Goal: Task Accomplishment & Management: Use online tool/utility

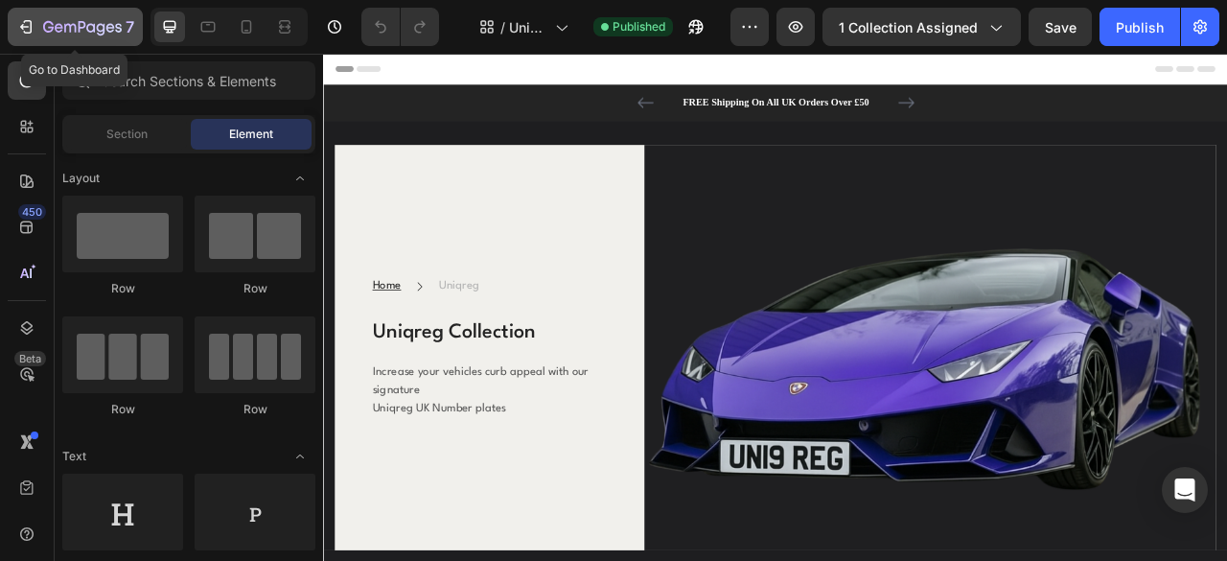
click at [25, 18] on icon "button" at bounding box center [25, 26] width 19 height 19
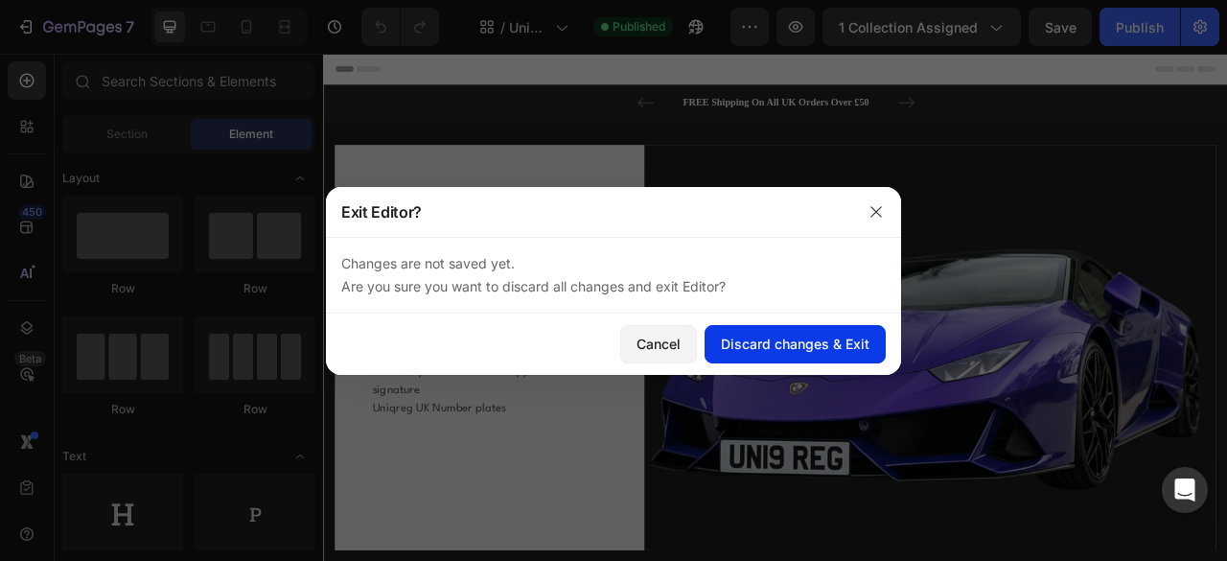
click at [770, 343] on div "Discard changes & Exit" at bounding box center [795, 344] width 149 height 20
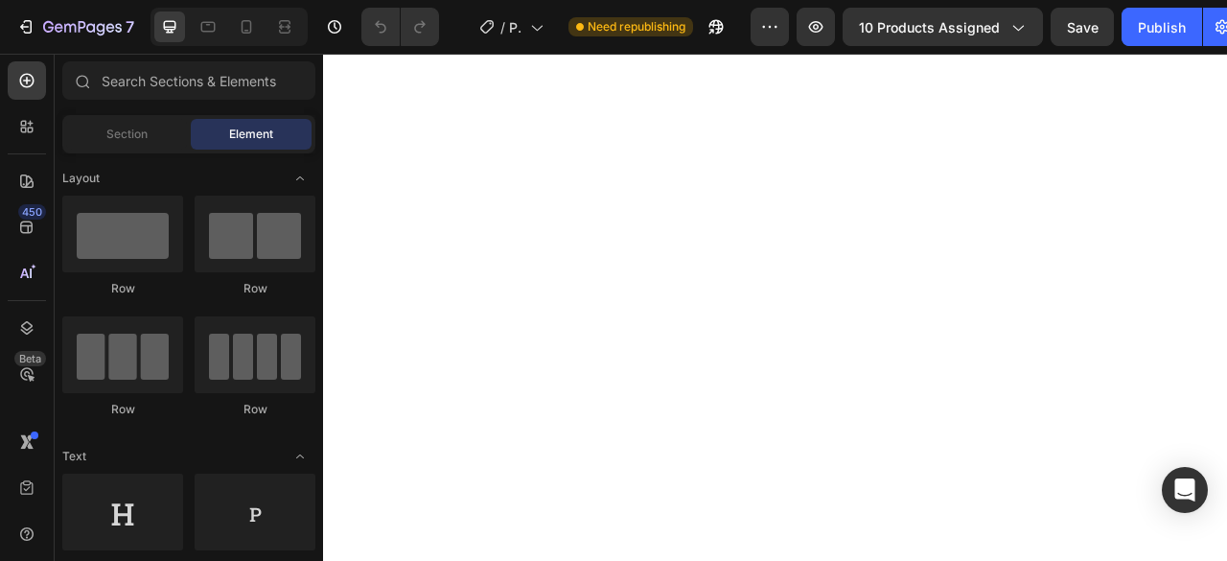
select select "HEX (+£7.99)"
select select "Yes (+2.99)"
select select "Yes (£24.99)"
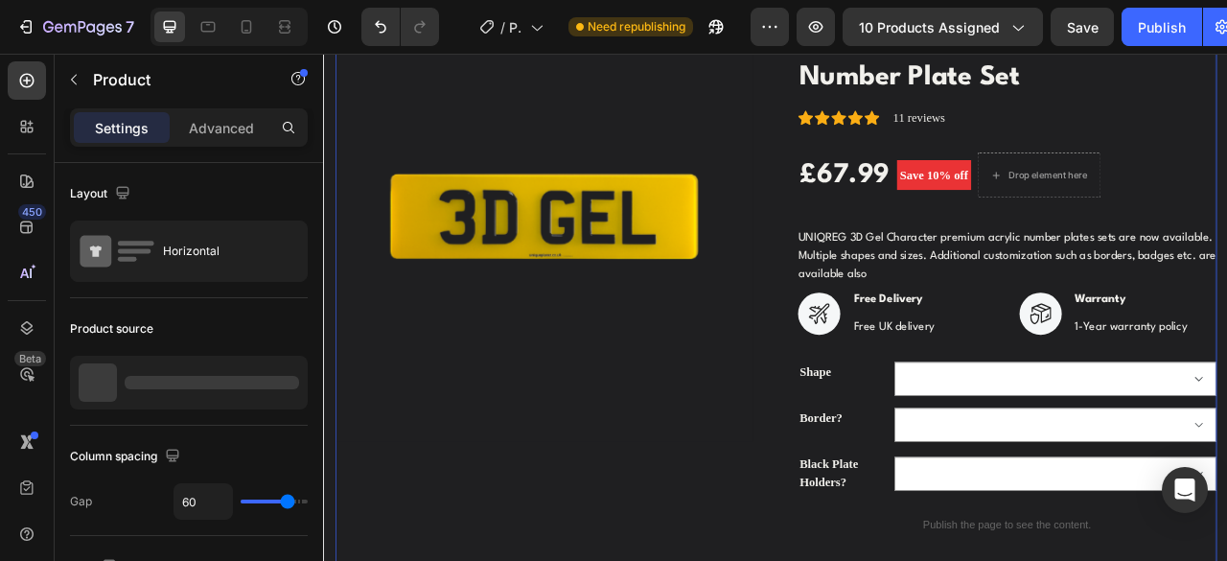
scroll to position [248, 0]
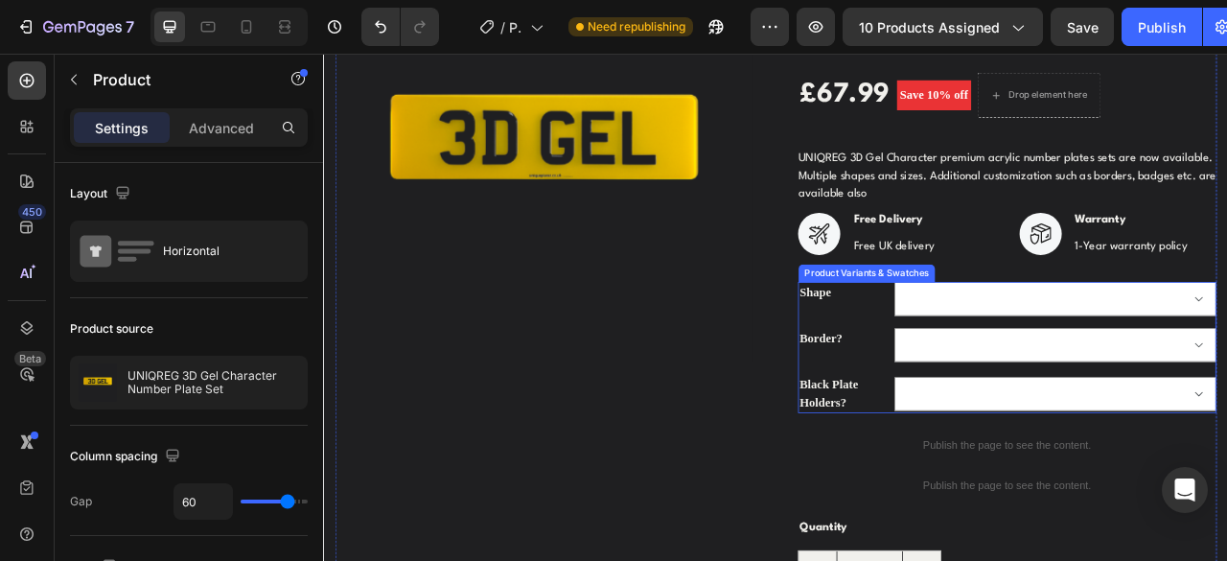
click at [958, 366] on legend "Shape" at bounding box center [984, 357] width 115 height 27
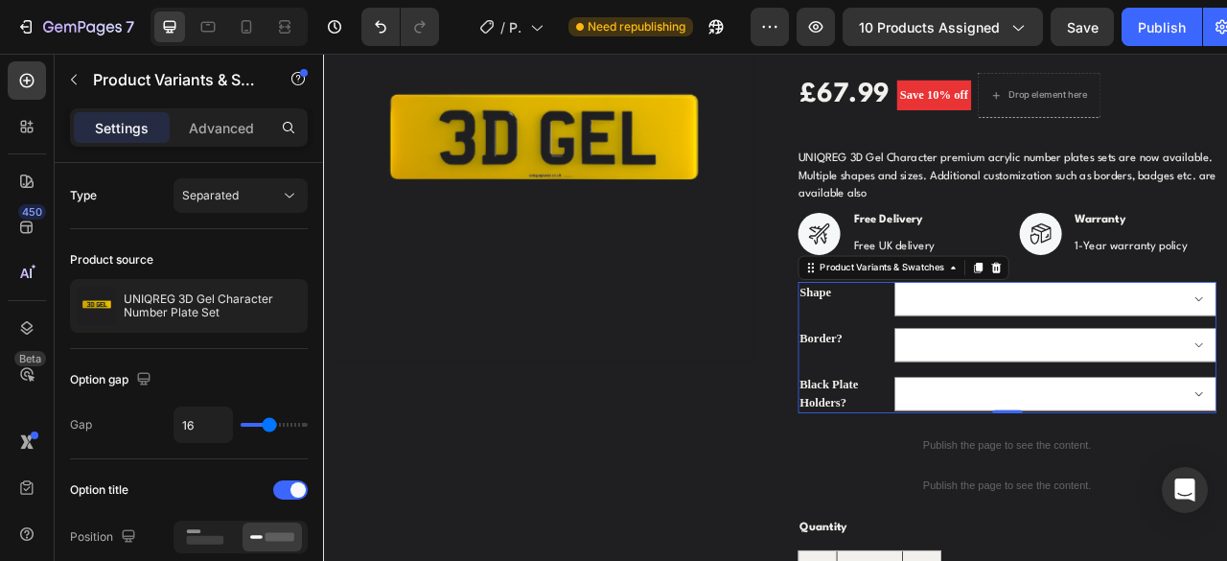
click at [945, 351] on legend "Shape" at bounding box center [984, 357] width 115 height 27
click at [957, 370] on legend "Shape" at bounding box center [984, 357] width 115 height 27
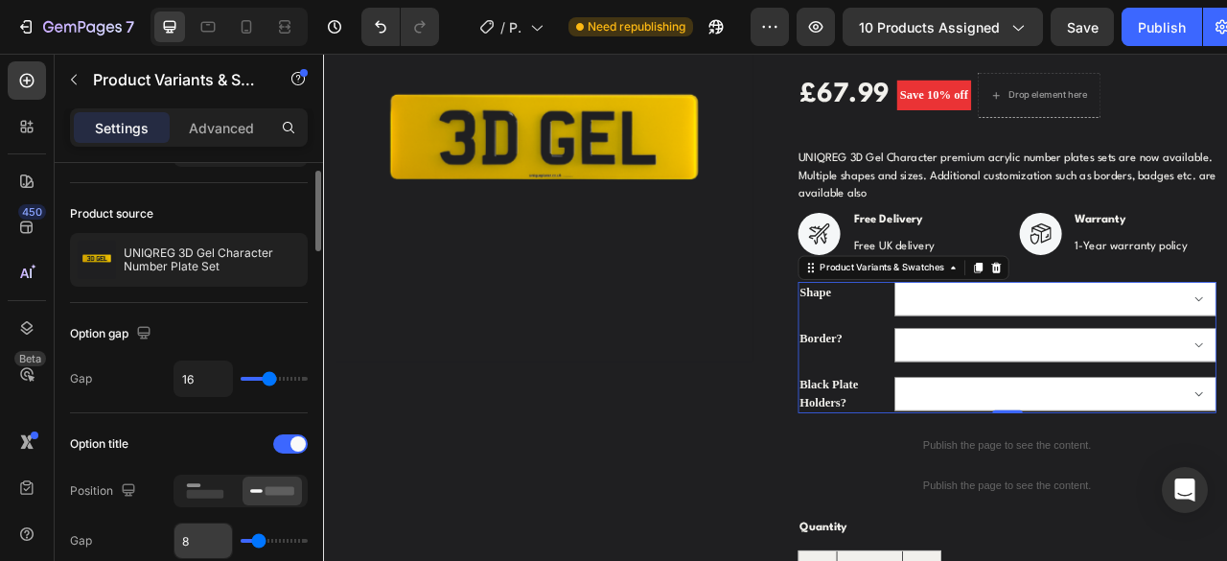
scroll to position [0, 0]
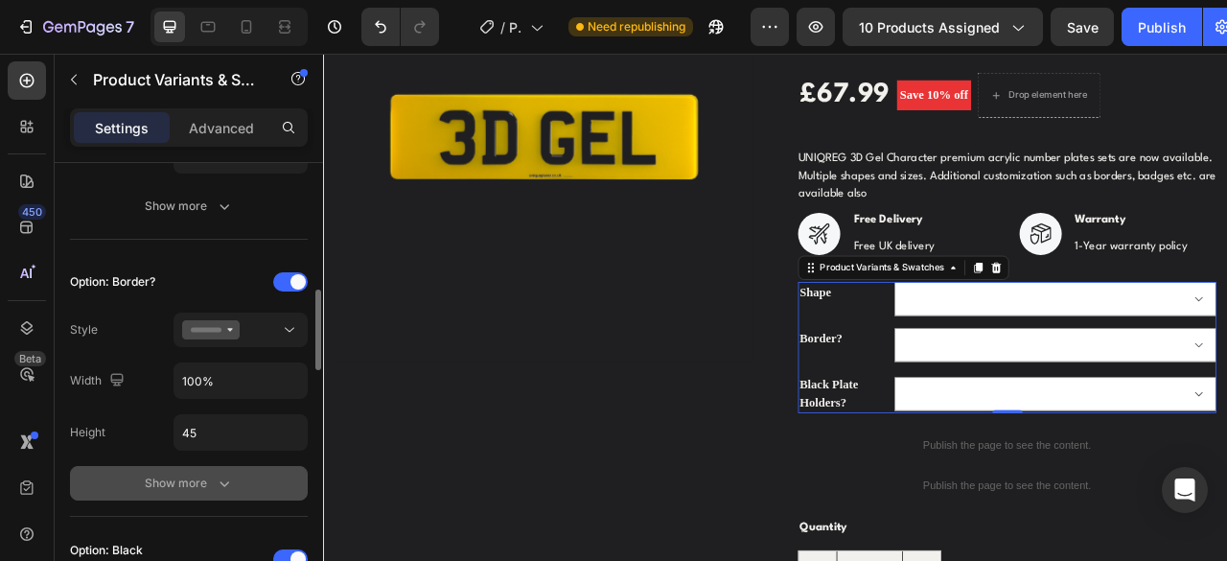
click at [227, 485] on icon "button" at bounding box center [224, 483] width 19 height 19
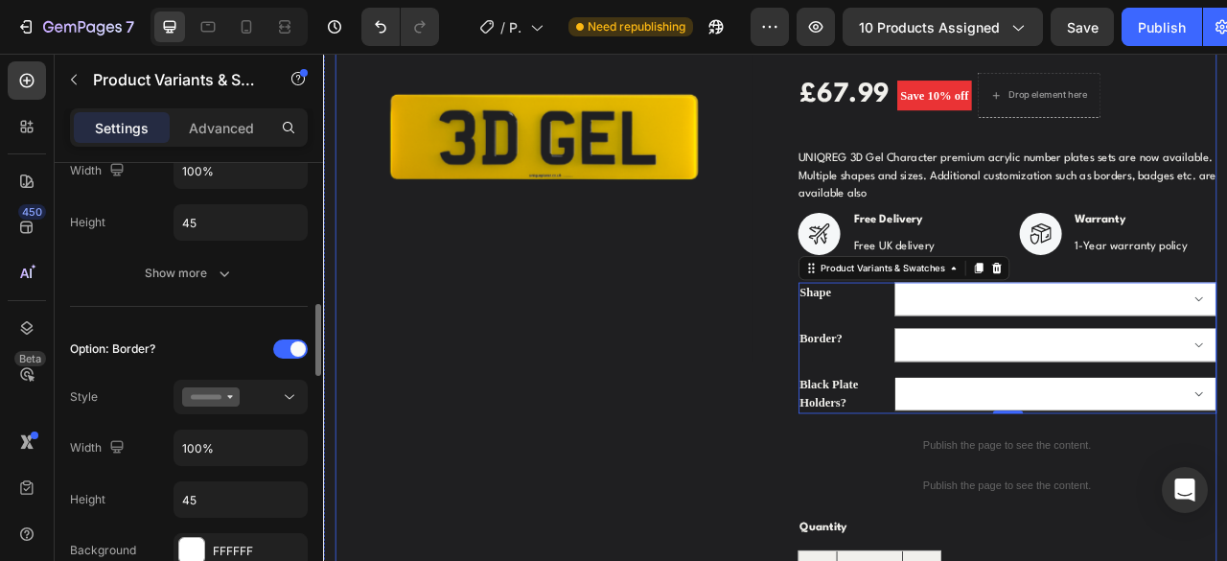
scroll to position [602, 0]
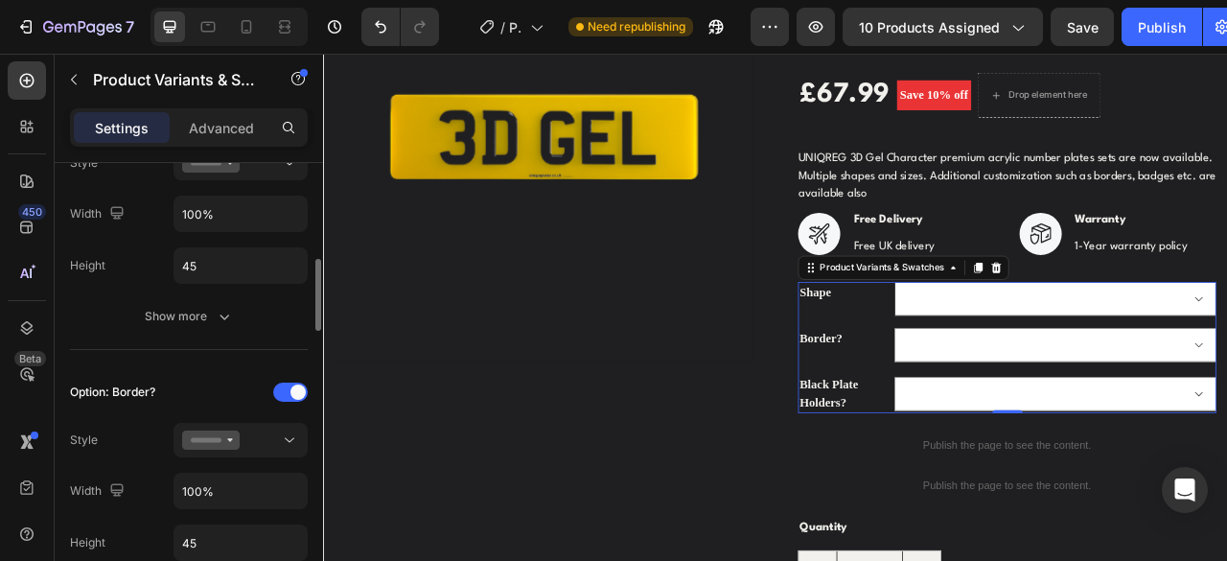
select select "HEX (+£7.99)"
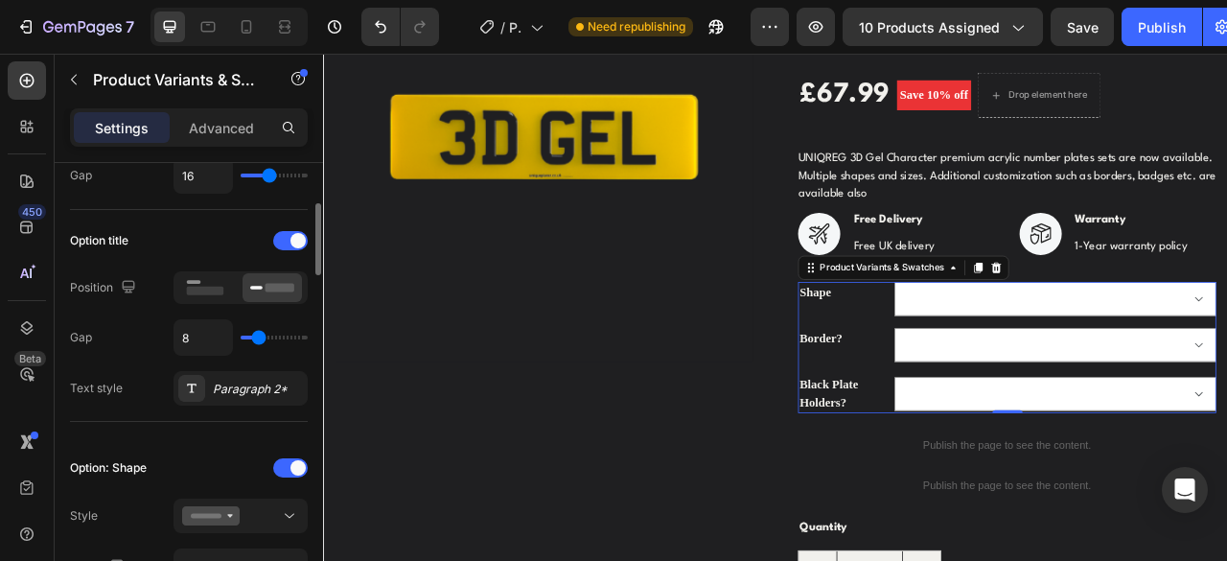
scroll to position [250, 0]
click at [953, 359] on legend "Shape" at bounding box center [984, 357] width 115 height 27
click at [382, 29] on icon "Undo/Redo" at bounding box center [380, 26] width 19 height 19
click at [419, 30] on icon "Undo/Redo" at bounding box center [419, 26] width 19 height 19
click at [949, 378] on div "Shape" at bounding box center [984, 365] width 115 height 43
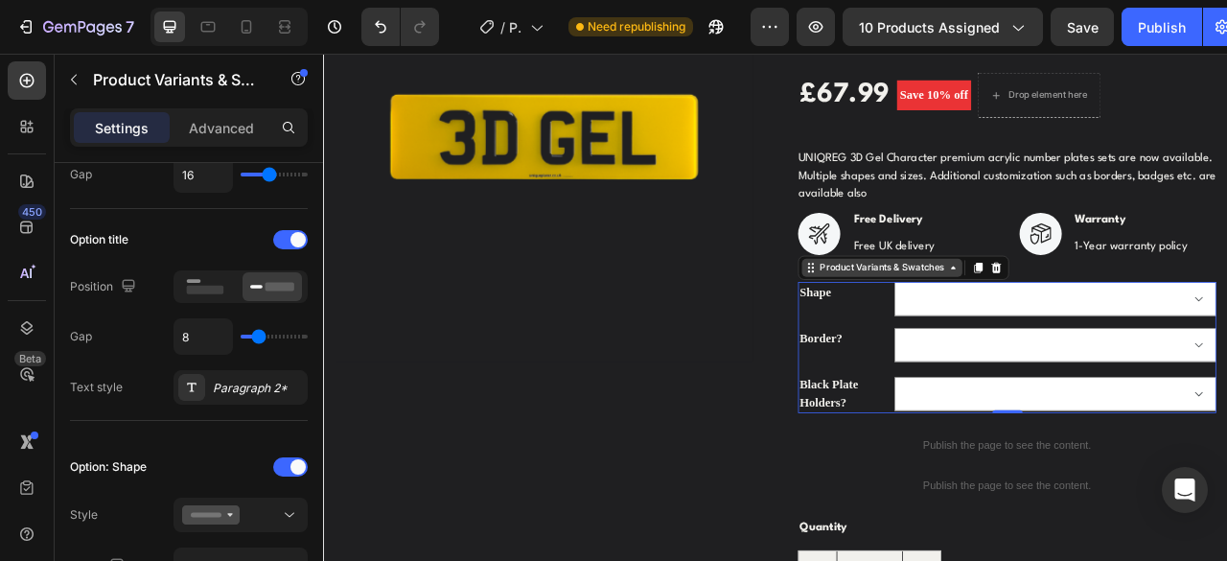
click at [934, 335] on div "Product Variants & Swatches" at bounding box center [1034, 326] width 204 height 23
click at [954, 362] on legend "Shape" at bounding box center [984, 357] width 115 height 27
click at [950, 410] on legend "Border?" at bounding box center [984, 416] width 115 height 27
click at [993, 366] on legend "Shape" at bounding box center [984, 357] width 115 height 27
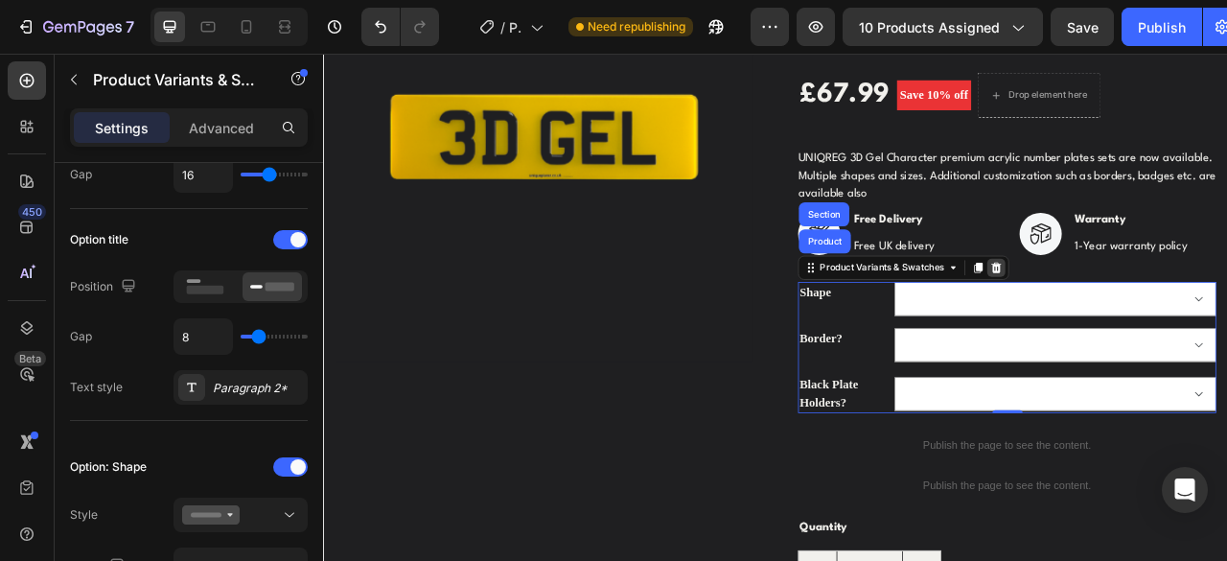
click at [1173, 324] on icon at bounding box center [1179, 325] width 15 height 15
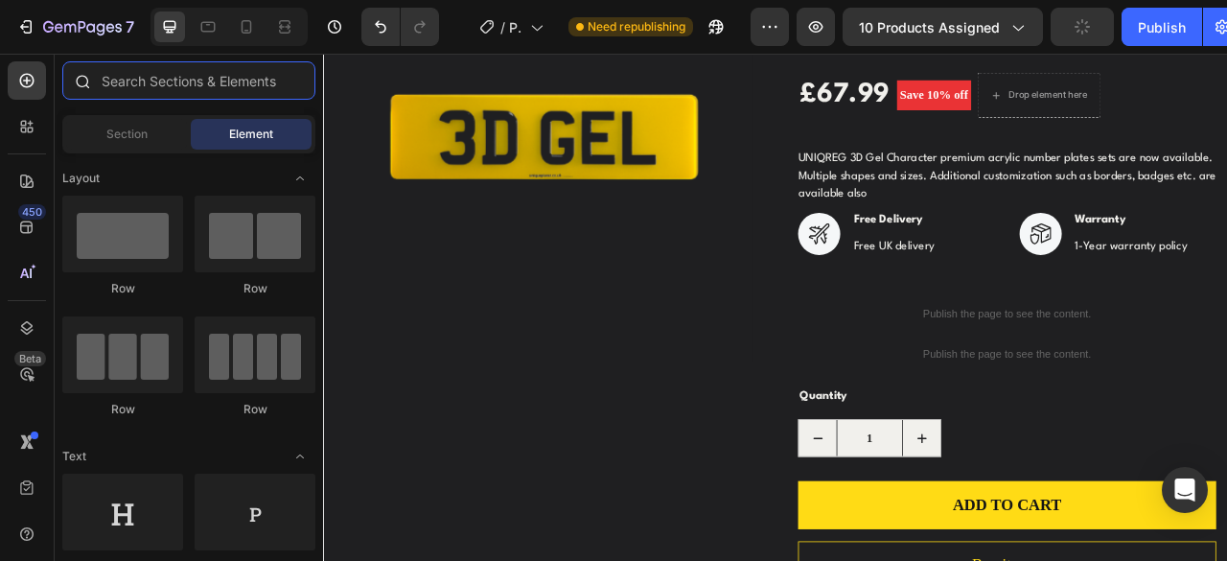
click at [255, 84] on input "text" at bounding box center [188, 80] width 253 height 38
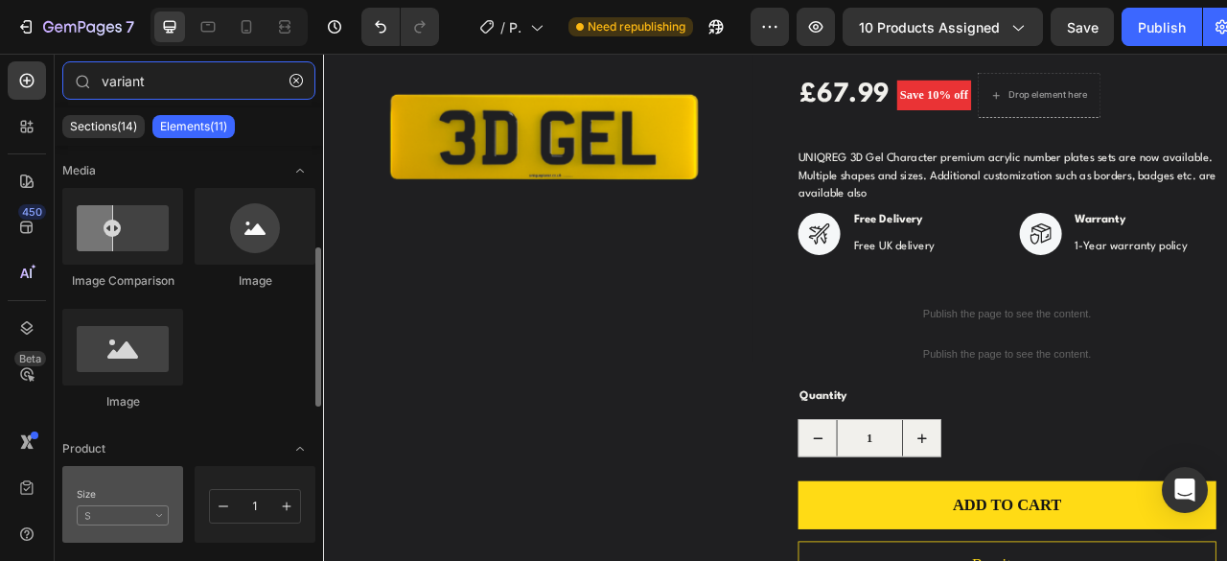
scroll to position [105, 0]
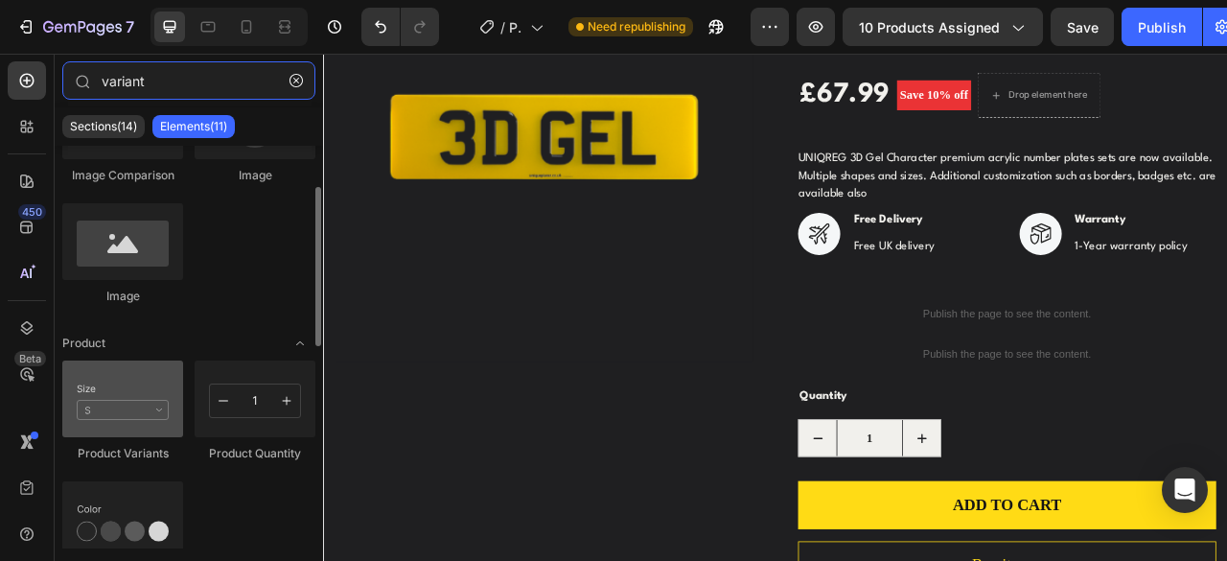
type input "variant"
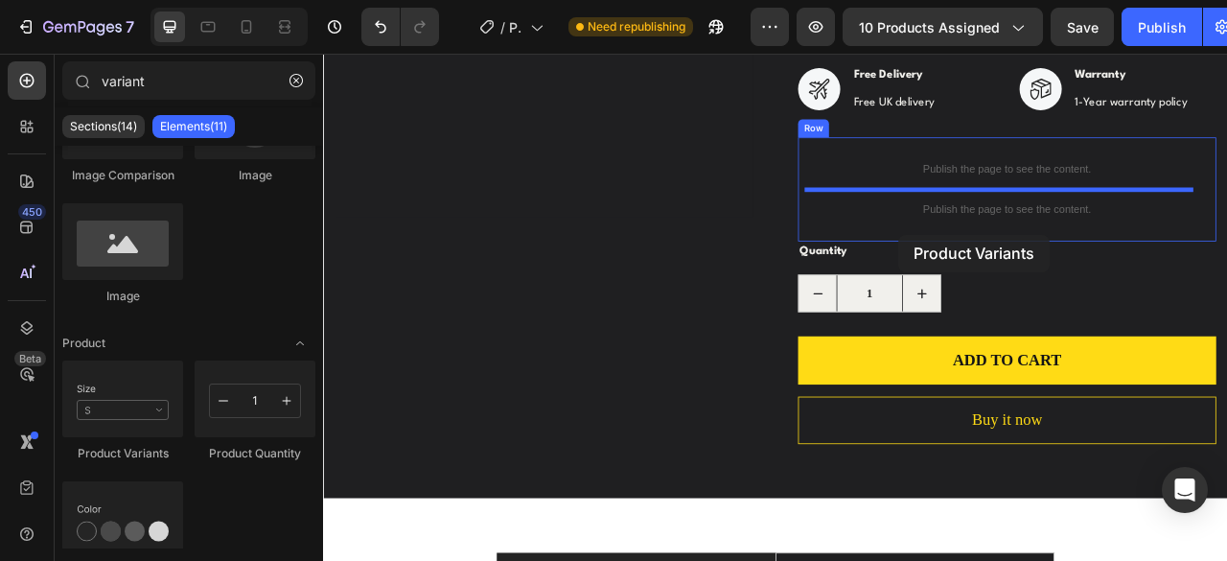
scroll to position [444, 0]
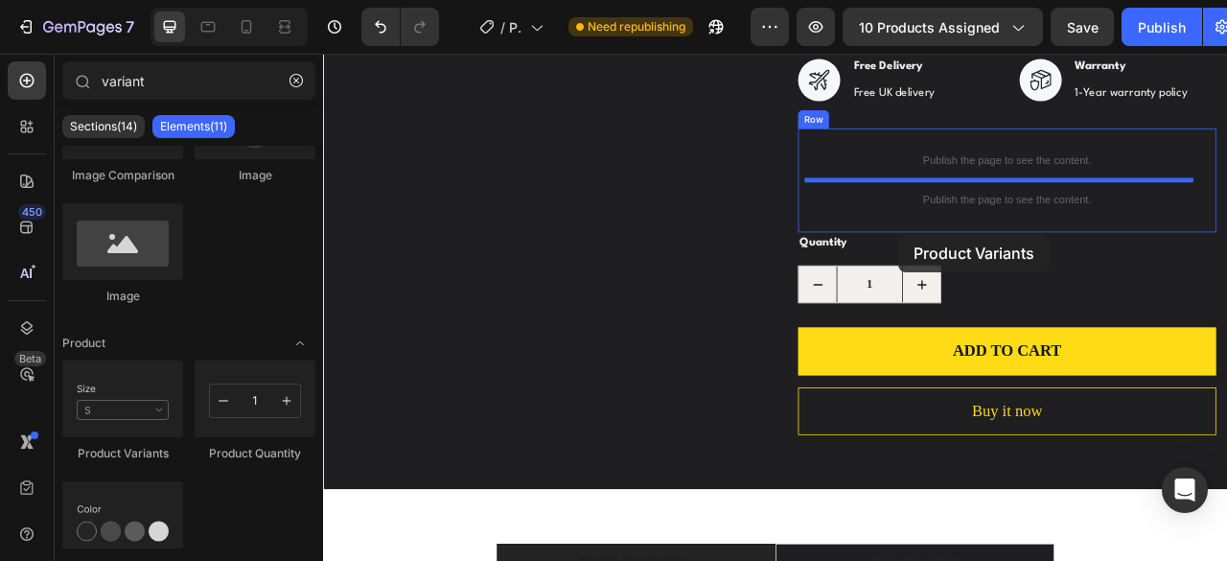
drag, startPoint x: 450, startPoint y: 480, endPoint x: 1079, endPoint y: 226, distance: 678.4
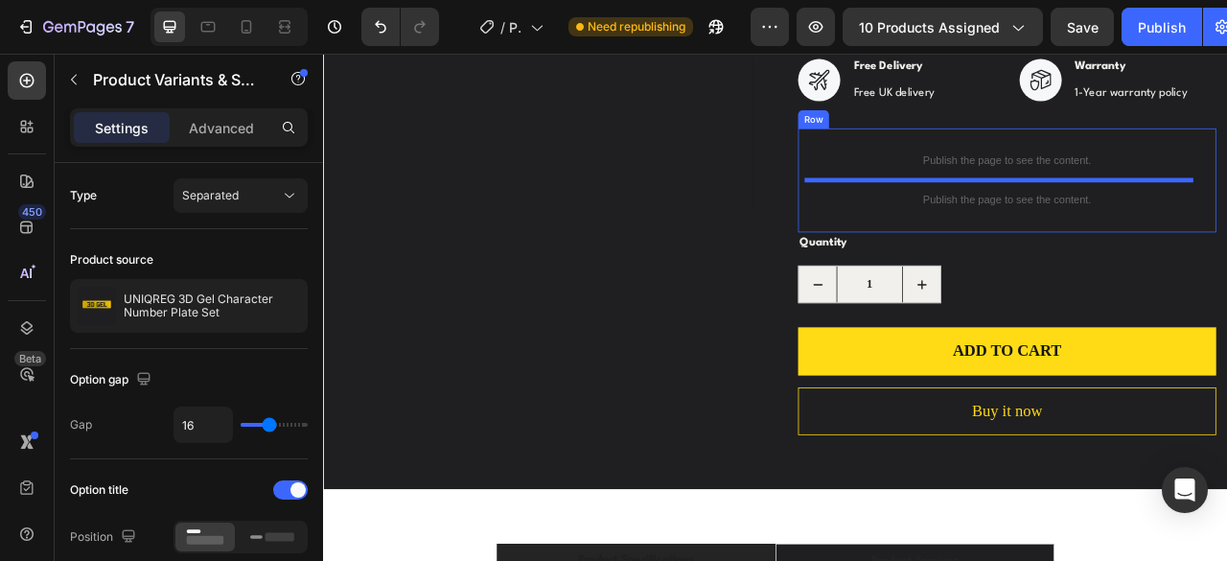
select select "HEX (+£7.99)"
select select "Yes (+2.99)"
select select "Yes (£24.99)"
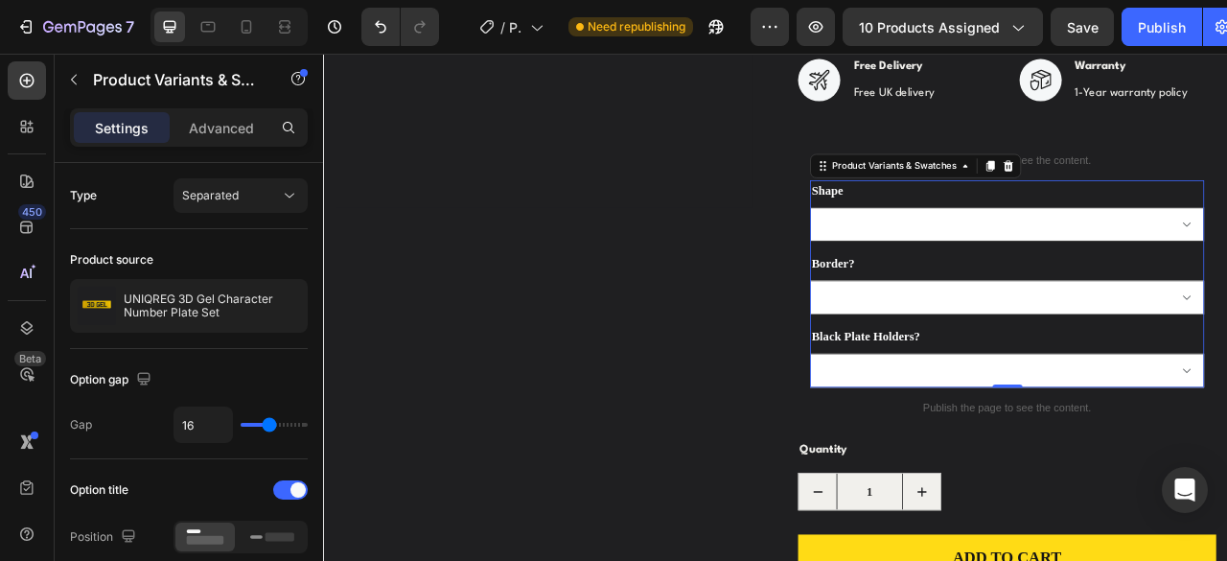
click at [1226, 263] on select "Please select an option HEX (+£7.99) SHORT (+£4.99) STANDARD" at bounding box center [1193, 270] width 501 height 43
click at [1187, 195] on icon at bounding box center [1194, 196] width 15 height 15
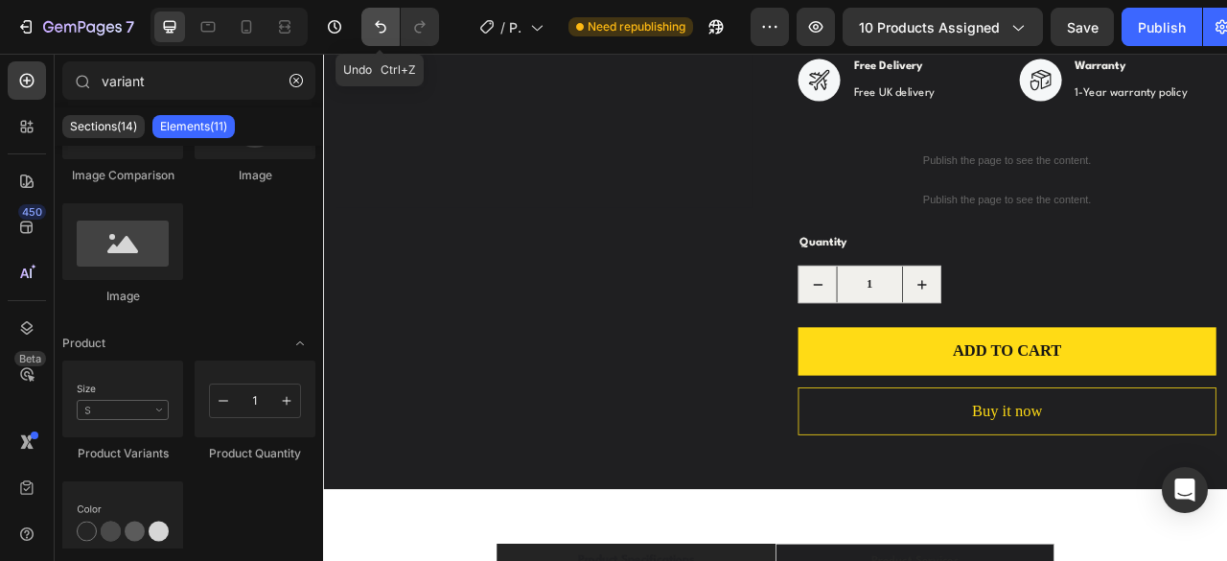
click at [383, 22] on icon "Undo/Redo" at bounding box center [380, 26] width 19 height 19
select select "HEX (+£7.99)"
select select "Yes (+2.99)"
select select "Yes (£24.99)"
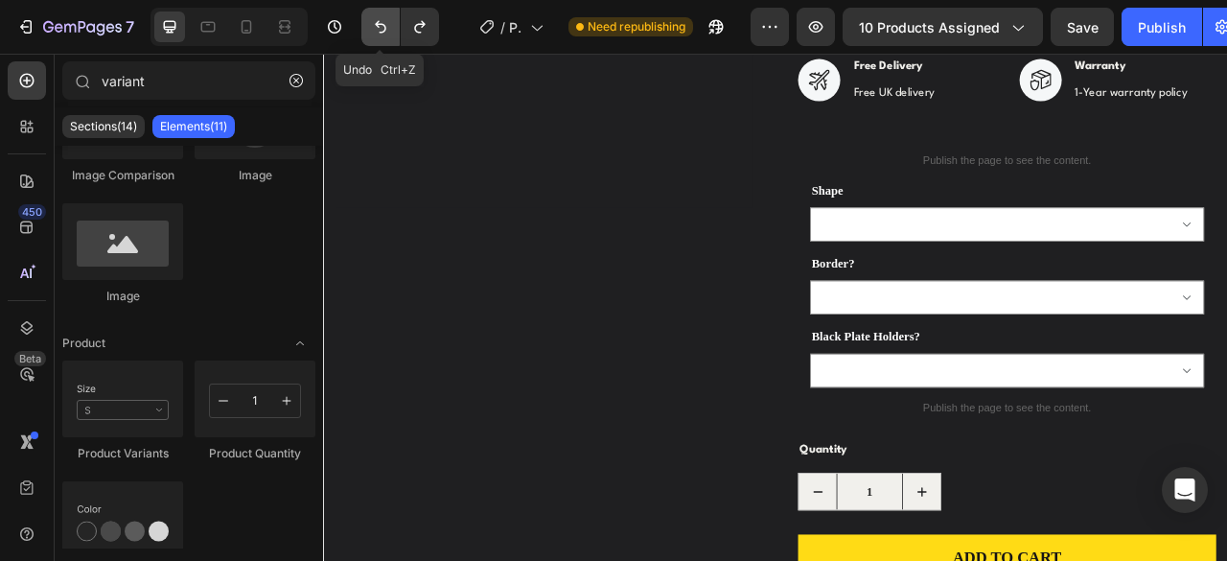
click at [383, 22] on icon "Undo/Redo" at bounding box center [380, 26] width 19 height 19
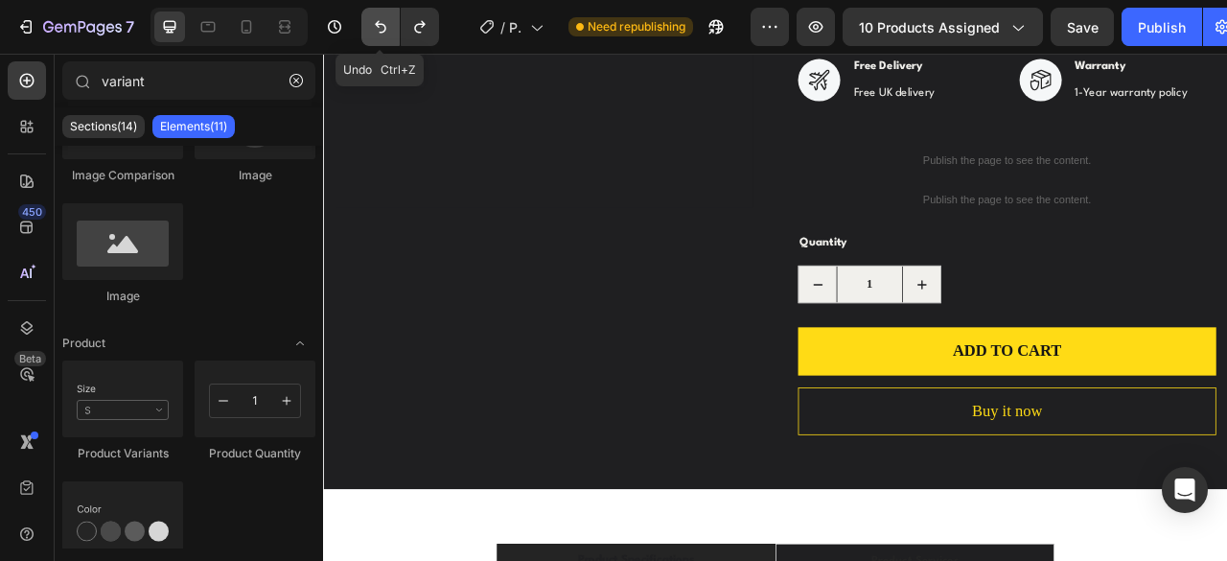
click at [383, 22] on icon "Undo/Redo" at bounding box center [380, 26] width 19 height 19
select select "HEX (+£7.99)"
select select "Yes (+2.99)"
select select "Yes (£24.99)"
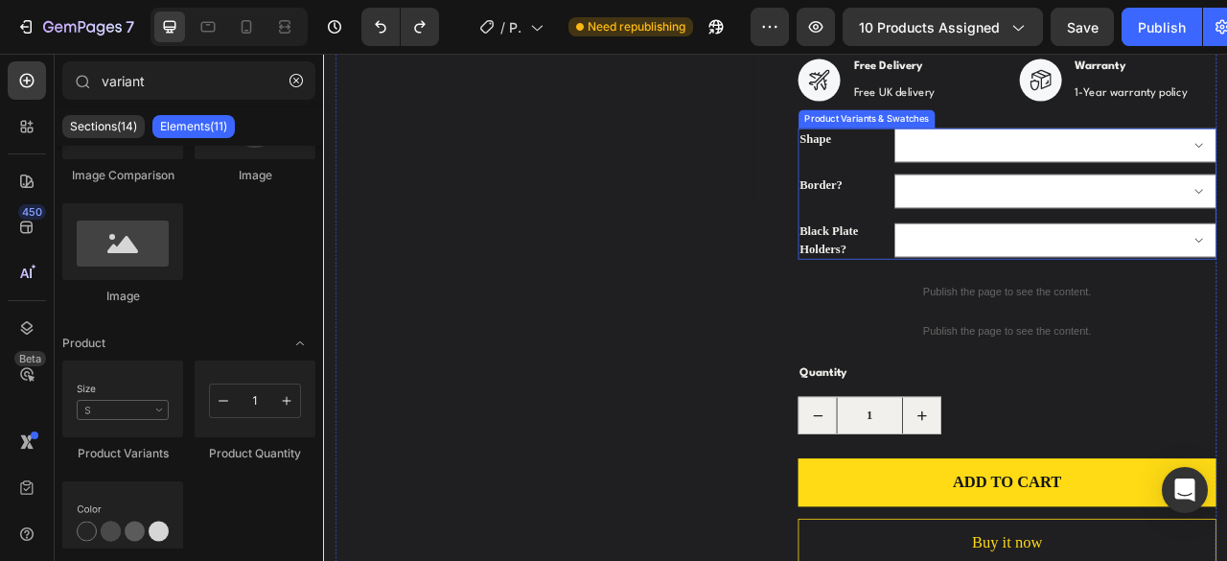
click at [974, 163] on legend "Shape" at bounding box center [984, 162] width 115 height 27
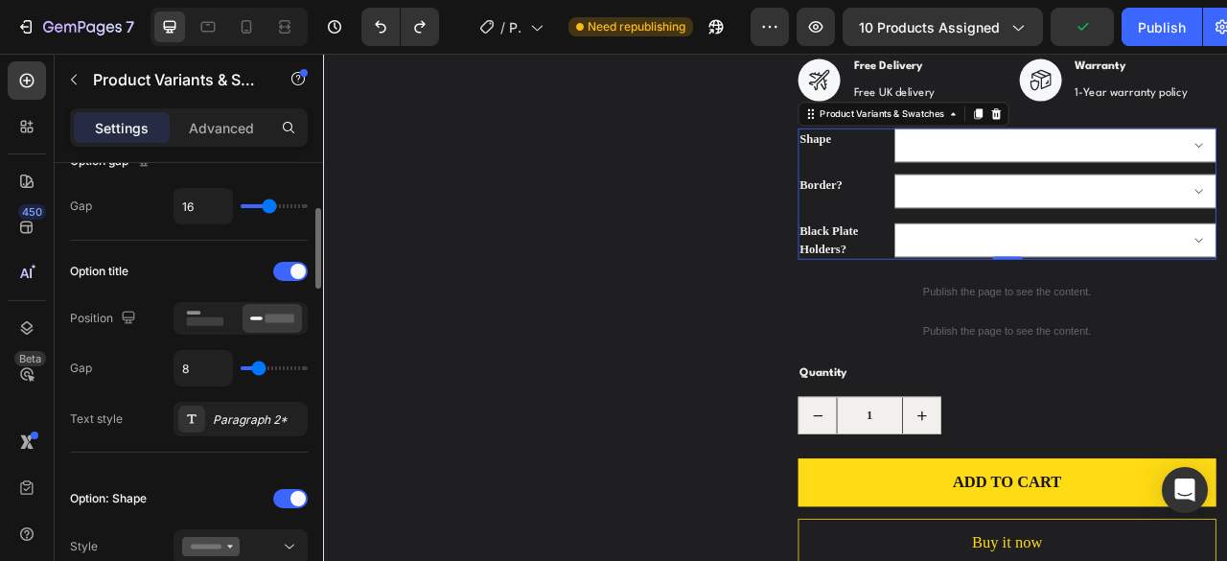
scroll to position [224, 0]
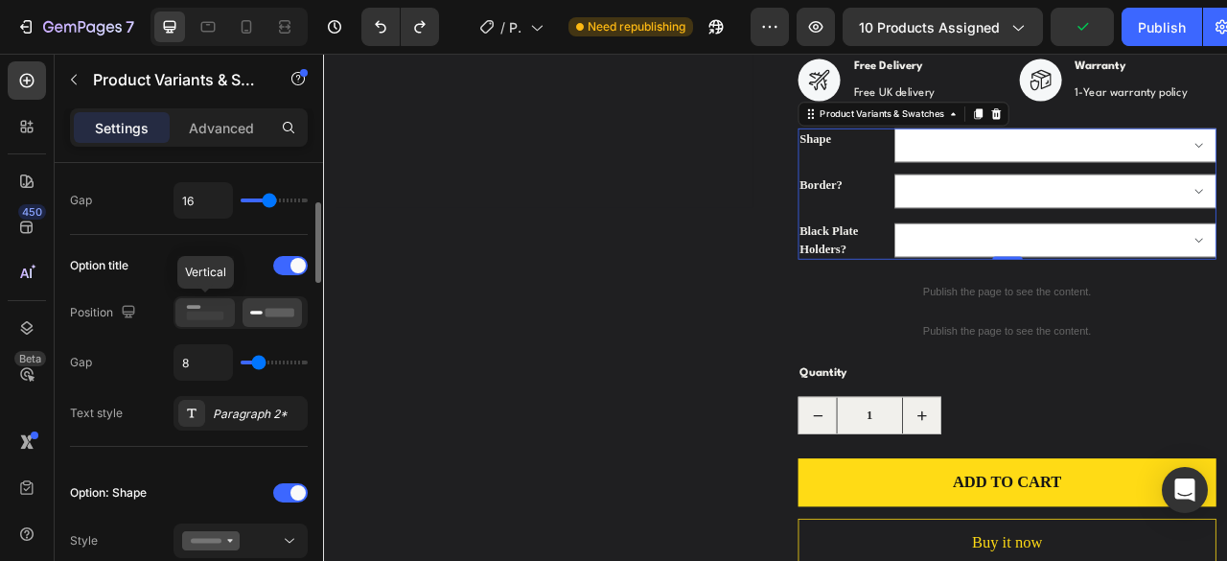
click at [208, 314] on rect at bounding box center [205, 316] width 37 height 9
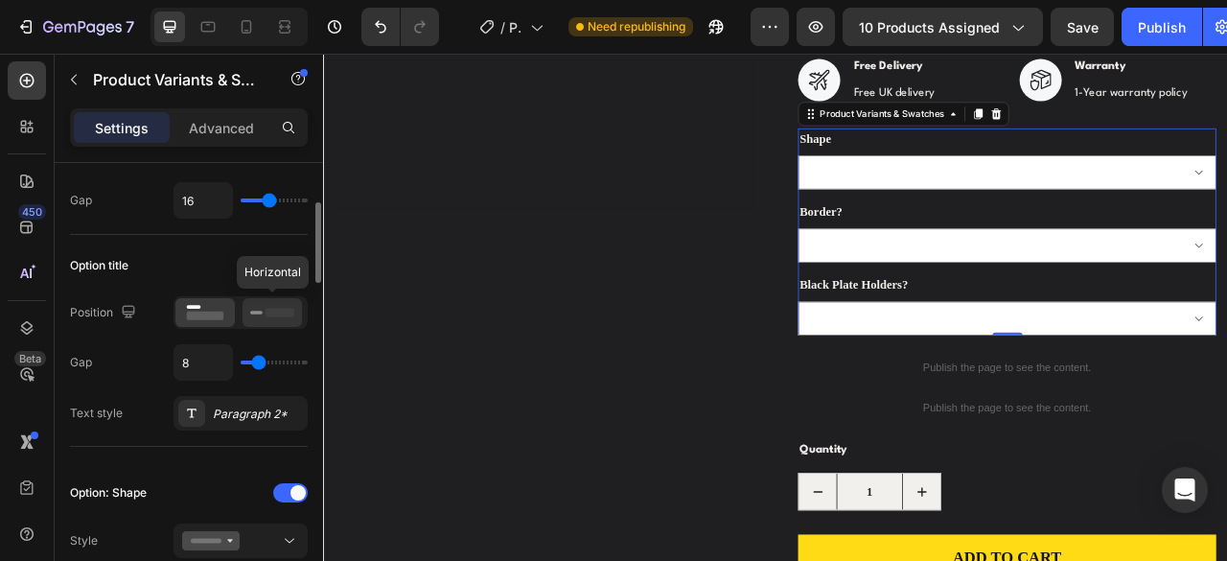
click at [268, 309] on rect at bounding box center [280, 312] width 29 height 9
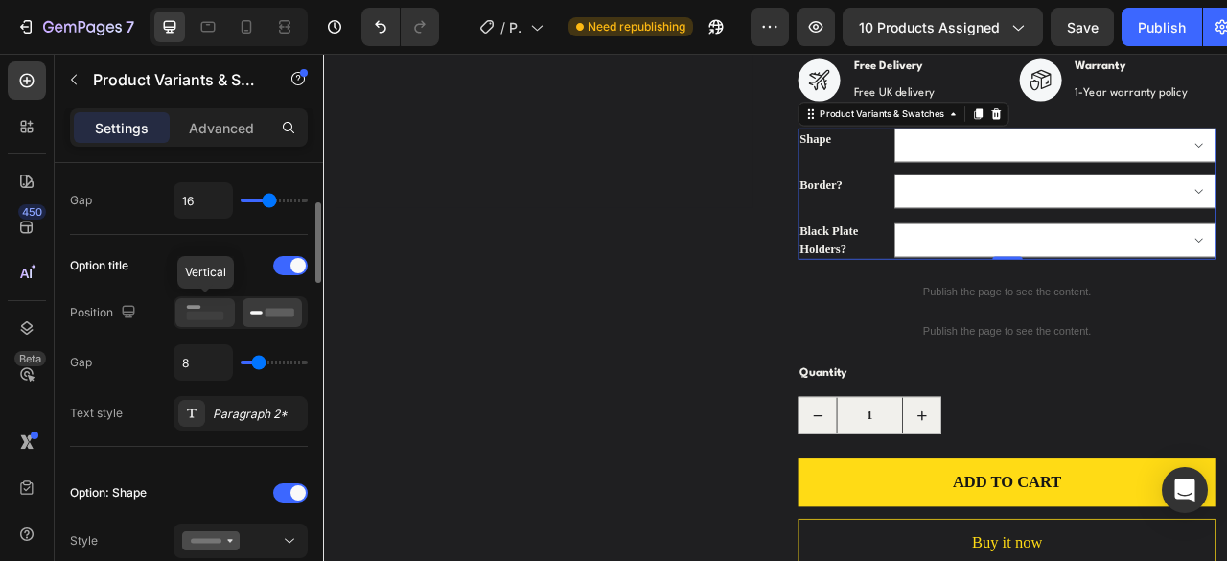
click at [224, 312] on icon at bounding box center [205, 312] width 44 height 21
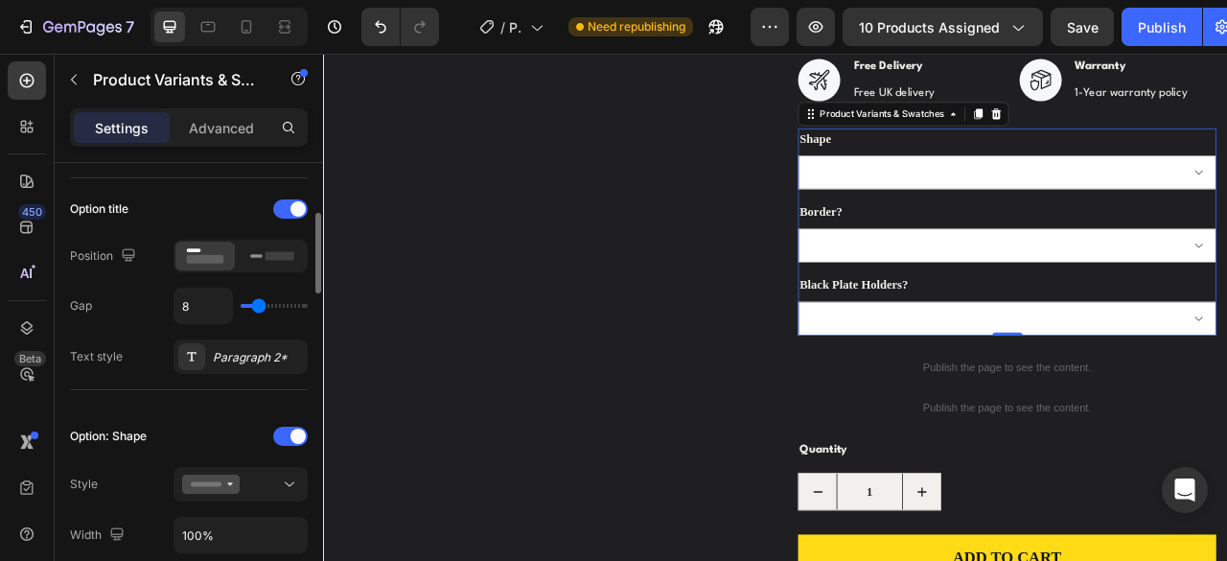
scroll to position [282, 0]
click at [291, 256] on rect at bounding box center [280, 254] width 29 height 9
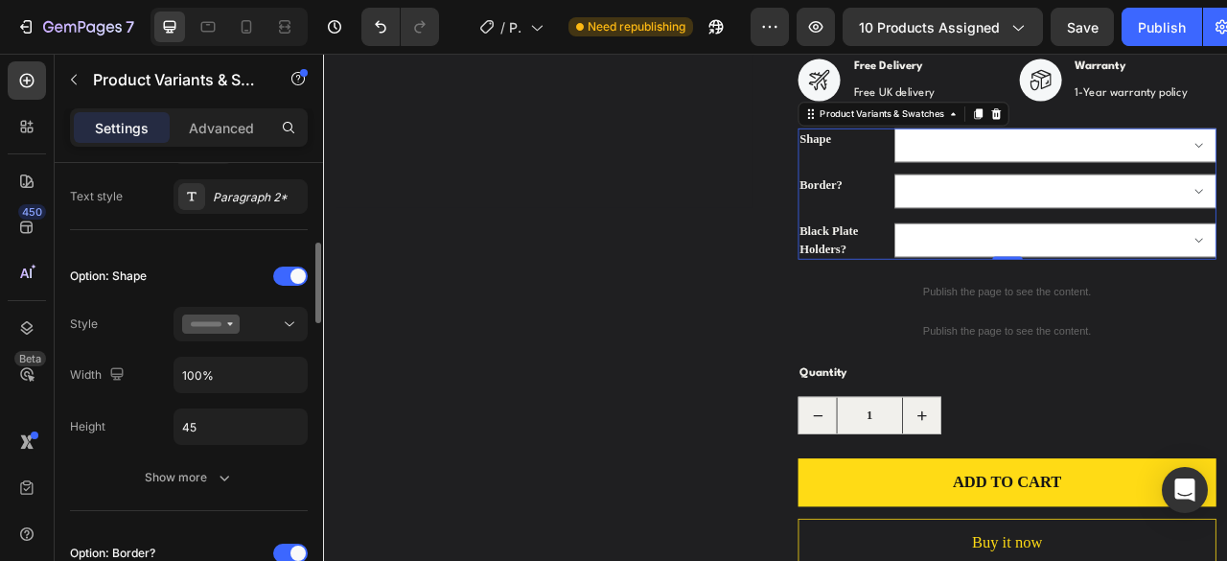
scroll to position [442, 0]
click at [186, 475] on div "Show more" at bounding box center [189, 476] width 89 height 19
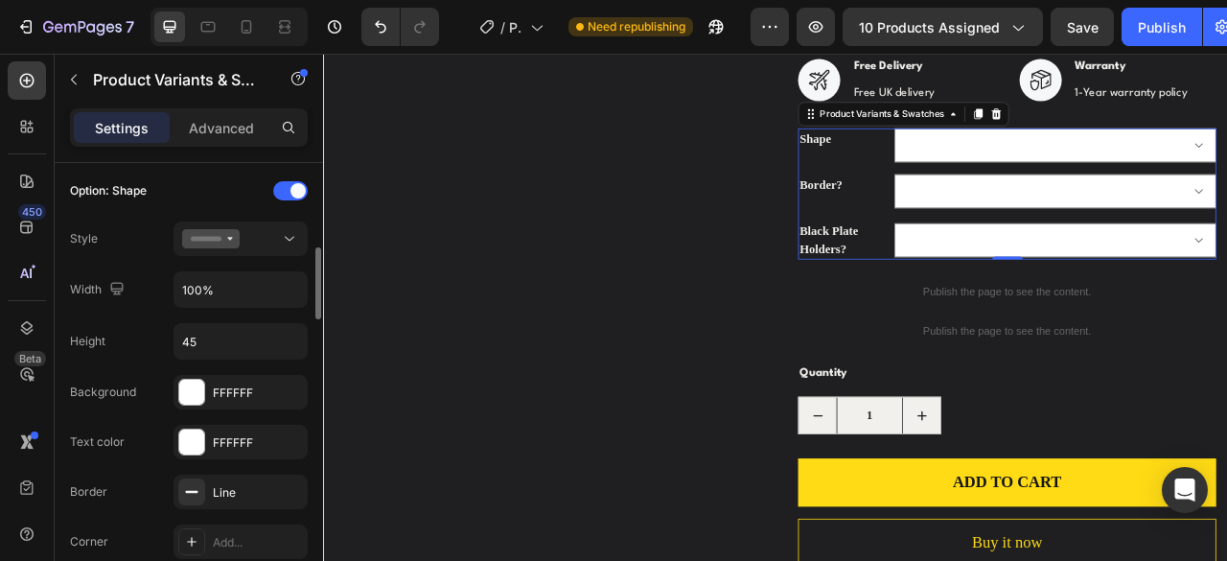
scroll to position [527, 0]
click at [222, 409] on div "Background FFFFFF Text color FFFFFF Border Line Corner Add... Shadow Add... Hov…" at bounding box center [189, 541] width 238 height 334
click at [227, 394] on div "FFFFFF" at bounding box center [241, 392] width 56 height 17
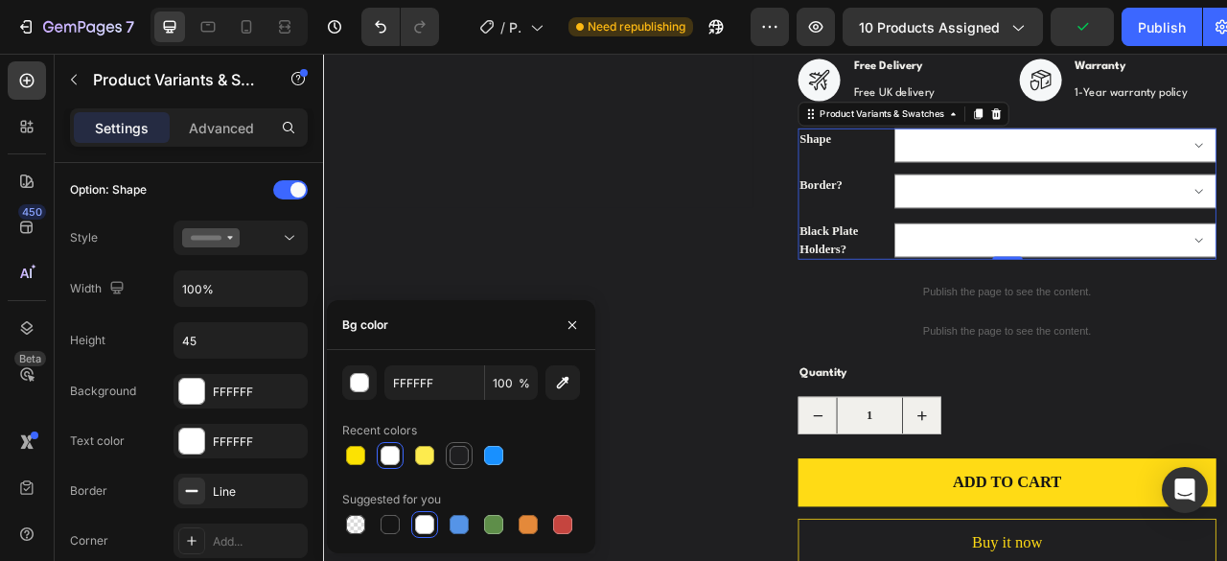
click at [466, 459] on div at bounding box center [459, 455] width 19 height 19
type input "1F1F21"
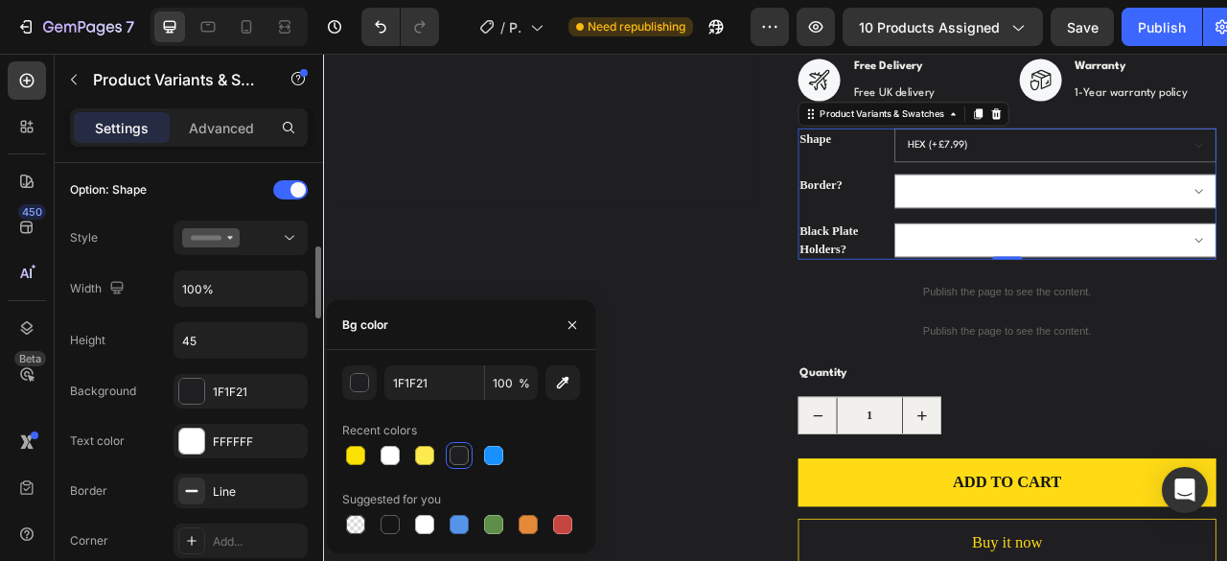
click at [115, 361] on div "Option: Shape Style Width 100% Height 45 Background 1F1F21 Text color FFFFFF Bo…" at bounding box center [189, 441] width 238 height 533
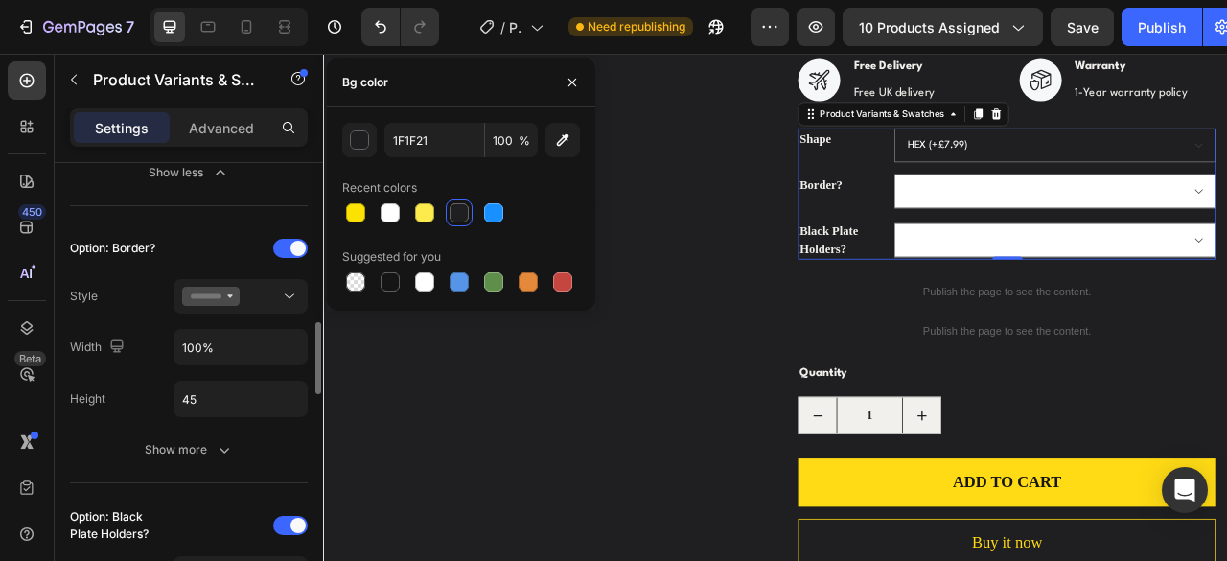
scroll to position [1046, 0]
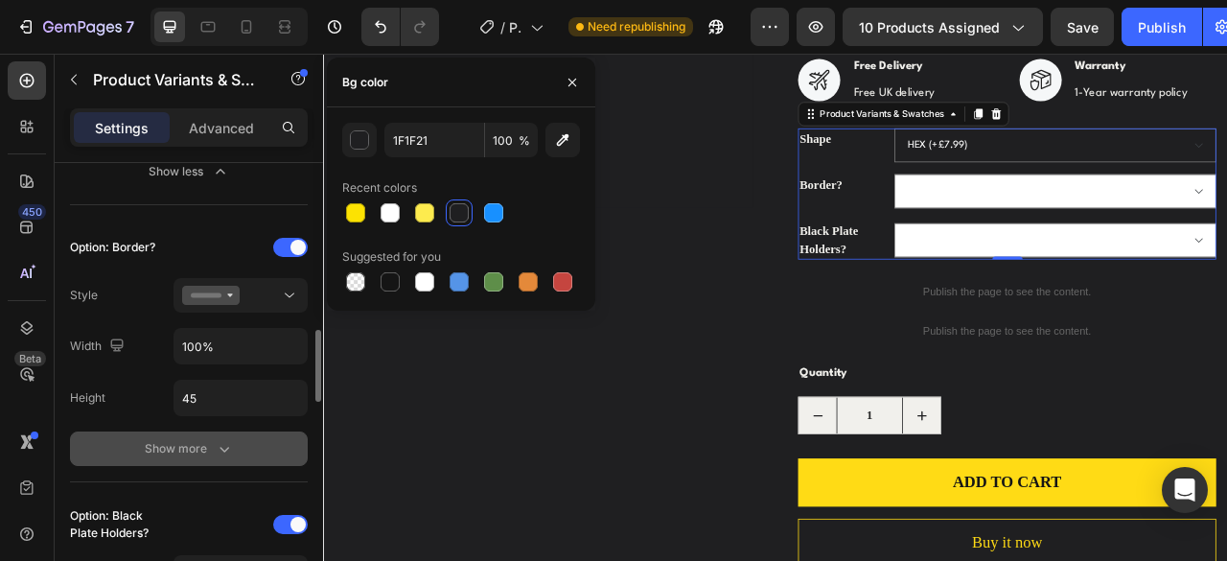
click at [211, 448] on div "Show more" at bounding box center [189, 448] width 89 height 19
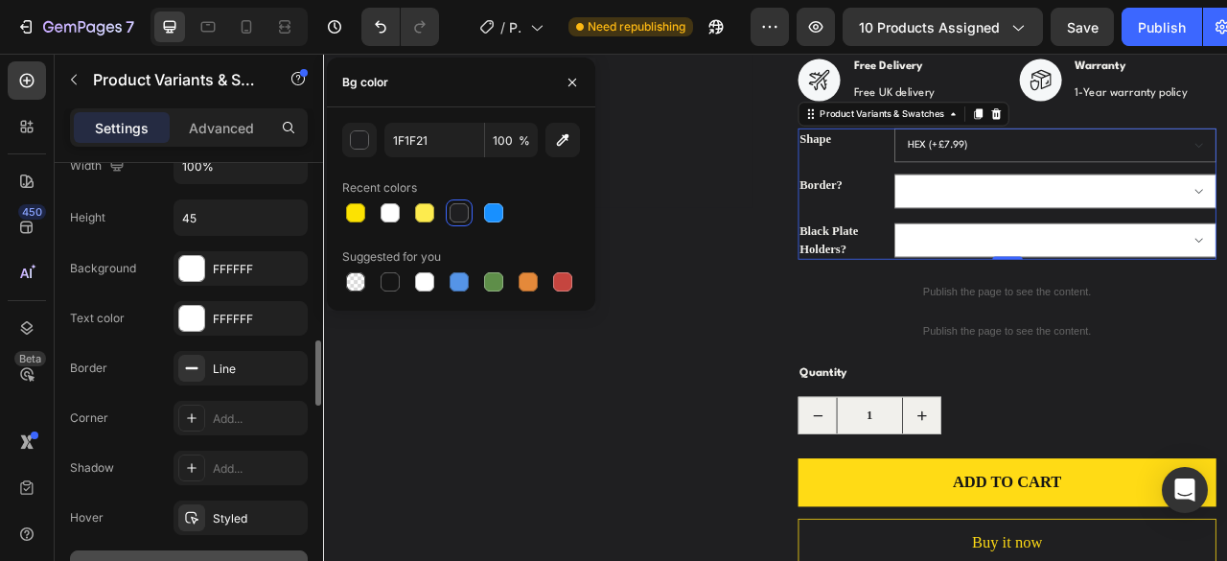
scroll to position [1227, 0]
click at [236, 267] on div "FFFFFF" at bounding box center [241, 268] width 56 height 17
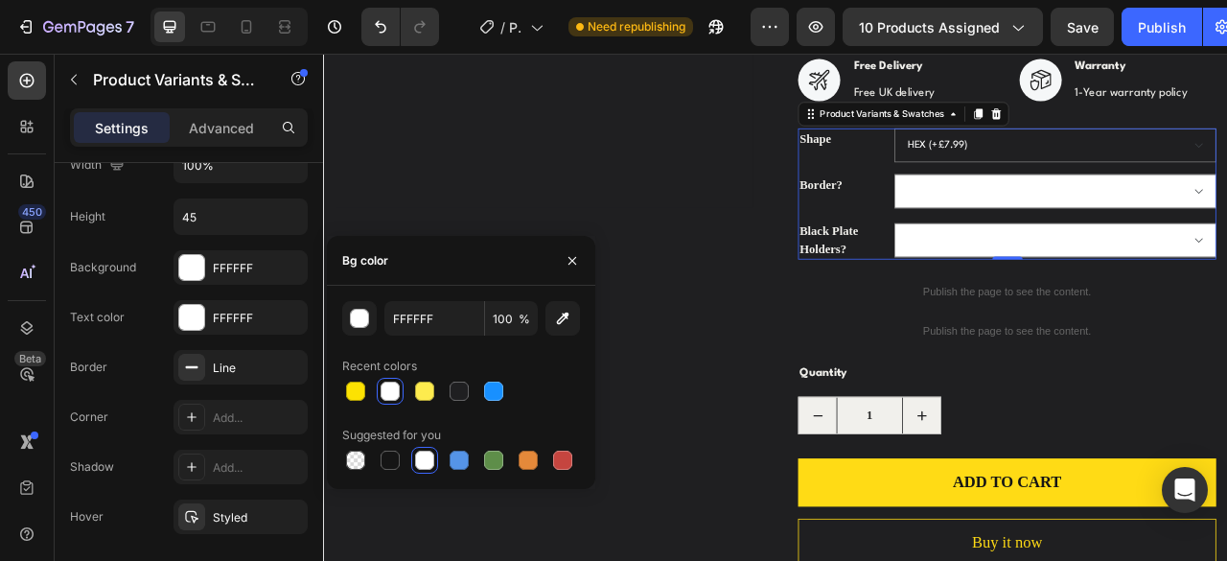
click at [457, 388] on div at bounding box center [459, 391] width 19 height 19
type input "1F1F21"
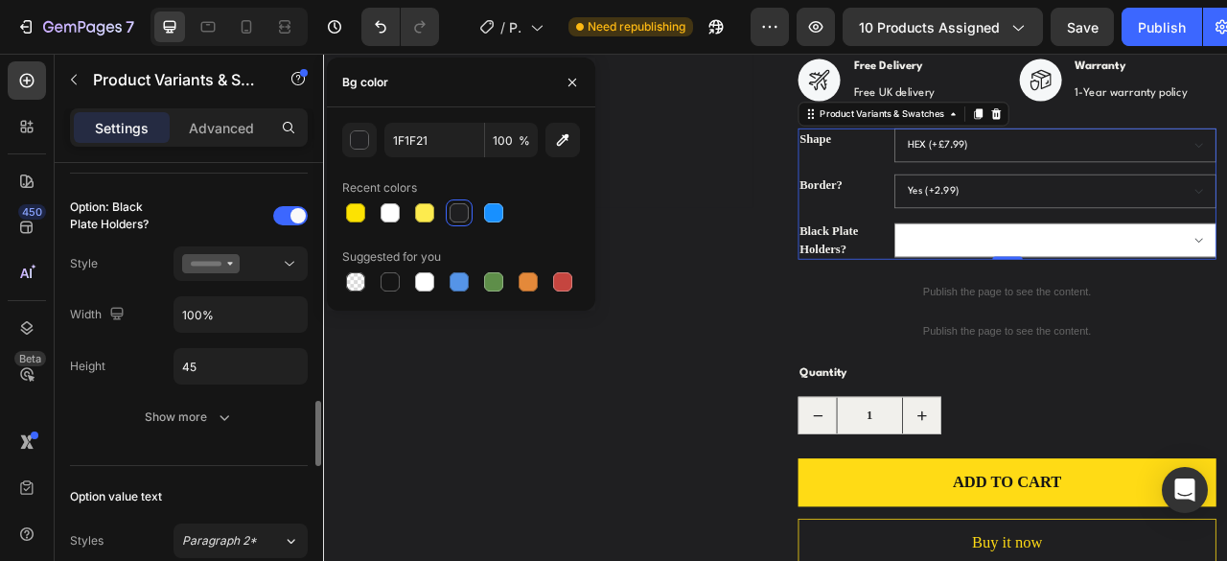
scroll to position [1657, 0]
click at [238, 251] on icon at bounding box center [211, 260] width 58 height 19
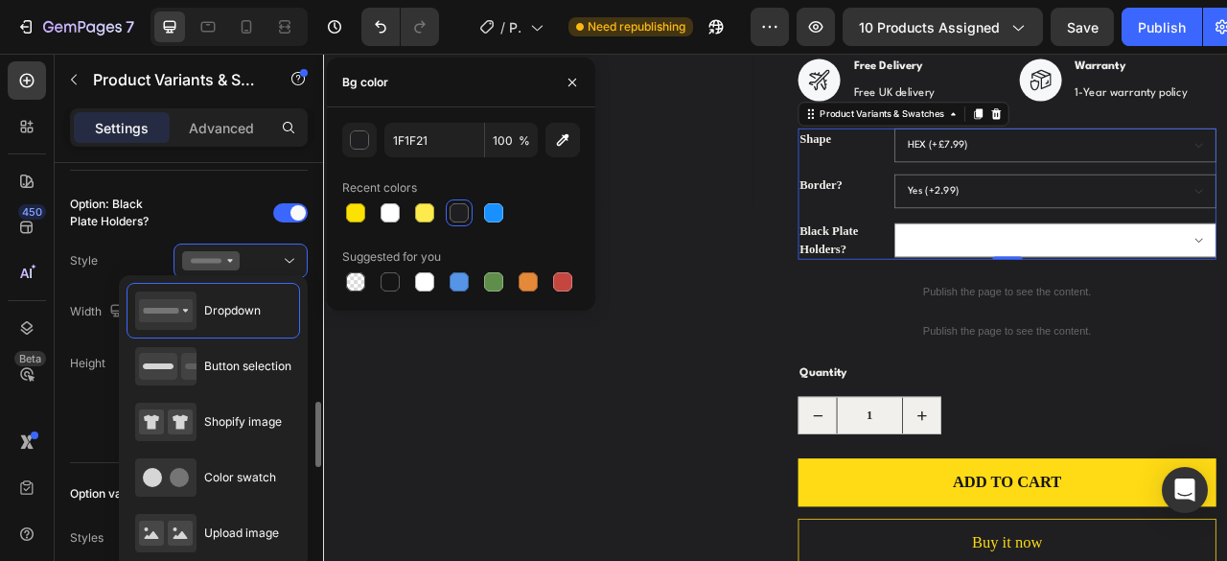
click at [71, 258] on div "Style" at bounding box center [84, 260] width 28 height 17
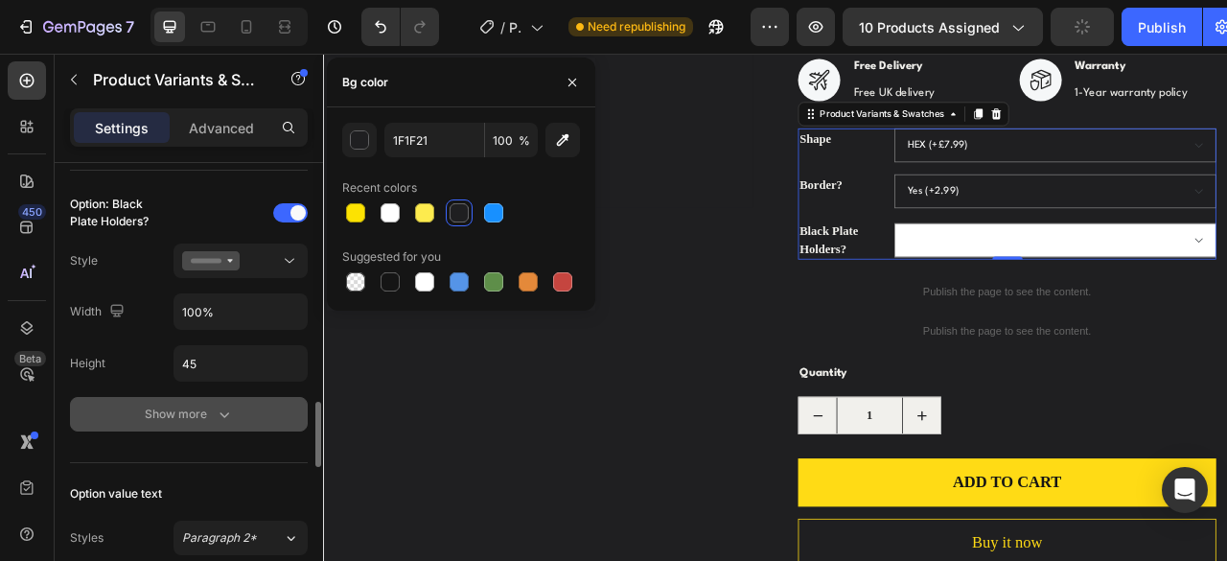
click at [197, 408] on div "Show more" at bounding box center [189, 414] width 89 height 19
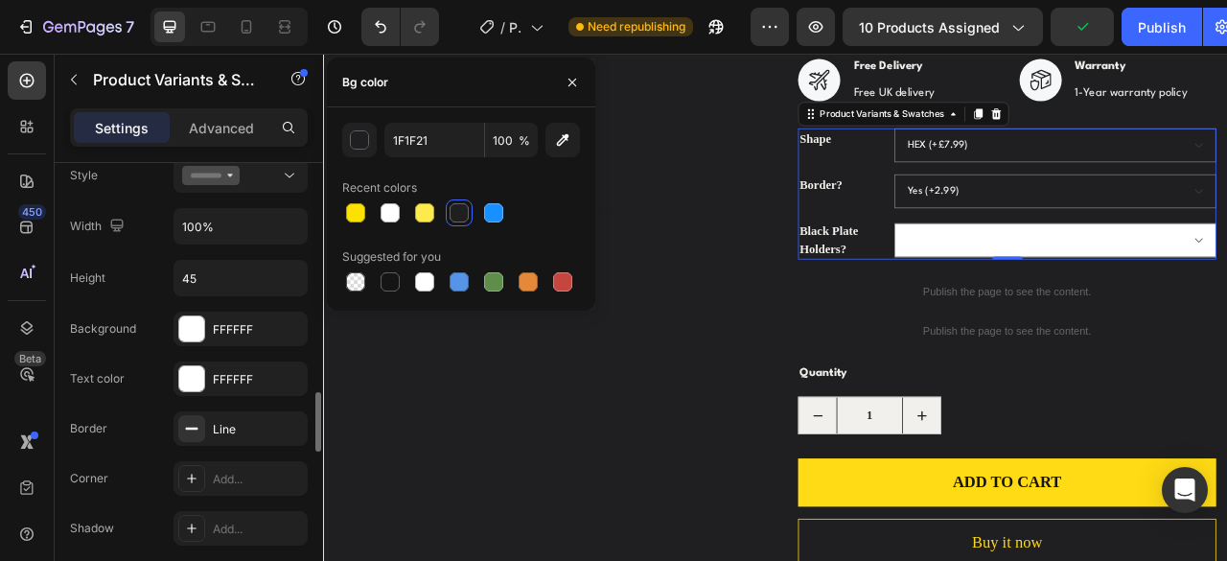
scroll to position [1745, 0]
click at [238, 323] on div "FFFFFF" at bounding box center [241, 326] width 56 height 17
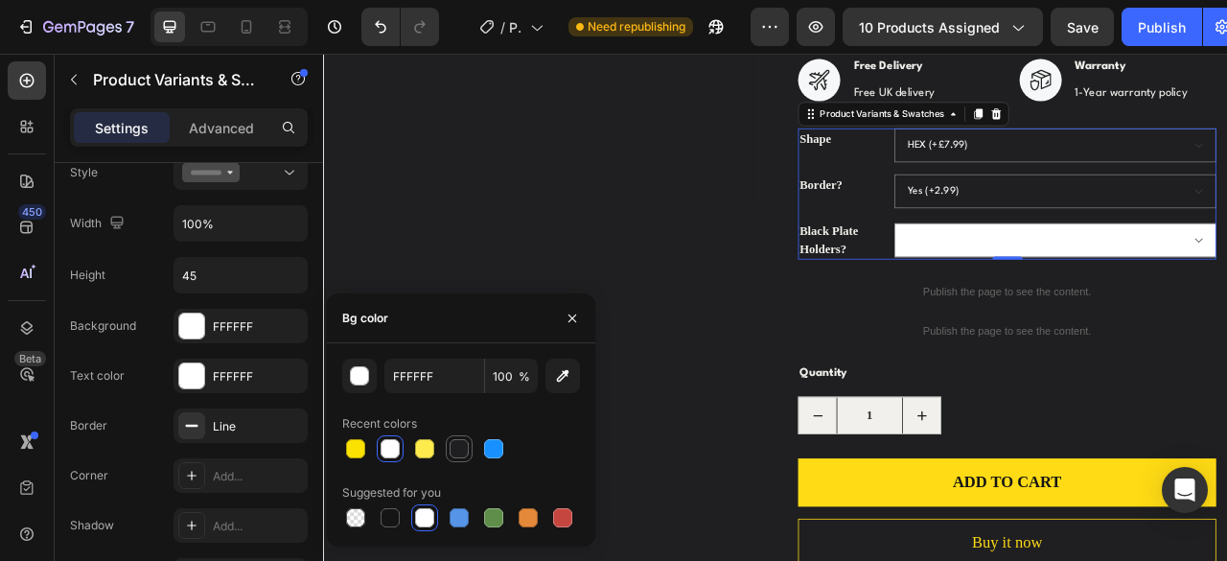
click at [449, 442] on div at bounding box center [459, 448] width 23 height 23
type input "1F1F21"
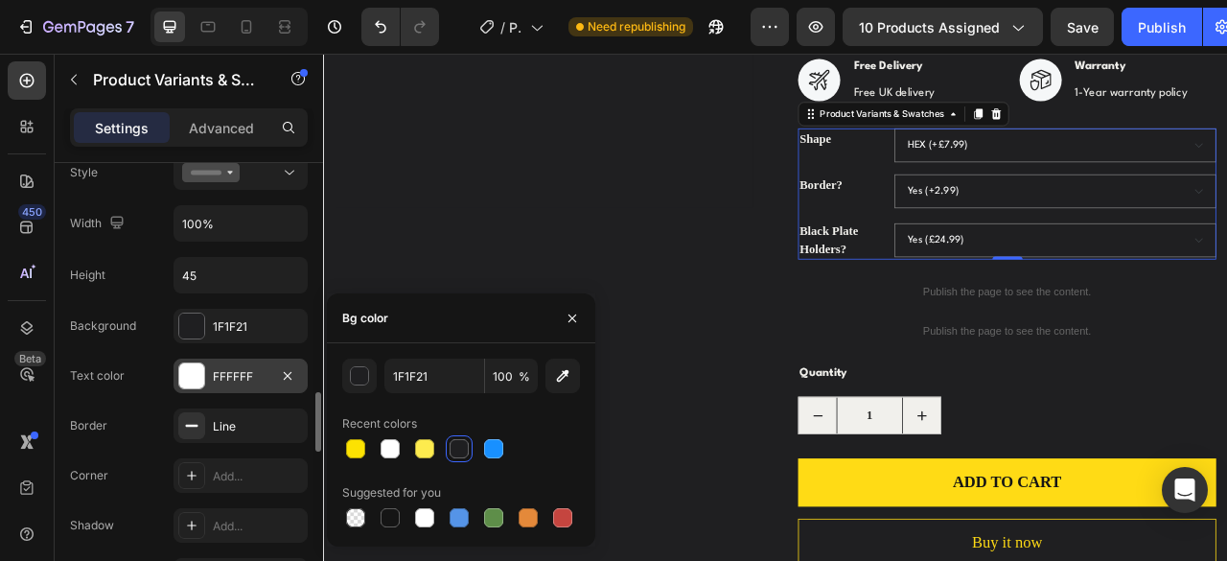
click at [180, 363] on div at bounding box center [191, 375] width 25 height 25
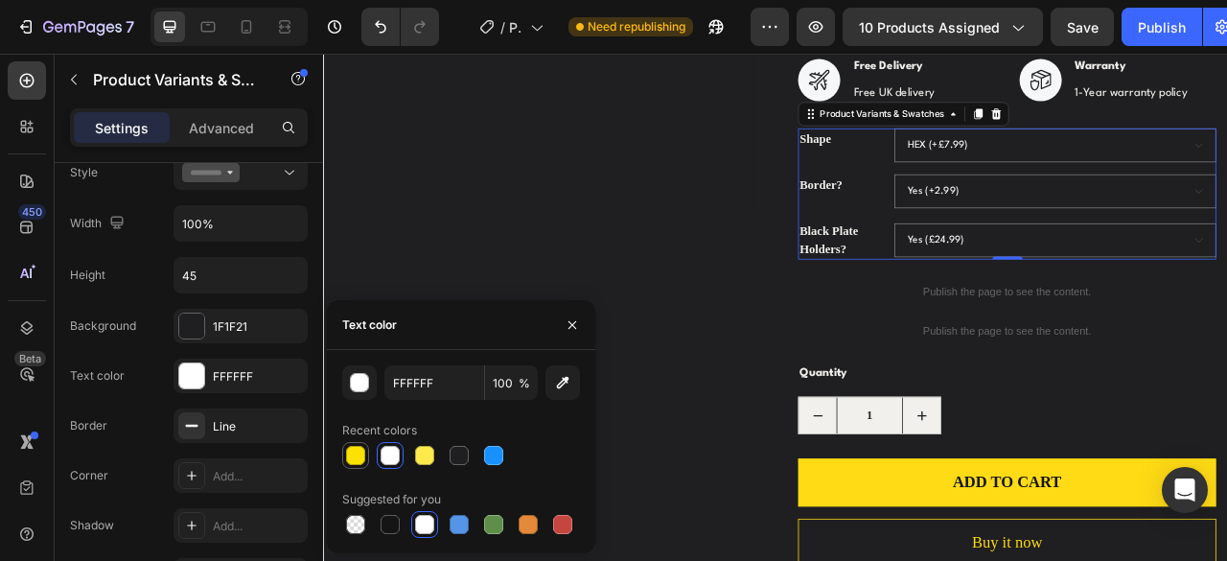
click at [358, 455] on div at bounding box center [355, 455] width 19 height 19
click at [152, 292] on div "Option: Black Plate Holders? Style Width 100% Height 45 Background 1F1F21 Text …" at bounding box center [189, 375] width 238 height 533
click at [395, 459] on div at bounding box center [390, 455] width 19 height 19
type input "FFFFFF"
click at [662, 279] on div "Product Images" at bounding box center [604, 212] width 532 height 988
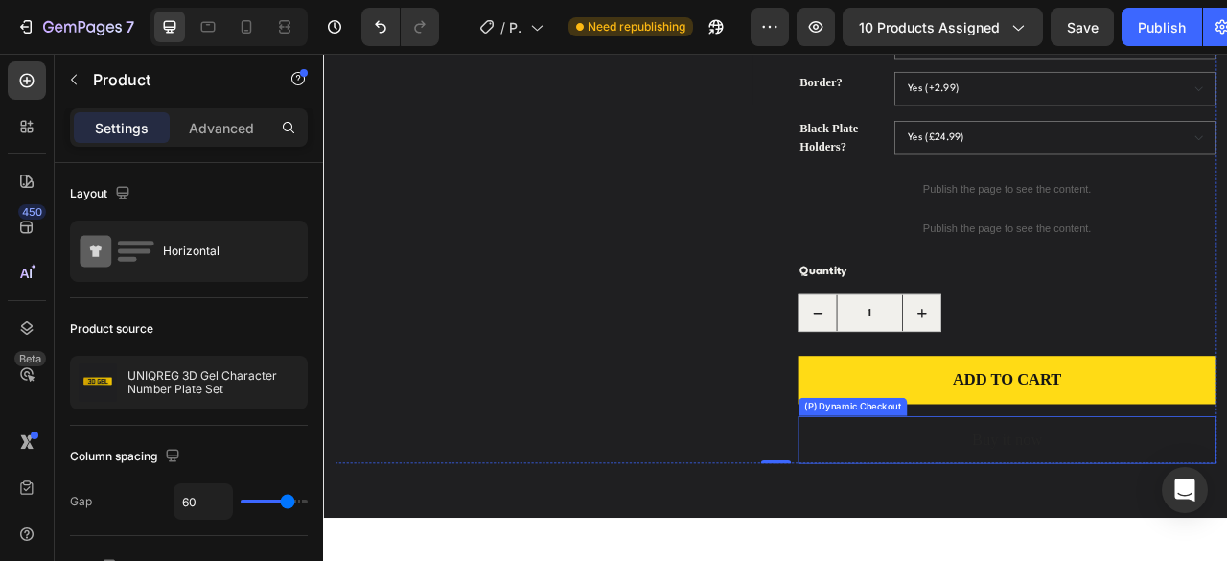
scroll to position [576, 0]
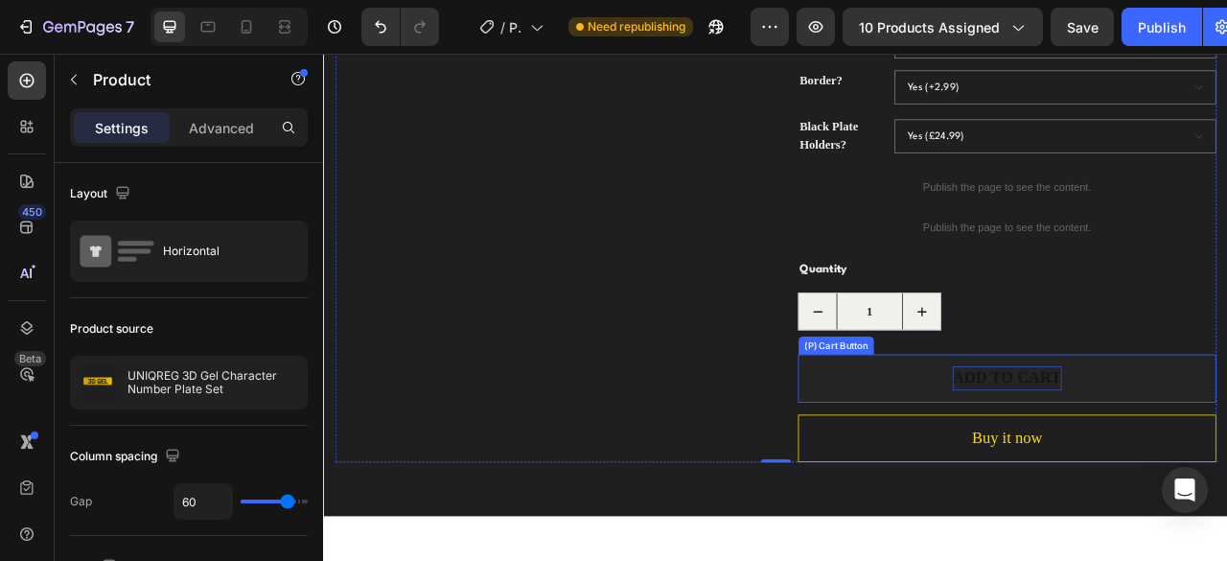
click at [1193, 463] on div "ADD TO CART" at bounding box center [1193, 467] width 138 height 31
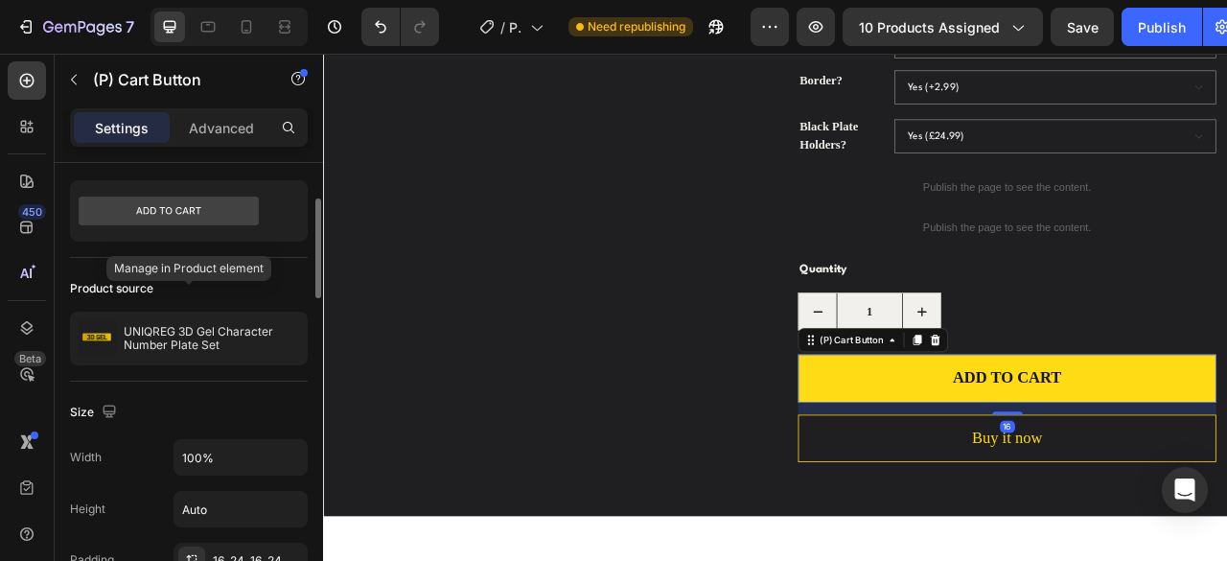
scroll to position [0, 0]
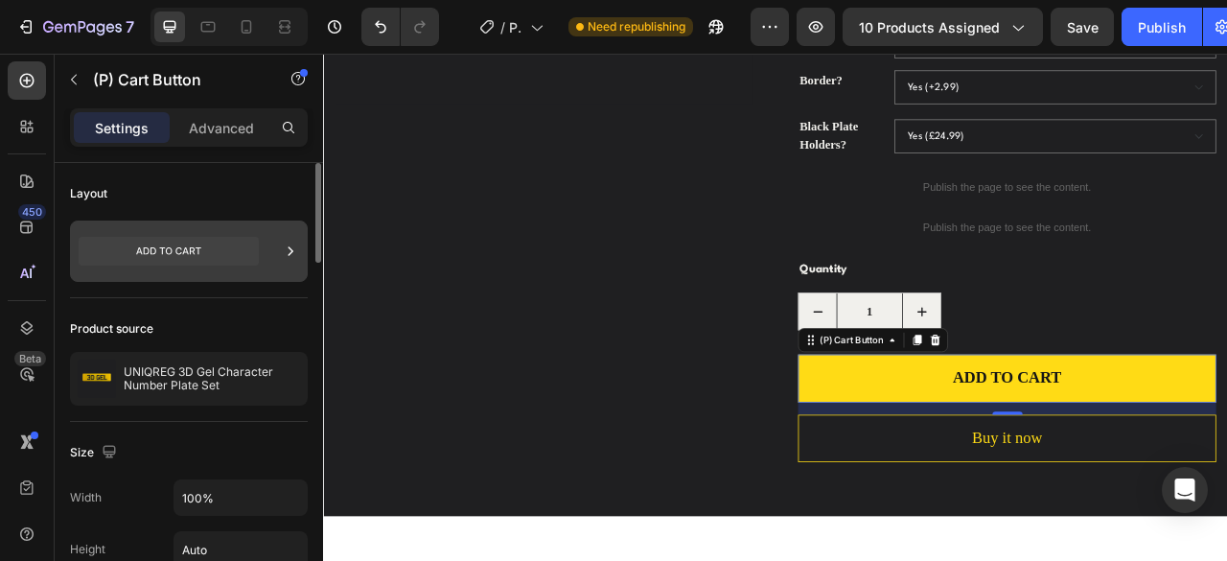
click at [274, 250] on div at bounding box center [189, 251] width 238 height 61
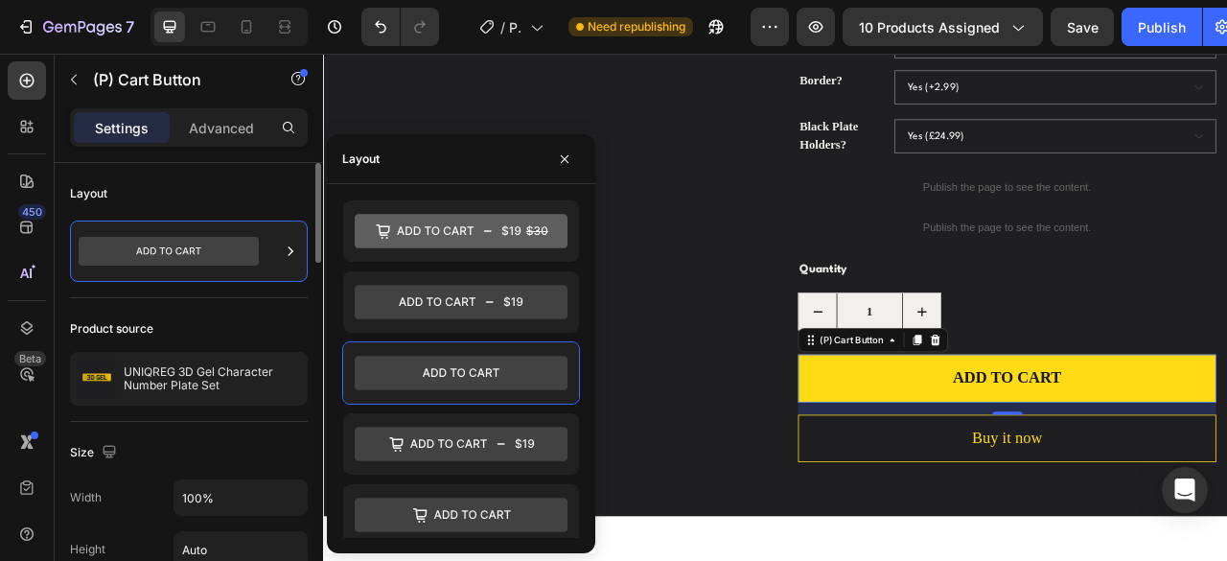
click at [258, 298] on div "Product source UNIQREG 3D Gel Character Number Plate Set" at bounding box center [189, 360] width 238 height 124
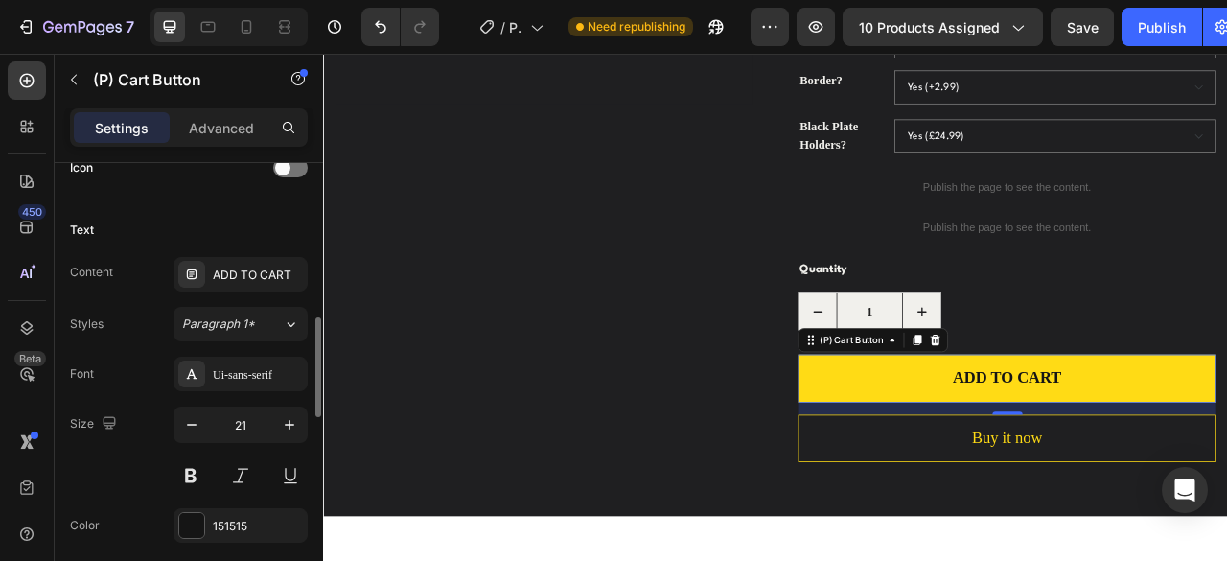
scroll to position [822, 0]
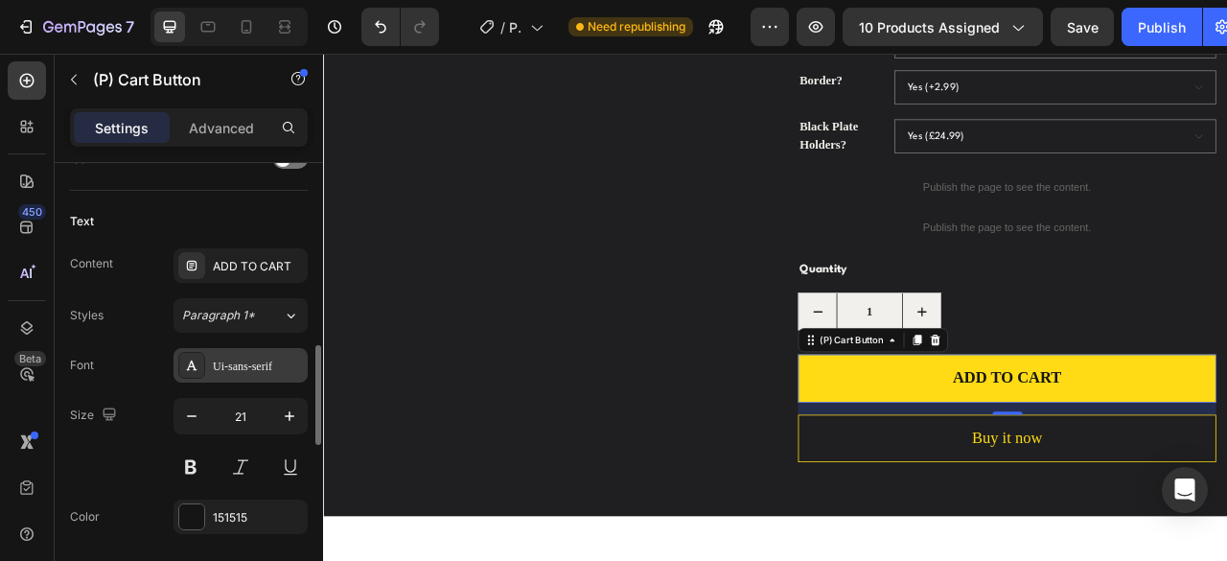
click at [256, 351] on div "Ui-sans-serif" at bounding box center [241, 365] width 134 height 35
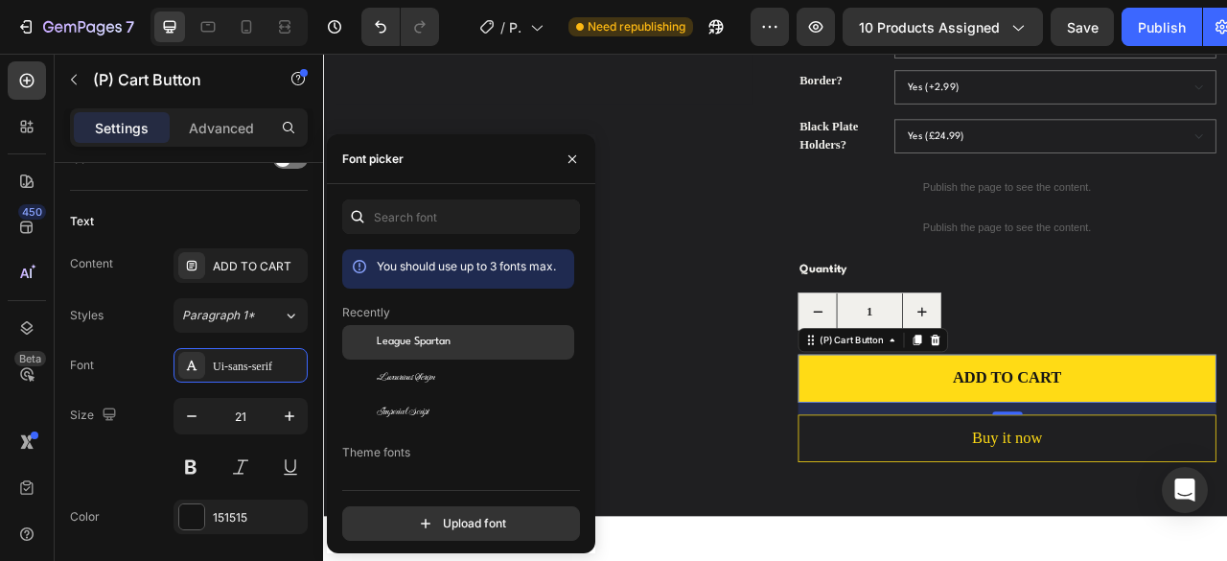
click at [418, 341] on span "League Spartan" at bounding box center [414, 342] width 74 height 17
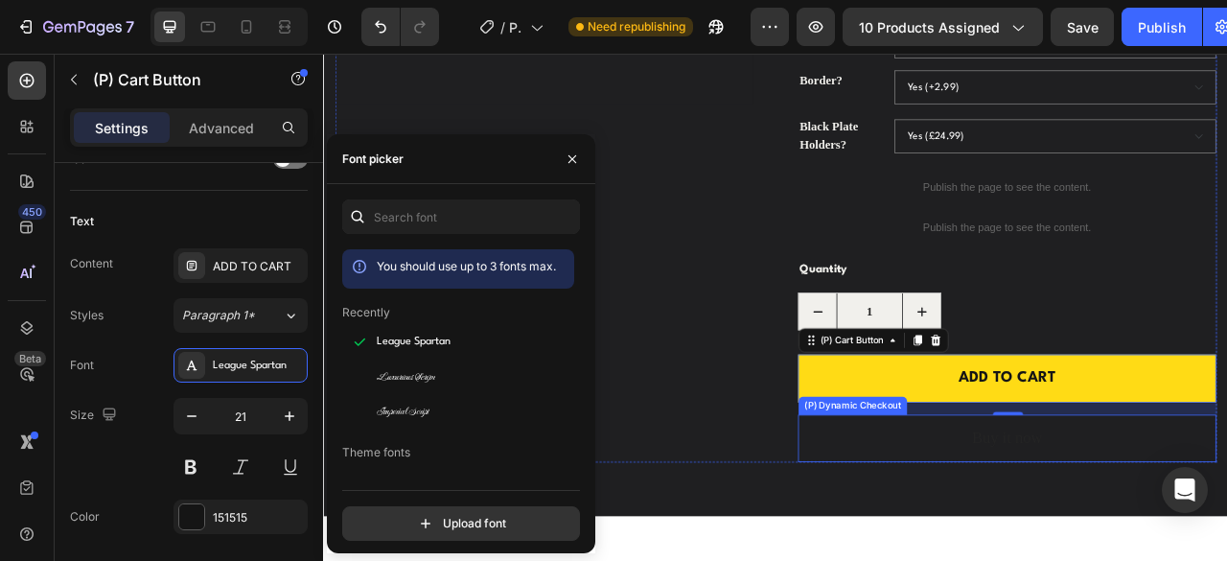
click at [1108, 533] on button "Buy it now" at bounding box center [1193, 543] width 532 height 61
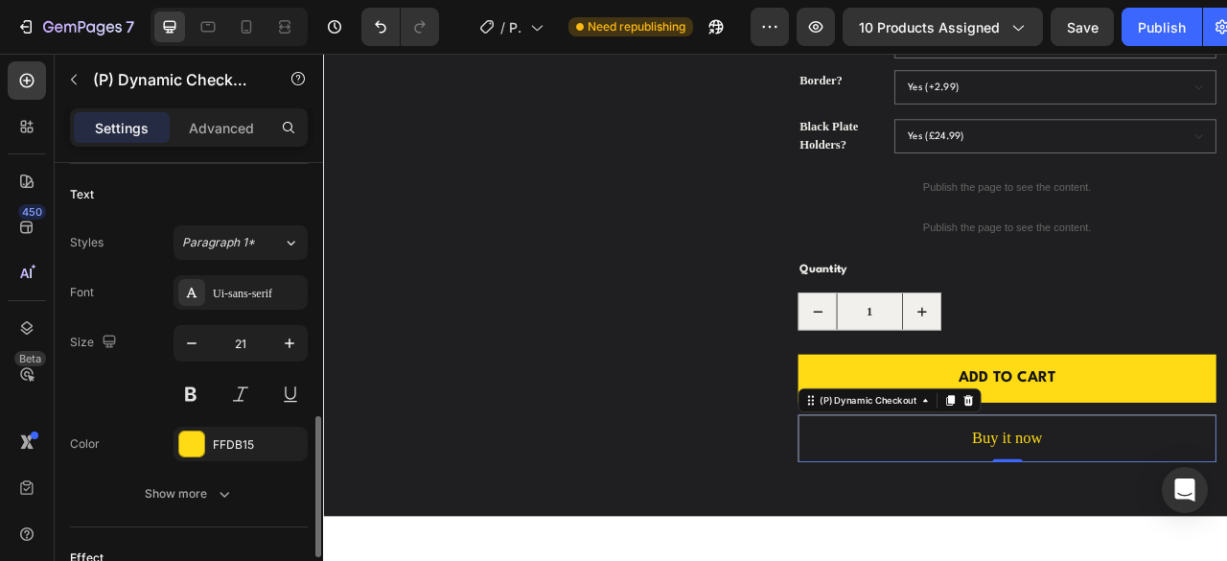
scroll to position [790, 0]
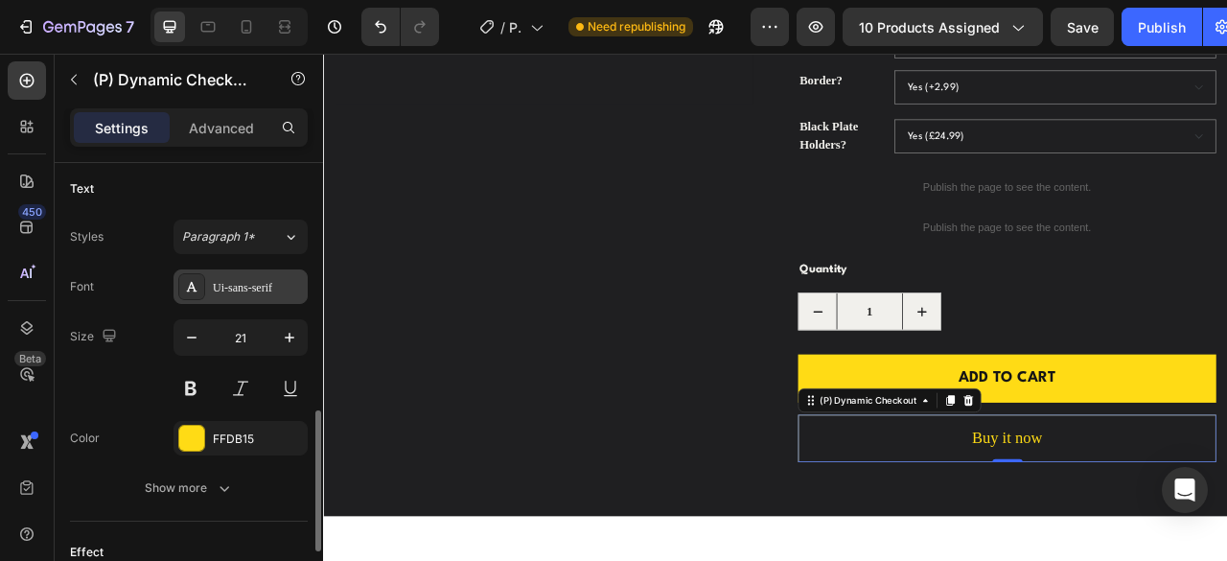
click at [247, 269] on div "Ui-sans-serif" at bounding box center [241, 286] width 134 height 35
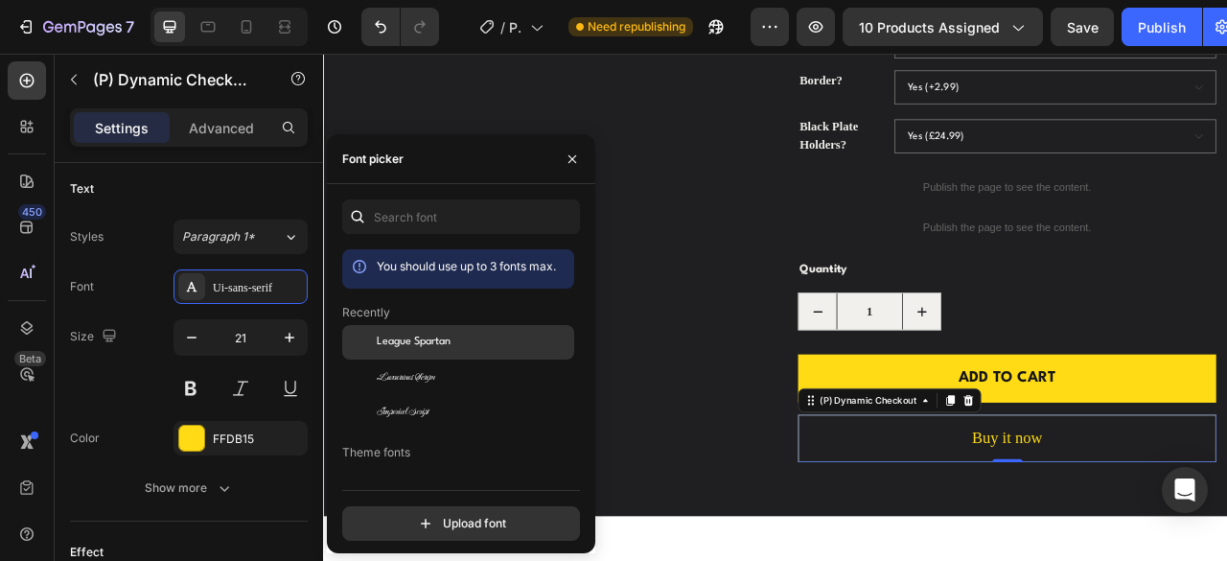
click at [492, 335] on div "League Spartan" at bounding box center [474, 342] width 194 height 17
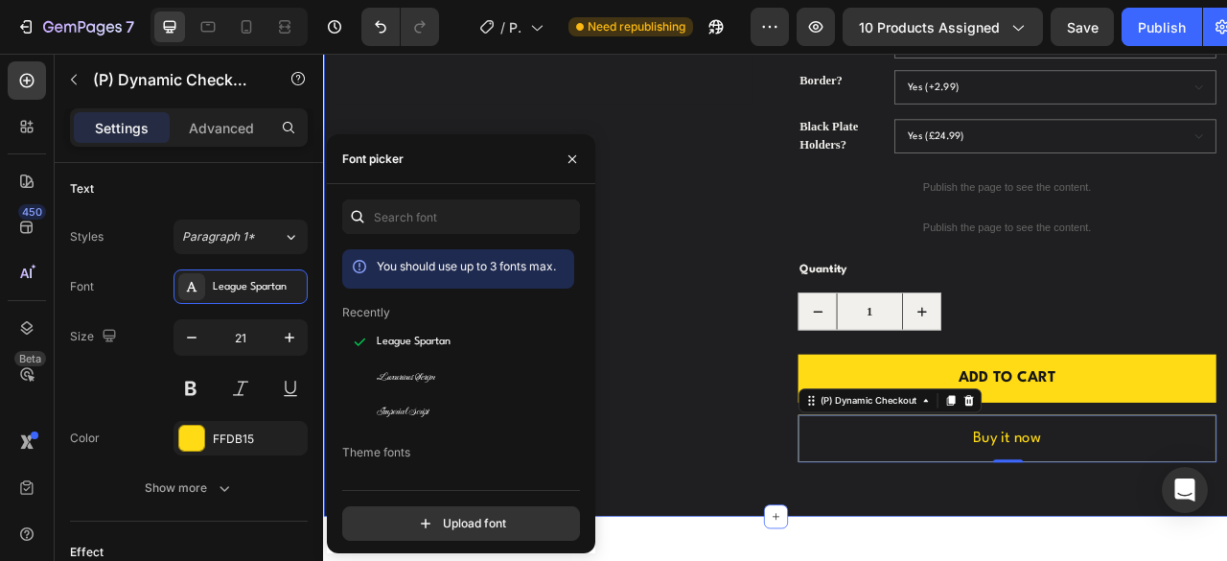
click at [1222, 560] on div "Product Images UNIQREG 3D Gel Character Number Plate Set (P) Title Icon Icon Ic…" at bounding box center [898, 80] width 1151 height 1126
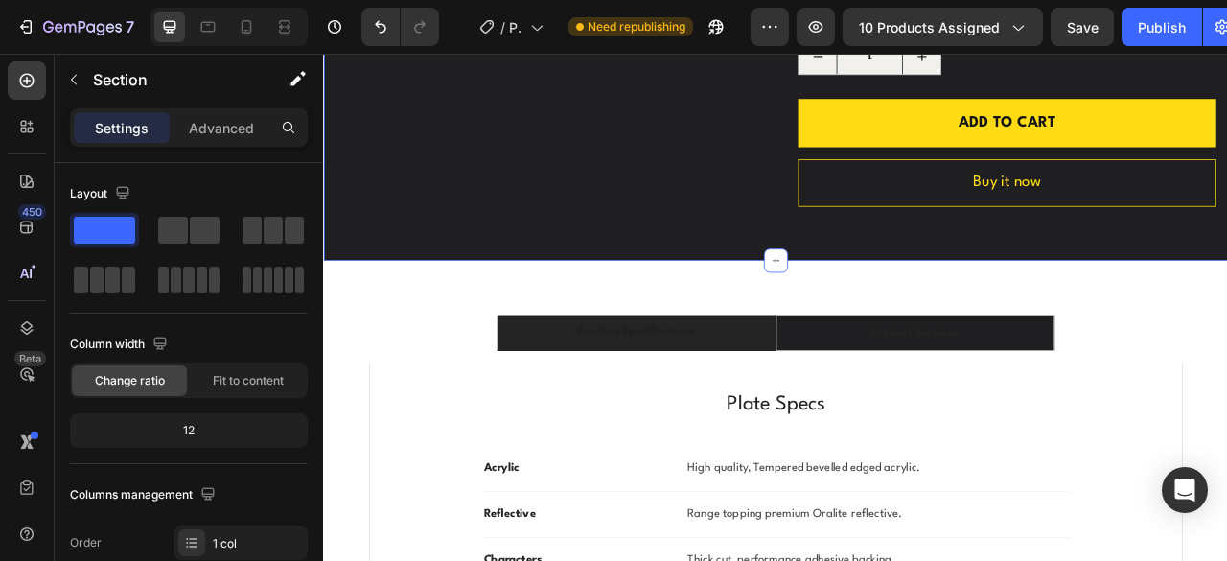
scroll to position [902, 0]
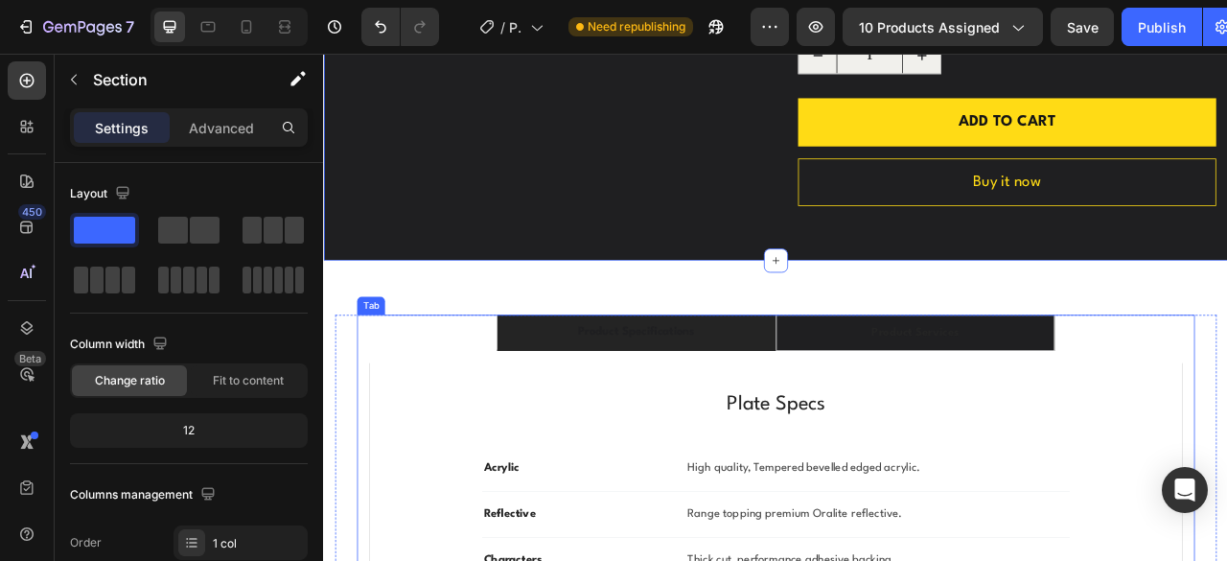
click at [792, 407] on div "Product Specifications" at bounding box center [720, 407] width 154 height 29
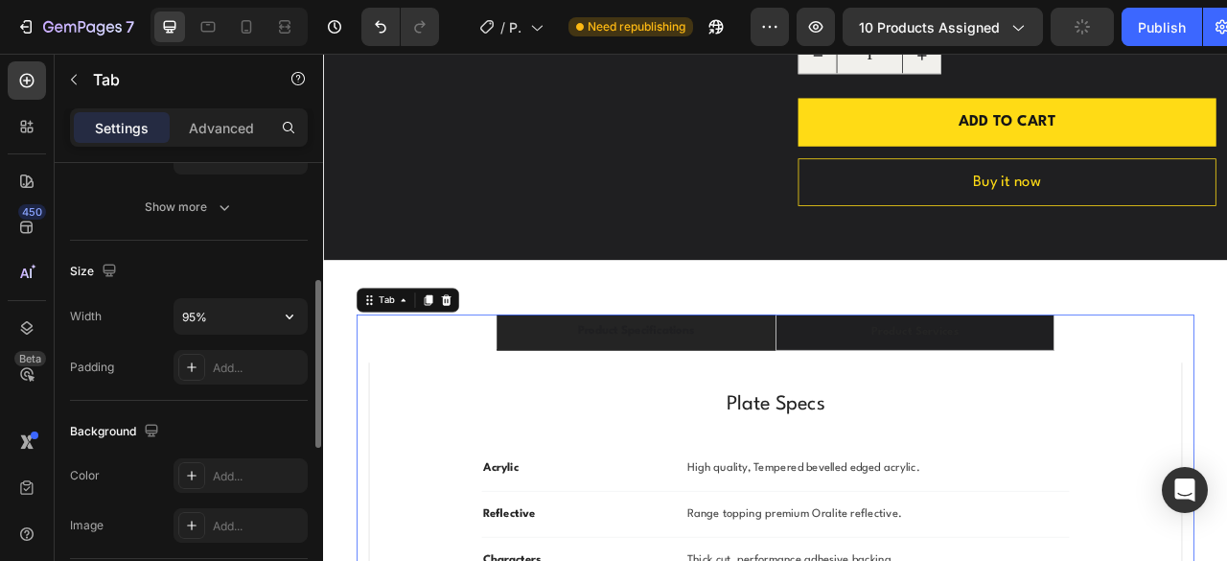
scroll to position [84, 0]
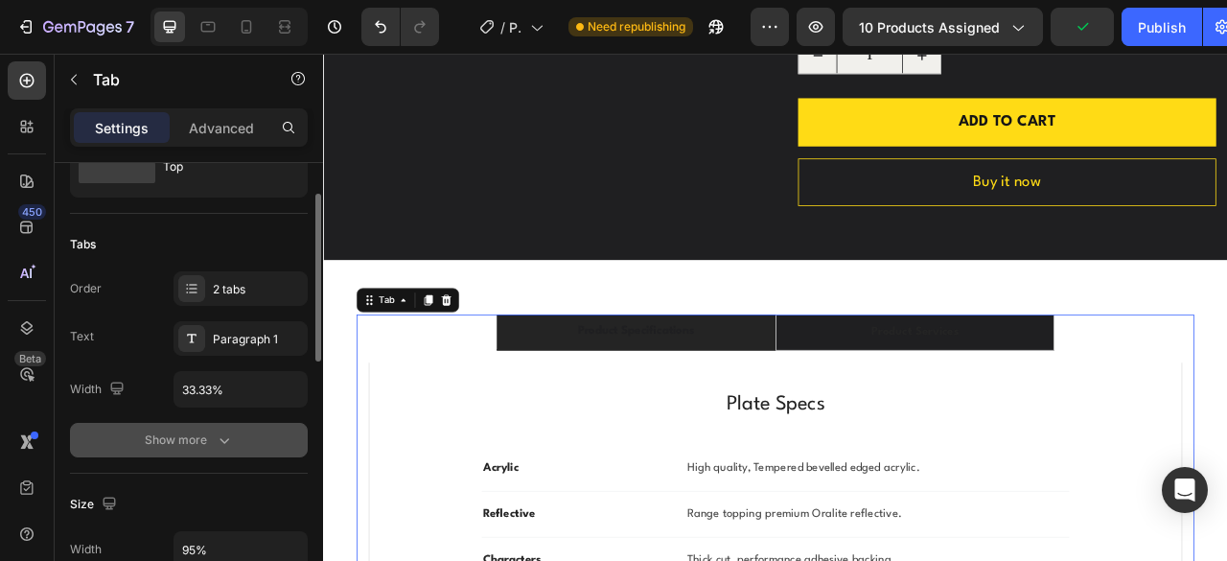
click at [219, 439] on icon "button" at bounding box center [224, 440] width 19 height 19
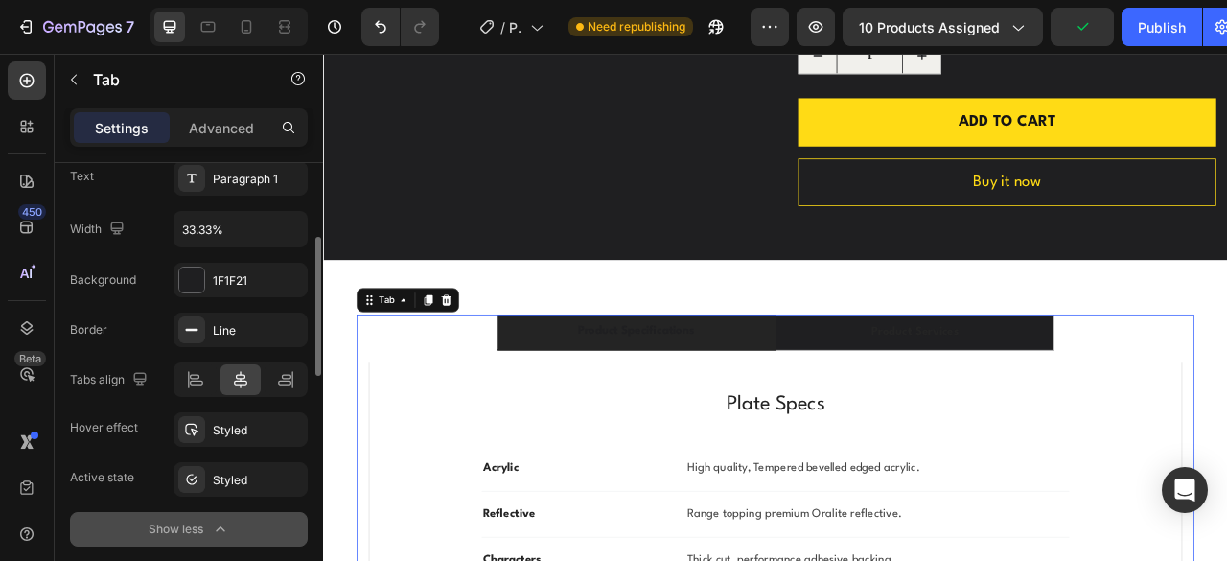
scroll to position [244, 0]
click at [232, 286] on div "1F1F21" at bounding box center [241, 281] width 56 height 17
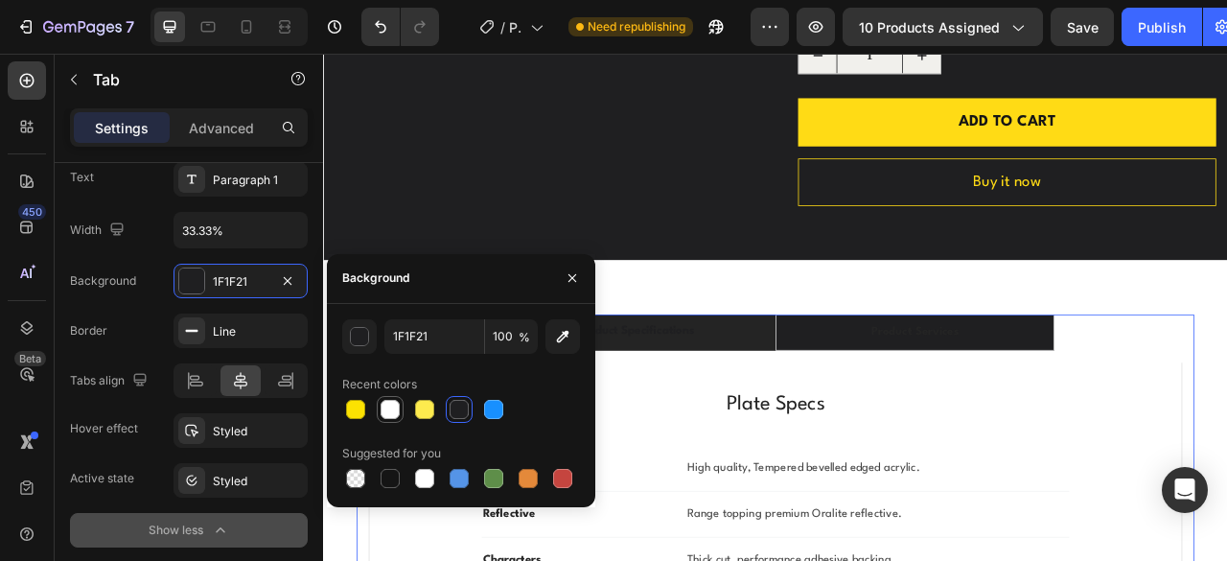
click at [385, 400] on div at bounding box center [390, 409] width 19 height 19
type input "FFFFFF"
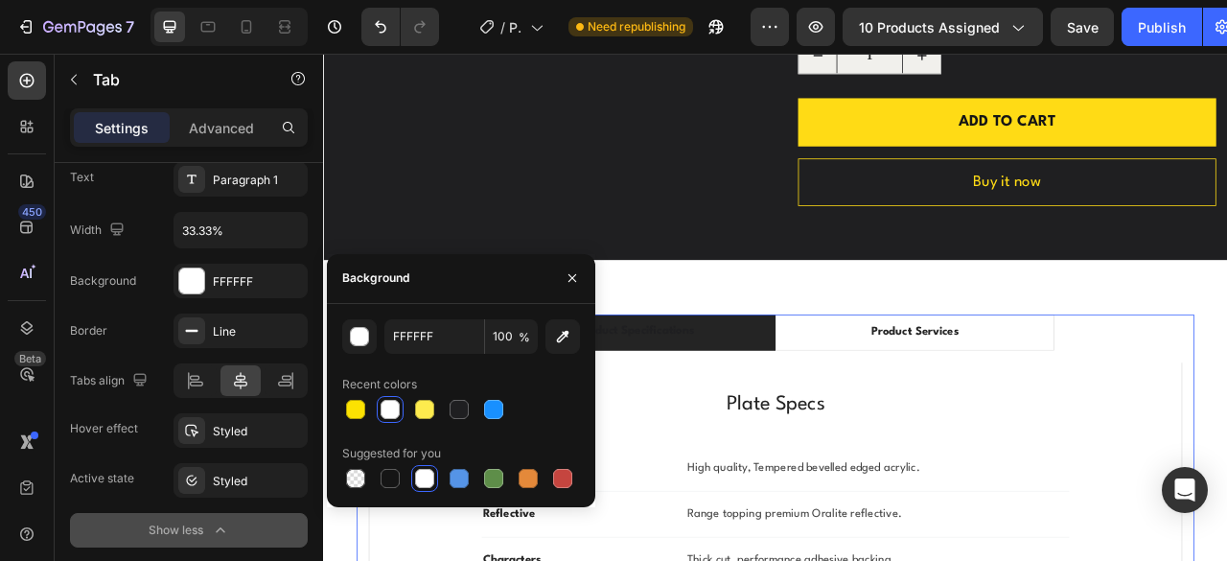
click at [804, 417] on li "Product Specifications" at bounding box center [721, 408] width 355 height 46
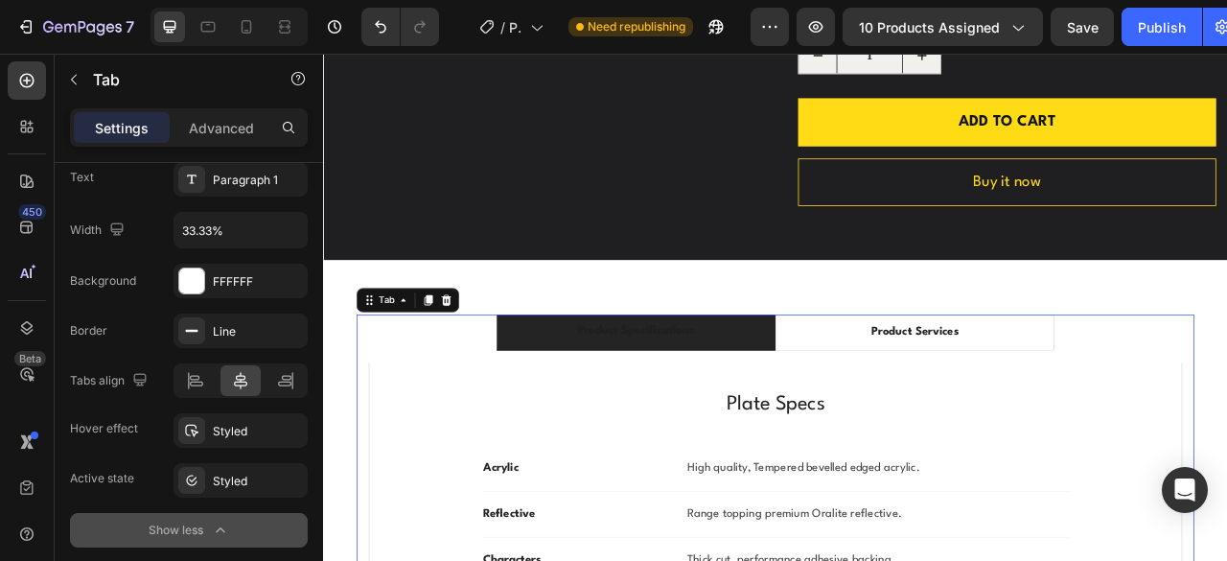
click at [707, 414] on p "Product Specifications" at bounding box center [720, 407] width 149 height 23
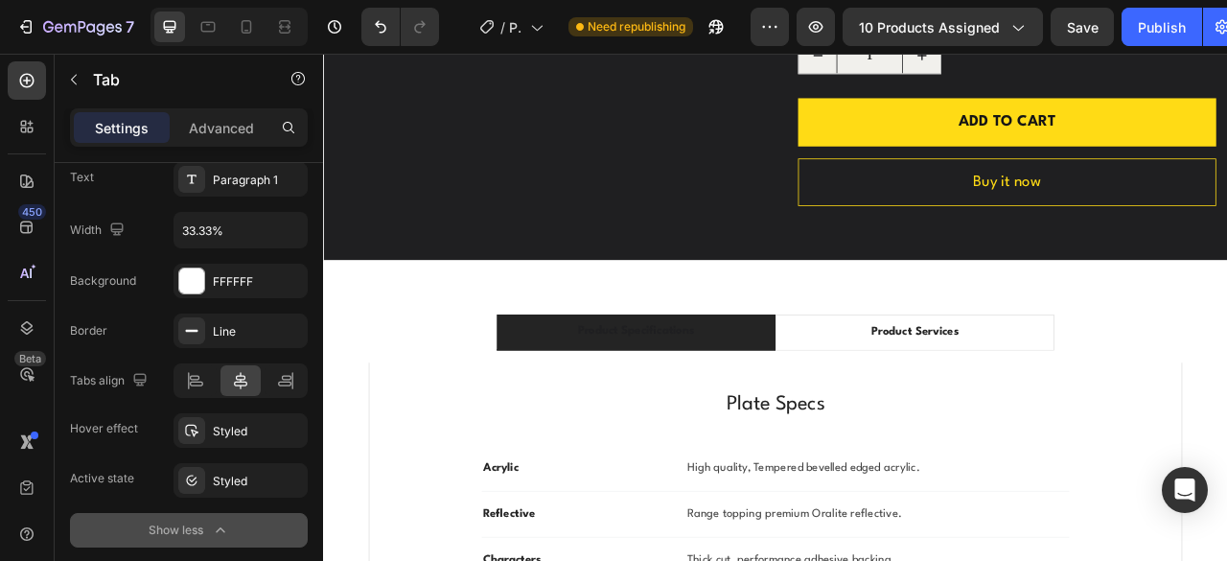
click at [626, 410] on li "Product Specifications" at bounding box center [721, 408] width 355 height 46
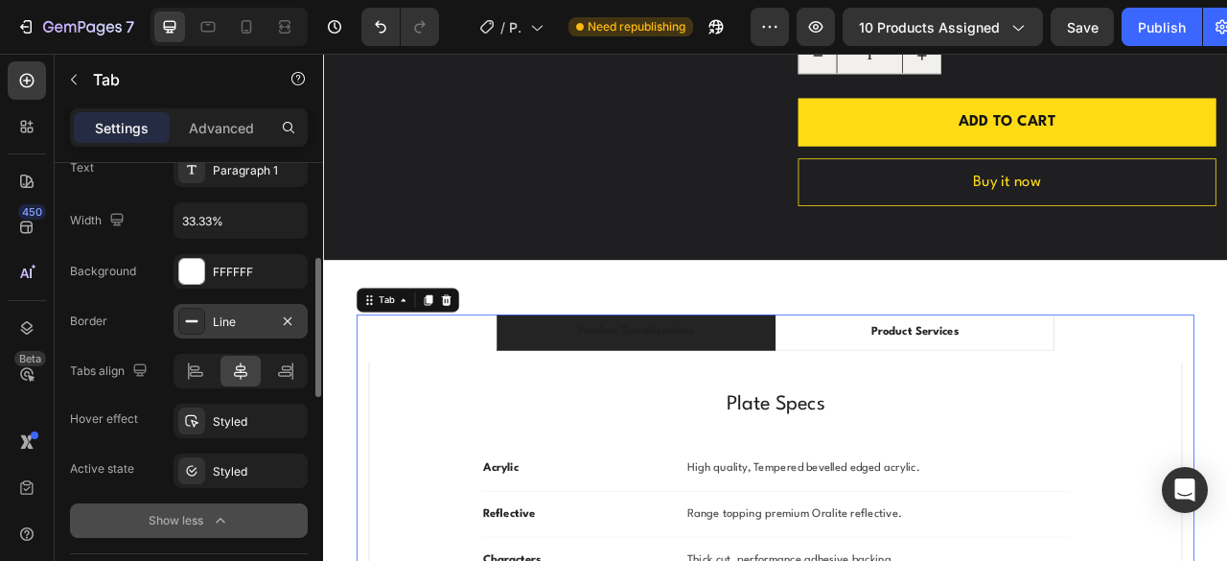
scroll to position [302, 0]
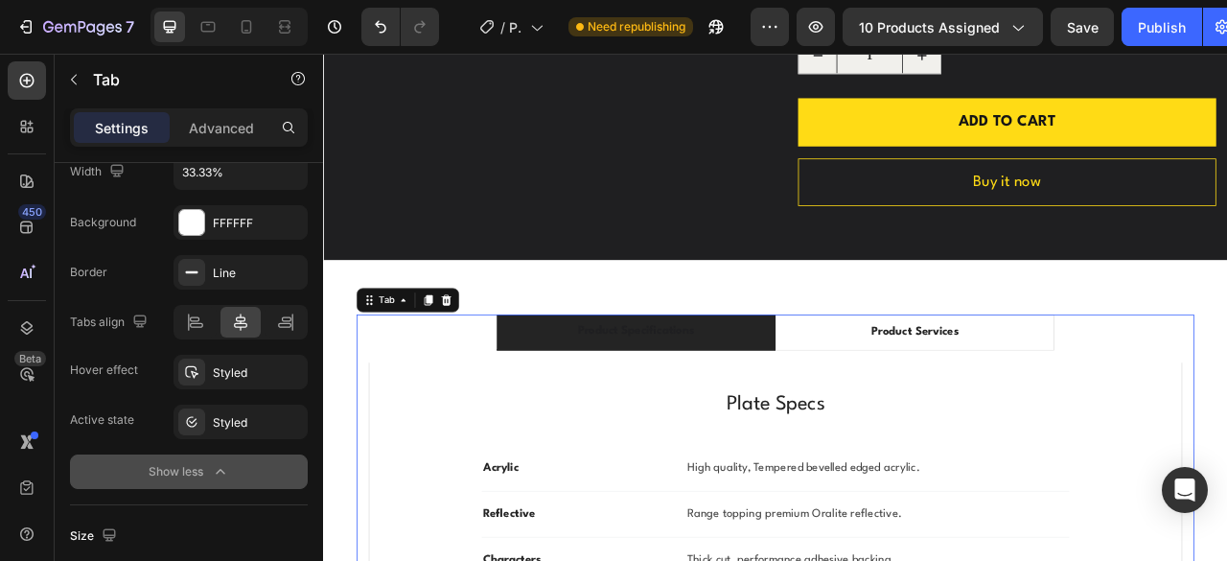
click at [807, 414] on li "Product Specifications" at bounding box center [721, 408] width 355 height 46
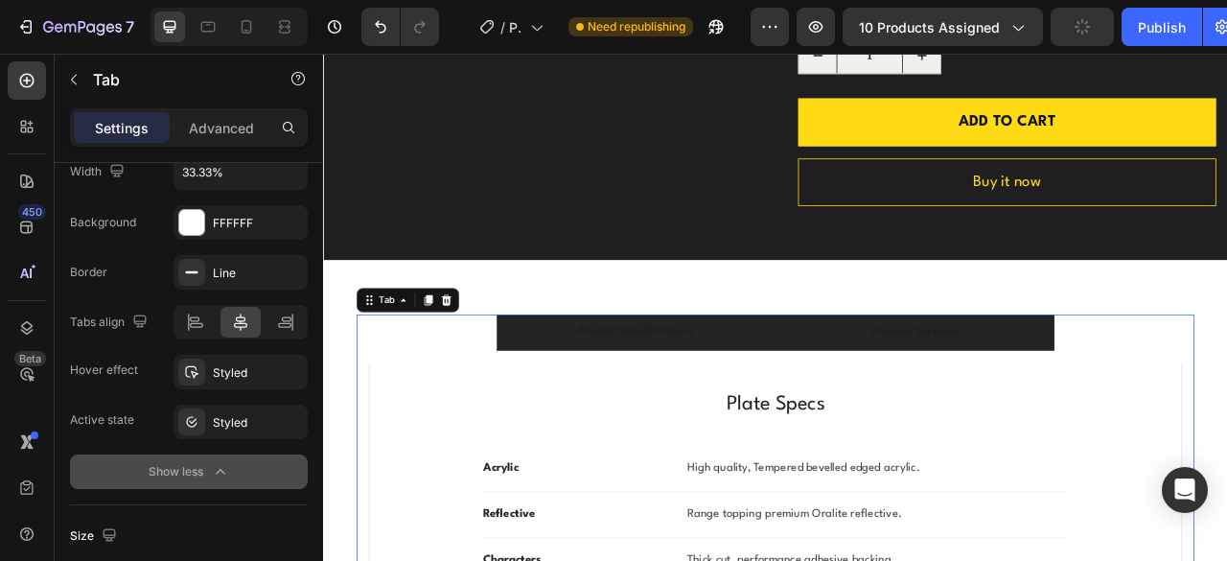
click at [1017, 394] on div "Product Services" at bounding box center [1075, 408] width 117 height 29
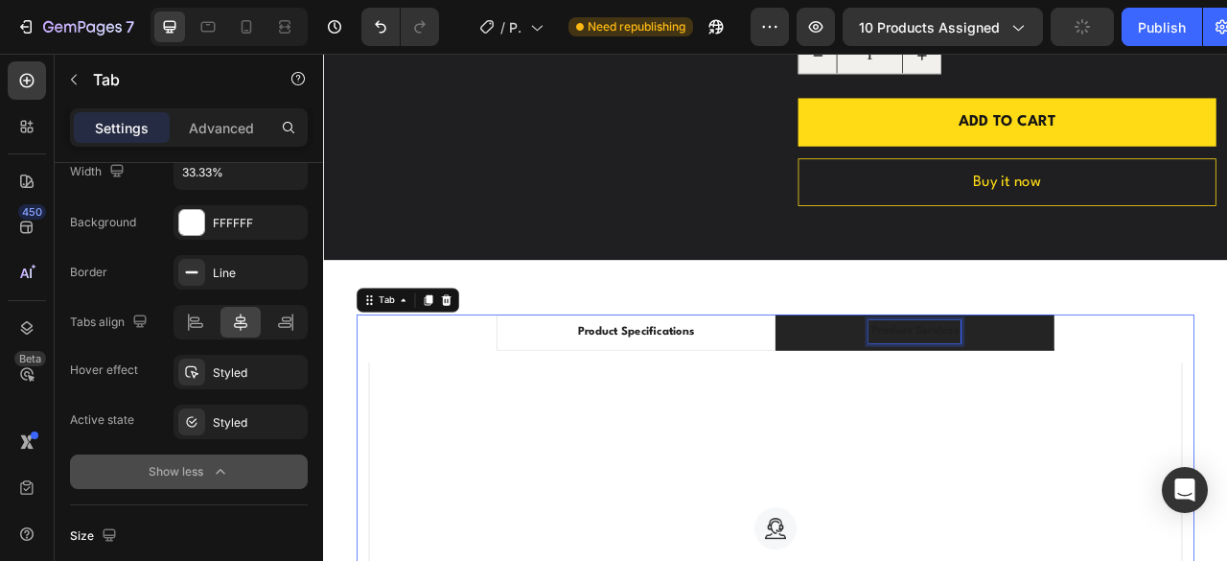
scroll to position [901, 0]
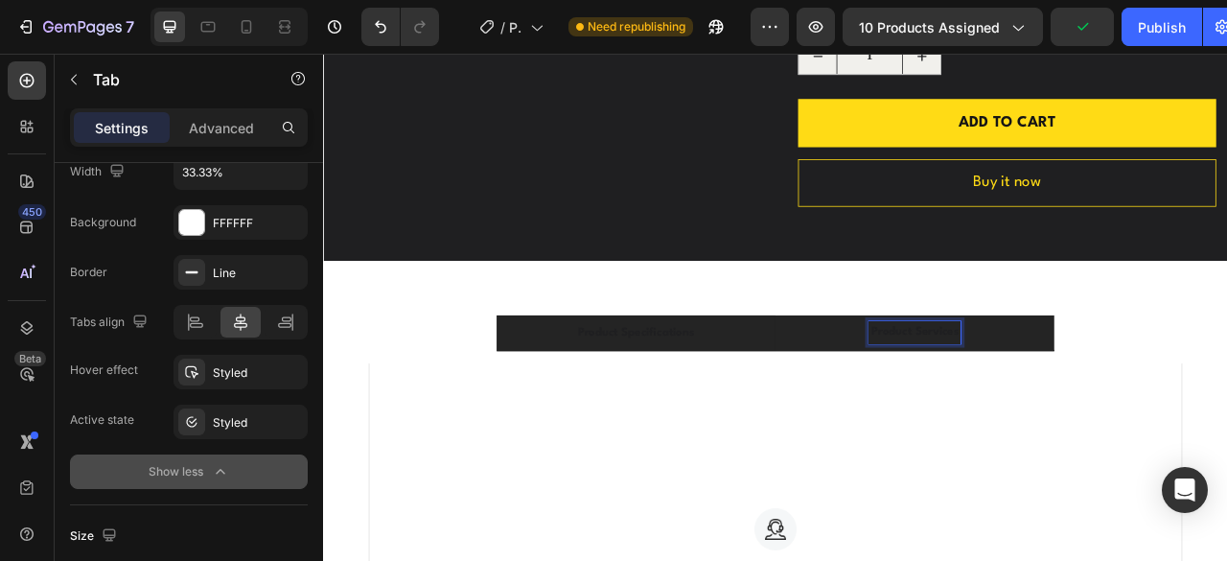
click at [789, 404] on p "Product Specifications" at bounding box center [720, 409] width 149 height 23
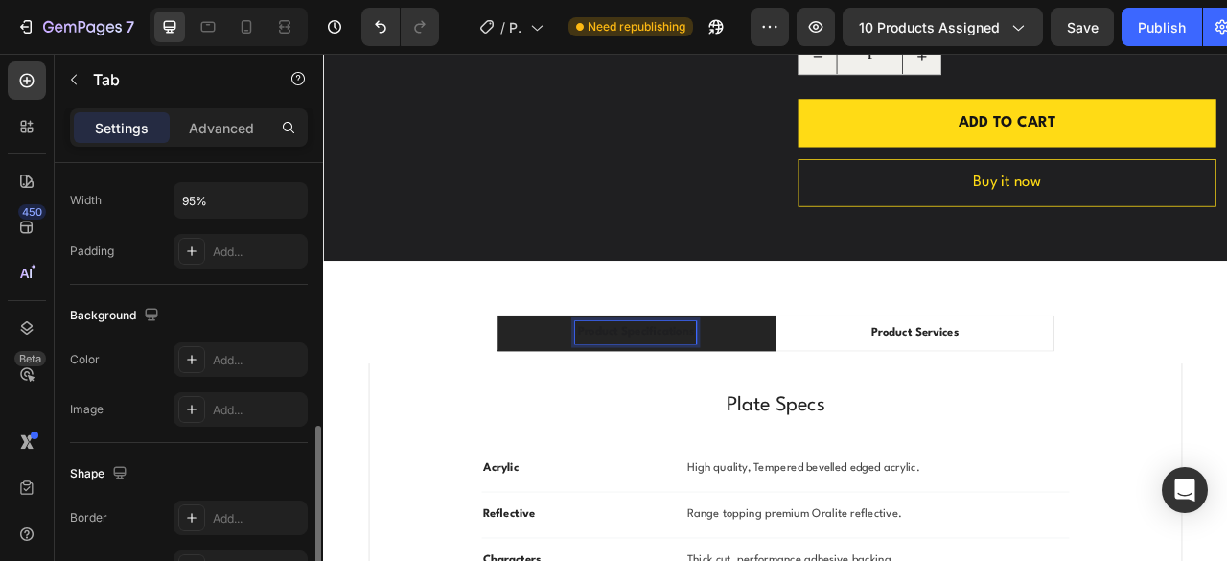
scroll to position [724, 0]
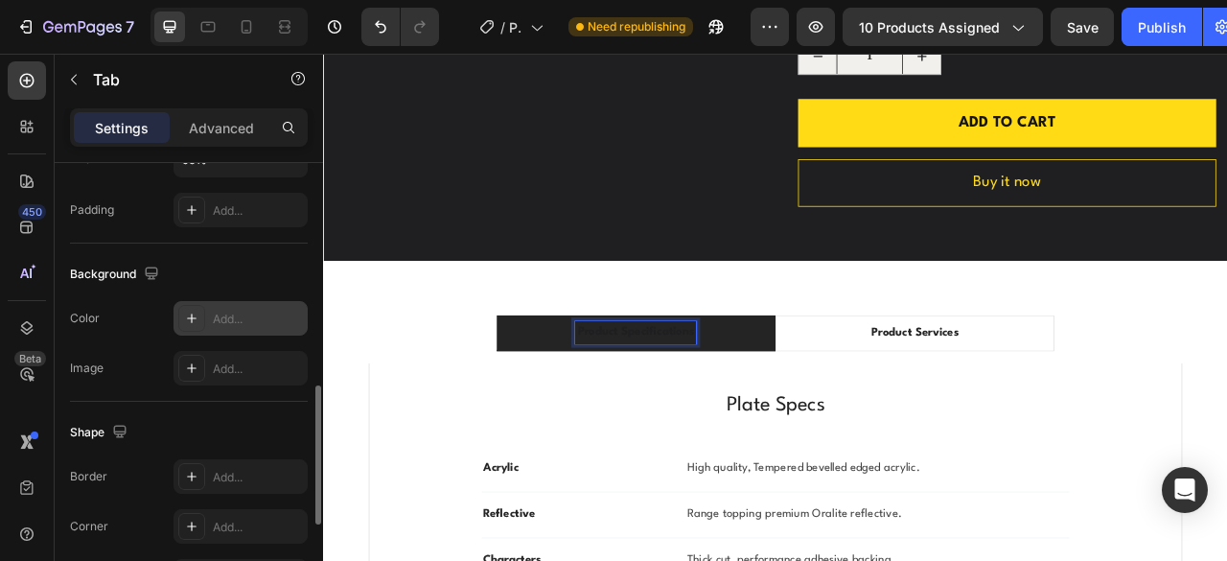
click at [230, 319] on div "Add..." at bounding box center [258, 319] width 90 height 17
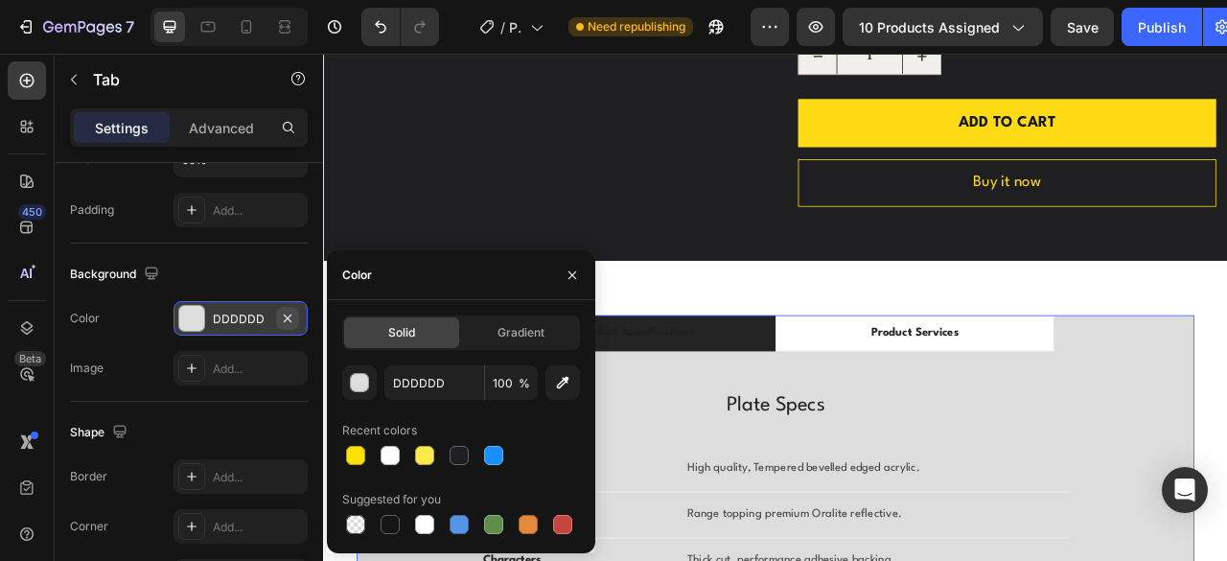
click at [286, 314] on icon "button" at bounding box center [287, 318] width 15 height 15
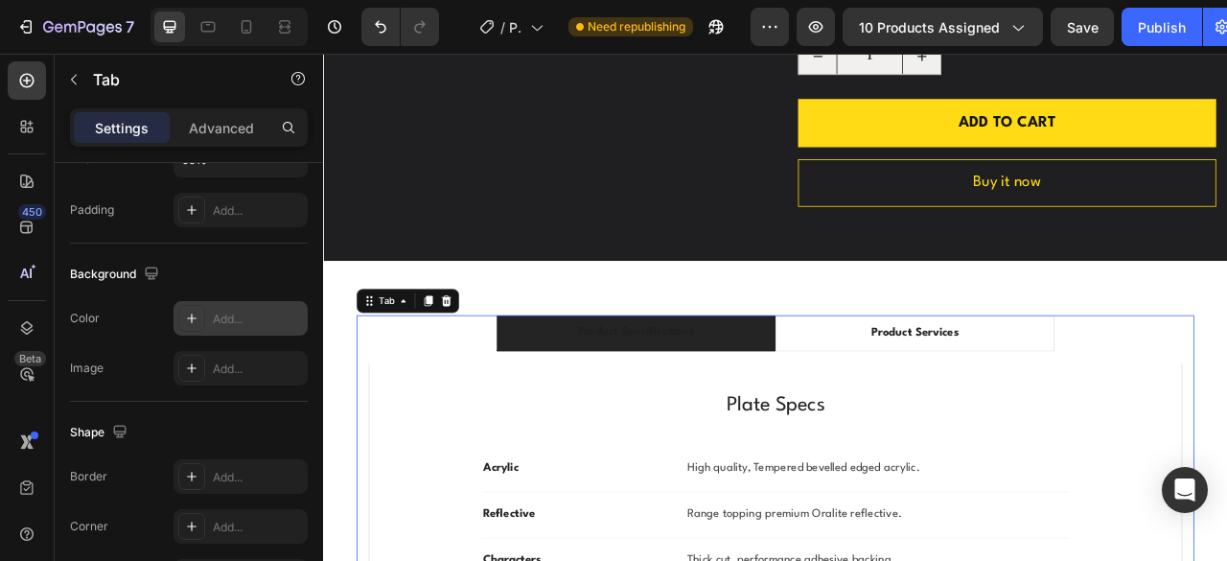
click at [853, 412] on li "Product Specifications" at bounding box center [721, 409] width 355 height 46
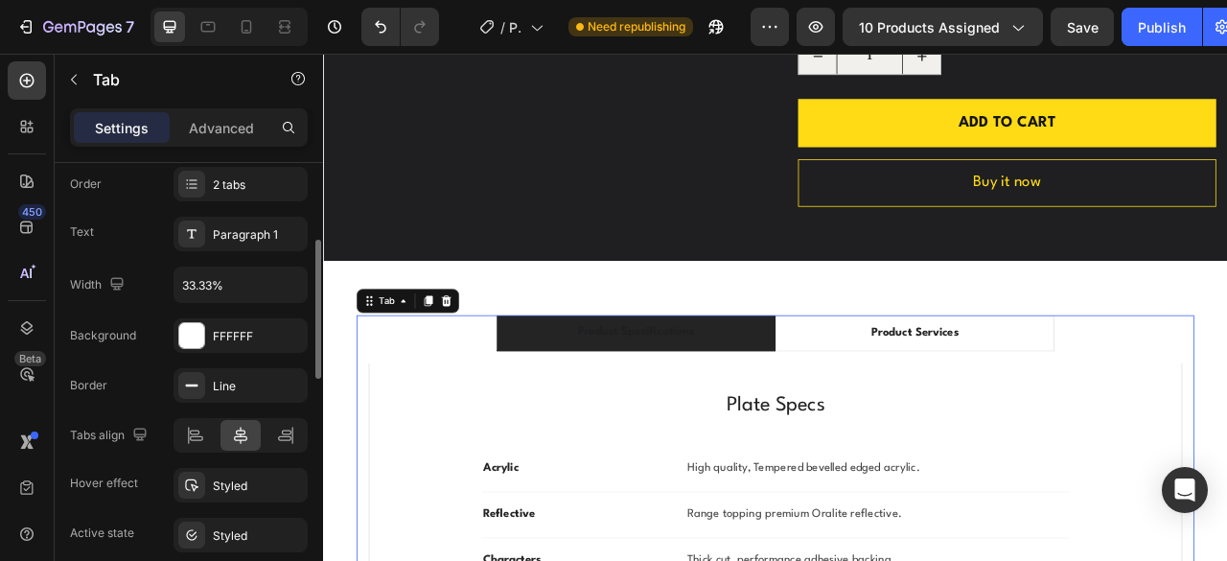
scroll to position [188, 0]
click at [226, 391] on div "Line" at bounding box center [241, 387] width 56 height 17
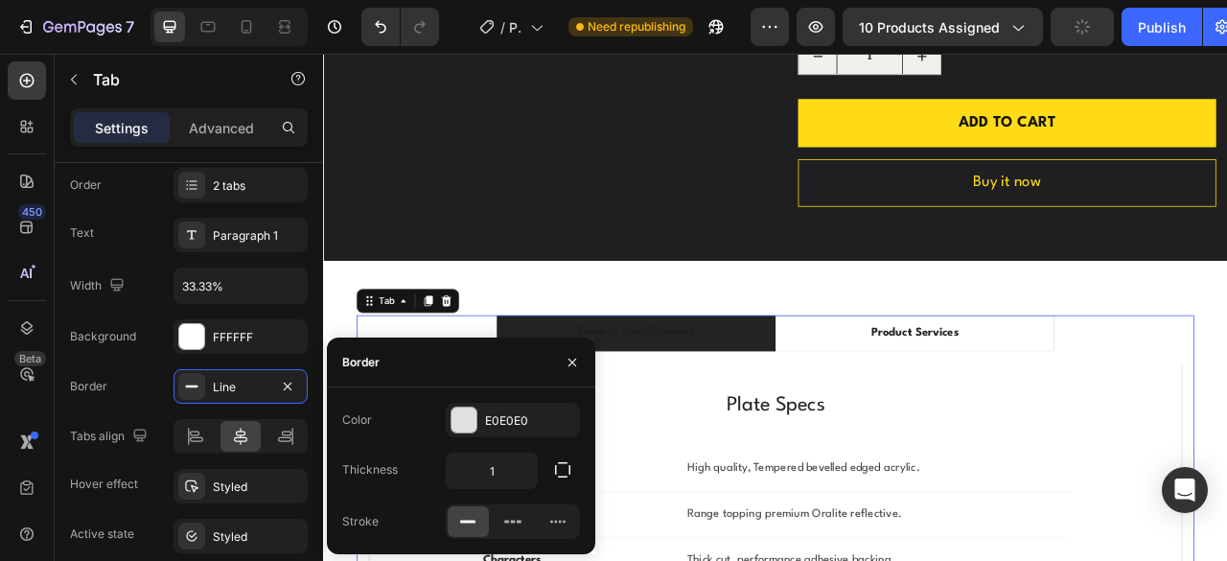
click at [133, 337] on div "Background" at bounding box center [103, 336] width 66 height 17
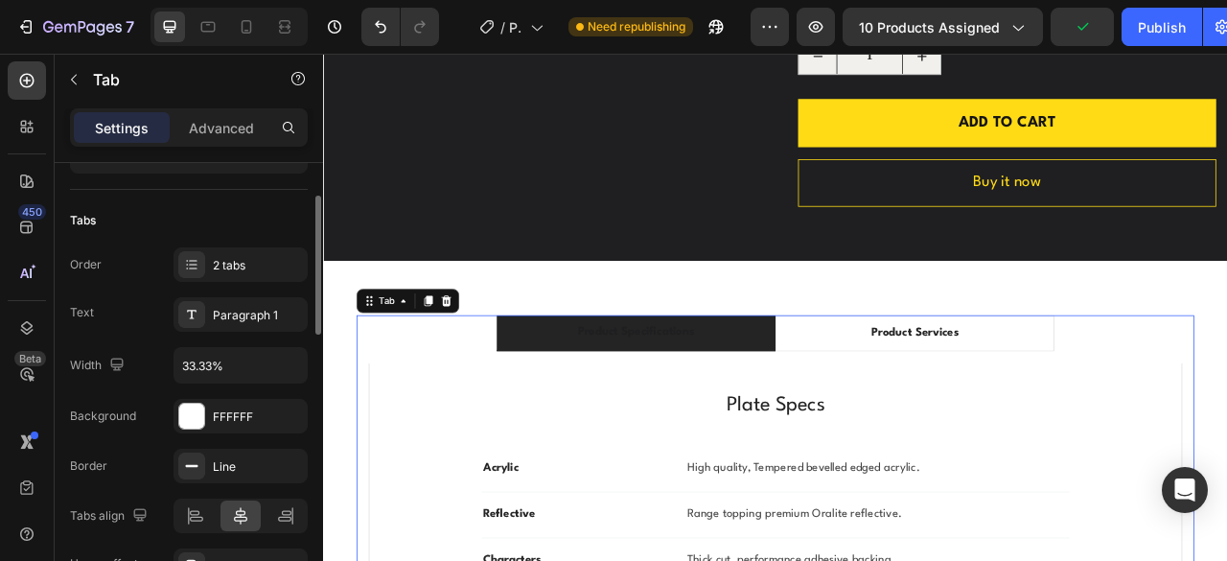
scroll to position [107, 0]
click at [245, 258] on div "2 tabs" at bounding box center [258, 266] width 90 height 17
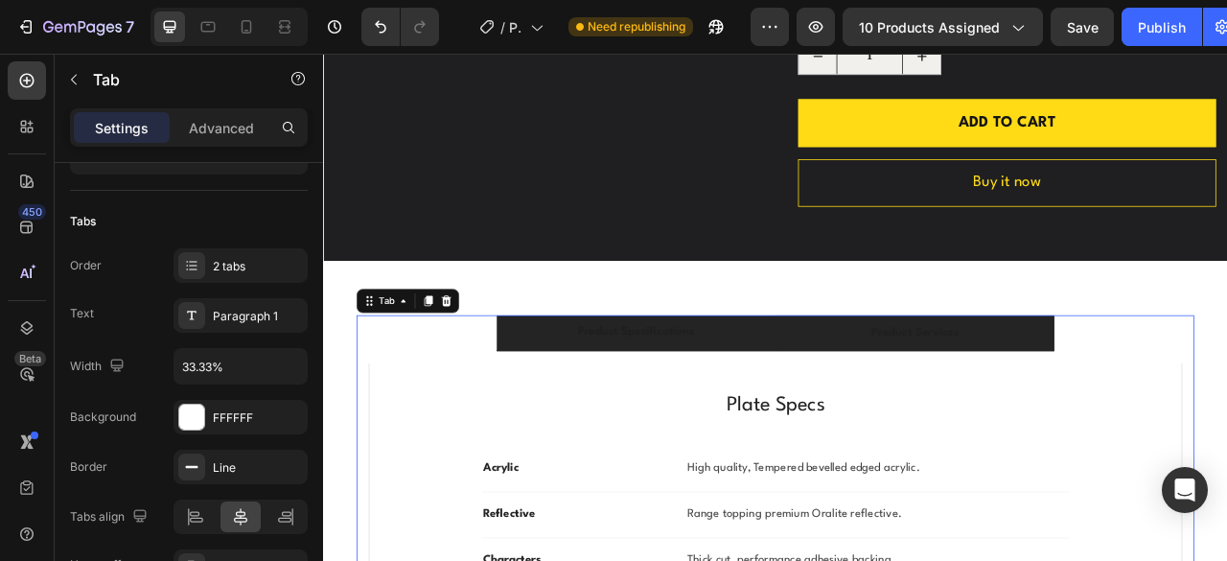
click at [973, 417] on li "Product Services" at bounding box center [1075, 409] width 355 height 46
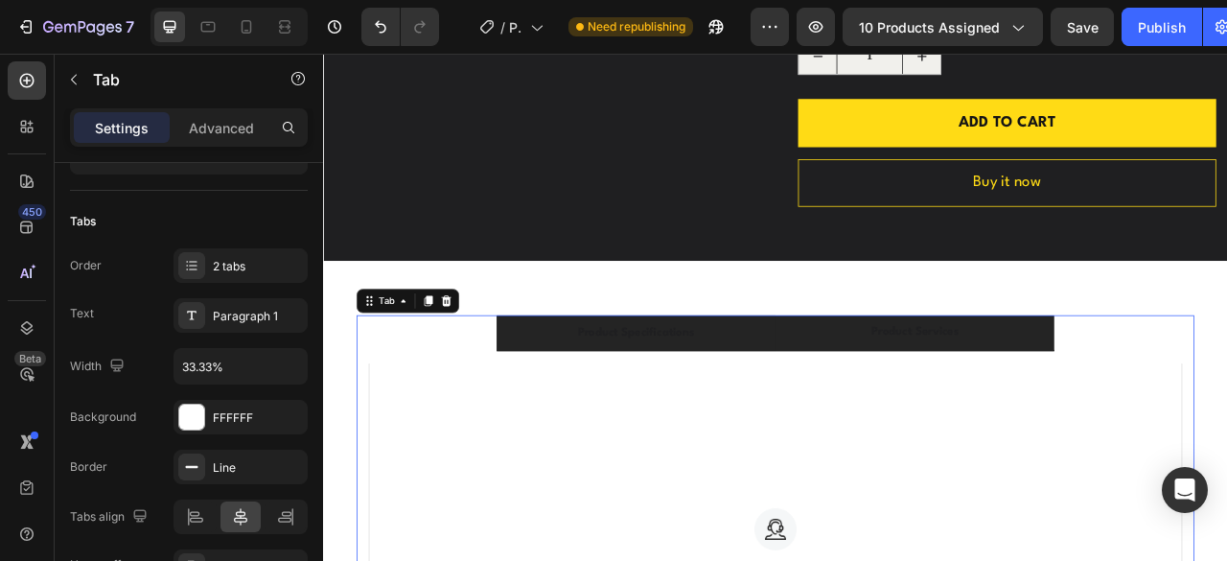
click at [853, 412] on li "Product Specifications" at bounding box center [721, 409] width 355 height 46
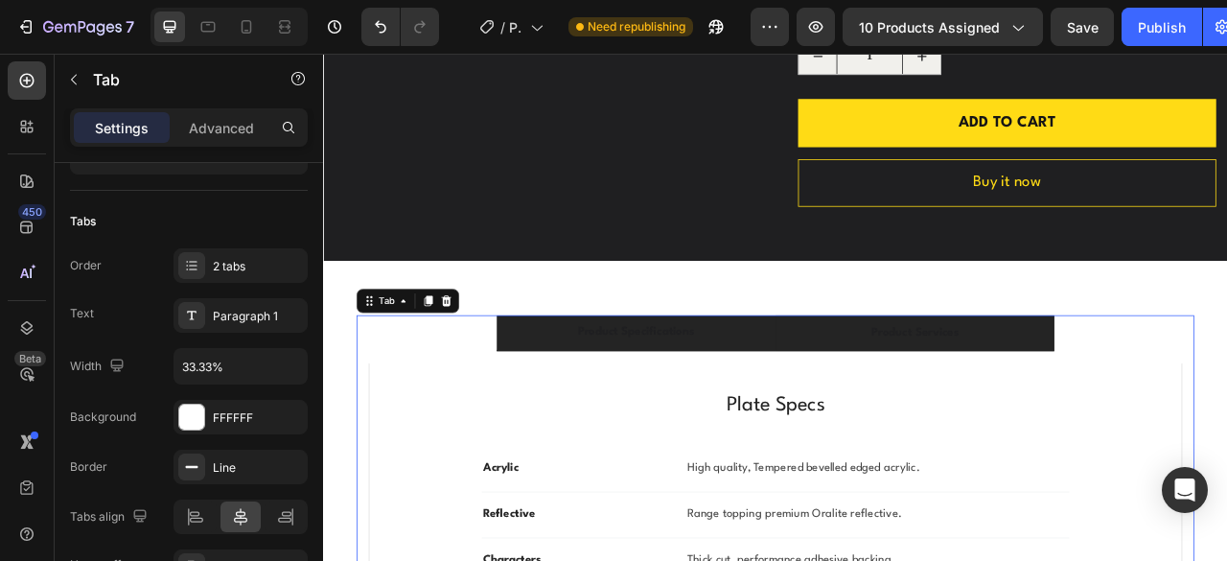
click at [958, 416] on li "Product Services" at bounding box center [1075, 409] width 355 height 46
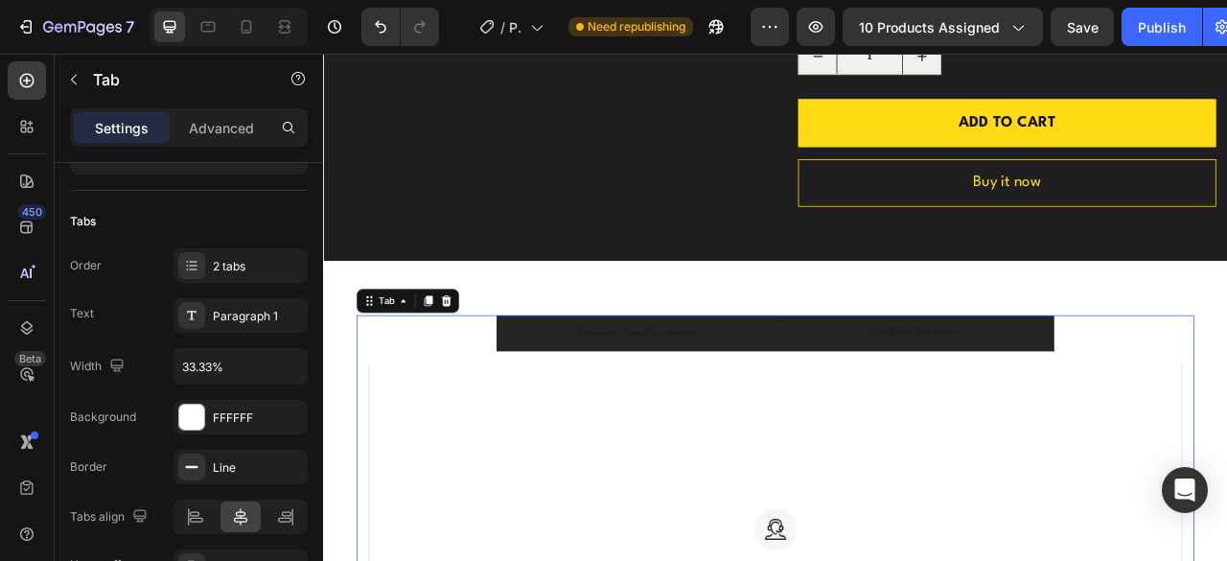
click at [834, 411] on li "Product Specifications" at bounding box center [721, 409] width 355 height 46
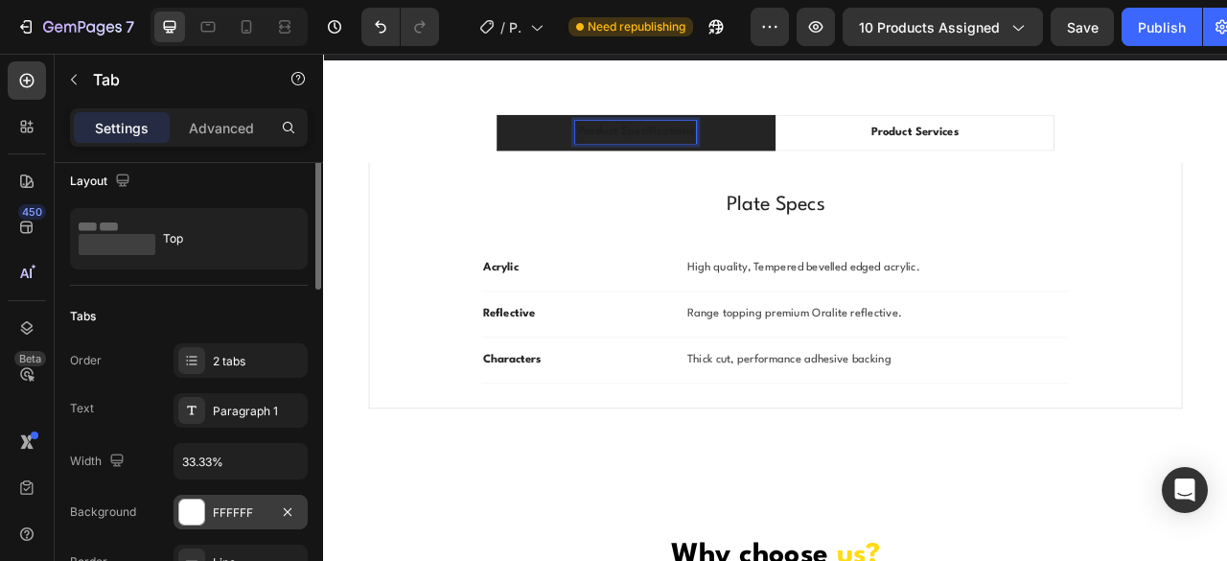
scroll to position [0, 0]
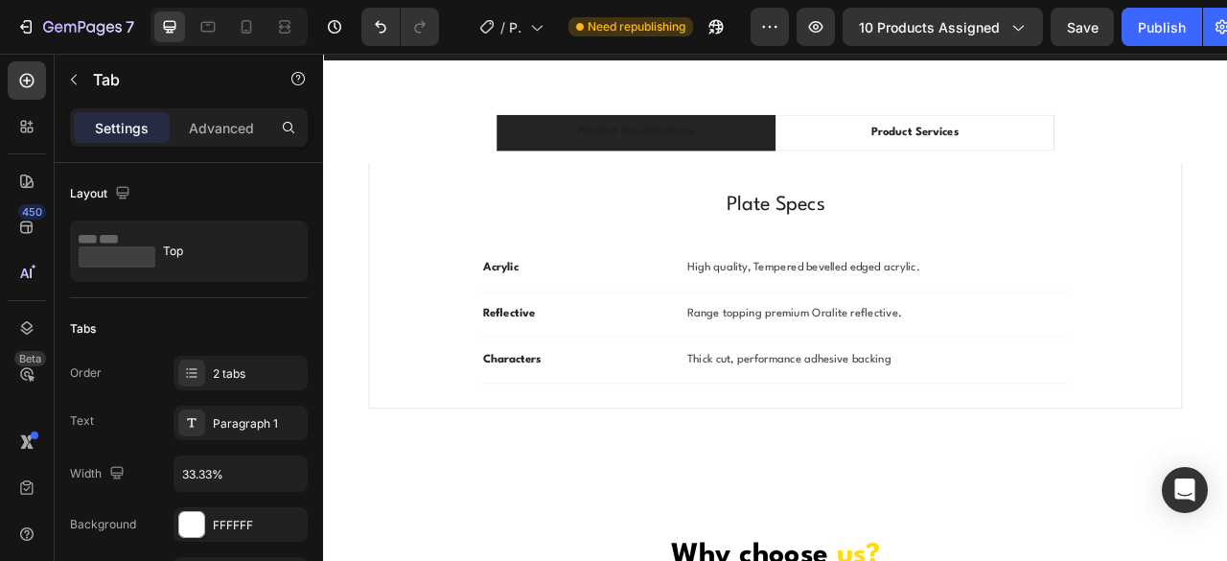
click at [880, 152] on li "Product Specifications" at bounding box center [721, 154] width 355 height 46
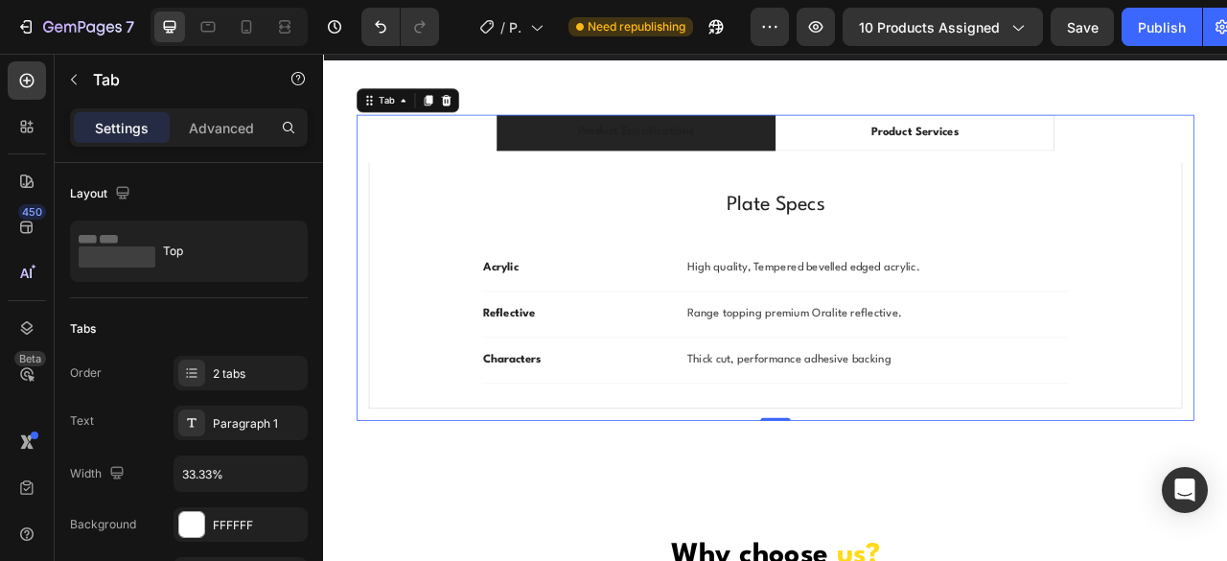
click at [813, 146] on li "Product Specifications" at bounding box center [721, 154] width 355 height 46
click at [559, 154] on li "Product Specifications" at bounding box center [721, 154] width 355 height 46
click at [665, 152] on p "Product Specifications" at bounding box center [720, 153] width 149 height 23
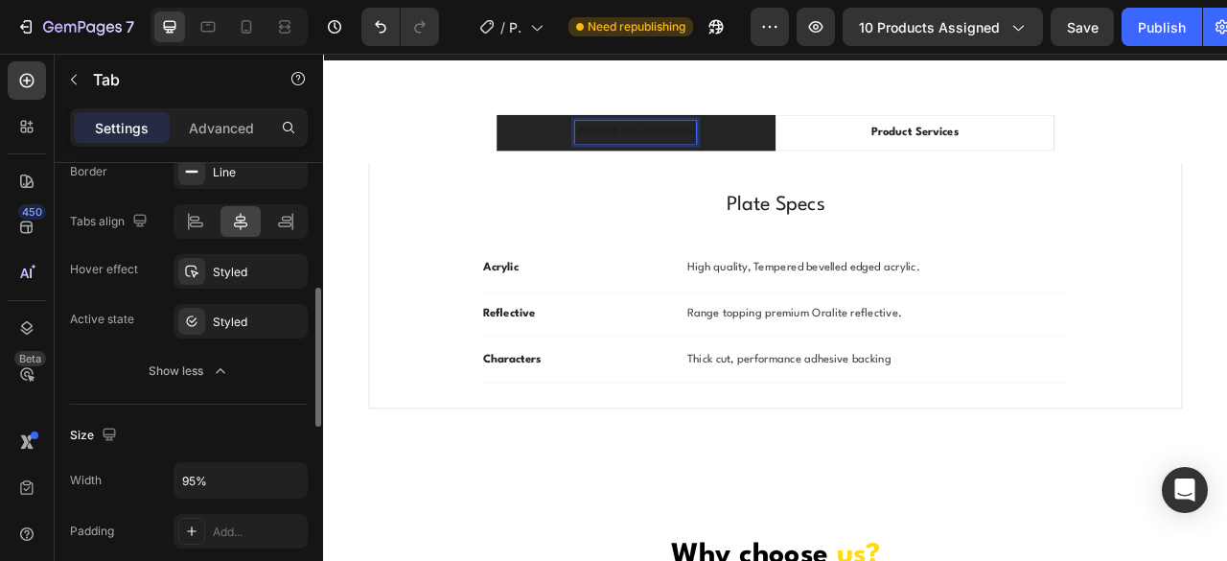
scroll to position [404, 0]
click at [247, 271] on div "Styled" at bounding box center [241, 271] width 56 height 17
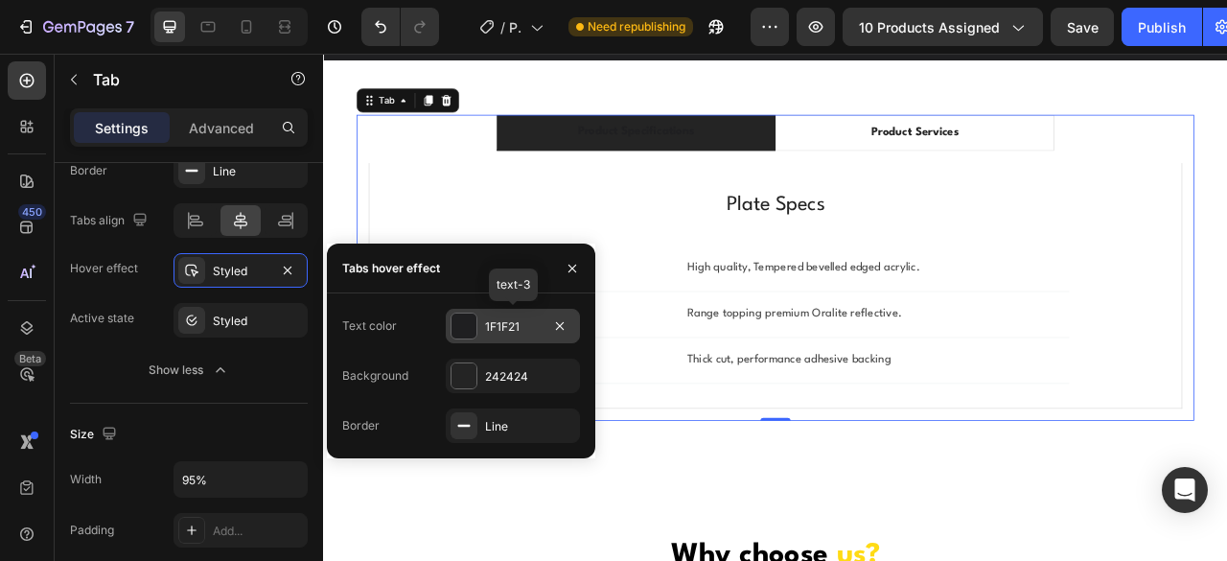
click at [521, 328] on div "1F1F21" at bounding box center [513, 326] width 56 height 17
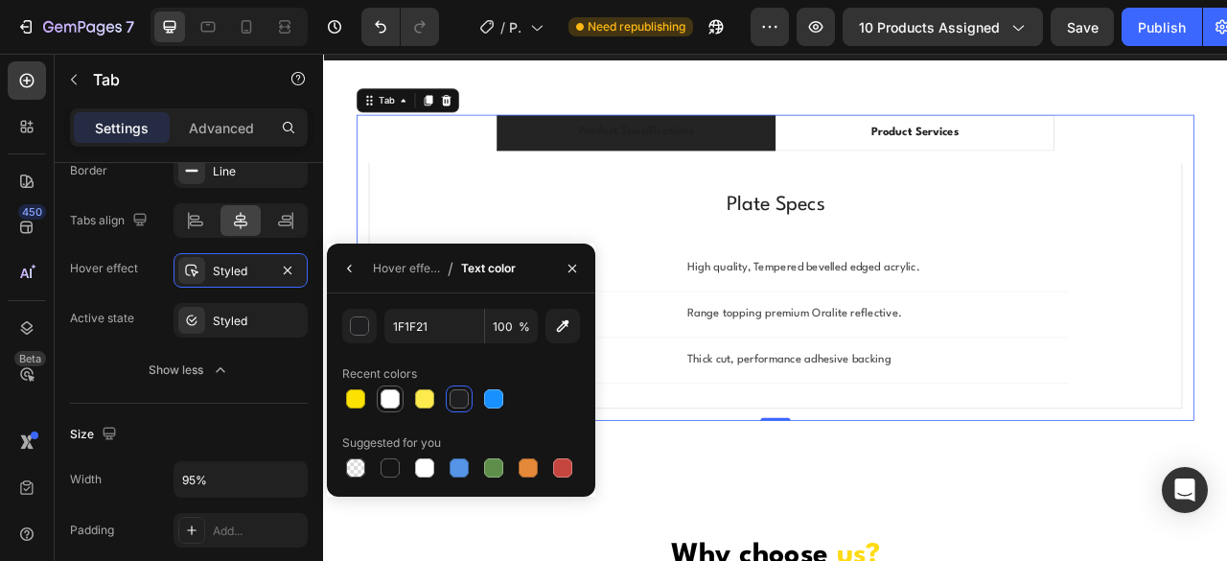
click at [385, 399] on div at bounding box center [390, 398] width 19 height 19
type input "FFFFFF"
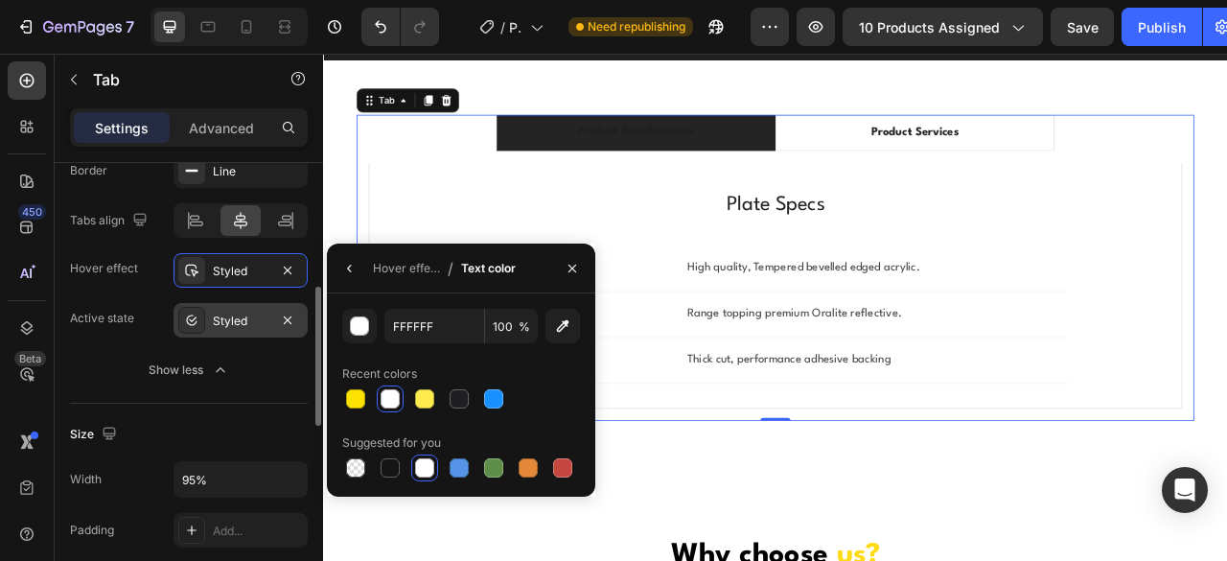
click at [235, 314] on div "Styled" at bounding box center [241, 321] width 56 height 17
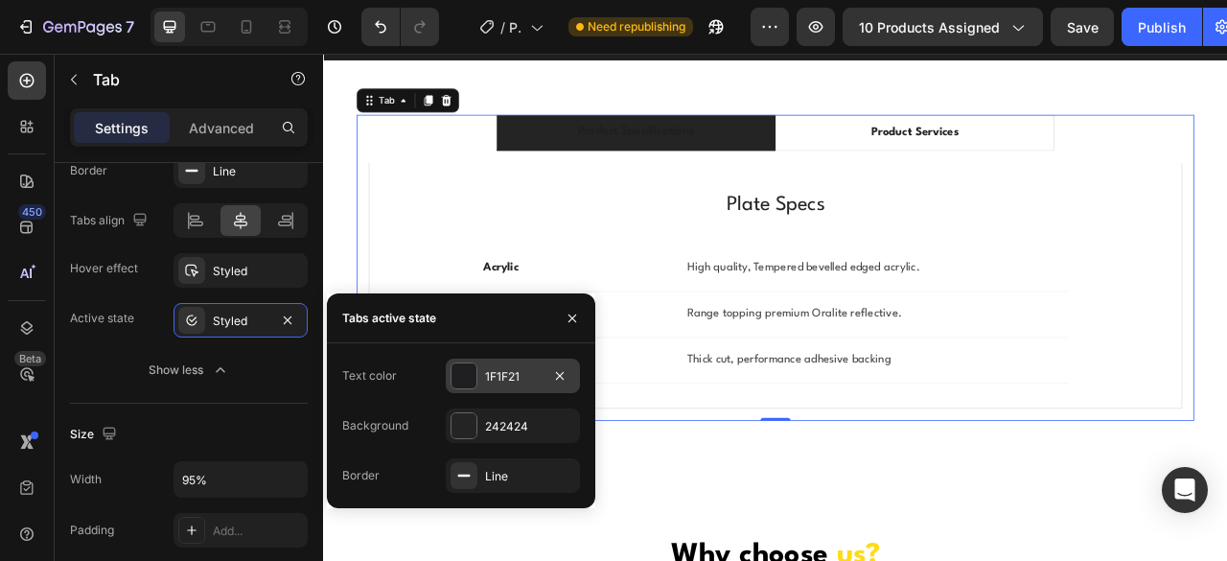
click at [515, 379] on div "1F1F21" at bounding box center [513, 376] width 56 height 17
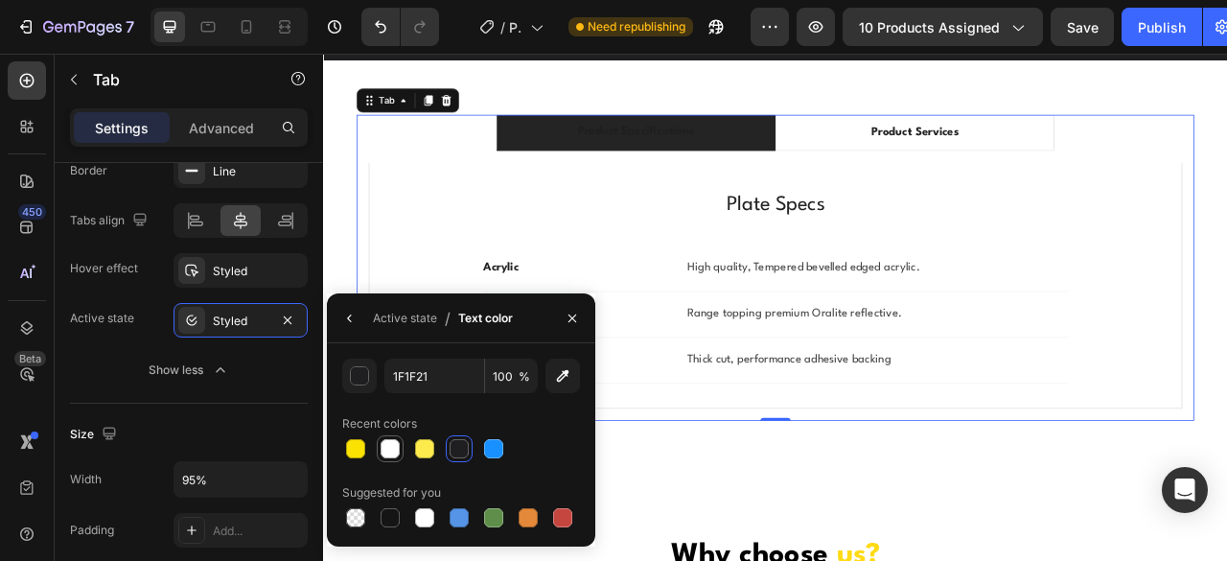
click at [388, 438] on div at bounding box center [390, 448] width 23 height 23
type input "FFFFFF"
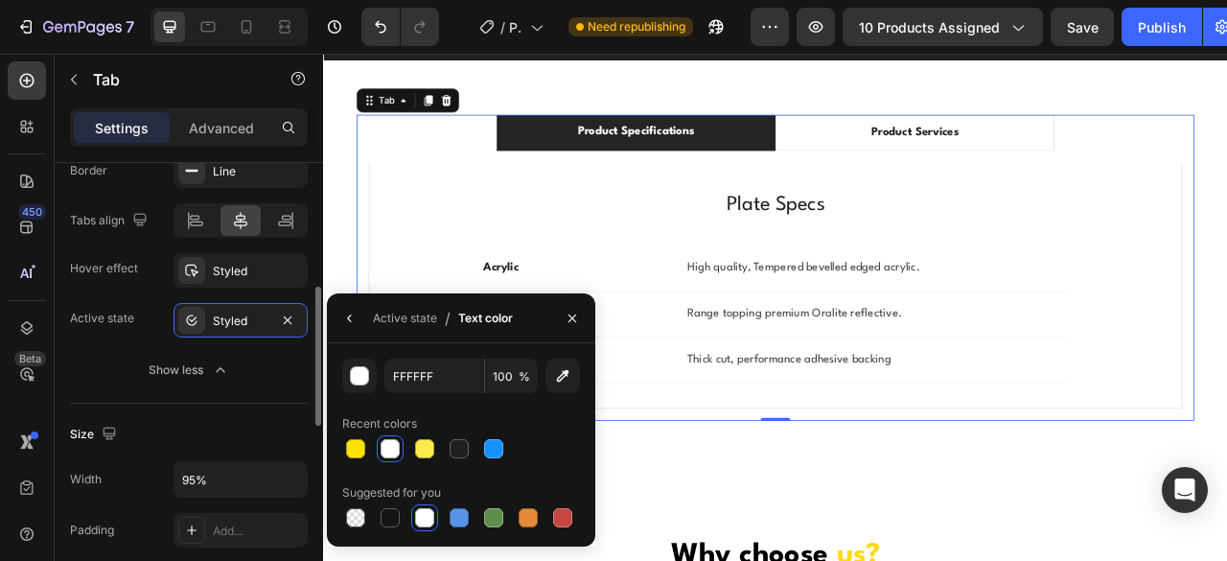
click at [157, 319] on div "Active state Styled" at bounding box center [189, 320] width 238 height 35
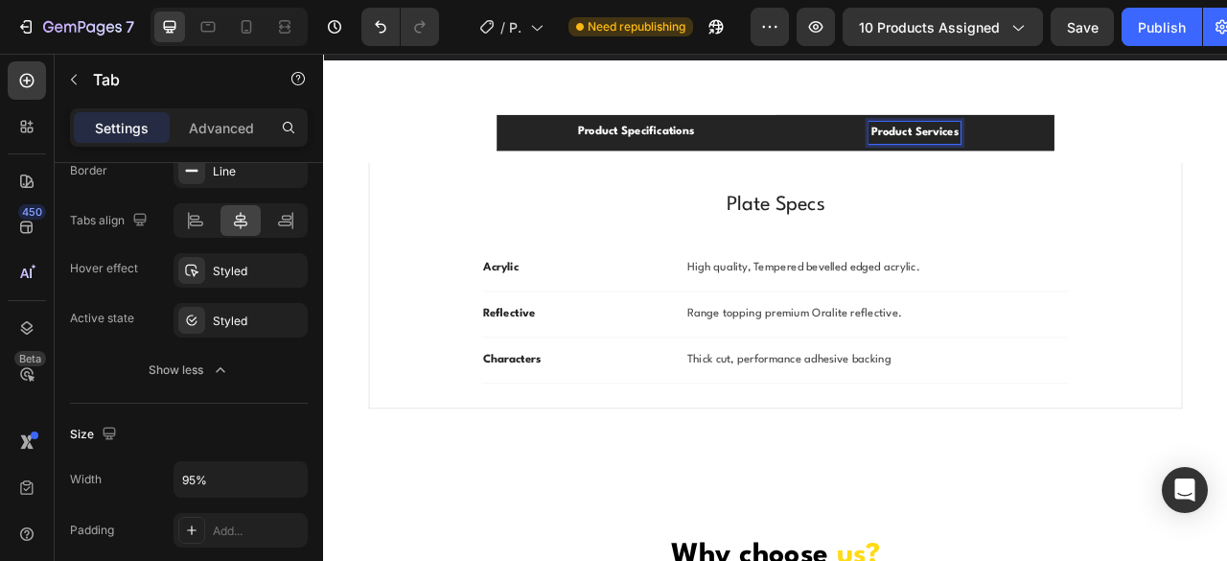
click at [967, 160] on li "Product Services" at bounding box center [1075, 154] width 355 height 46
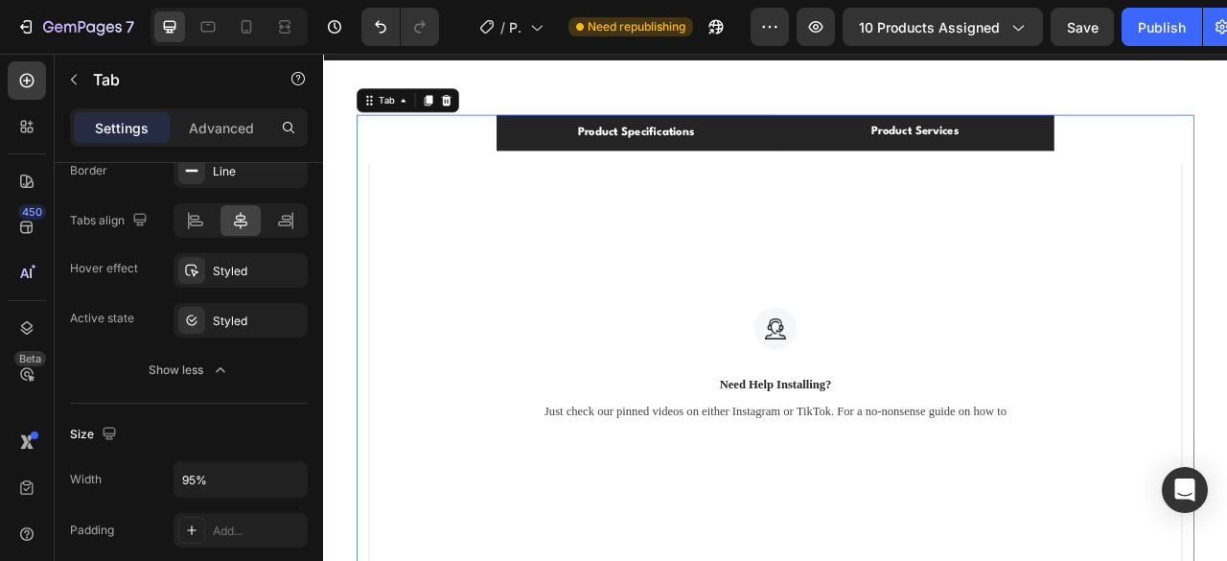
click at [857, 146] on li "Product Specifications" at bounding box center [721, 154] width 355 height 46
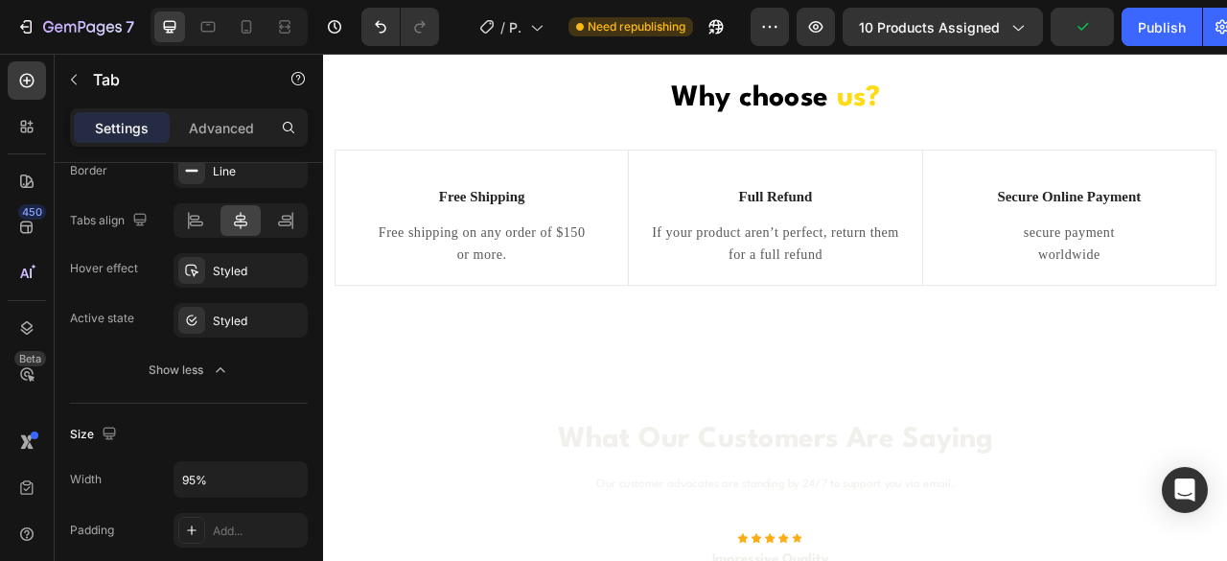
scroll to position [1734, 0]
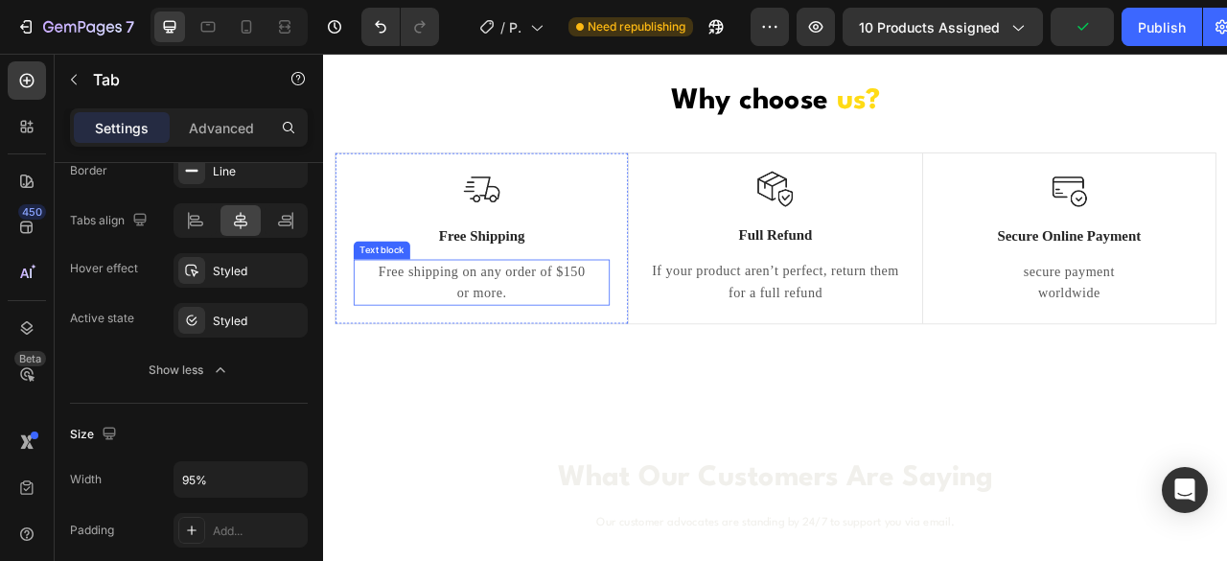
click at [546, 335] on p "Free shipping on any order of $150" at bounding box center [524, 331] width 322 height 28
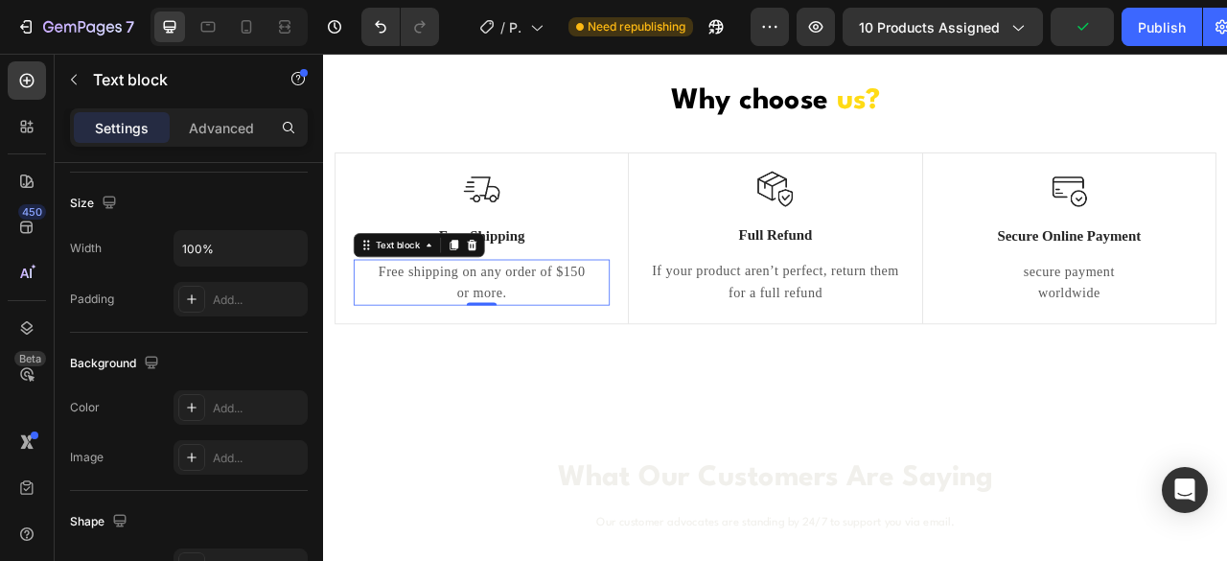
scroll to position [0, 0]
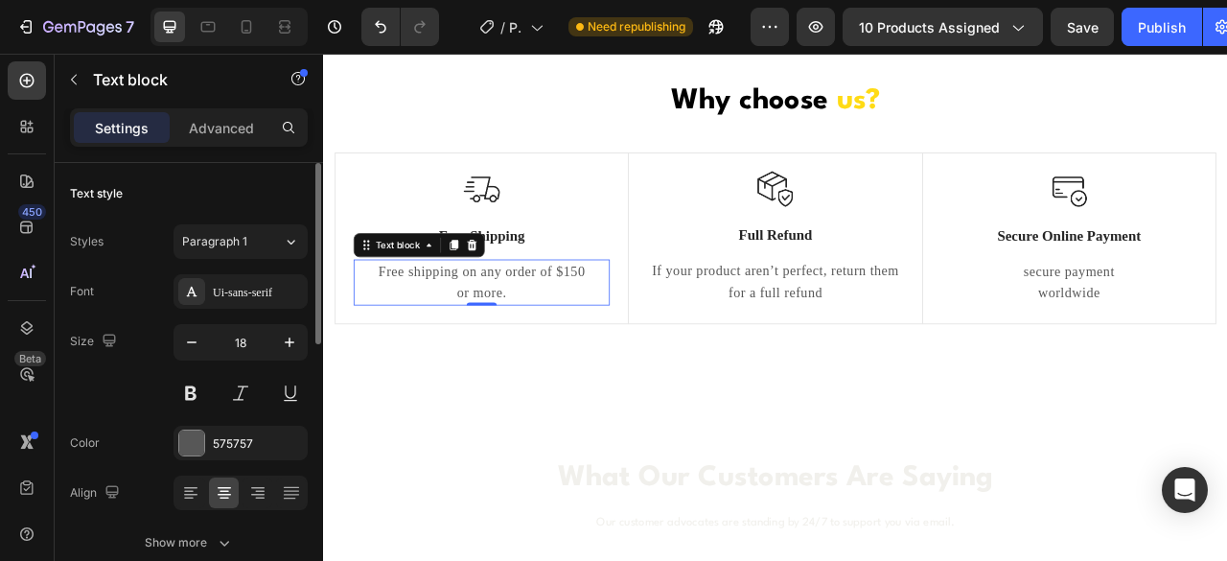
click at [572, 372] on div "Free shipping on any order of $150 or more." at bounding box center [524, 344] width 326 height 59
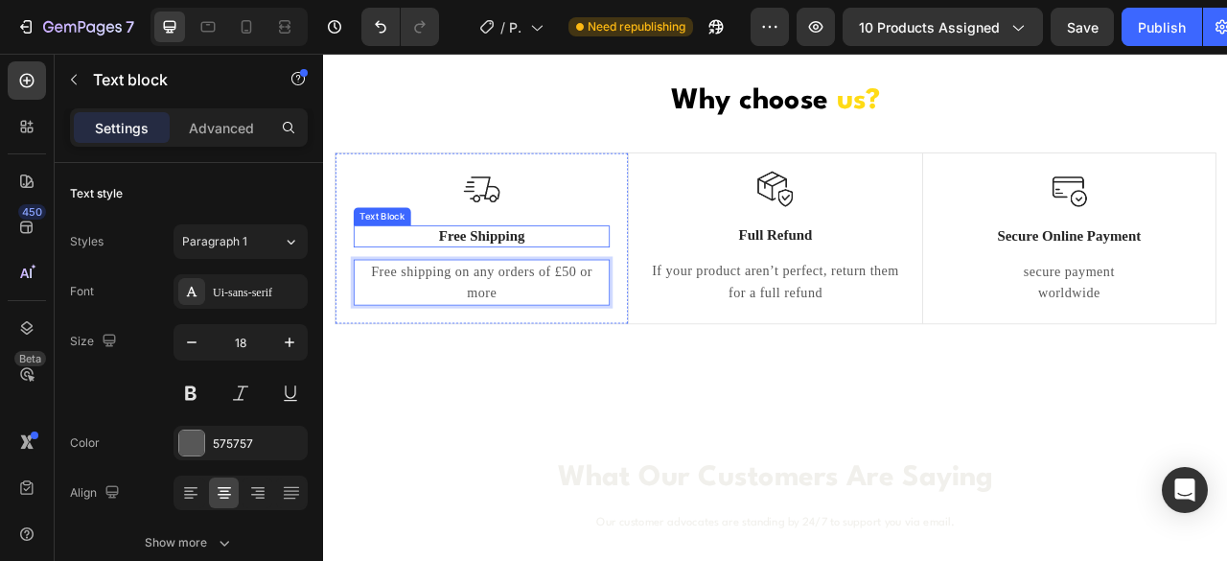
click at [542, 282] on p "Free Shipping" at bounding box center [524, 286] width 322 height 24
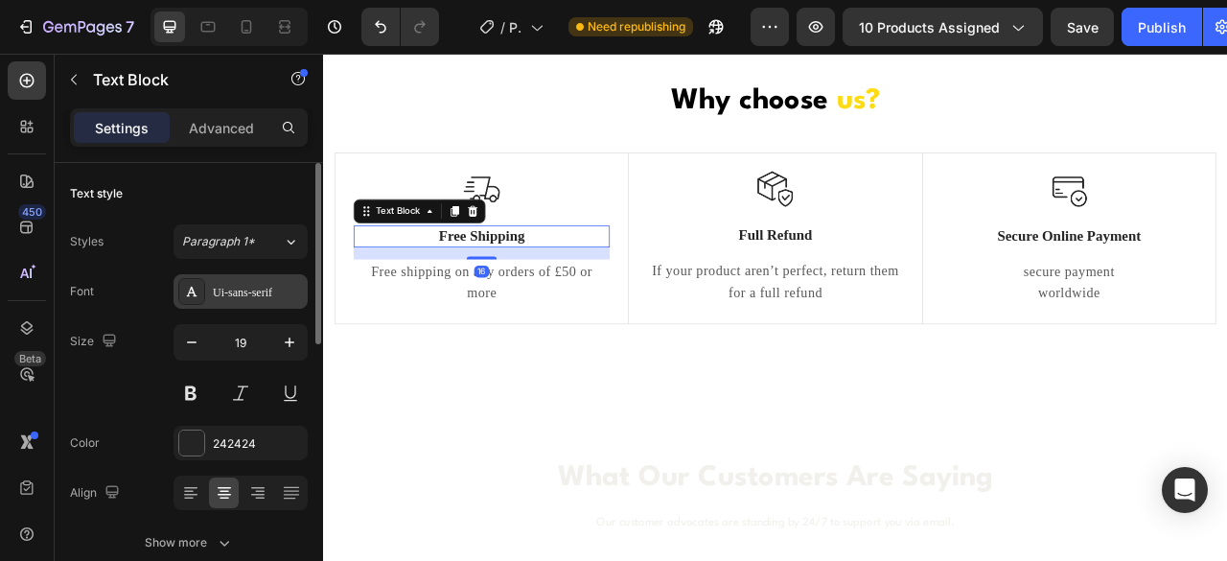
click at [260, 281] on div "Ui-sans-serif" at bounding box center [241, 291] width 134 height 35
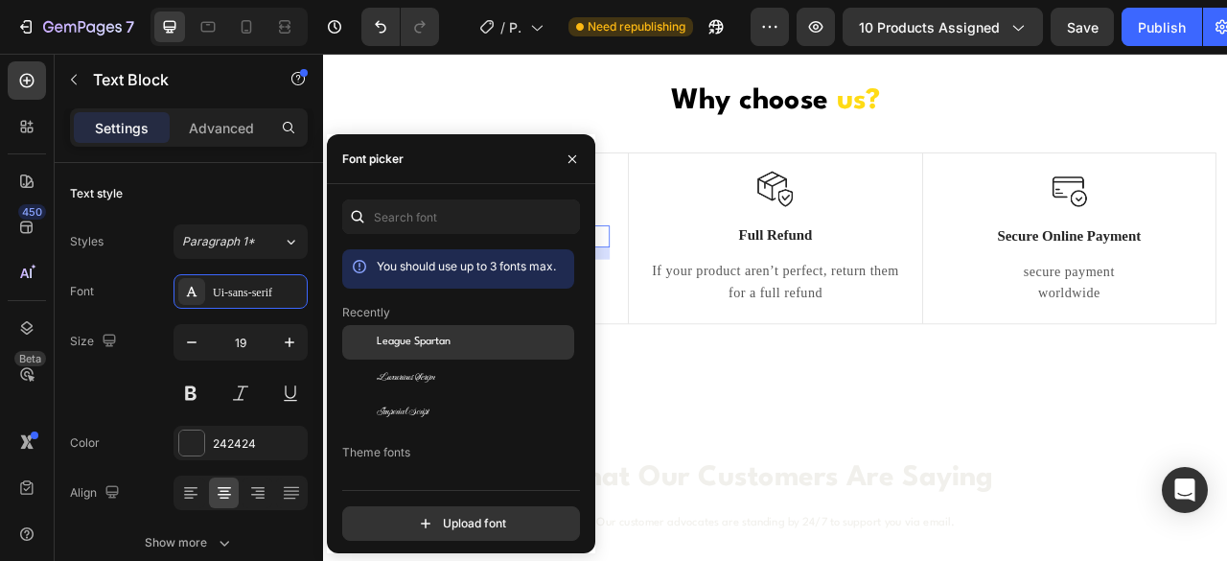
click at [433, 343] on span "League Spartan" at bounding box center [414, 342] width 74 height 17
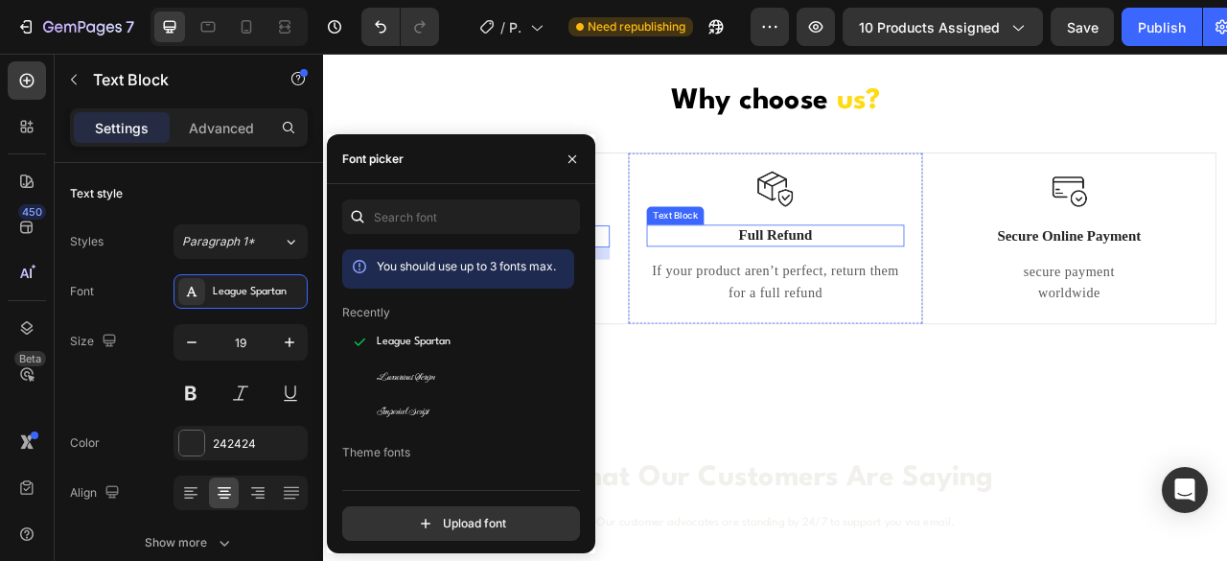
click at [869, 282] on p "Full Refund" at bounding box center [897, 285] width 323 height 24
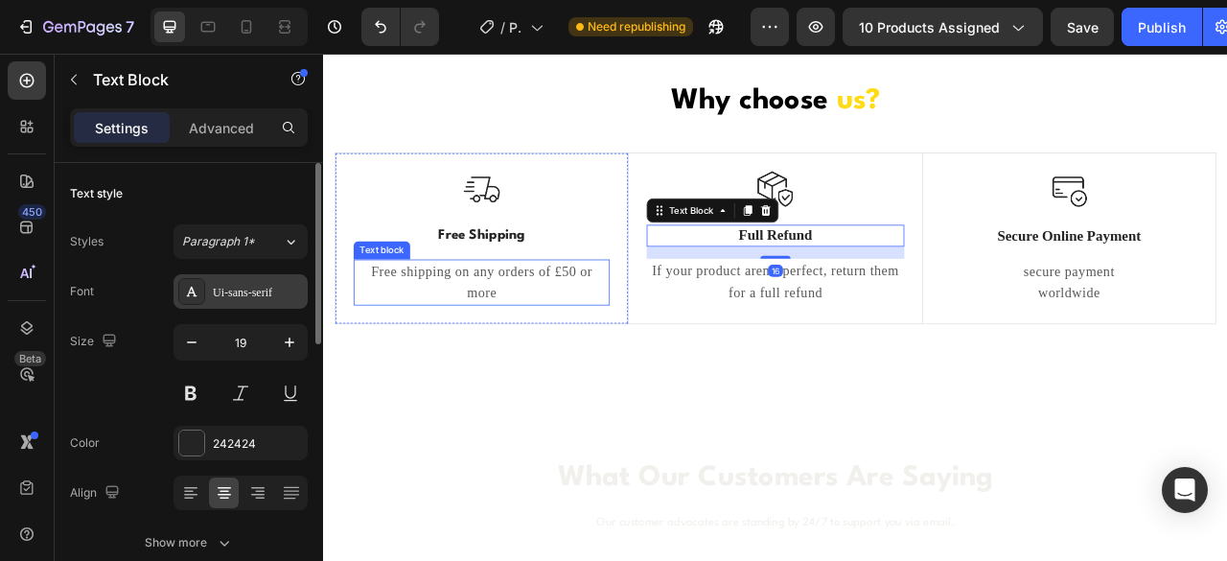
click at [246, 294] on div "Ui-sans-serif" at bounding box center [258, 292] width 90 height 17
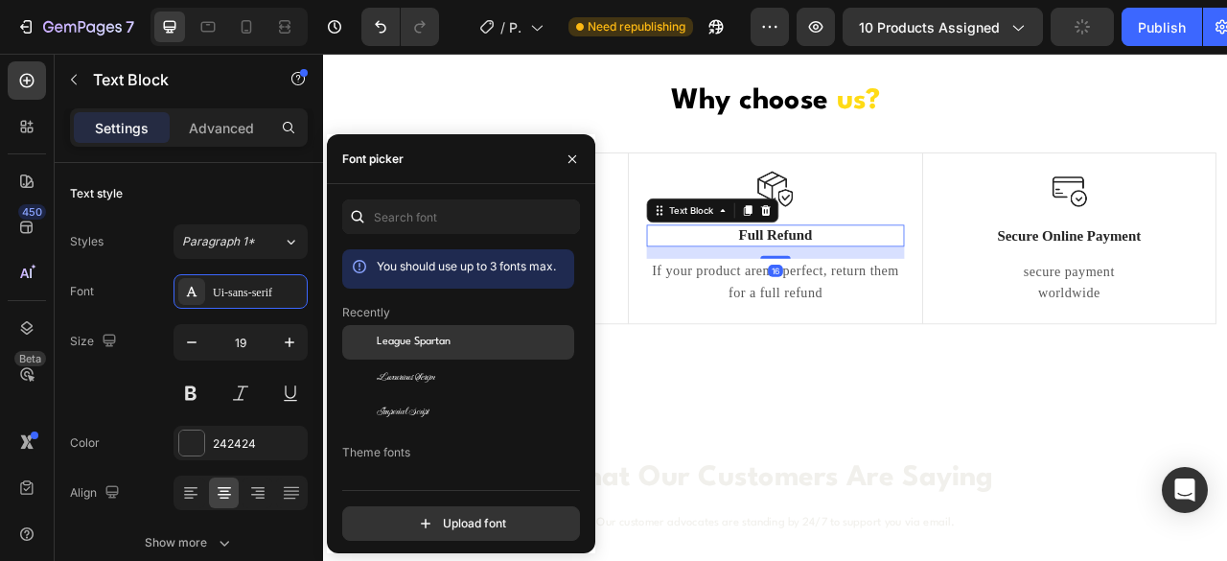
click at [476, 338] on div "League Spartan" at bounding box center [474, 342] width 194 height 17
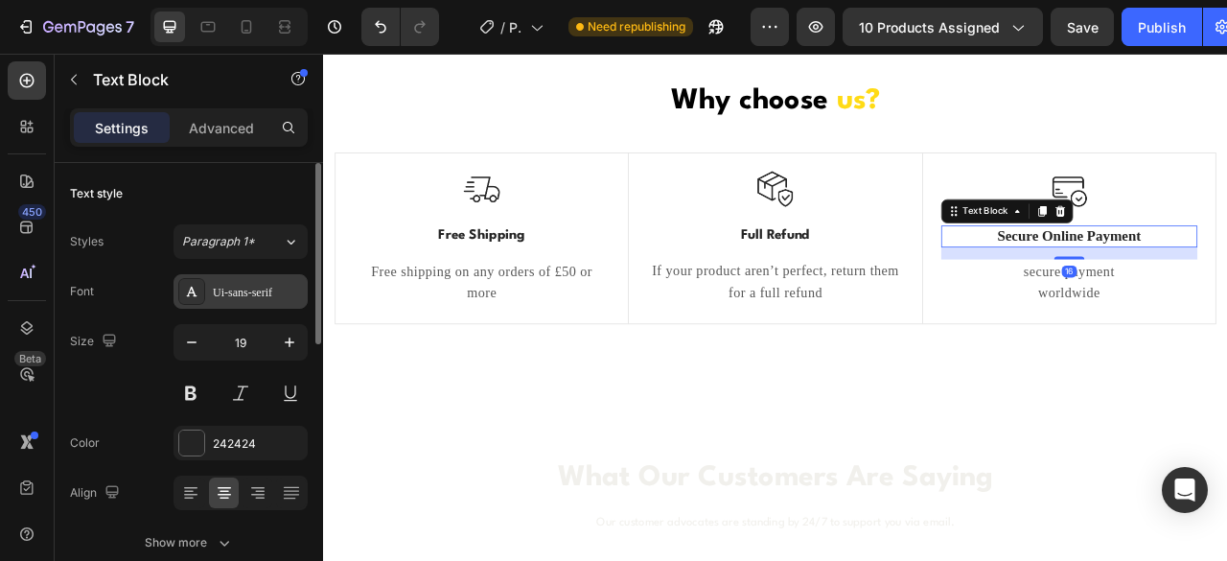
click at [234, 300] on div "Ui-sans-serif" at bounding box center [241, 291] width 134 height 35
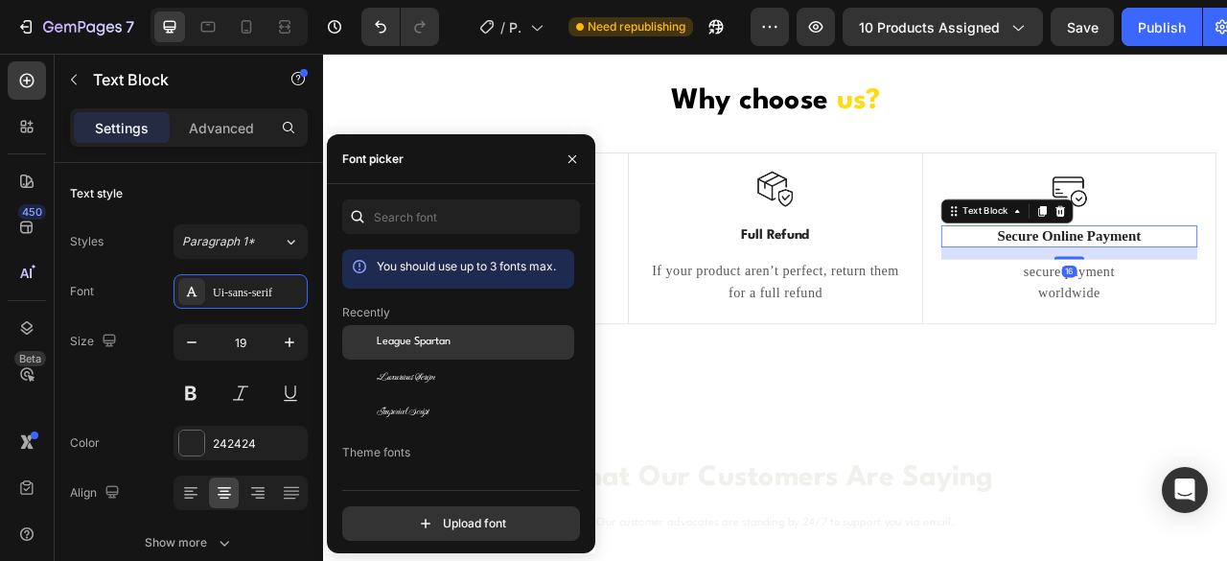
click at [420, 345] on span "League Spartan" at bounding box center [414, 342] width 74 height 17
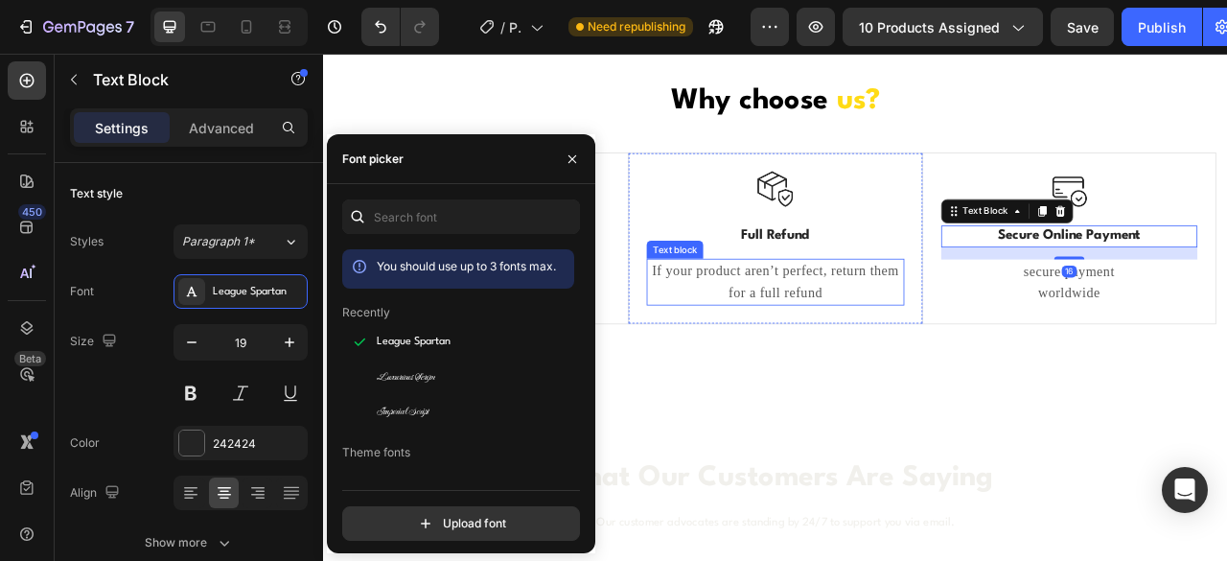
click at [881, 336] on p "If your product aren’t perfect, return them for a full refund" at bounding box center [897, 344] width 323 height 56
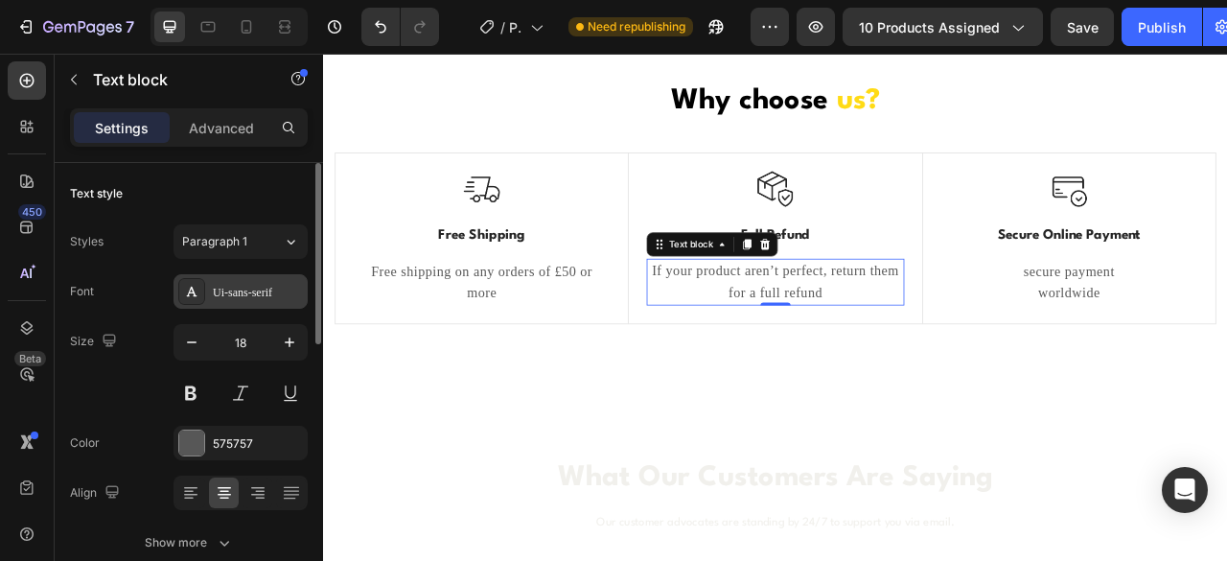
click at [241, 292] on div "Ui-sans-serif" at bounding box center [258, 292] width 90 height 17
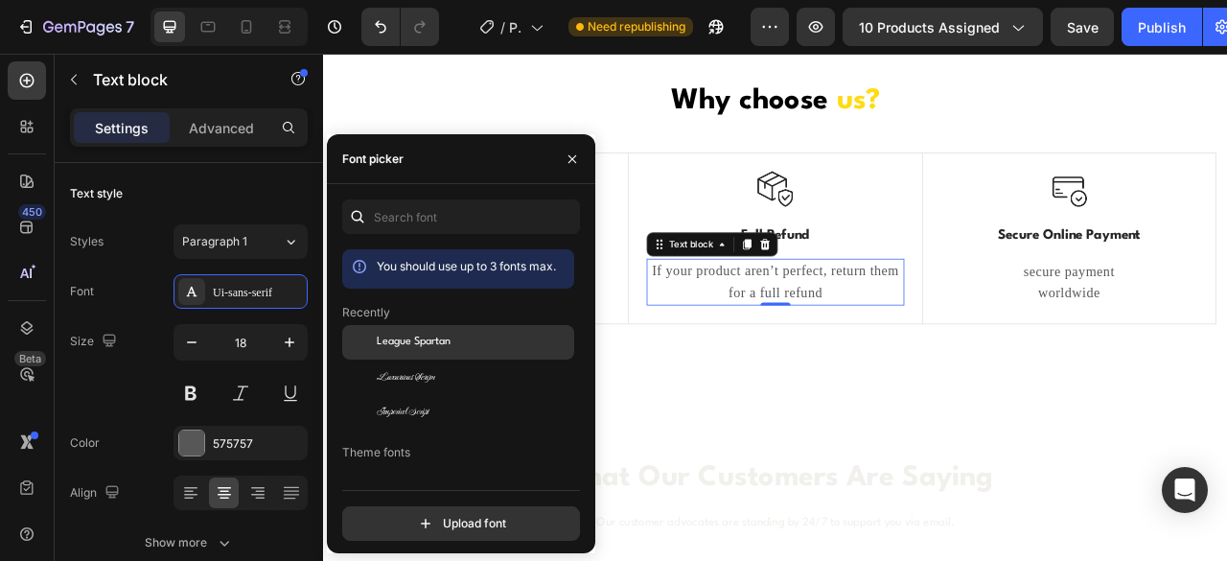
click at [430, 341] on span "League Spartan" at bounding box center [414, 342] width 74 height 17
click at [973, 362] on p "If your product aren’t perfect, return them for a full refund" at bounding box center [897, 344] width 323 height 56
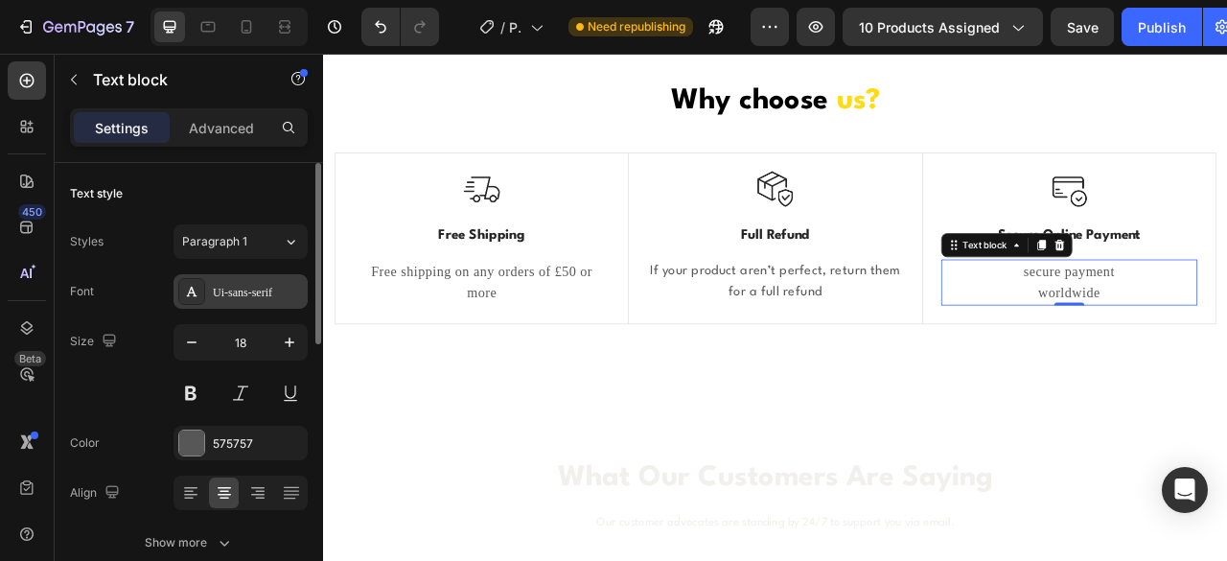
click at [240, 287] on div "Ui-sans-serif" at bounding box center [258, 292] width 90 height 17
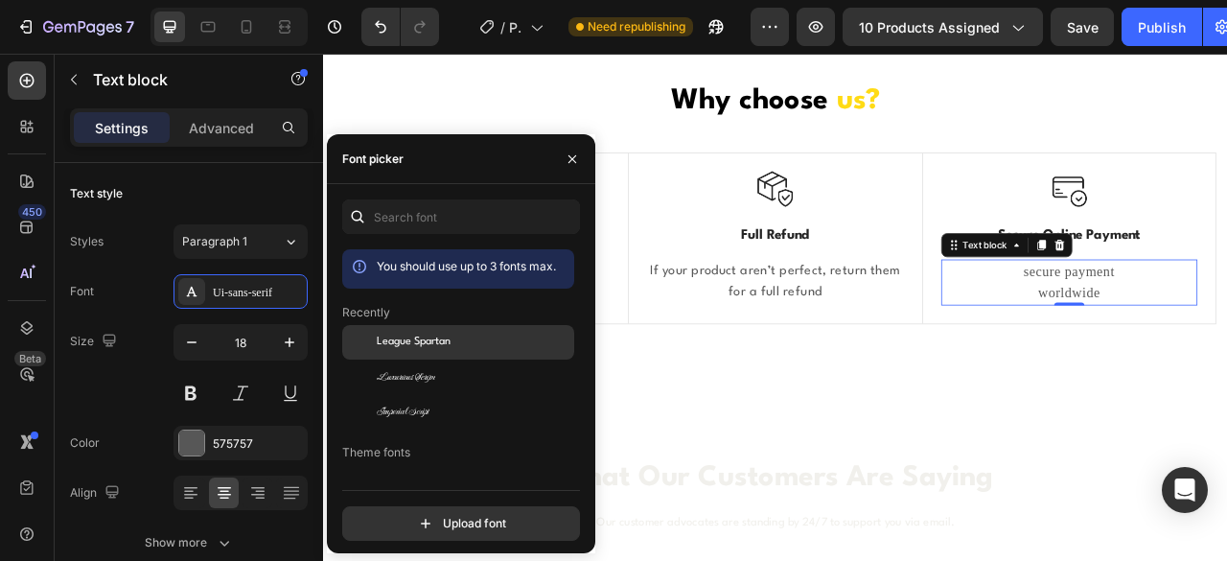
drag, startPoint x: 417, startPoint y: 332, endPoint x: 544, endPoint y: 354, distance: 128.5
click at [417, 465] on div "League Spartan" at bounding box center [458, 482] width 232 height 35
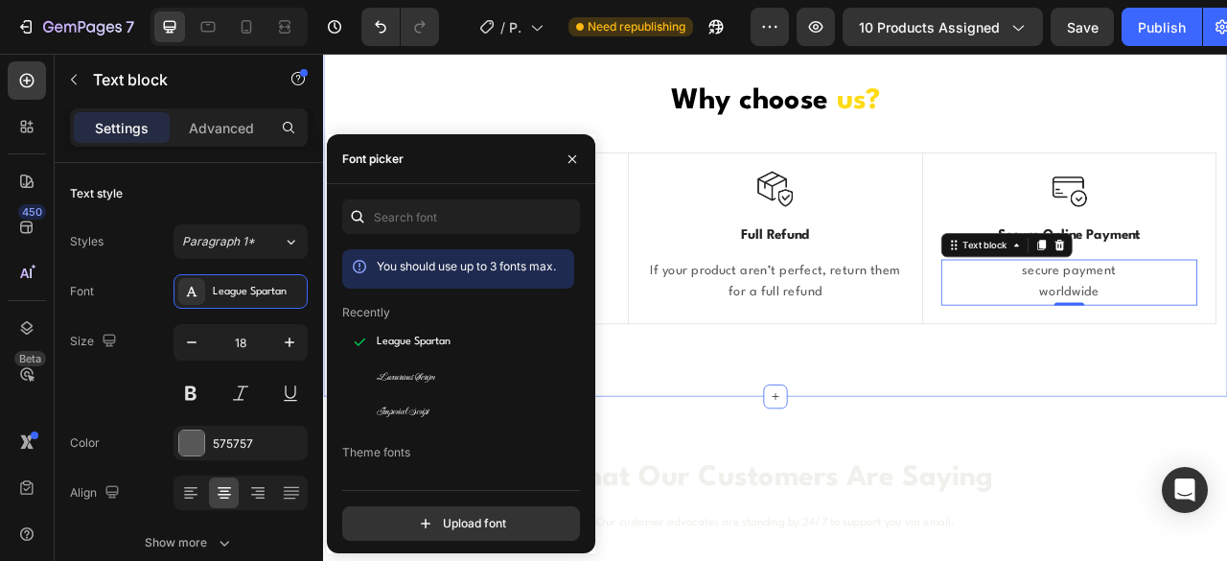
click at [900, 408] on div "Why choose us? Heading Row Image Free Shipping Text Block Free shipping on any …" at bounding box center [899, 250] width 1122 height 326
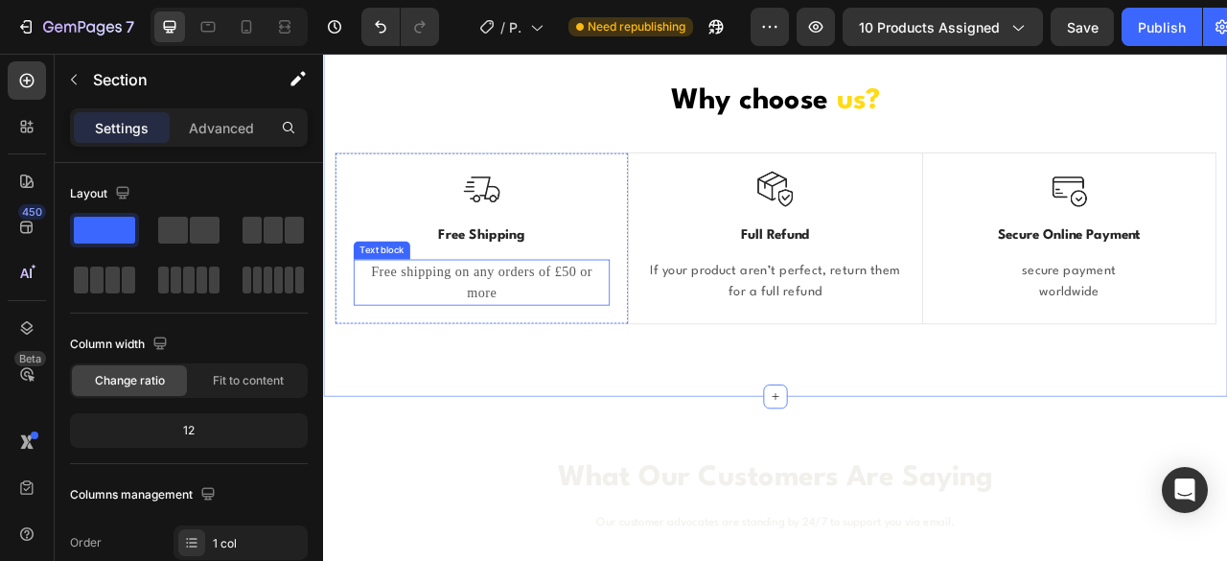
click at [557, 357] on p "Free shipping on any orders of £50 or more" at bounding box center [524, 345] width 322 height 56
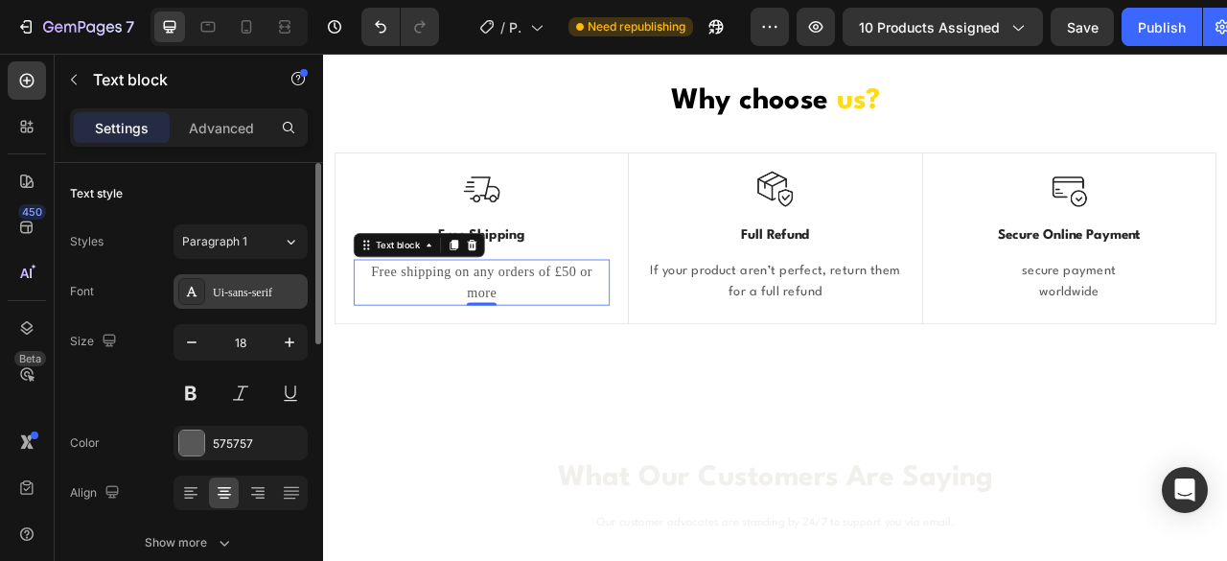
click at [267, 284] on div "Ui-sans-serif" at bounding box center [258, 292] width 90 height 17
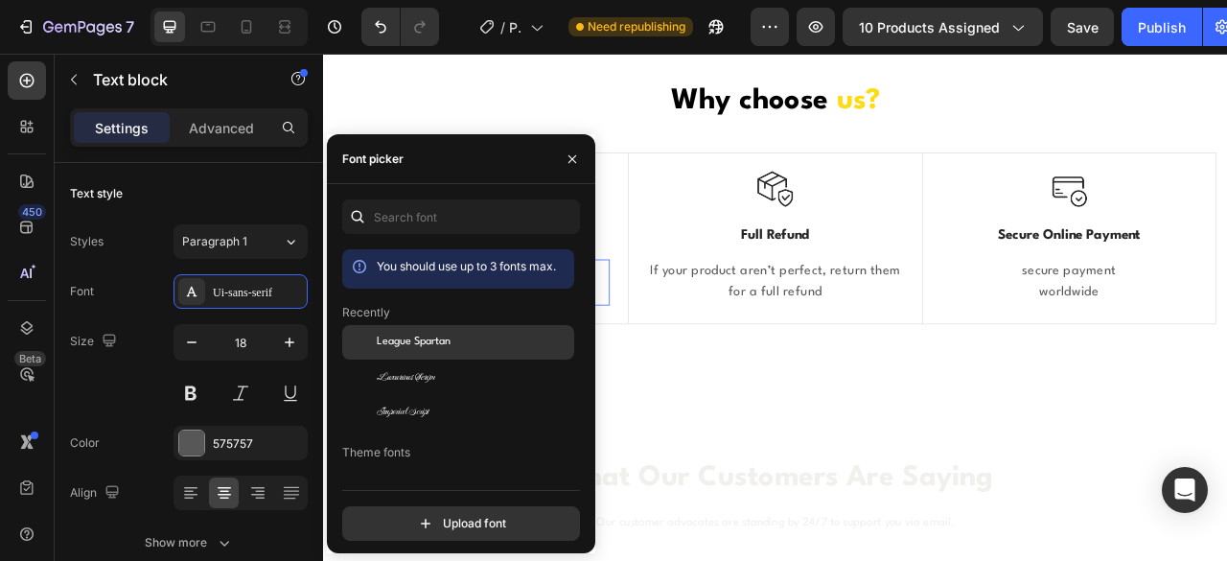
click at [456, 340] on div "League Spartan" at bounding box center [474, 342] width 194 height 17
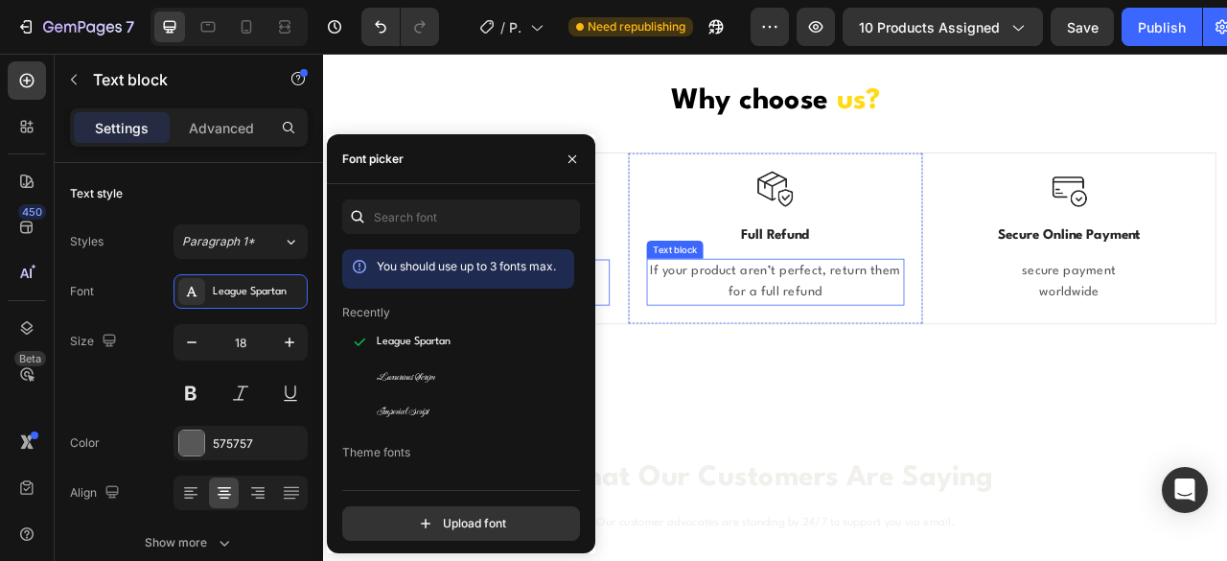
click at [954, 342] on p "If your product aren’t perfect, return them for a full refund" at bounding box center [897, 344] width 323 height 56
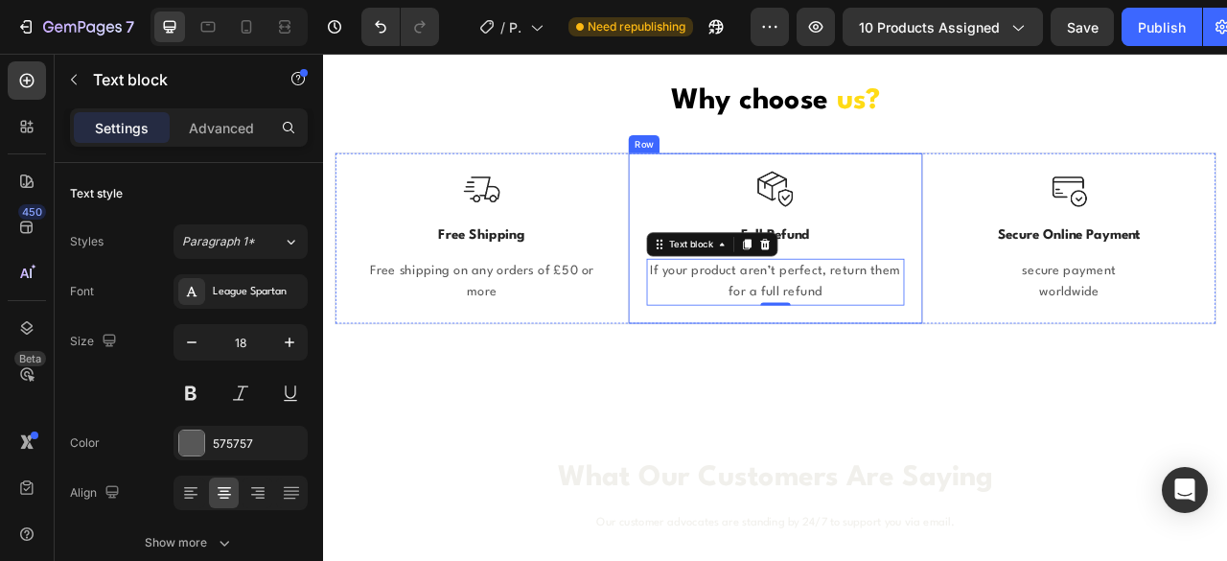
click at [898, 290] on p "Full Refund" at bounding box center [897, 285] width 323 height 24
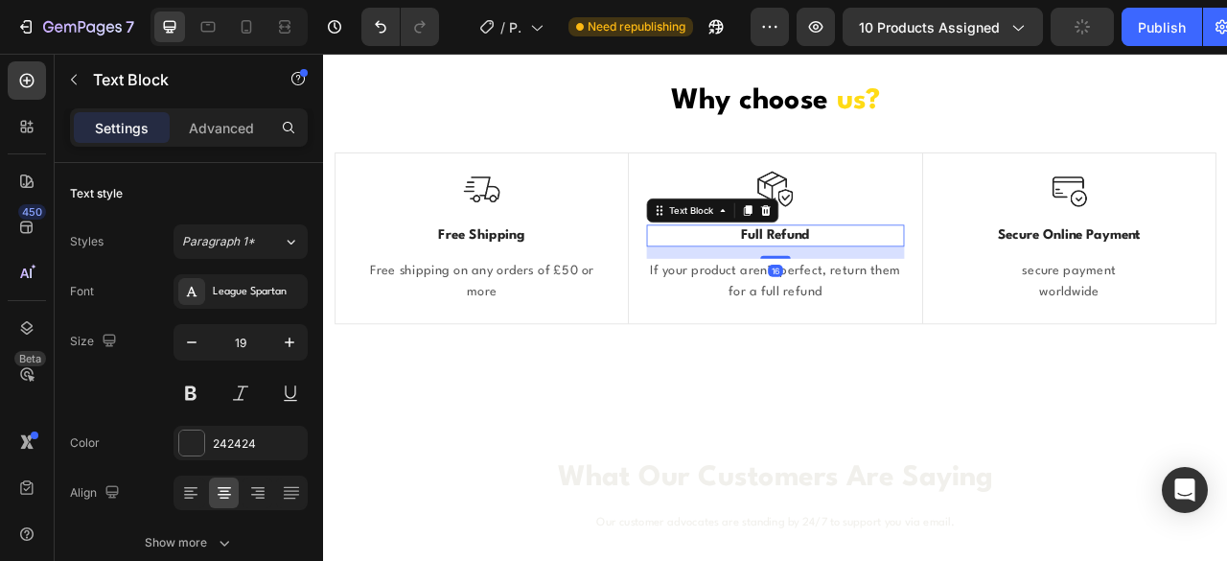
click at [958, 282] on p "Full Refund" at bounding box center [897, 285] width 323 height 24
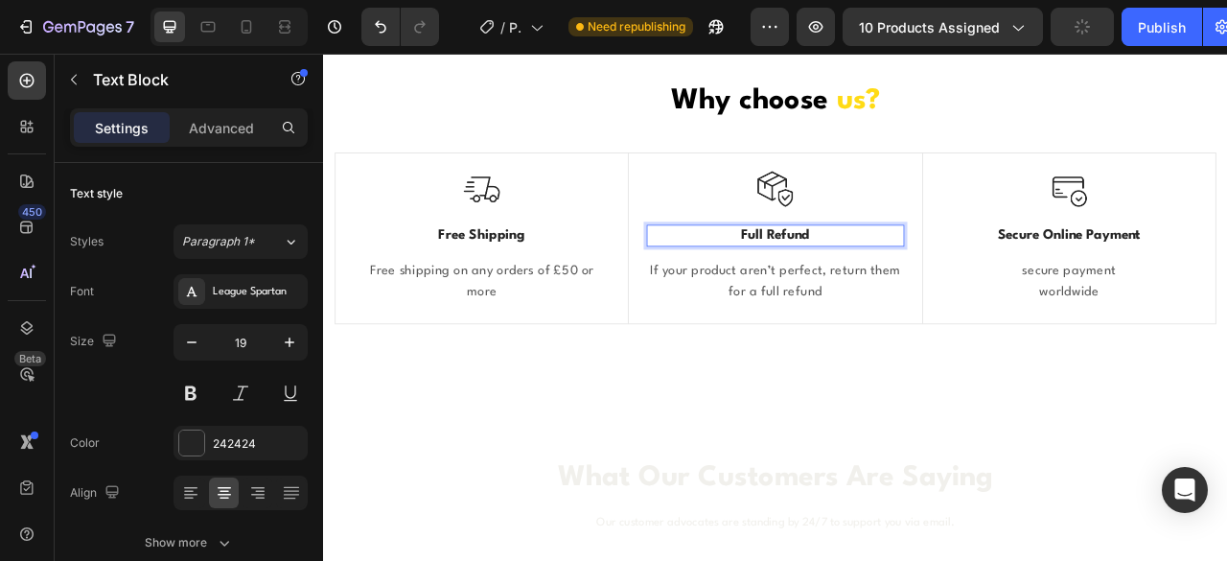
click at [958, 282] on p "Full Refund" at bounding box center [897, 285] width 323 height 24
click at [970, 348] on p "If your product aren’t perfect, return them for a full refund" at bounding box center [897, 344] width 323 height 56
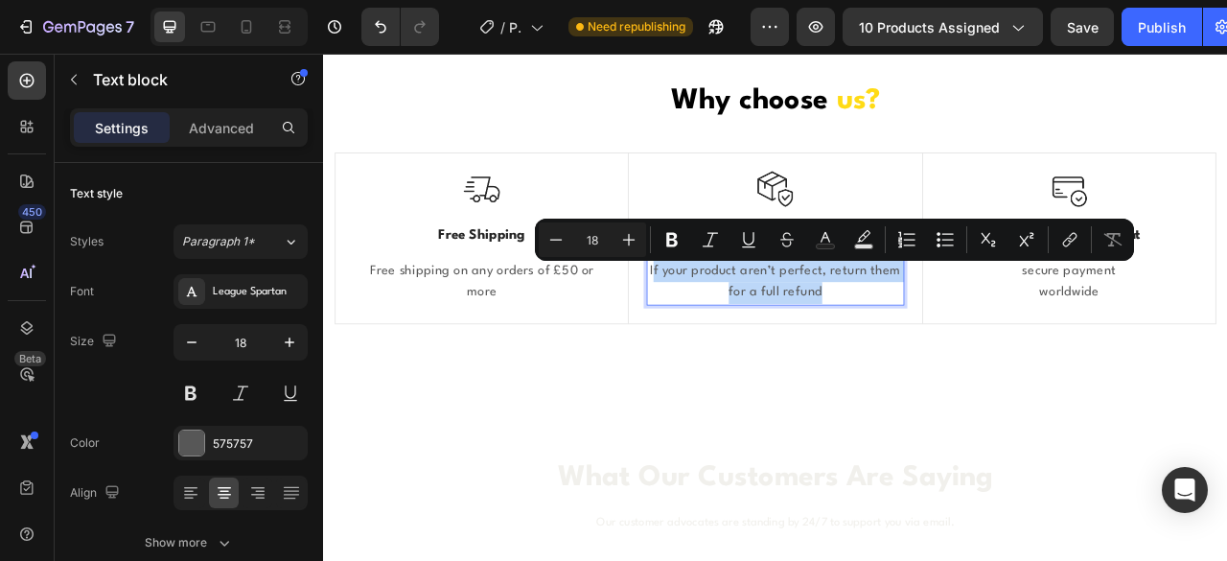
drag, startPoint x: 992, startPoint y: 351, endPoint x: 755, endPoint y: 314, distance: 240.7
click at [755, 315] on div "If your product aren’t perfect, return them for a full refund" at bounding box center [897, 344] width 327 height 59
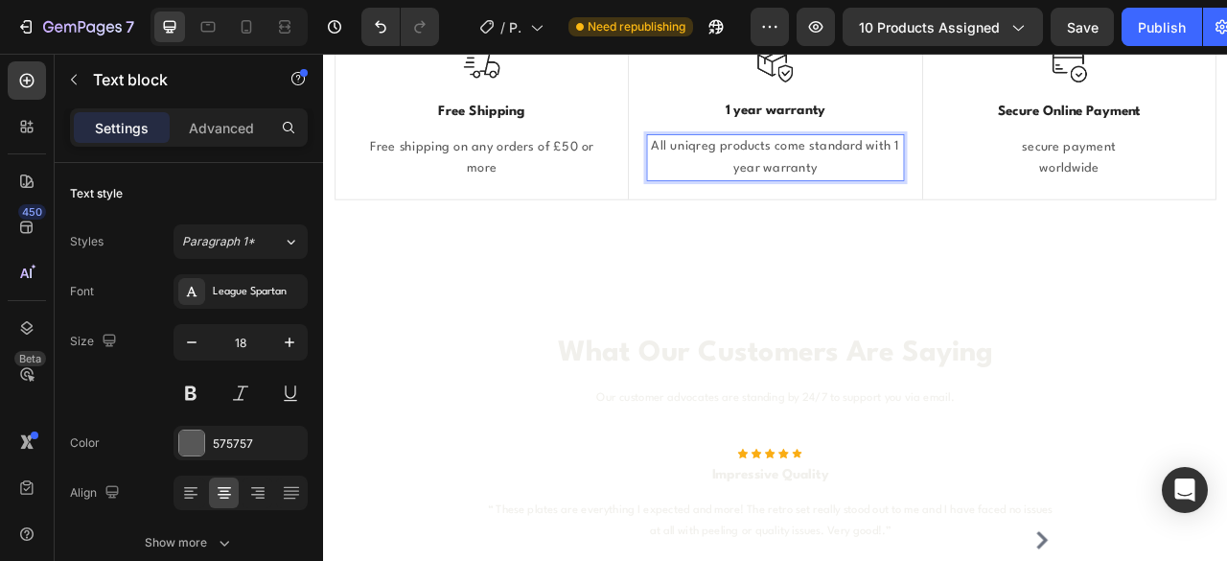
scroll to position [2021, 0]
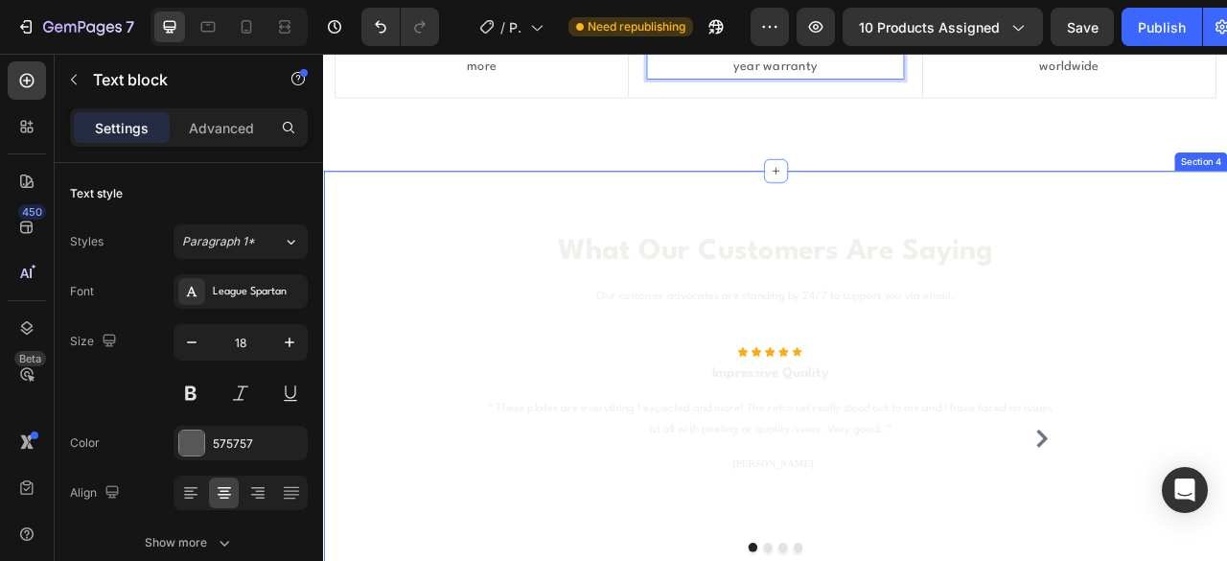
click at [971, 234] on div "What Our Customers Are Saying Heading Our customer advocates are standing by 24…" at bounding box center [898, 482] width 1151 height 561
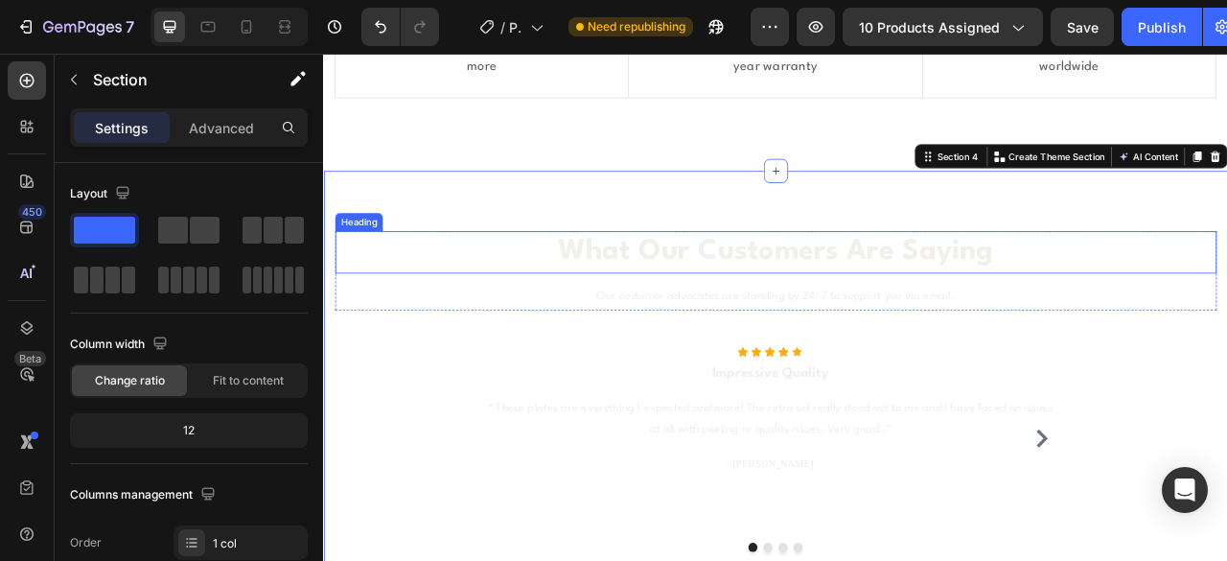
click at [813, 283] on p "What Our Customers Are Saying" at bounding box center [898, 306] width 1118 height 50
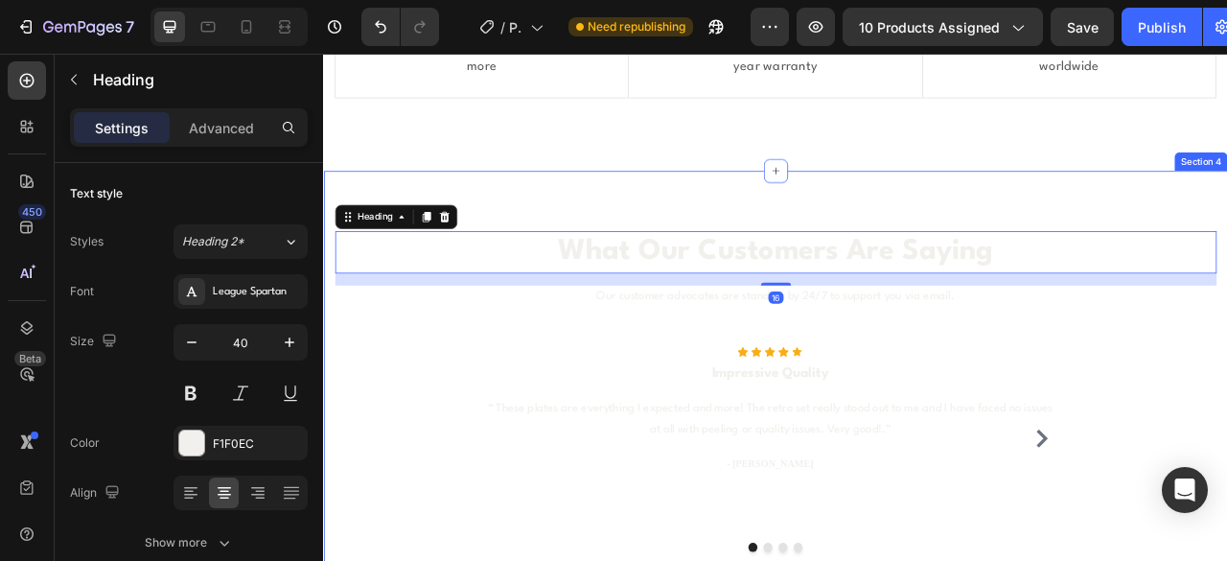
click at [806, 244] on div "What Our Customers Are Saying Heading 16 Our customer advocates are standing by…" at bounding box center [898, 482] width 1151 height 561
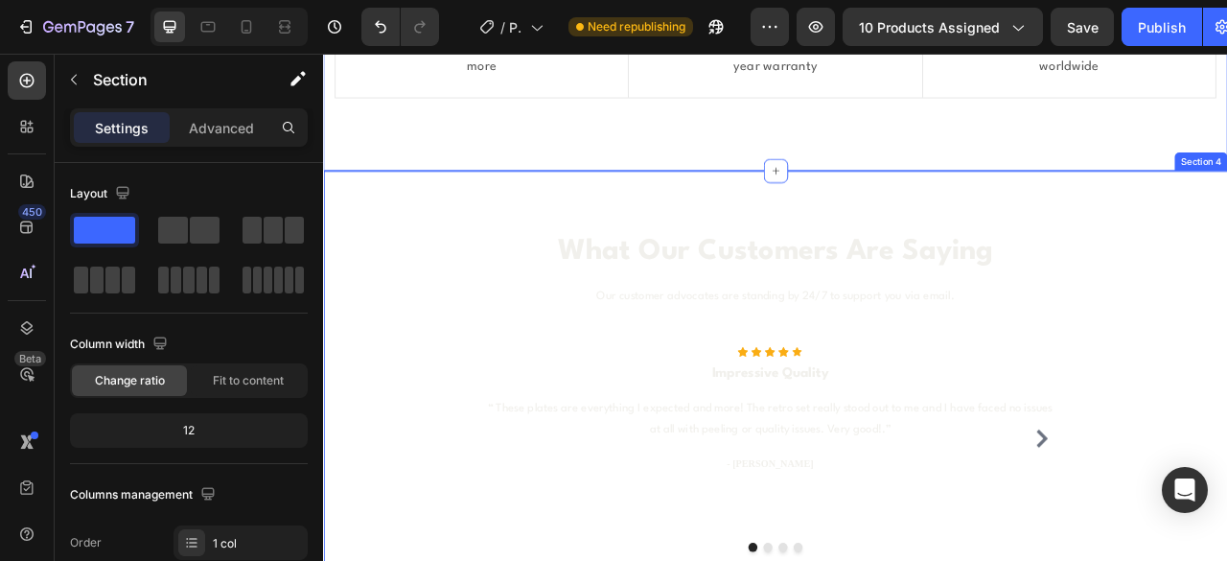
click at [951, 227] on div "What Our Customers Are Saying Heading Our customer advocates are standing by 24…" at bounding box center [898, 482] width 1151 height 561
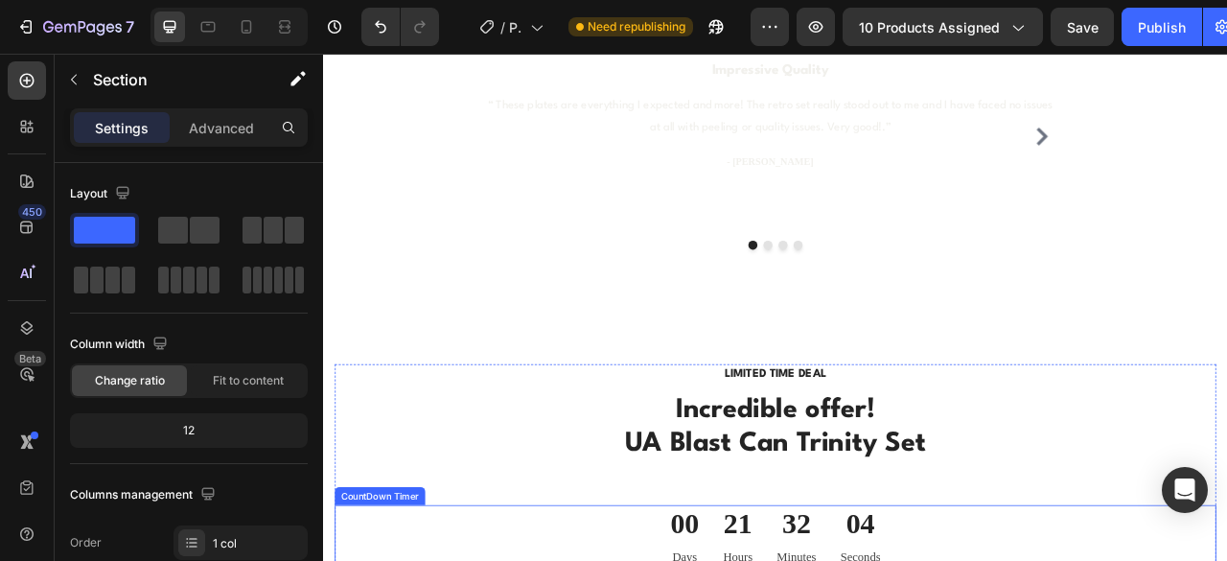
scroll to position [2309, 0]
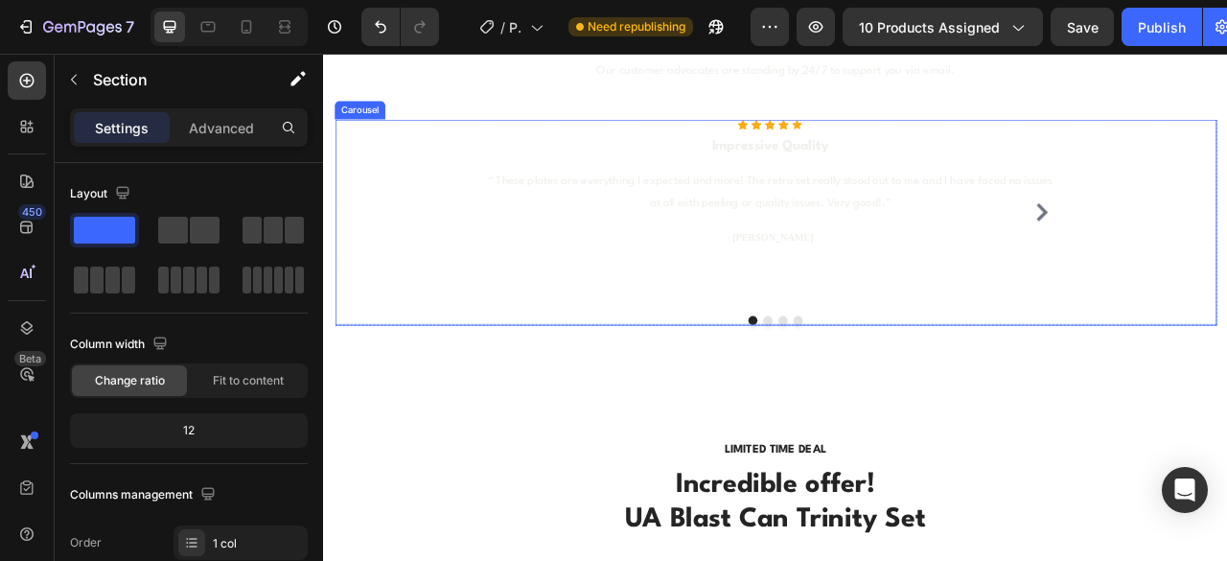
click at [900, 297] on div "Icon Icon Icon Icon Icon Icon List Hoz Impressive Quality Heading “ These plate…" at bounding box center [891, 254] width 724 height 235
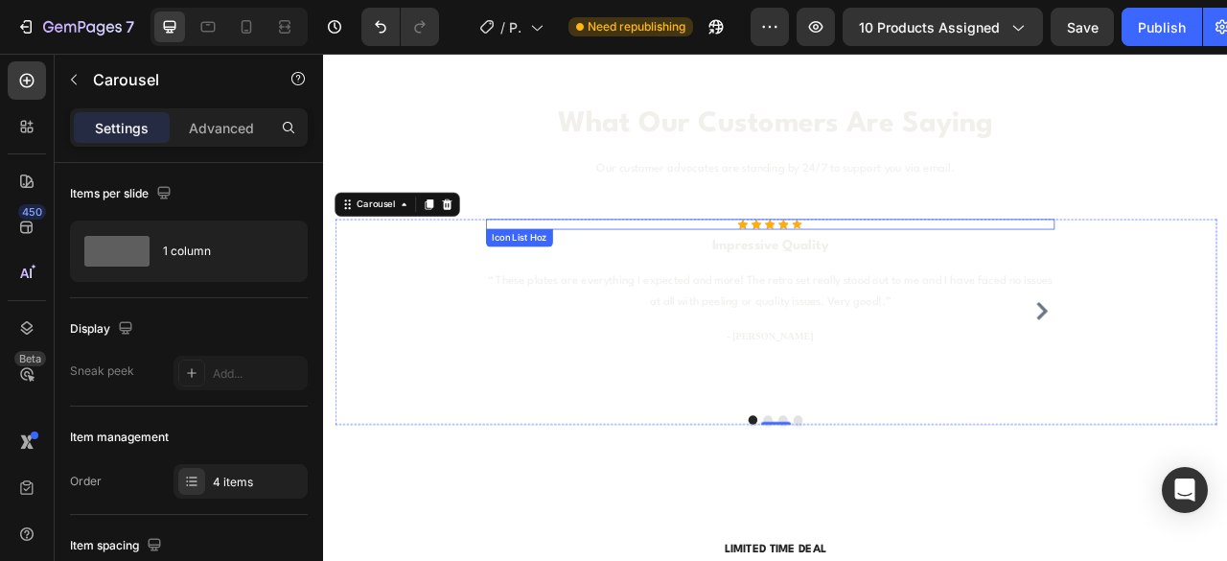
scroll to position [2117, 0]
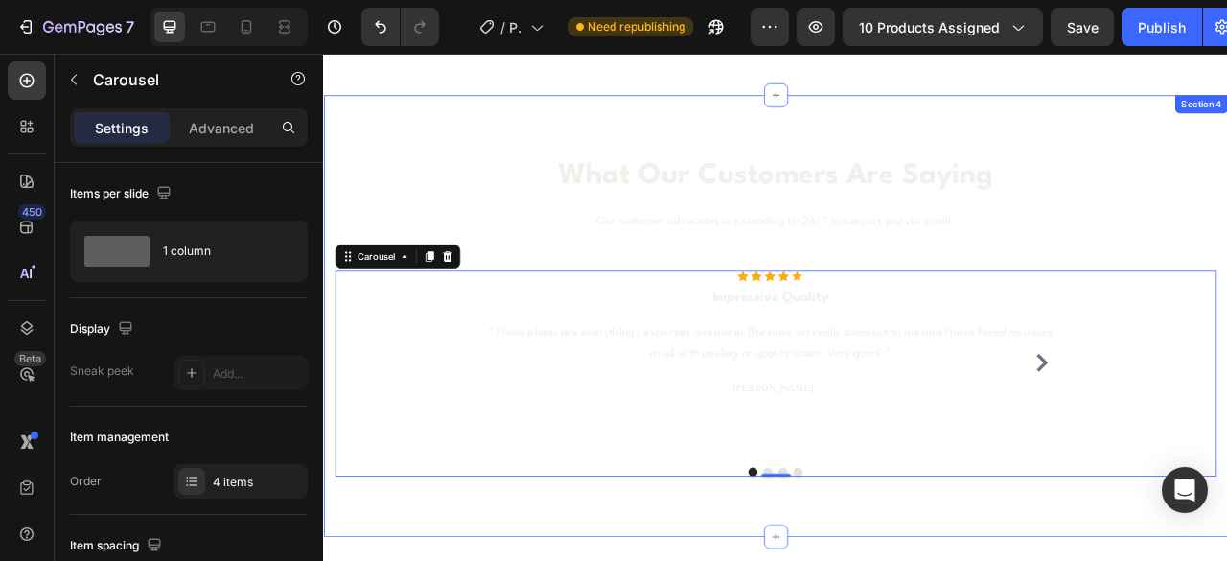
click at [1075, 135] on div "What Our Customers Are Saying Heading Our customer advocates are standing by 24…" at bounding box center [898, 386] width 1151 height 561
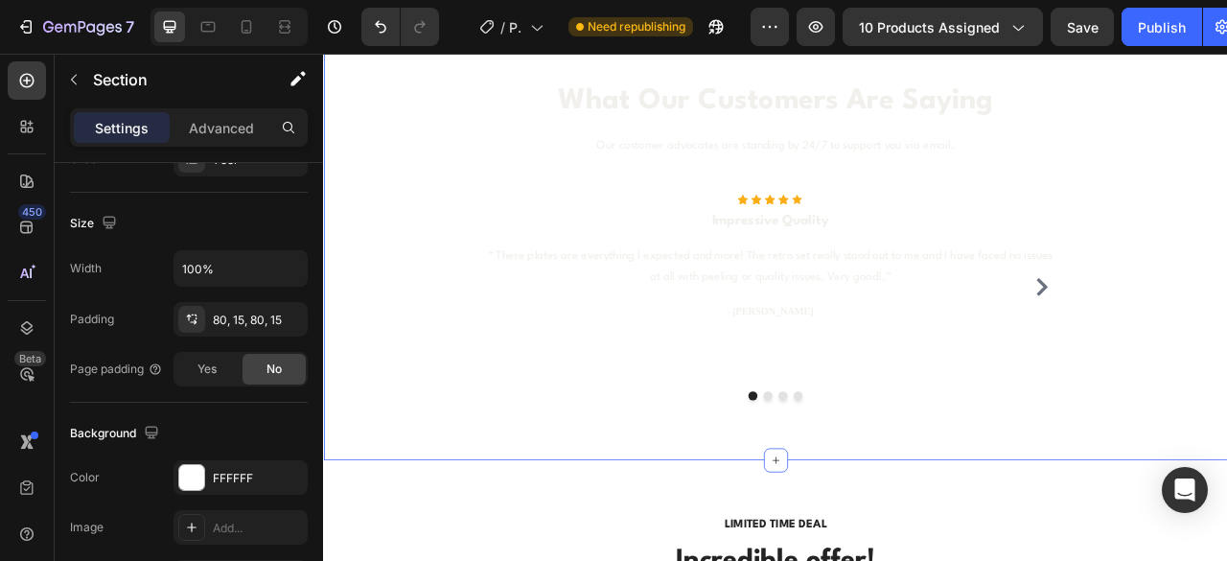
scroll to position [575, 0]
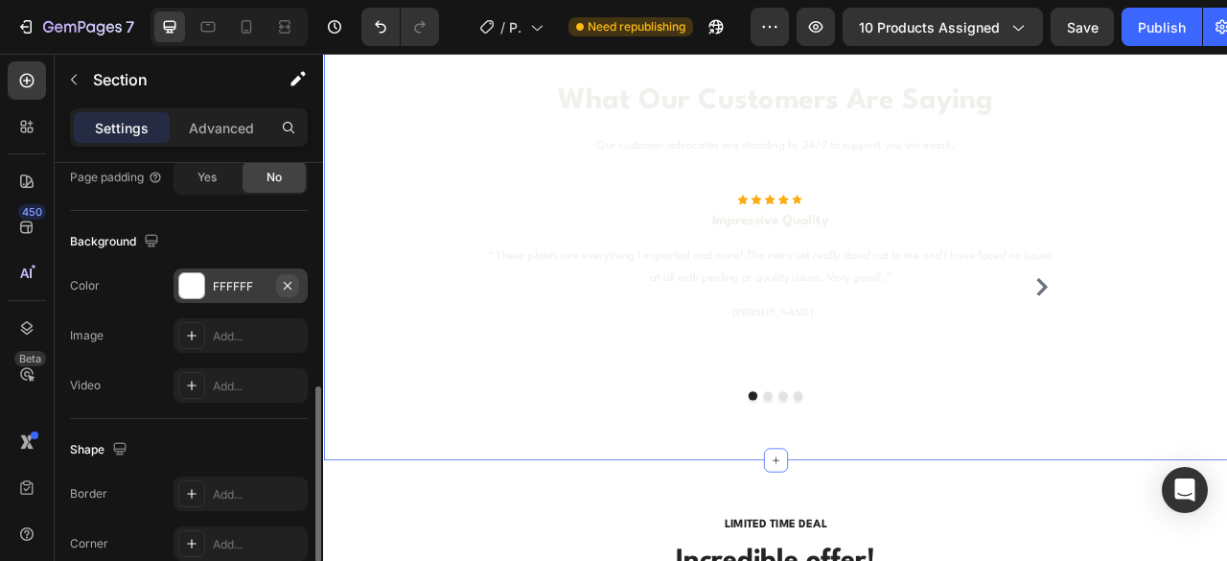
click at [292, 283] on icon "button" at bounding box center [287, 285] width 15 height 15
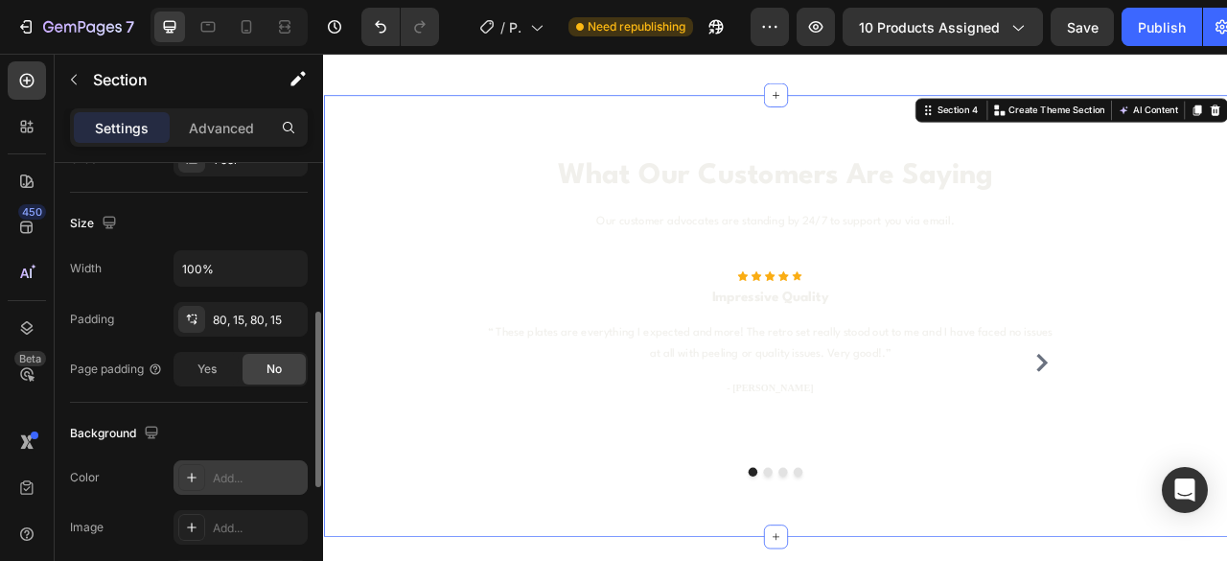
scroll to position [288, 0]
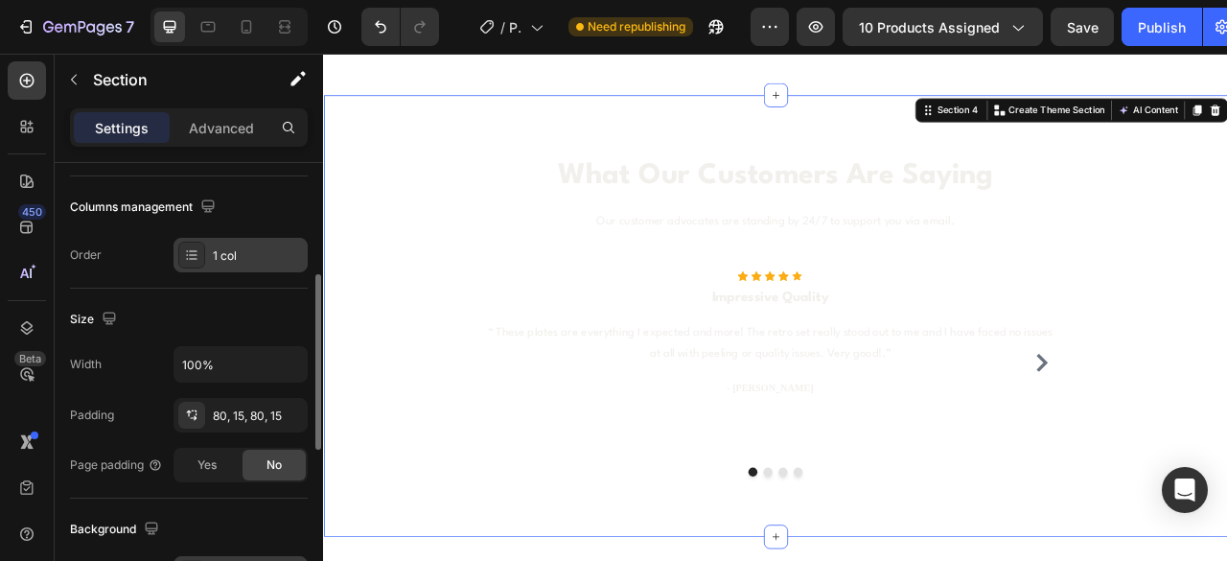
click at [241, 262] on div "1 col" at bounding box center [258, 255] width 90 height 17
click at [242, 293] on div "Size Width 100% Padding 80, 15, 80, 15 Page padding Yes No" at bounding box center [189, 394] width 238 height 210
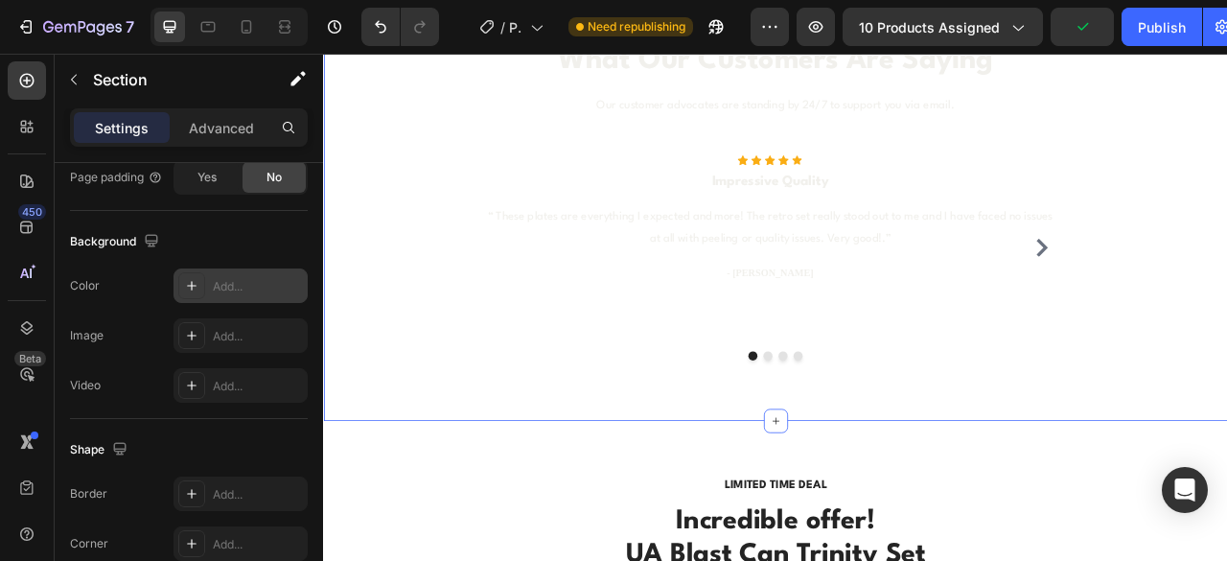
scroll to position [2309, 0]
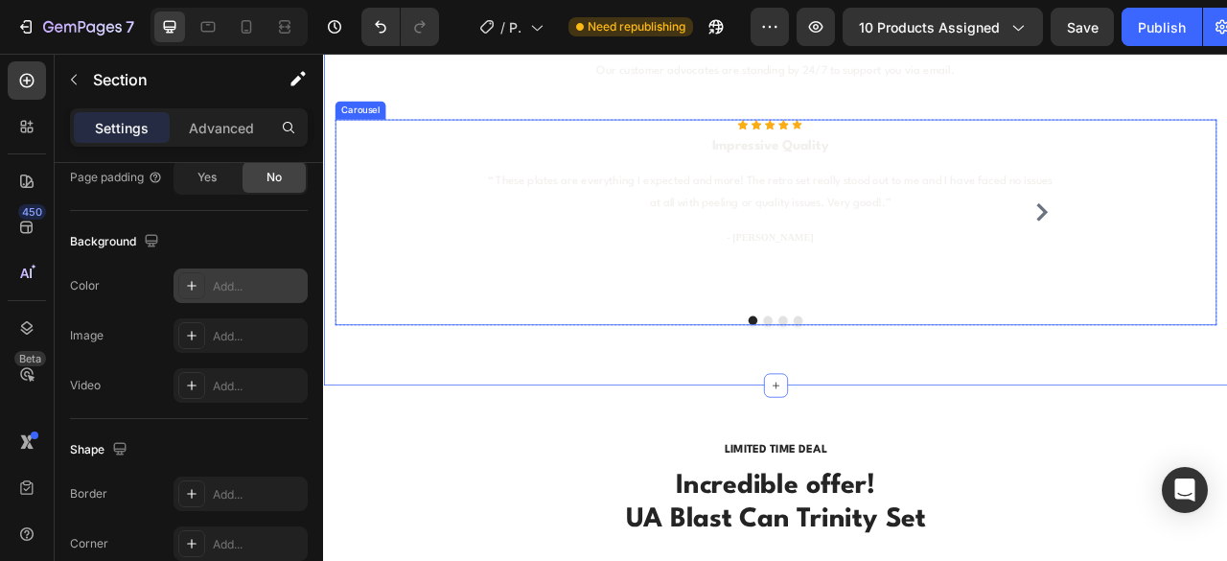
click at [1225, 247] on icon "Carousel Next Arrow" at bounding box center [1236, 255] width 23 height 23
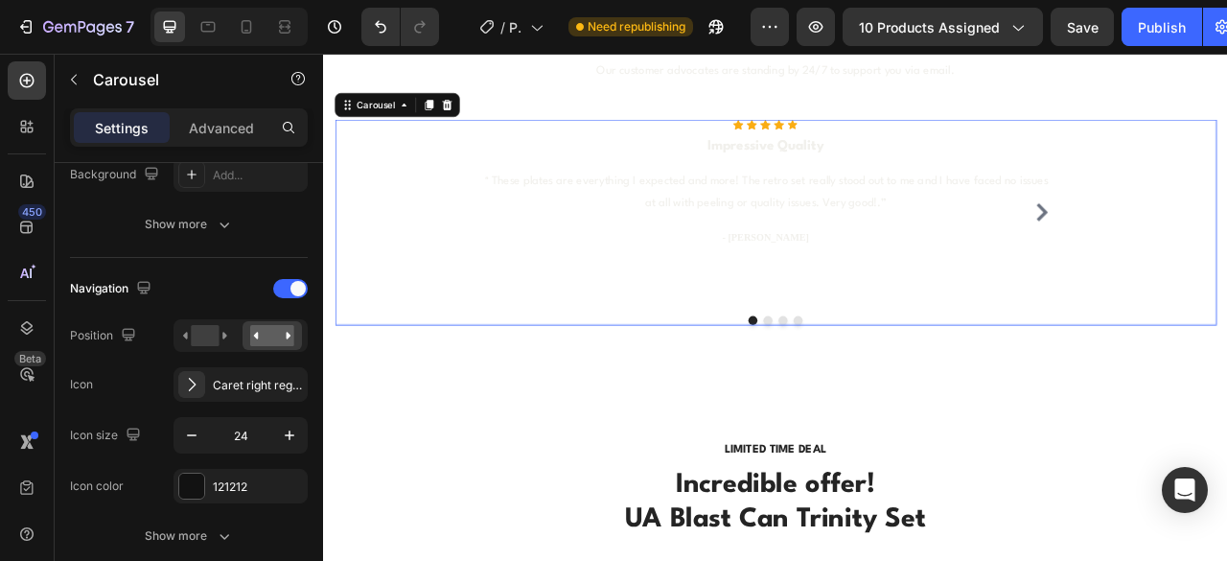
scroll to position [0, 0]
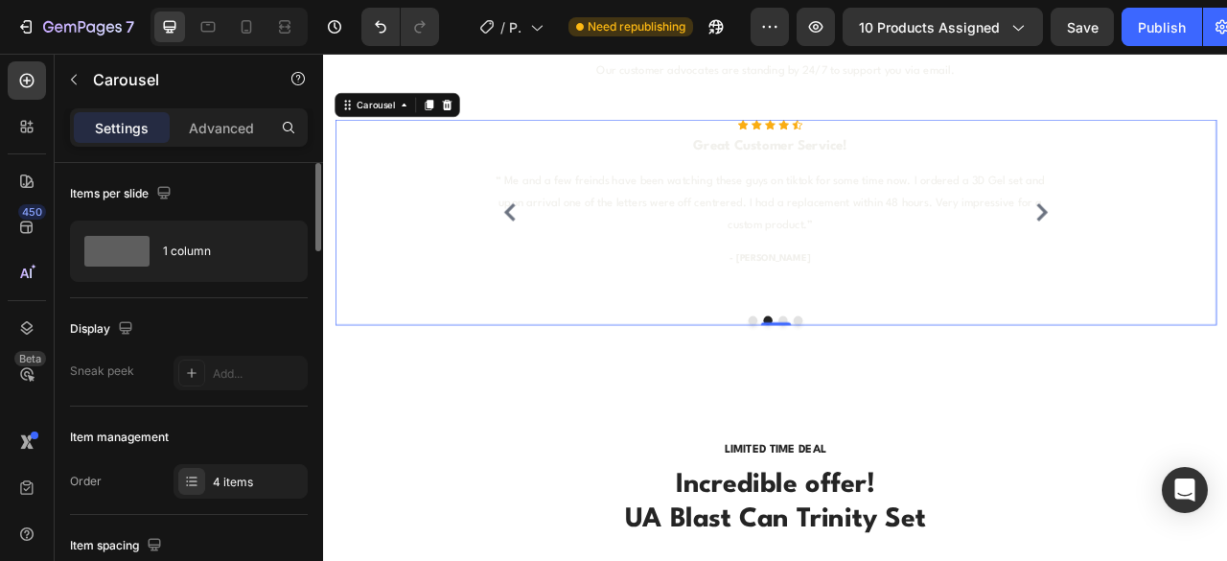
click at [1225, 247] on icon "Carousel Next Arrow" at bounding box center [1236, 255] width 23 height 23
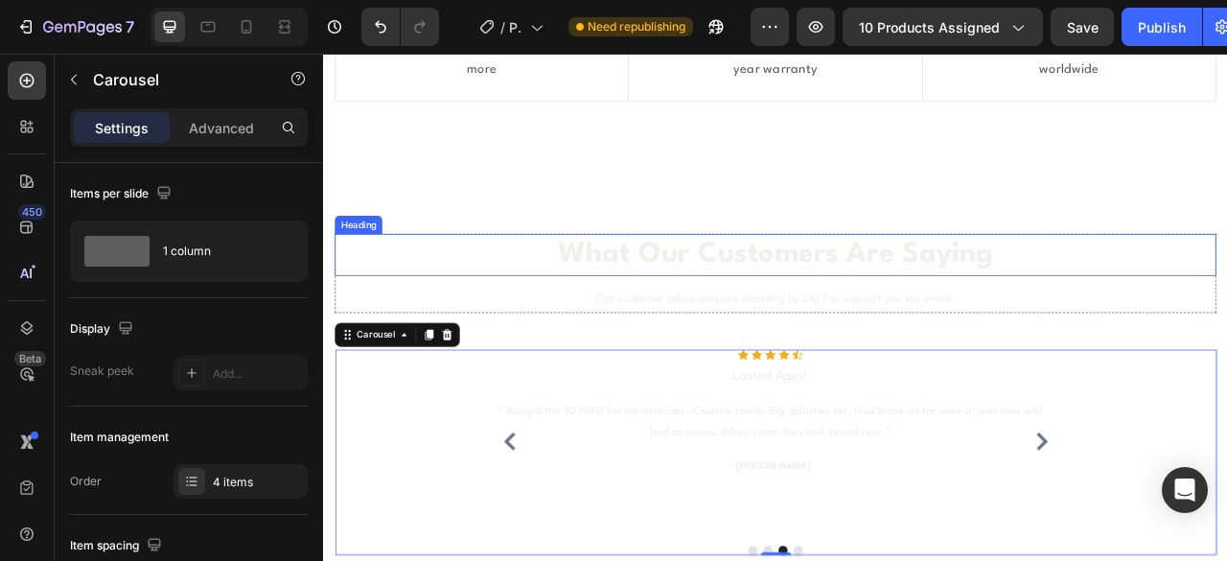
scroll to position [1925, 0]
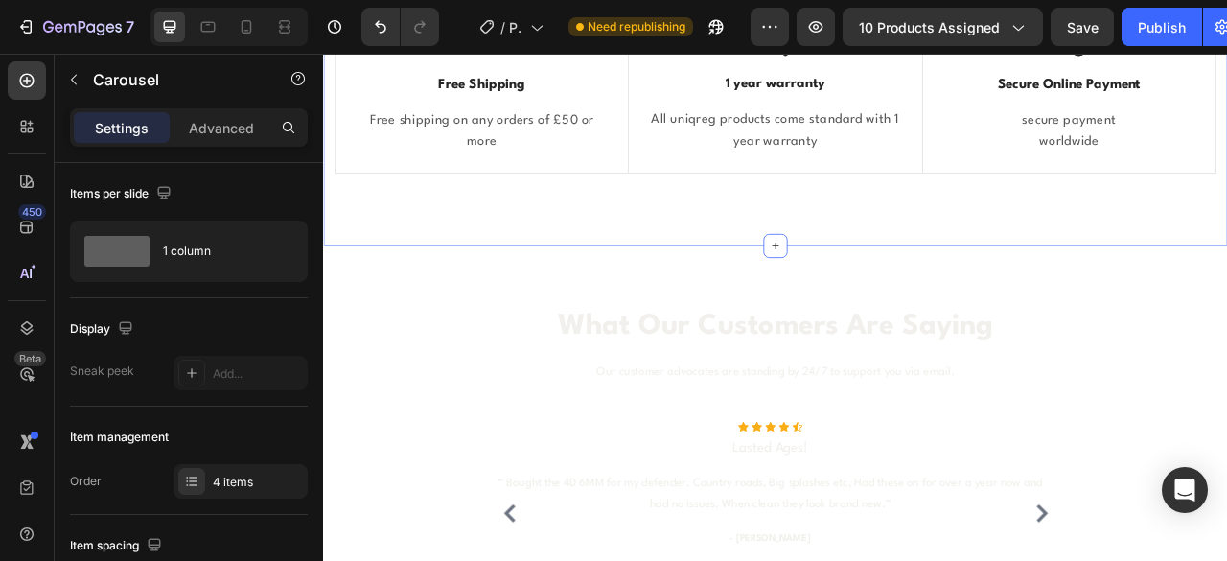
click at [383, 291] on div "Why choose us? Heading Row Image Free Shipping Text Block Free shipping on any …" at bounding box center [898, 58] width 1151 height 479
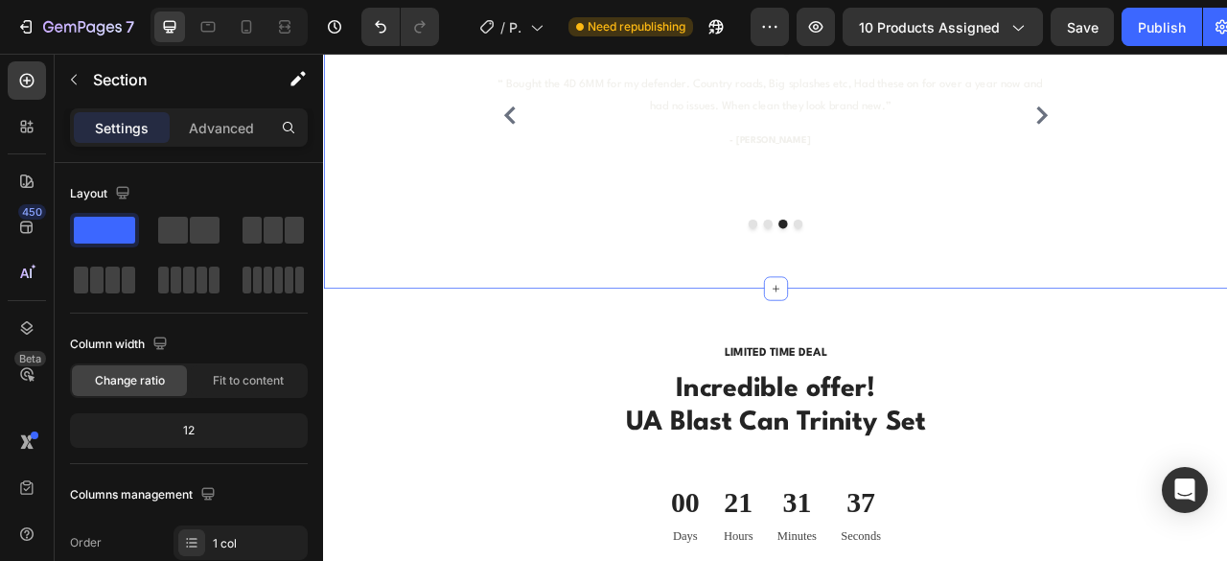
scroll to position [2501, 0]
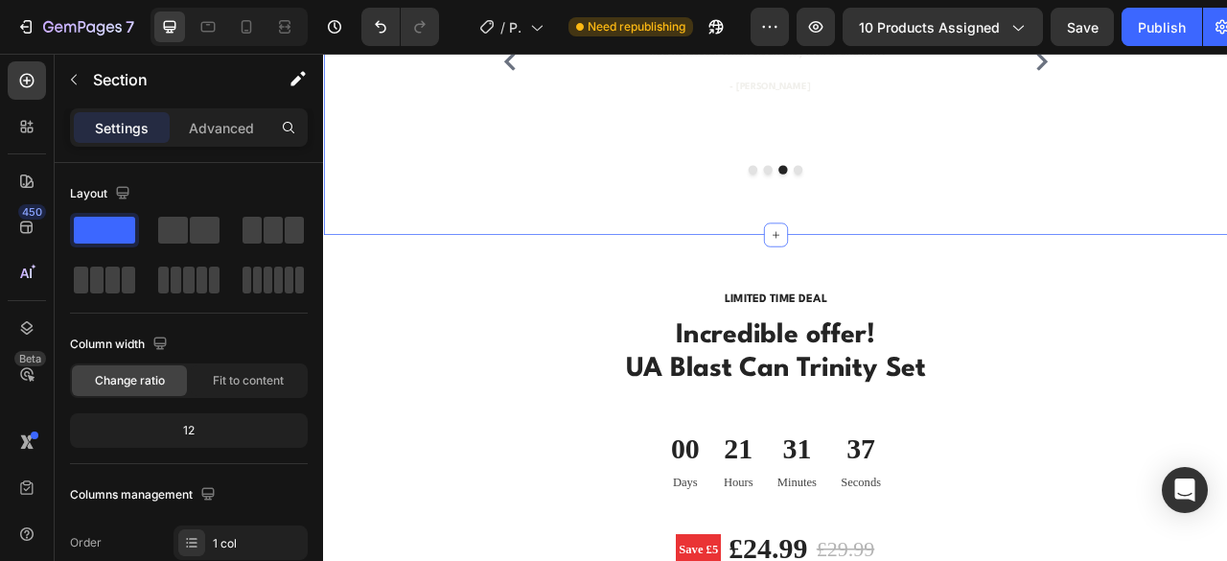
click at [389, 250] on div "What Our Customers Are Saying Heading Our customer advocates are standing by 24…" at bounding box center [898, 3] width 1151 height 561
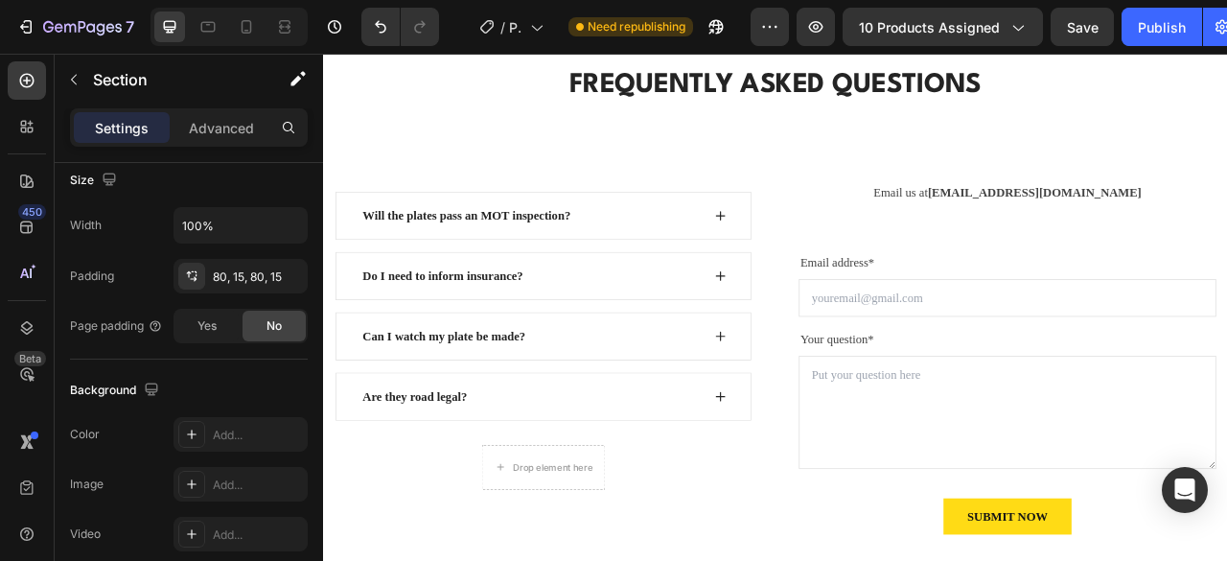
scroll to position [4514, 0]
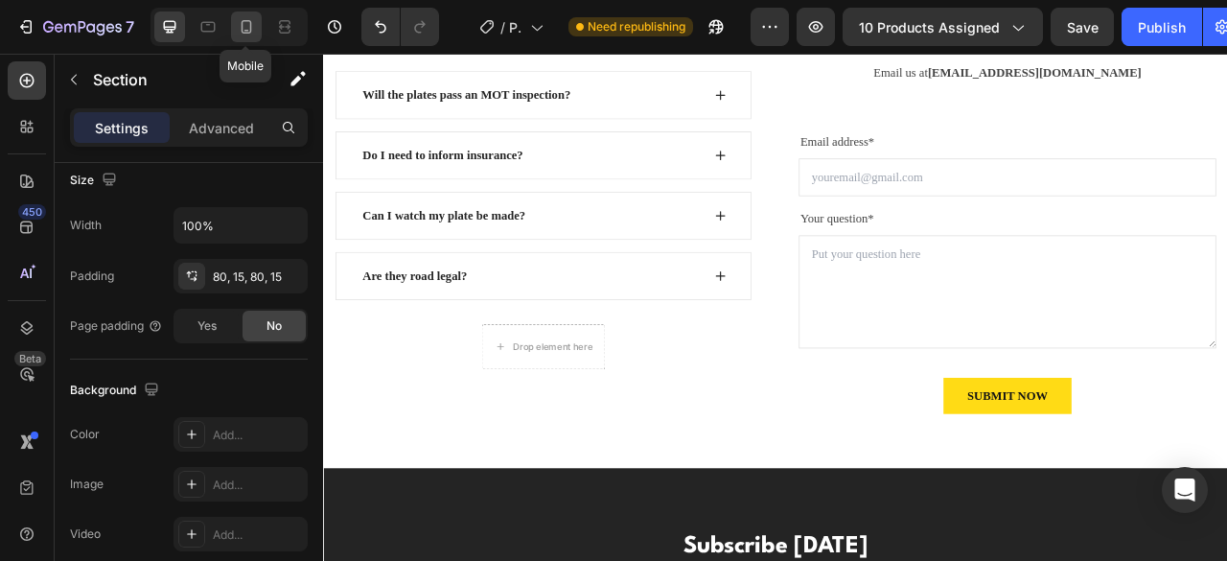
click at [245, 22] on icon at bounding box center [246, 26] width 19 height 19
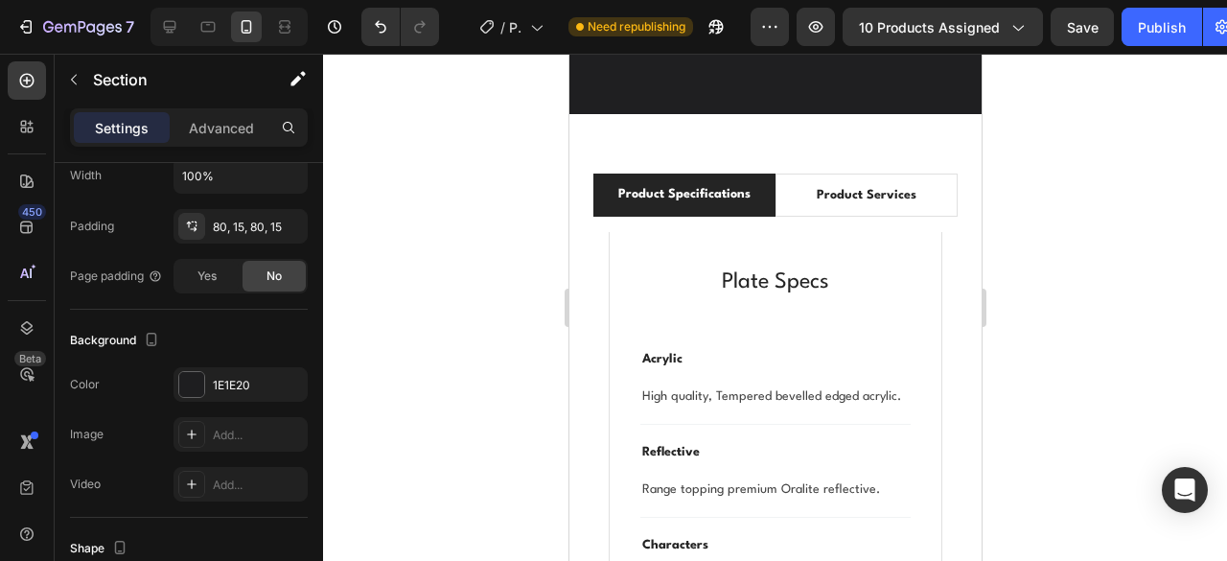
select select "HEX (+£7.99)"
select select "Yes (+2.99)"
select select "Yes (£24.99)"
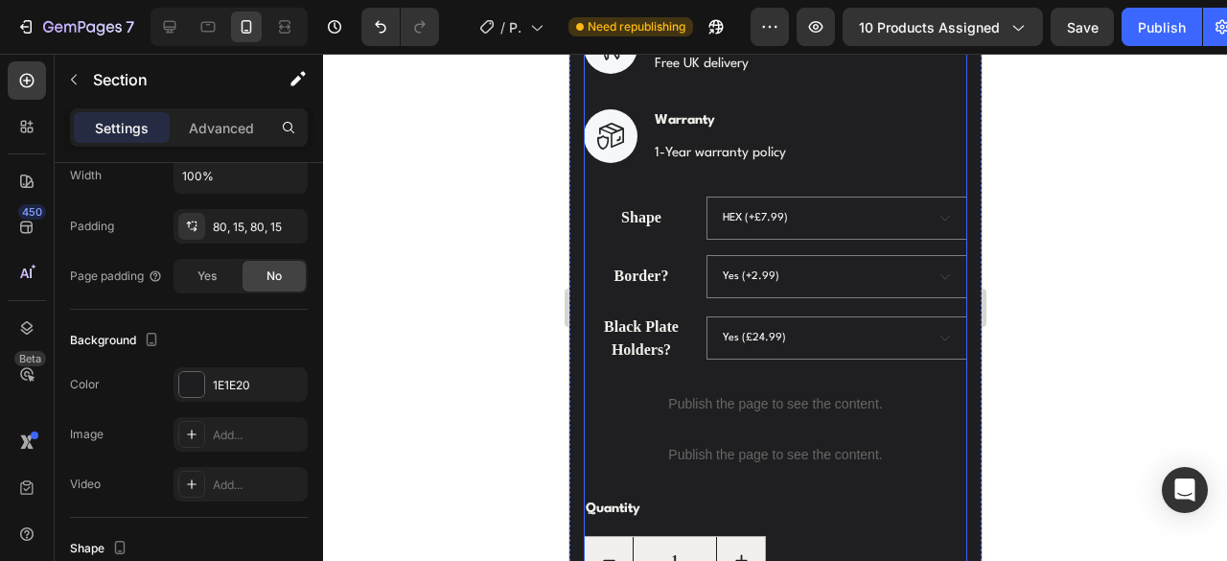
scroll to position [863, 0]
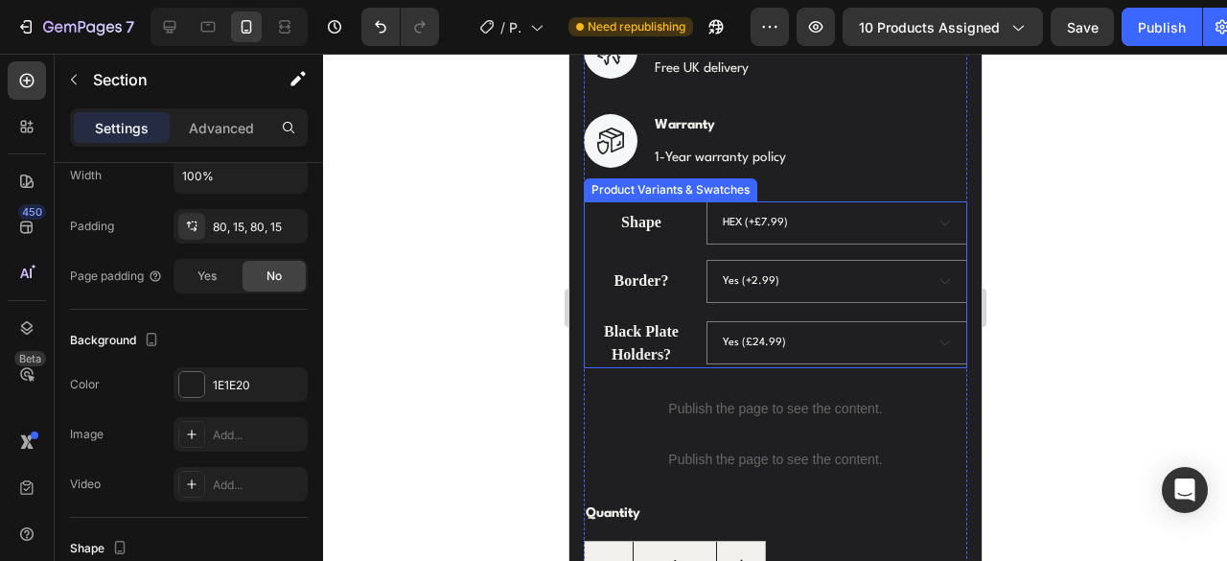
click at [653, 236] on legend "Shape" at bounding box center [640, 222] width 115 height 27
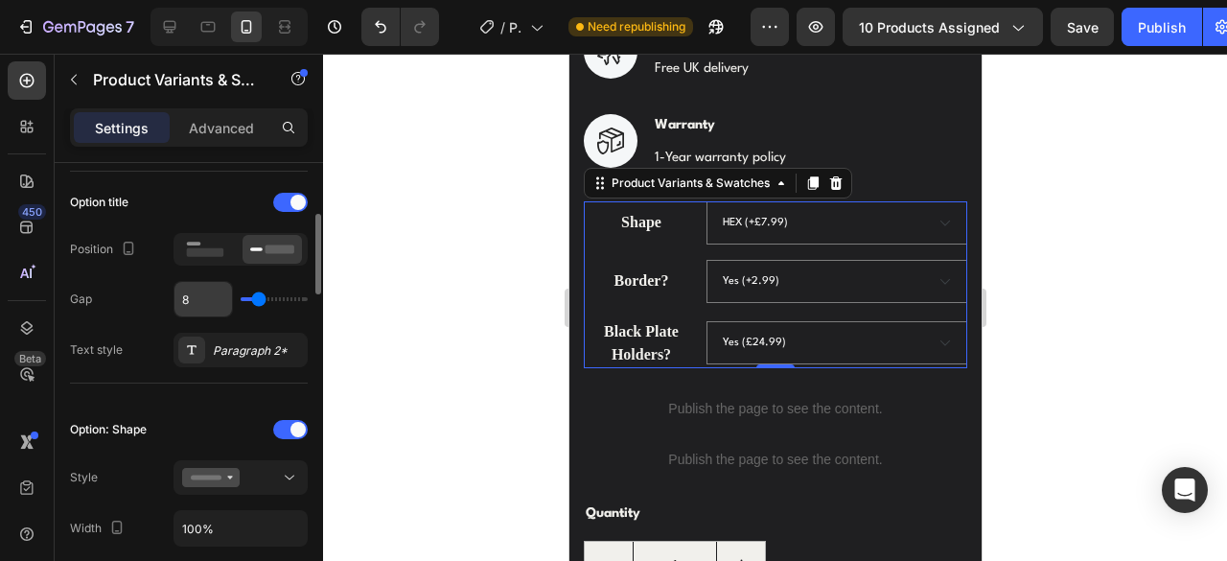
scroll to position [575, 0]
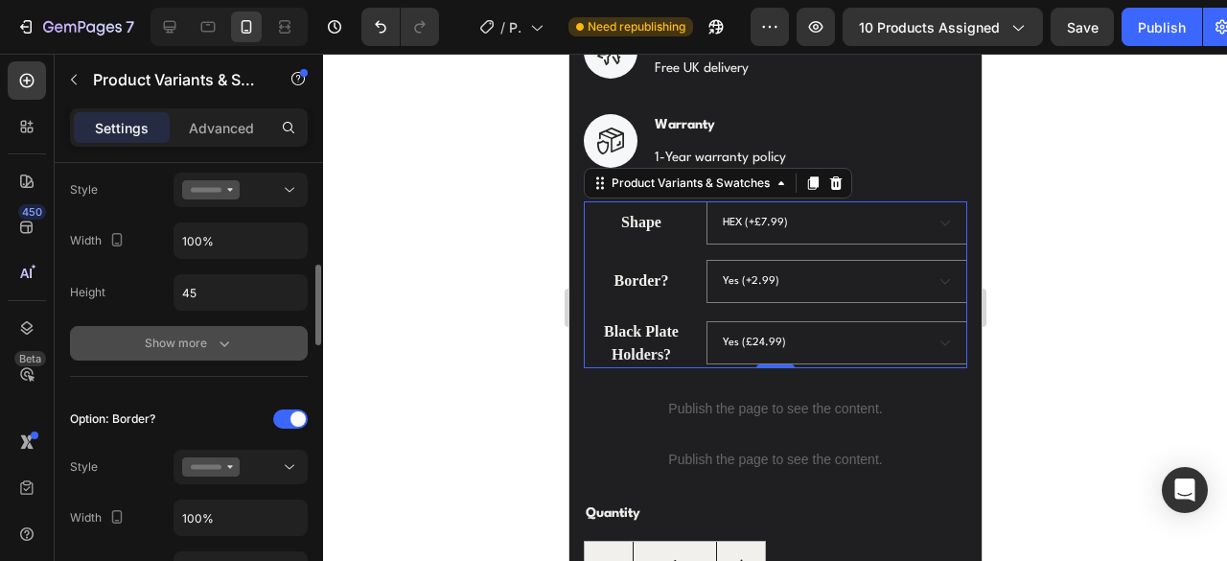
click at [217, 326] on button "Show more" at bounding box center [189, 343] width 238 height 35
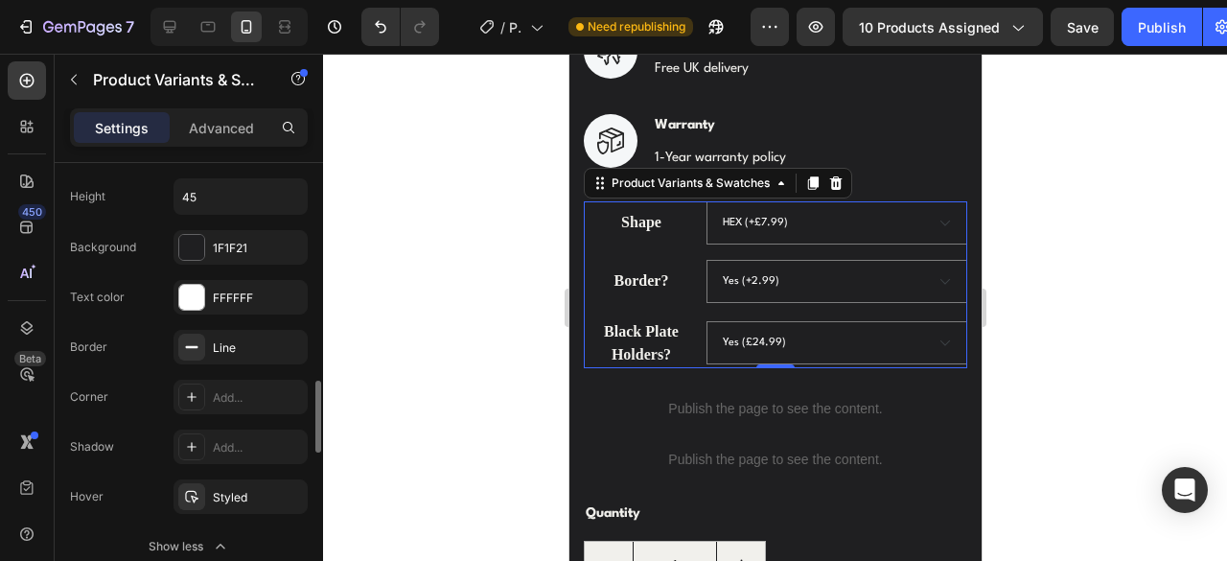
scroll to position [767, 0]
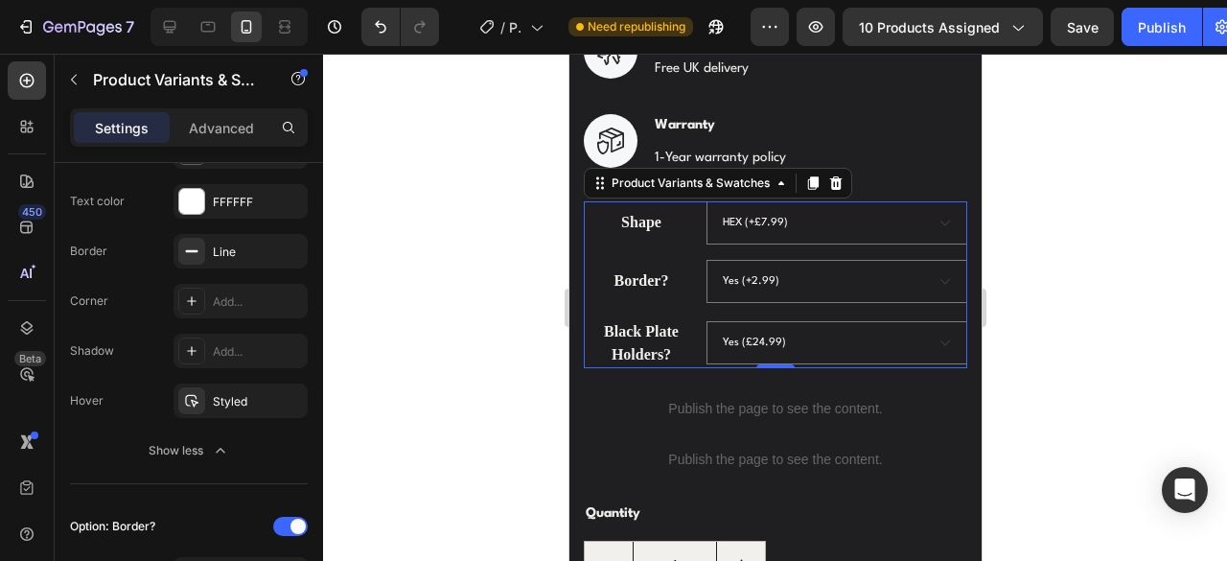
click at [1107, 231] on div at bounding box center [775, 307] width 904 height 507
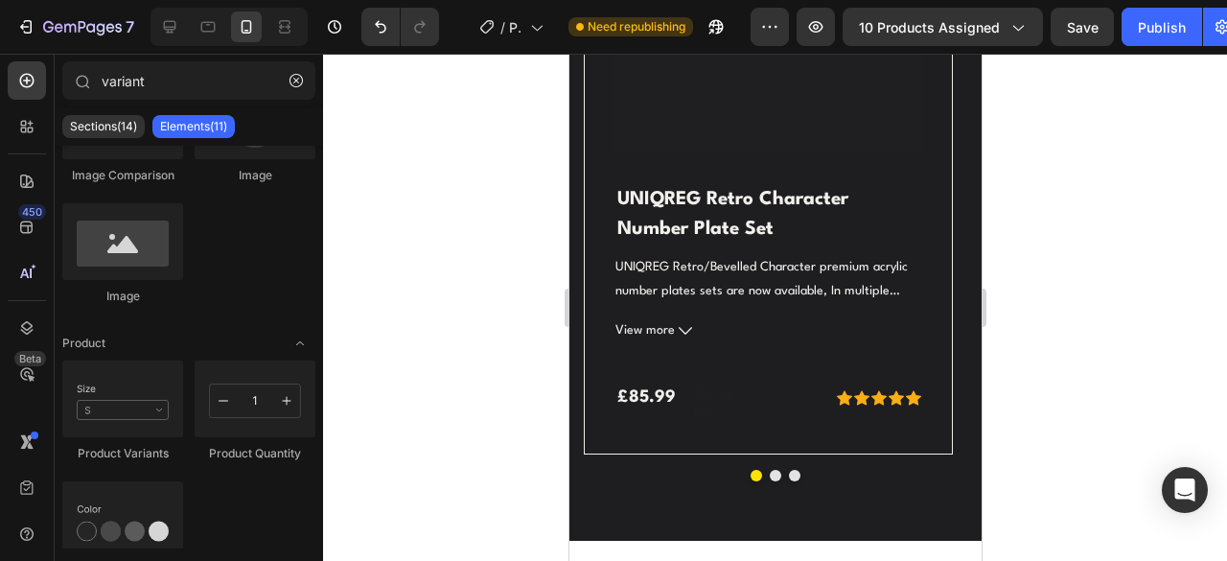
scroll to position [4794, 0]
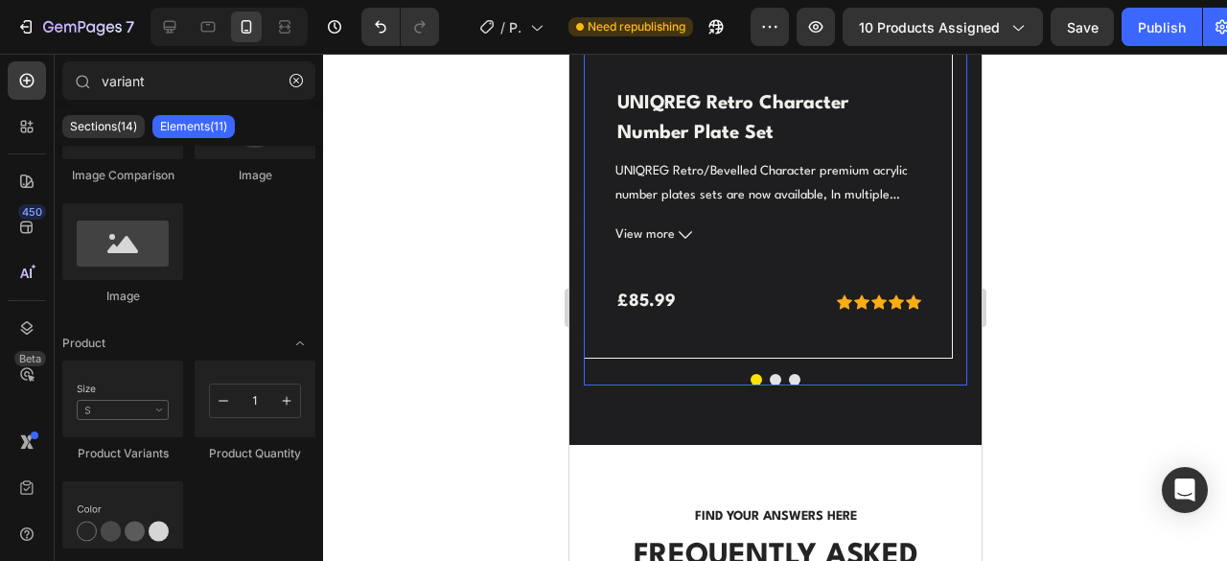
click at [769, 385] on button "Dot" at bounding box center [775, 380] width 12 height 12
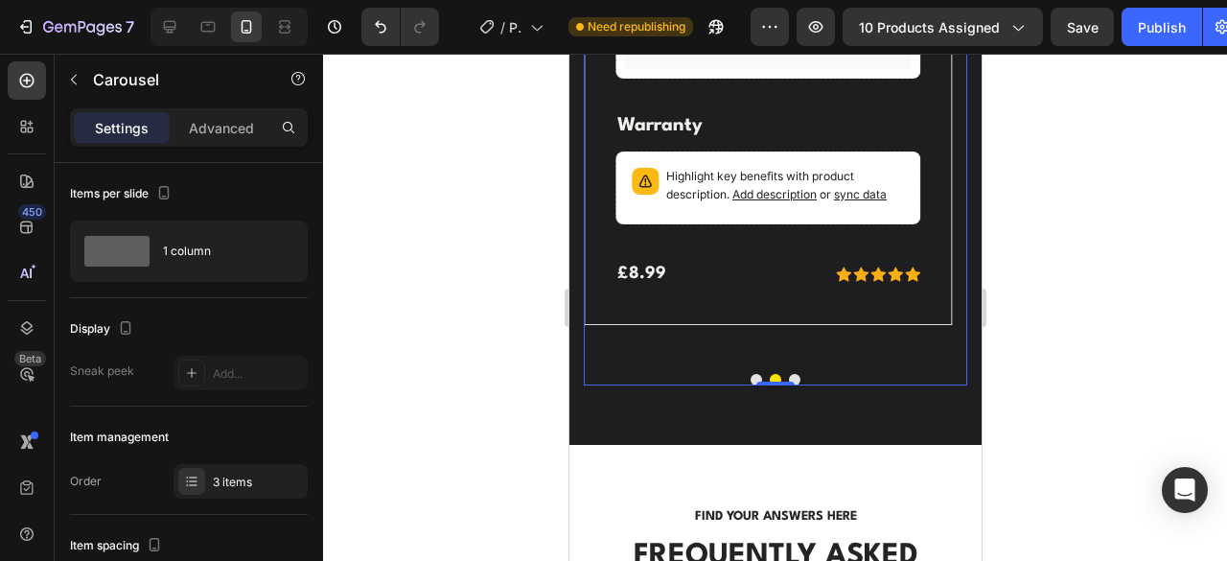
click at [788, 385] on button "Dot" at bounding box center [794, 380] width 12 height 12
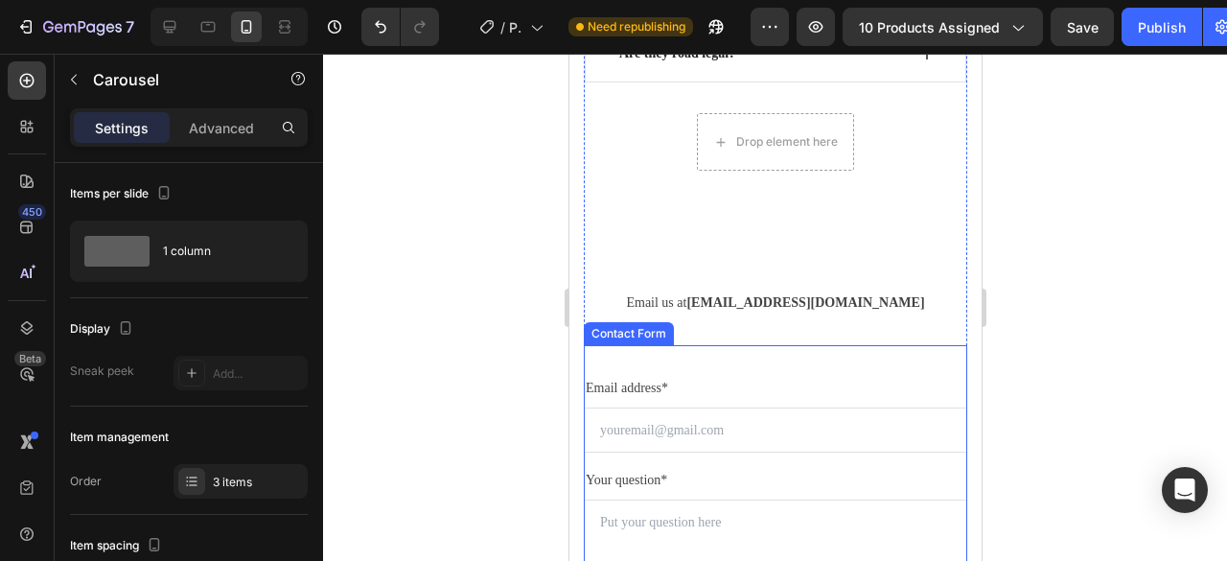
scroll to position [5657, 0]
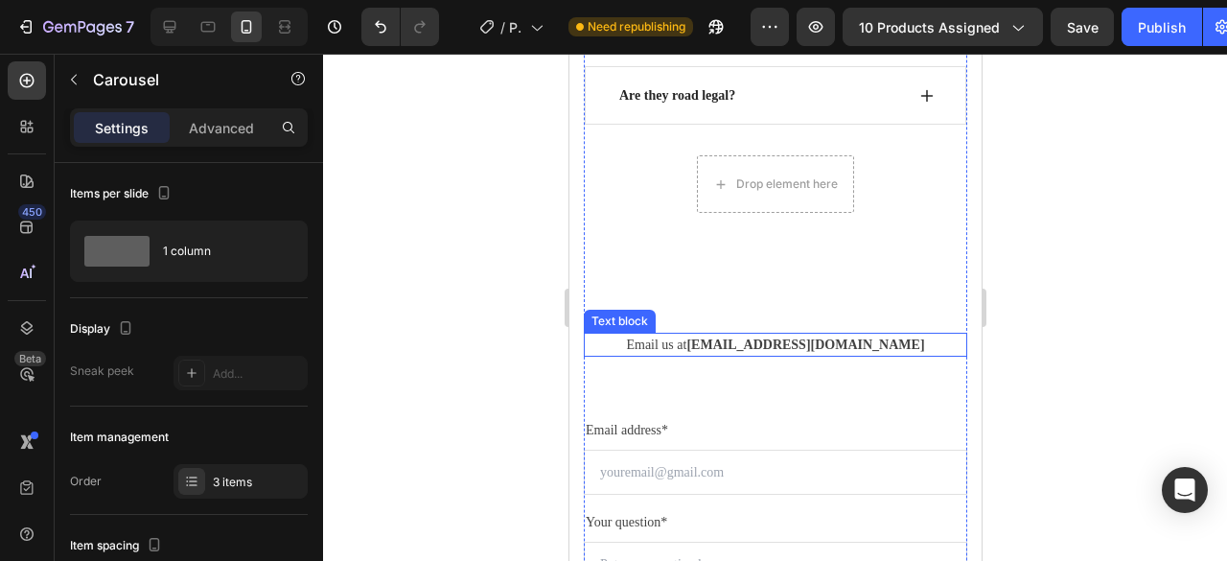
click at [717, 340] on p "Email us at uniqreguk@gmail.com" at bounding box center [775, 345] width 380 height 20
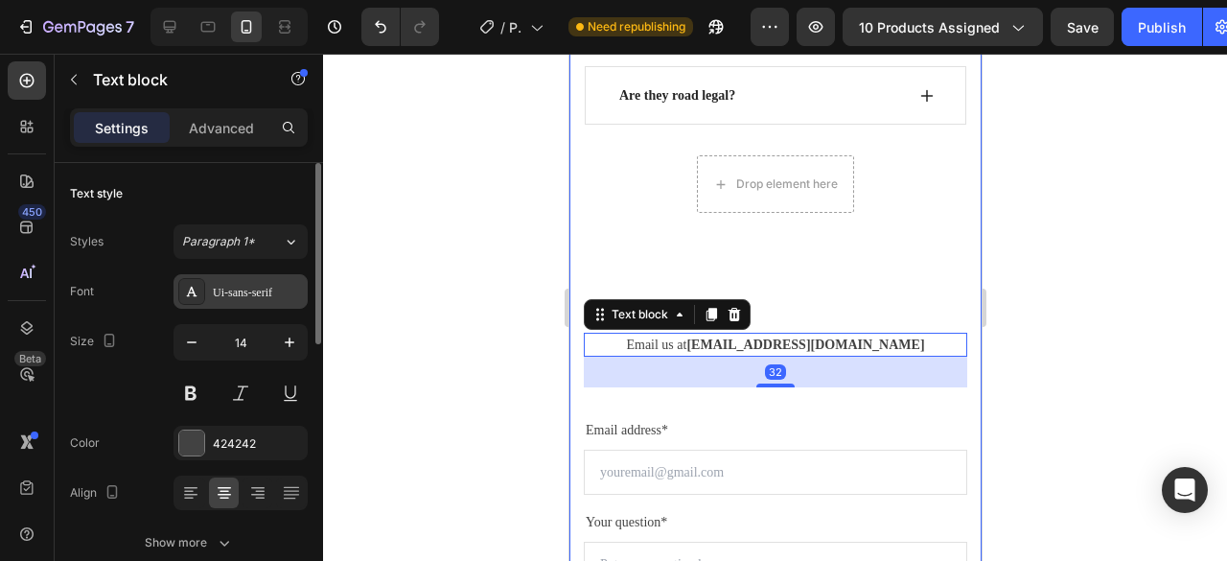
click at [274, 285] on div "Ui-sans-serif" at bounding box center [258, 292] width 90 height 17
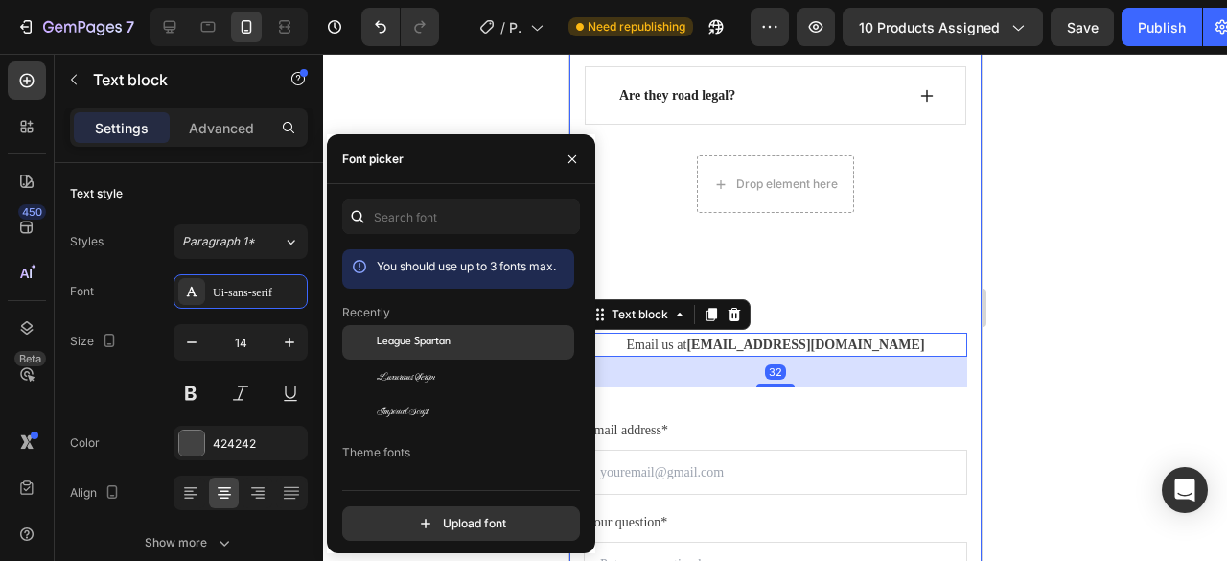
click at [423, 342] on span "League Spartan" at bounding box center [414, 342] width 74 height 17
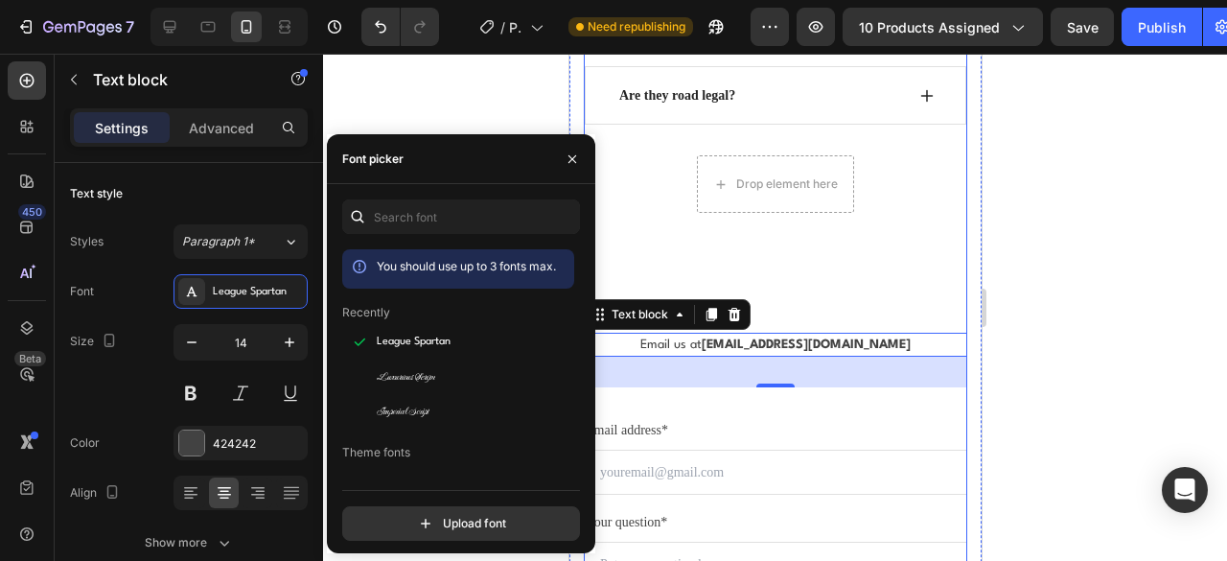
click at [1131, 215] on div at bounding box center [775, 307] width 904 height 507
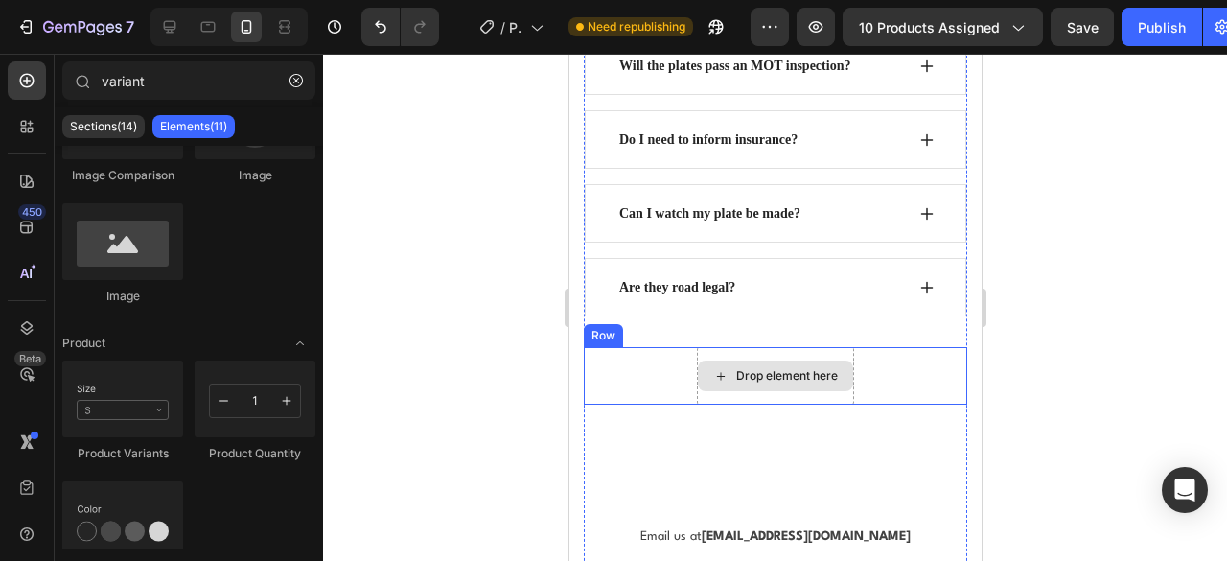
scroll to position [5466, 0]
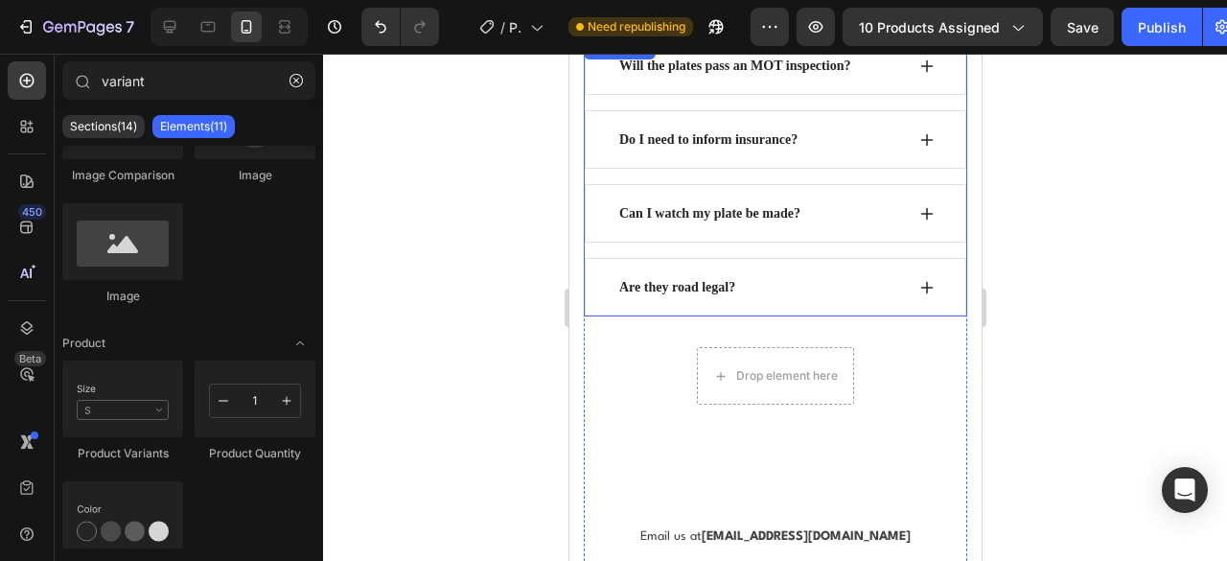
click at [702, 287] on p "Are they road legal?" at bounding box center [676, 287] width 116 height 20
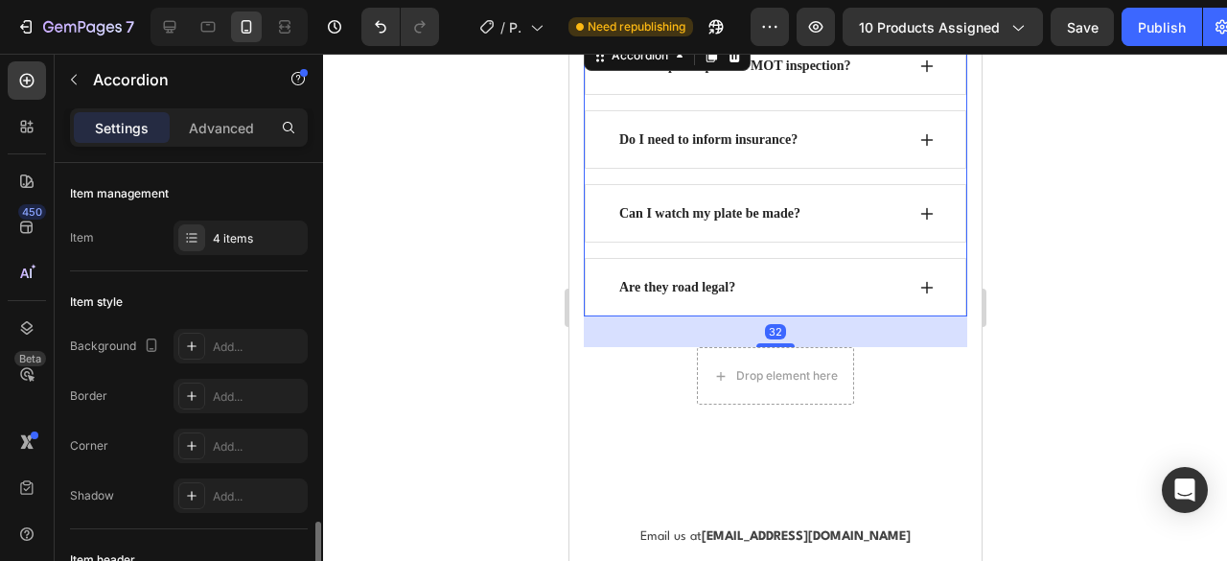
scroll to position [384, 0]
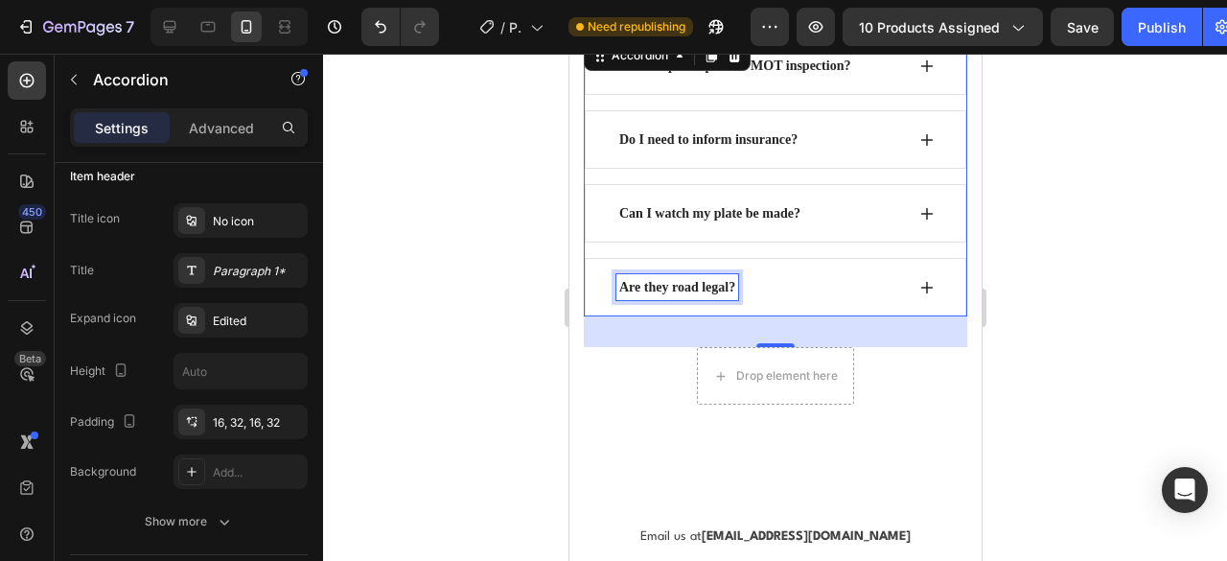
click at [645, 283] on p "Are they road legal?" at bounding box center [676, 287] width 116 height 20
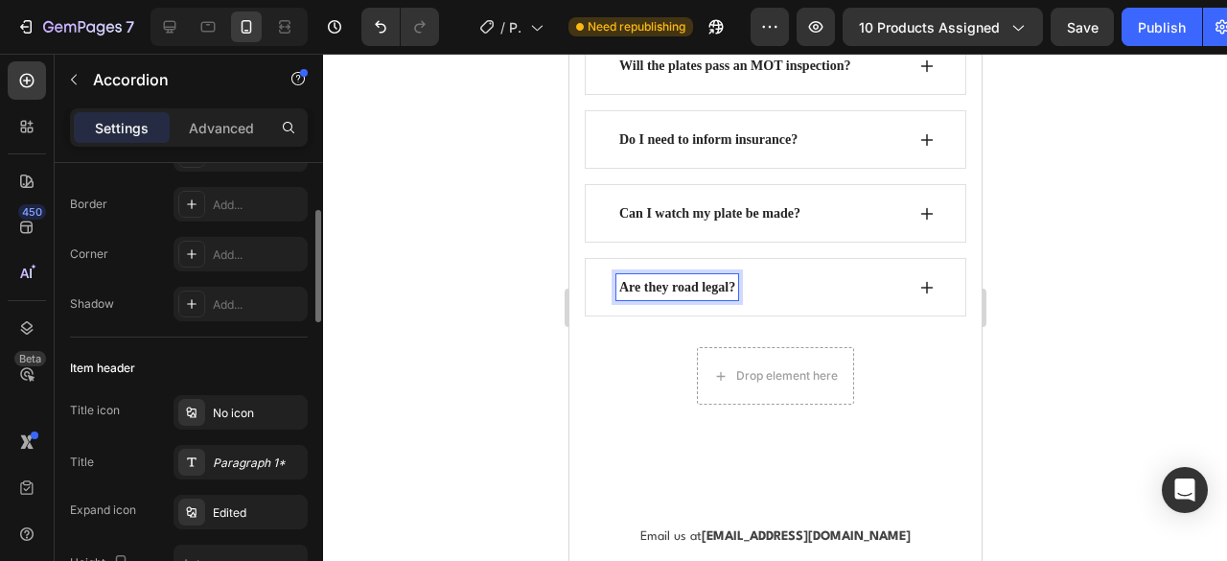
scroll to position [0, 0]
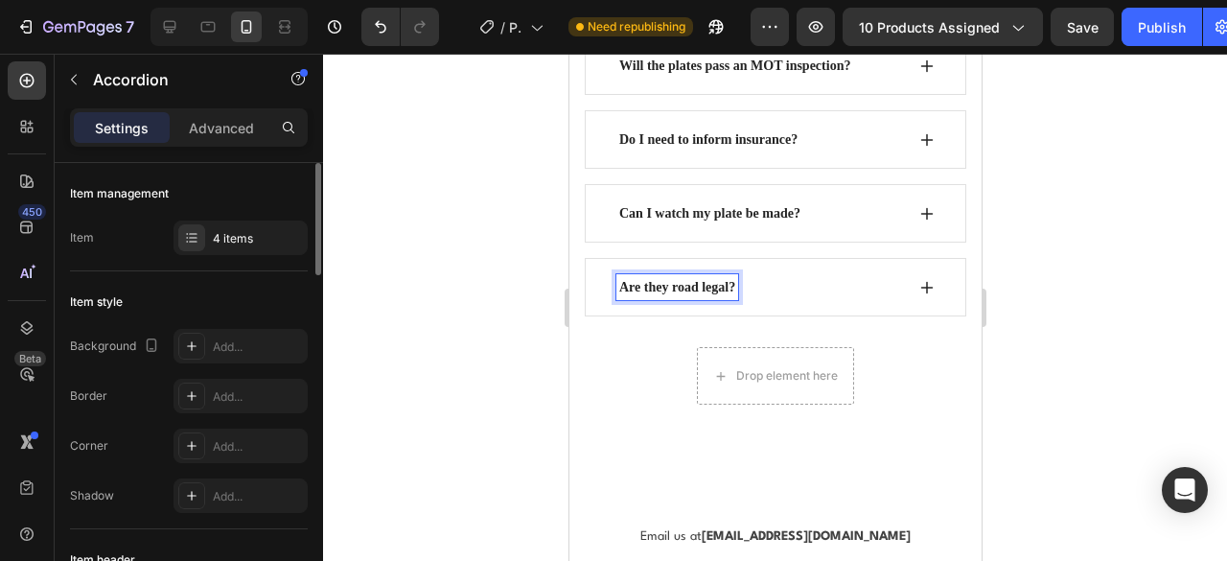
click at [650, 277] on p "Are they road legal?" at bounding box center [676, 287] width 116 height 20
click at [697, 278] on p "Are they road legal?" at bounding box center [676, 287] width 116 height 20
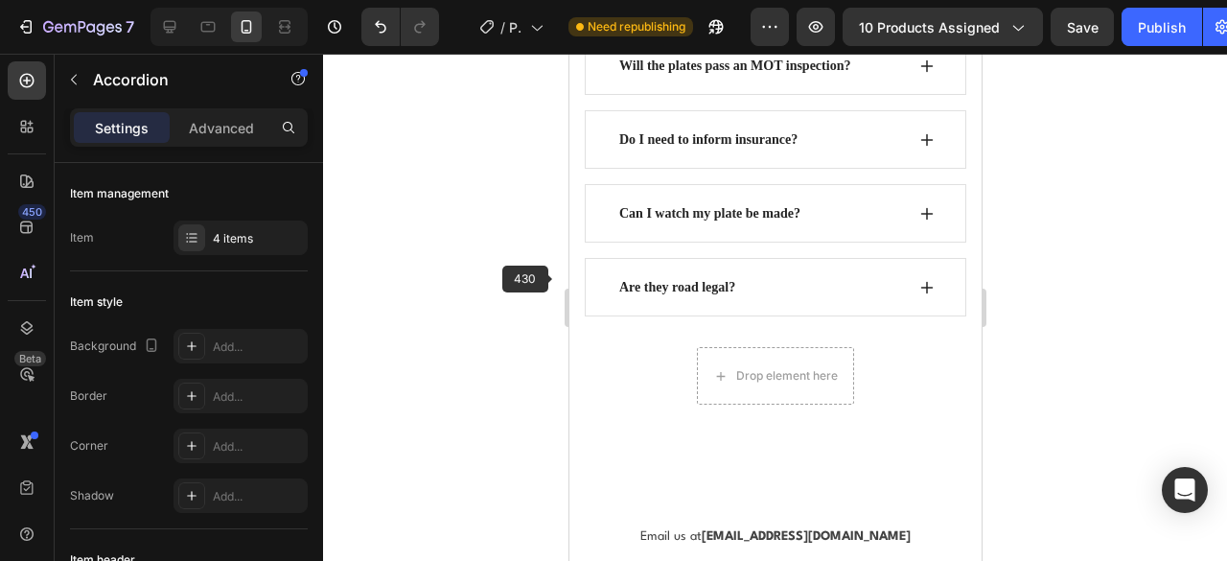
click at [512, 267] on div at bounding box center [775, 307] width 904 height 507
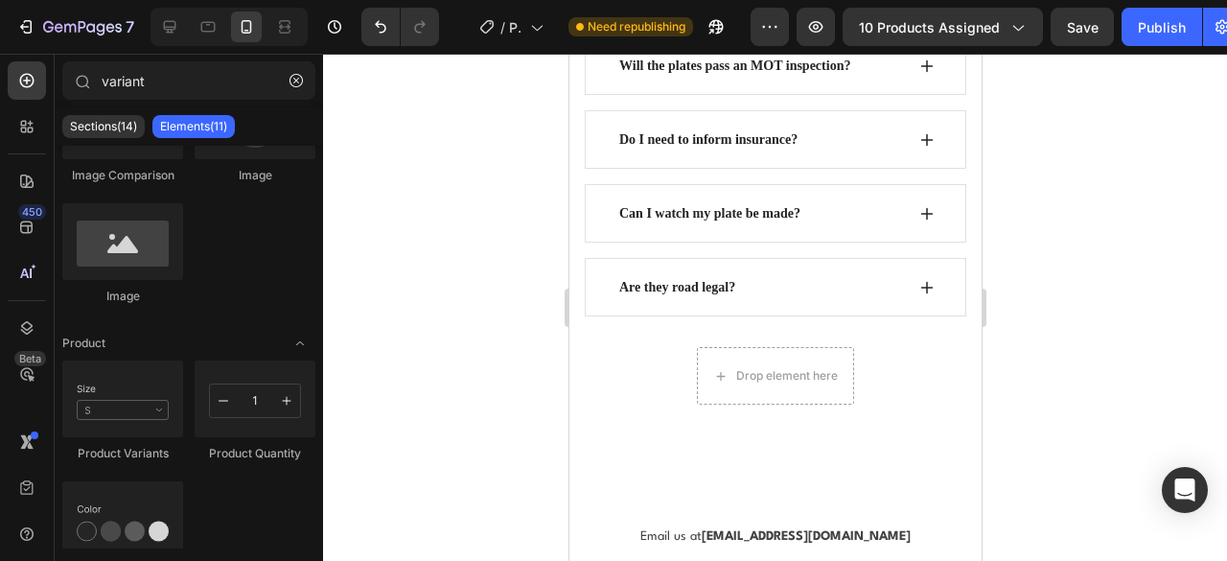
click at [689, 292] on div "Are they road legal?" at bounding box center [677, 287] width 122 height 26
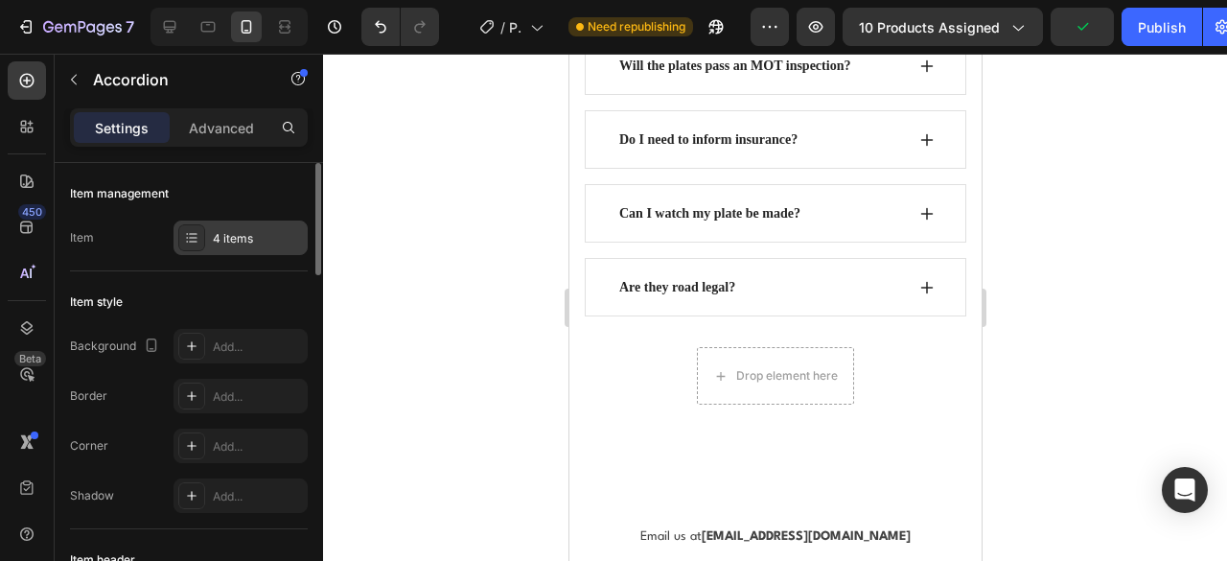
click at [259, 231] on div "4 items" at bounding box center [258, 238] width 90 height 17
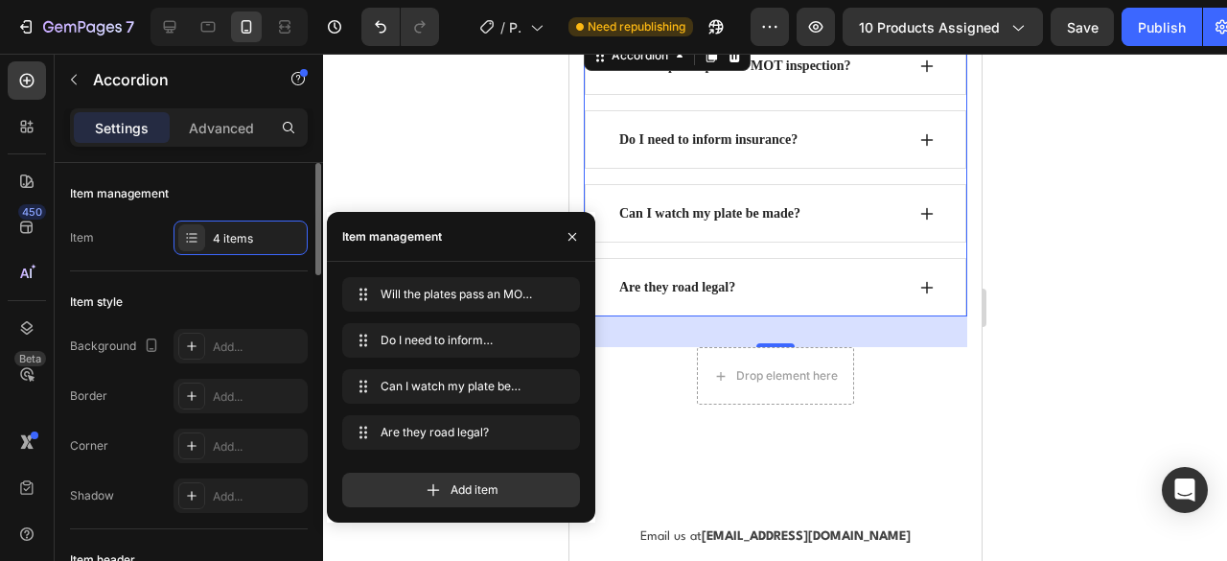
click at [189, 287] on div "Item style" at bounding box center [189, 302] width 238 height 31
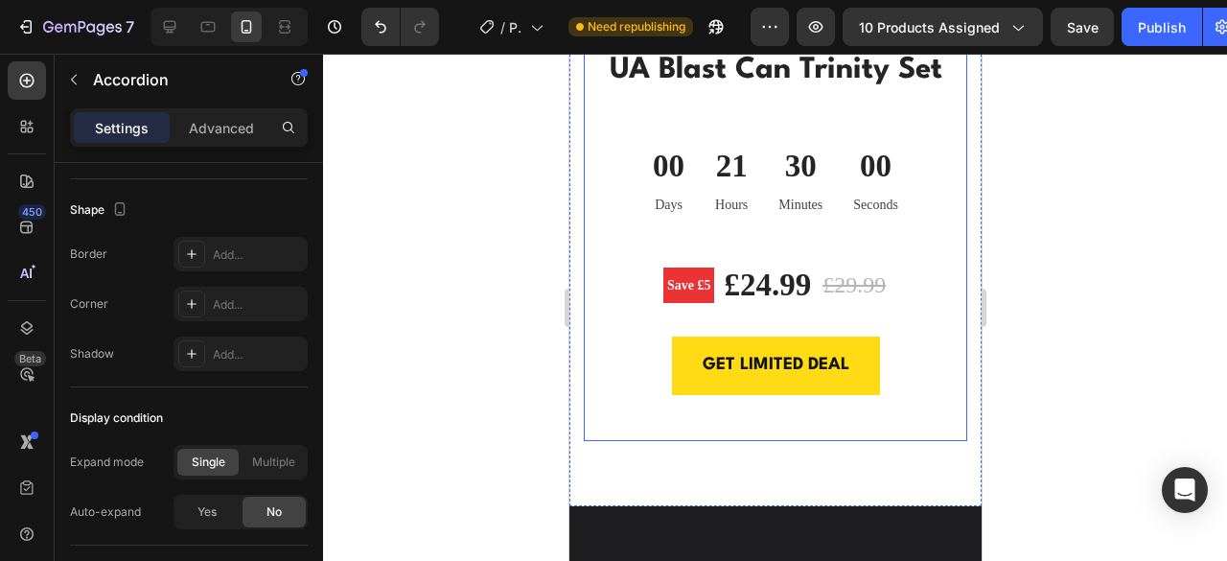
scroll to position [3835, 0]
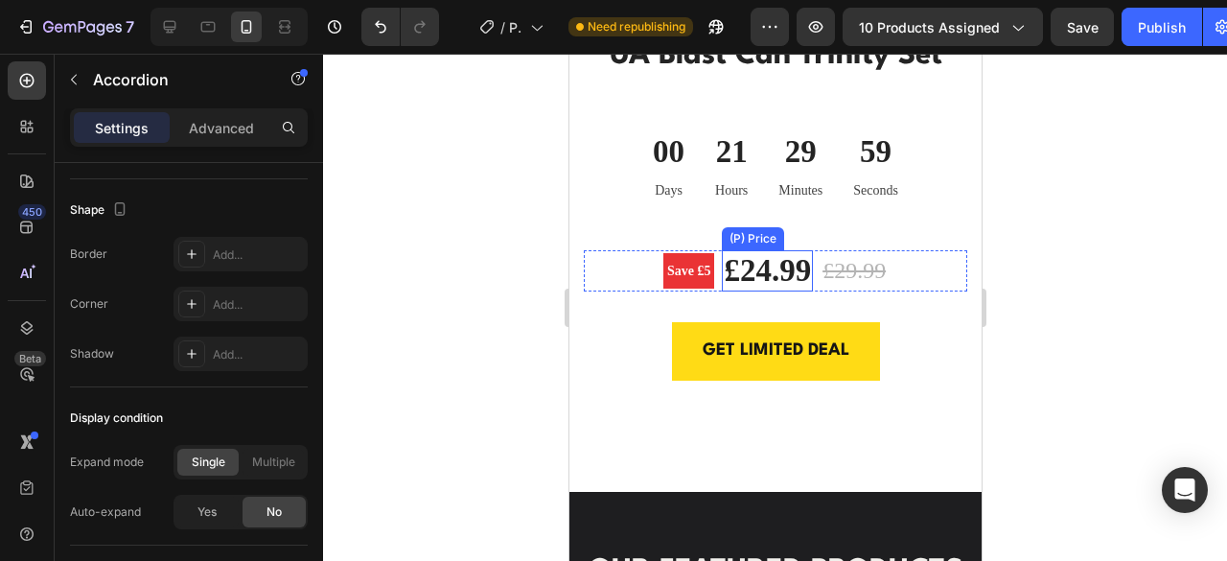
click at [773, 274] on div "£24.99" at bounding box center [766, 271] width 91 height 42
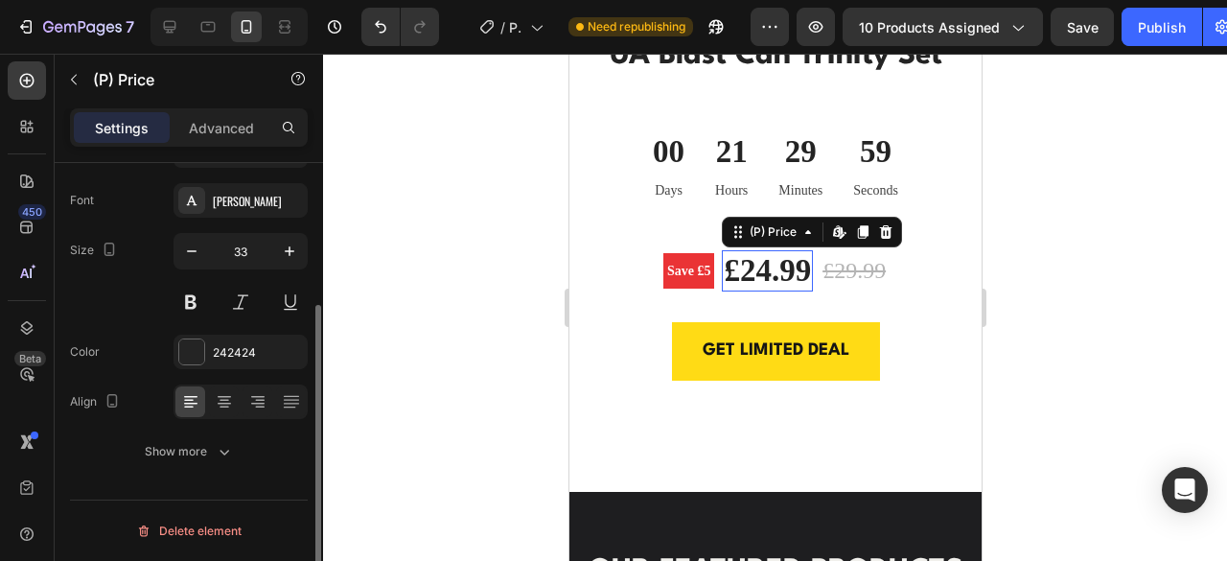
scroll to position [0, 0]
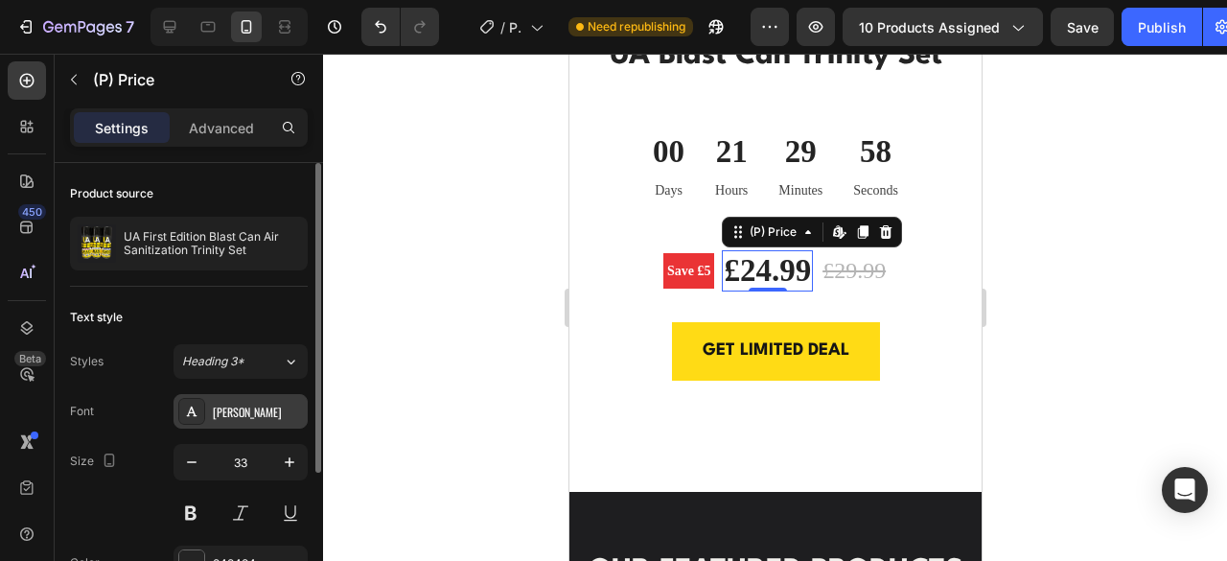
click at [248, 399] on div "Oswald" at bounding box center [241, 411] width 134 height 35
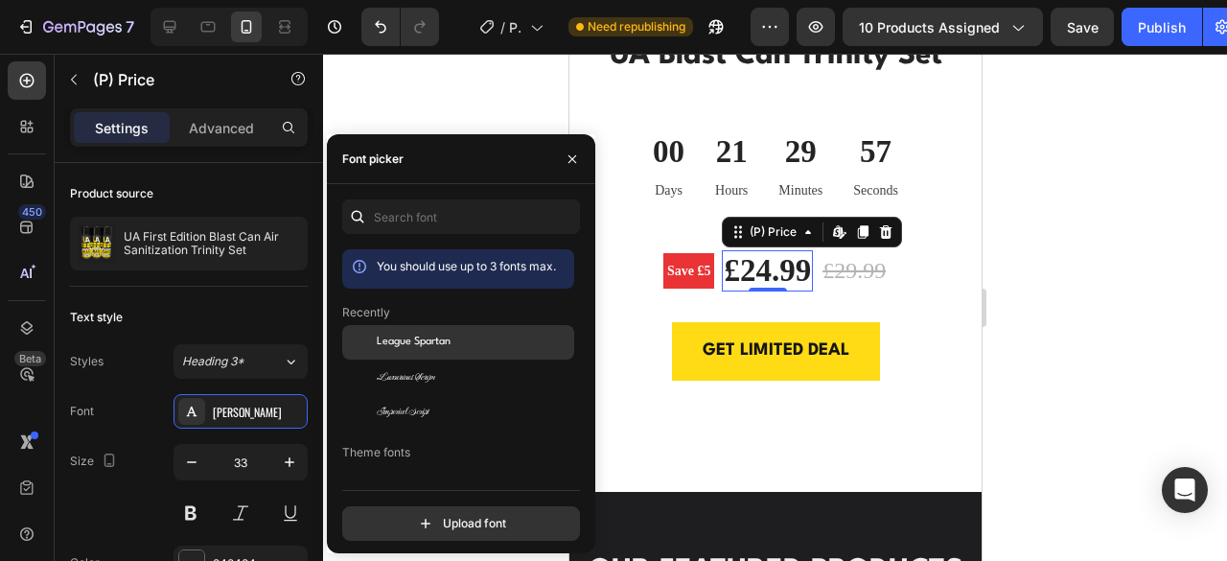
click at [423, 335] on span "League Spartan" at bounding box center [414, 342] width 74 height 17
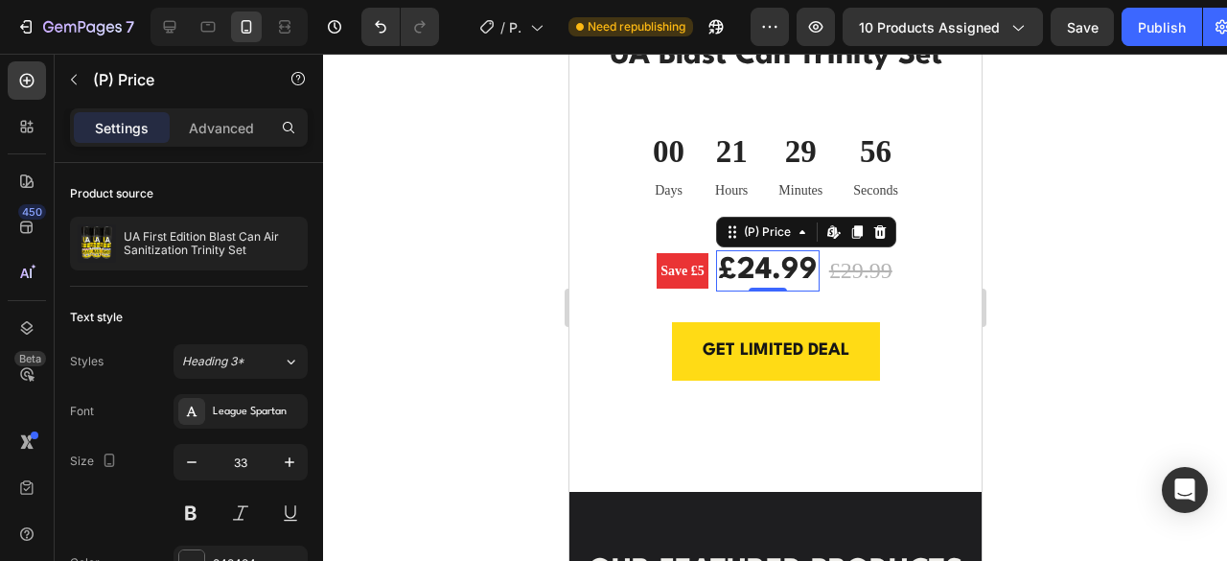
click at [1101, 186] on div at bounding box center [775, 307] width 904 height 507
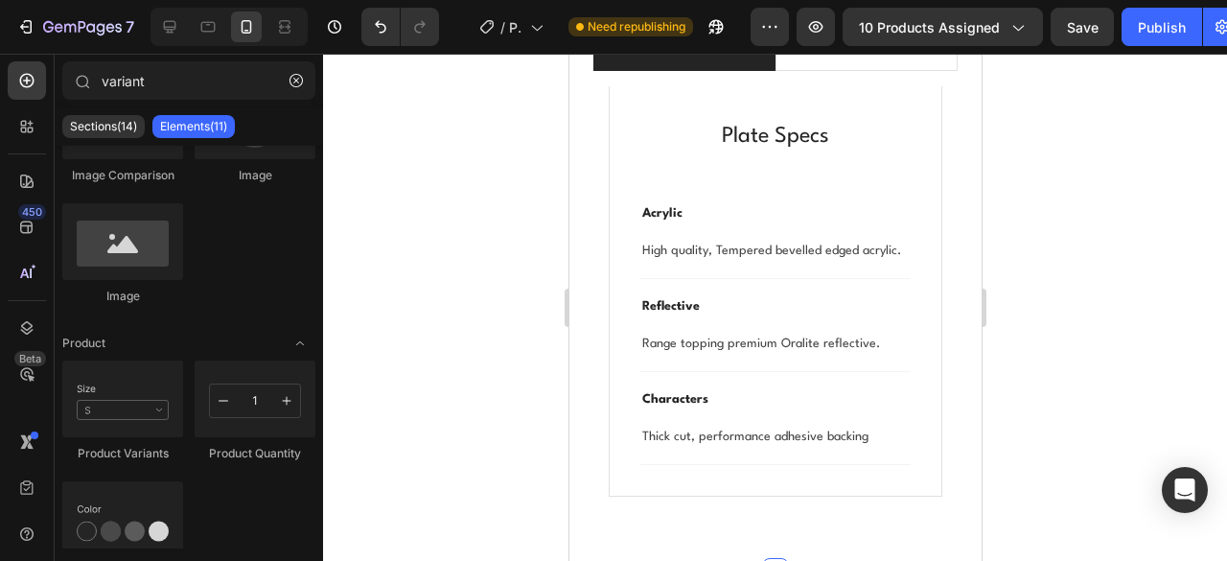
select select "HEX (+£7.99)"
select select "Yes (+2.99)"
select select "Yes (£24.99)"
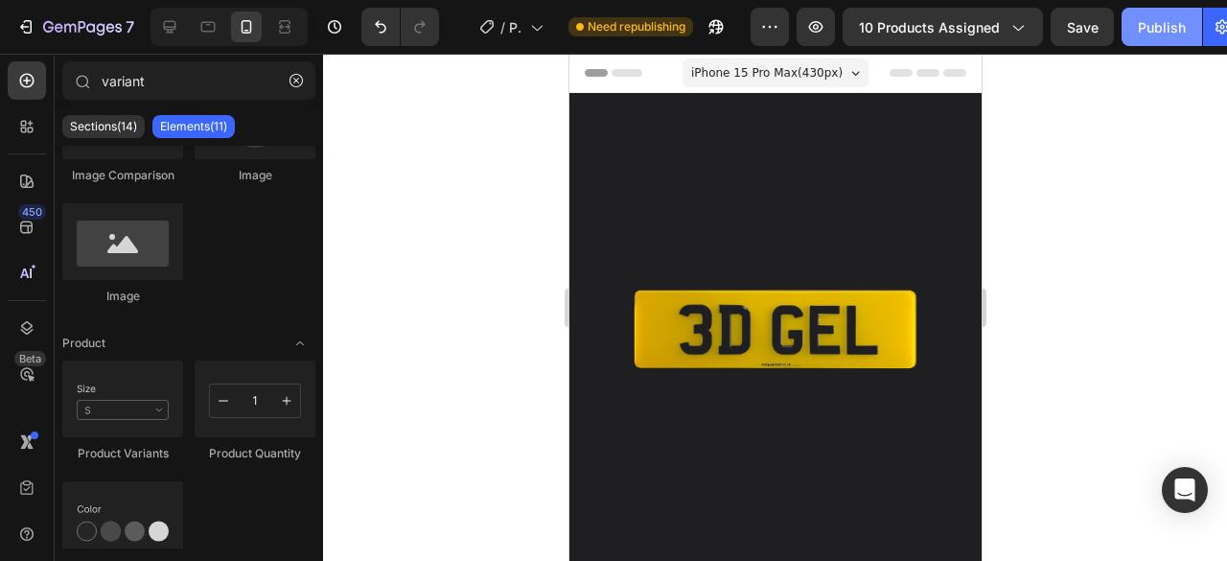
click at [1160, 24] on div "Publish" at bounding box center [1162, 27] width 48 height 20
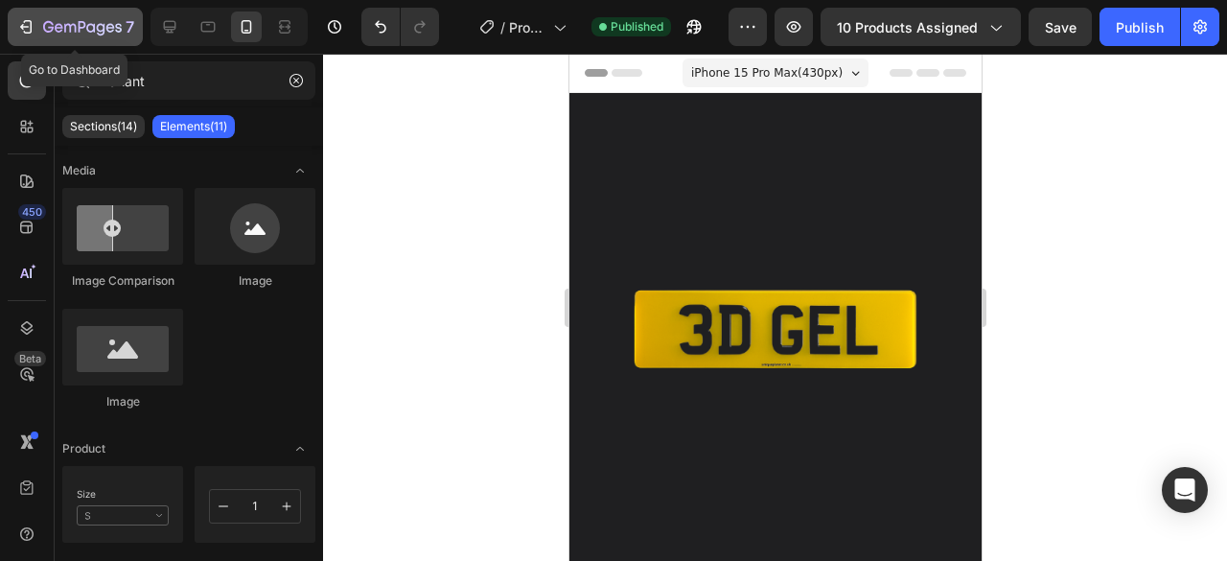
click at [19, 21] on icon "button" at bounding box center [25, 26] width 19 height 19
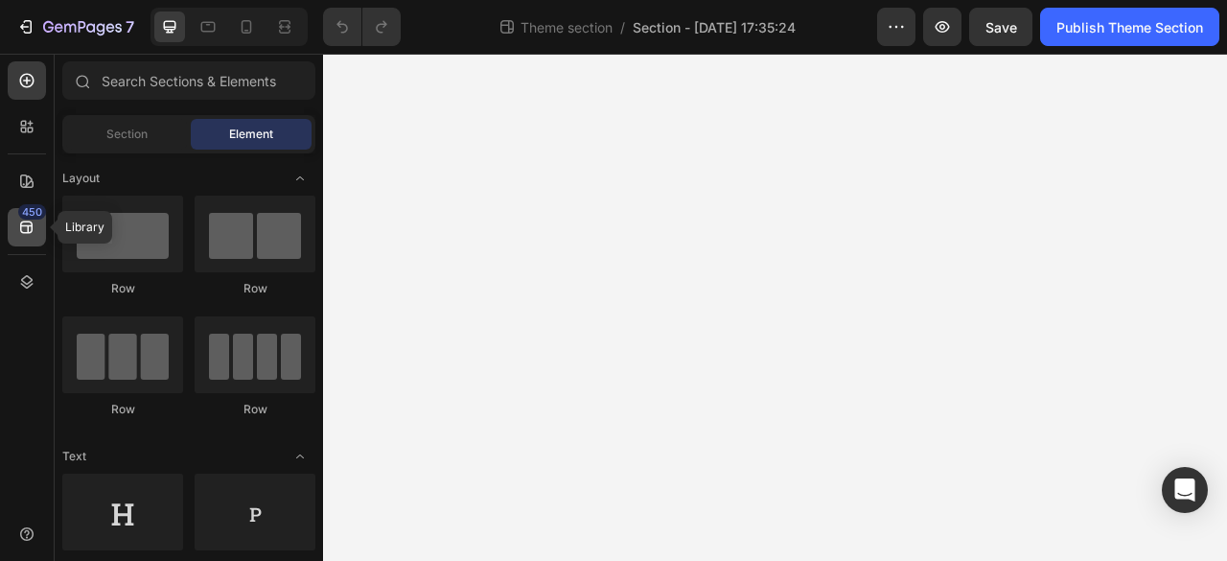
click at [33, 235] on icon at bounding box center [26, 227] width 19 height 19
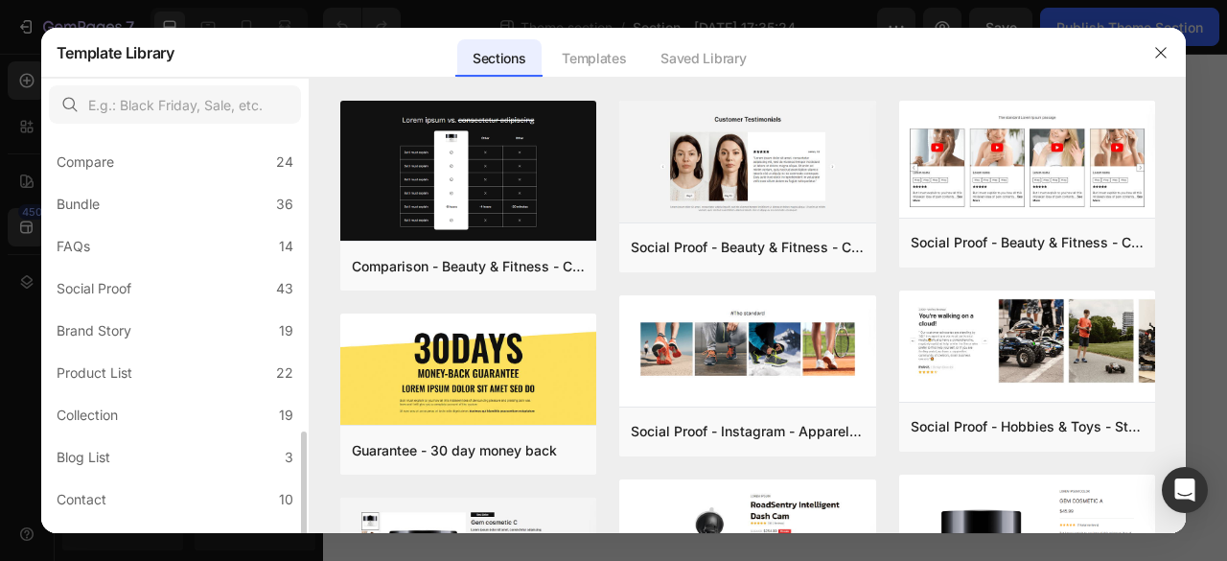
scroll to position [538, 0]
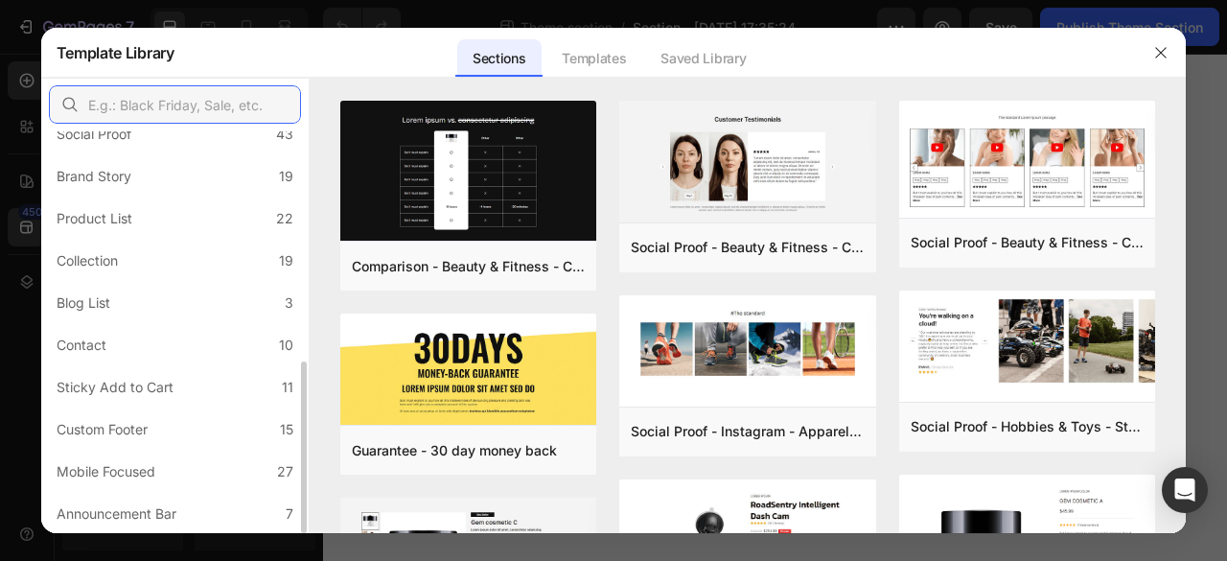
click at [224, 114] on input "text" at bounding box center [175, 104] width 252 height 38
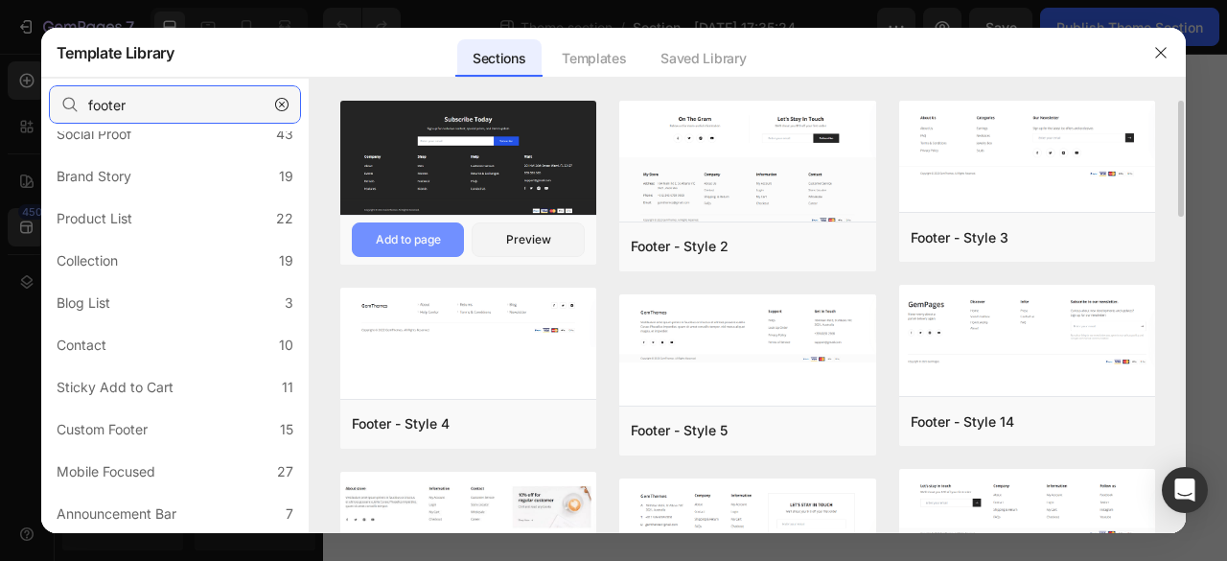
type input "footer"
click at [423, 231] on div "Add to page" at bounding box center [408, 239] width 65 height 17
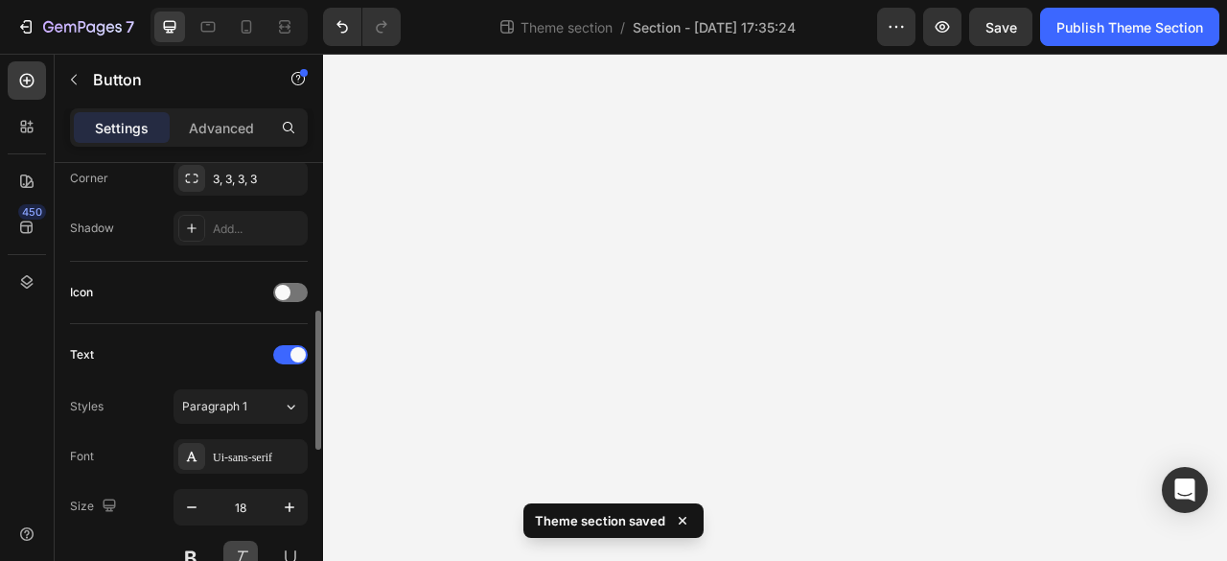
scroll to position [575, 0]
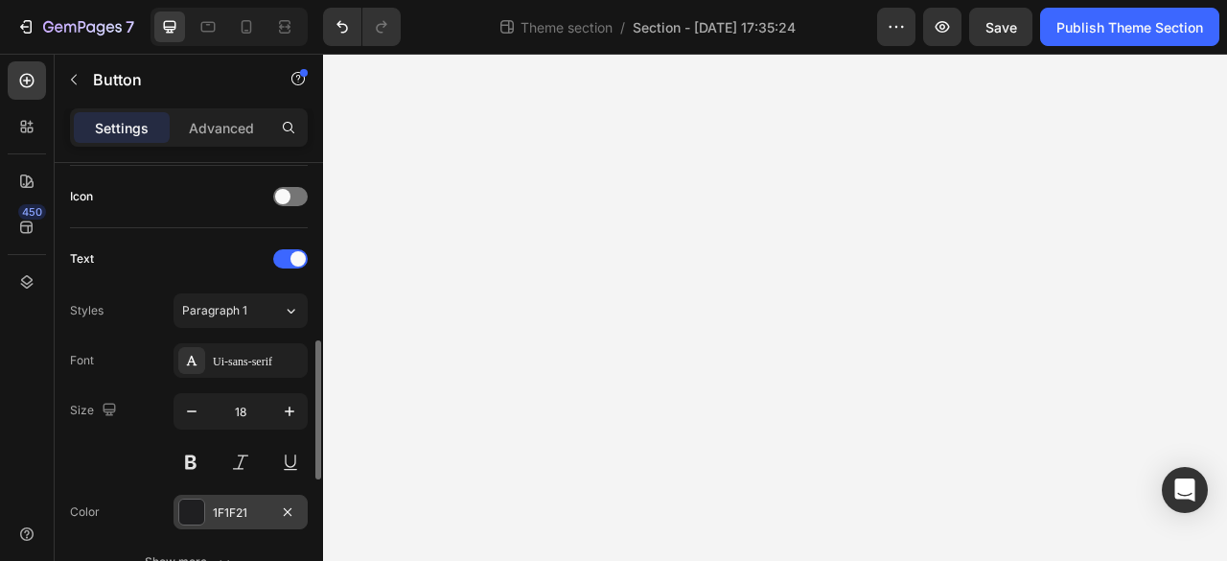
click at [244, 519] on div "1F1F21" at bounding box center [241, 512] width 134 height 35
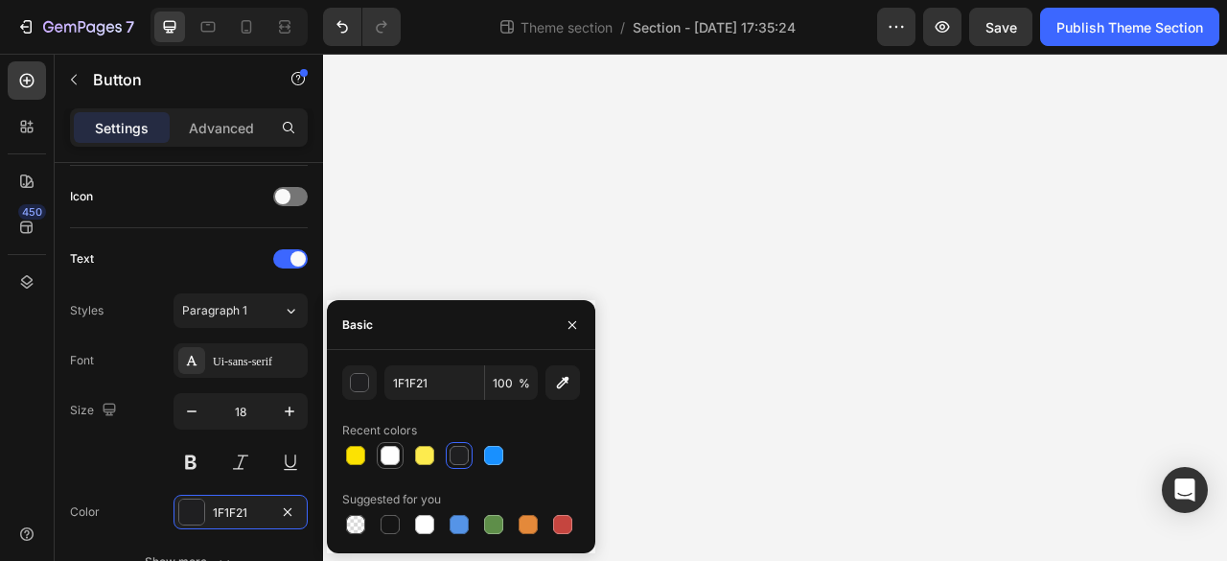
click at [385, 457] on div at bounding box center [390, 455] width 19 height 19
type input "FFFFFF"
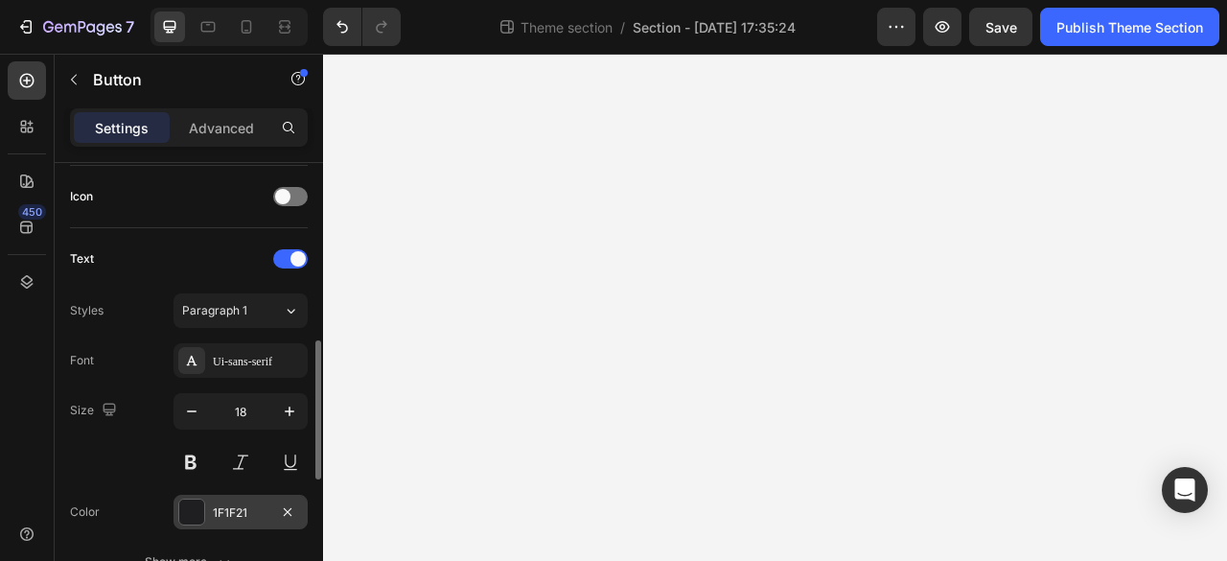
click at [231, 510] on div "1F1F21" at bounding box center [241, 512] width 56 height 17
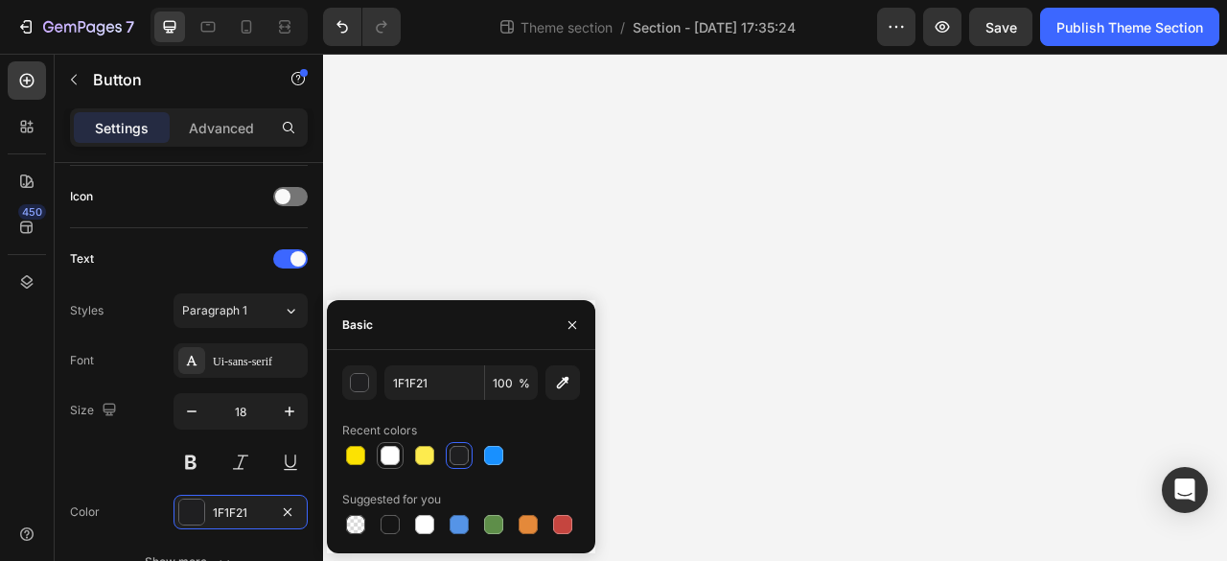
click at [394, 448] on div at bounding box center [390, 455] width 19 height 19
type input "FFFFFF"
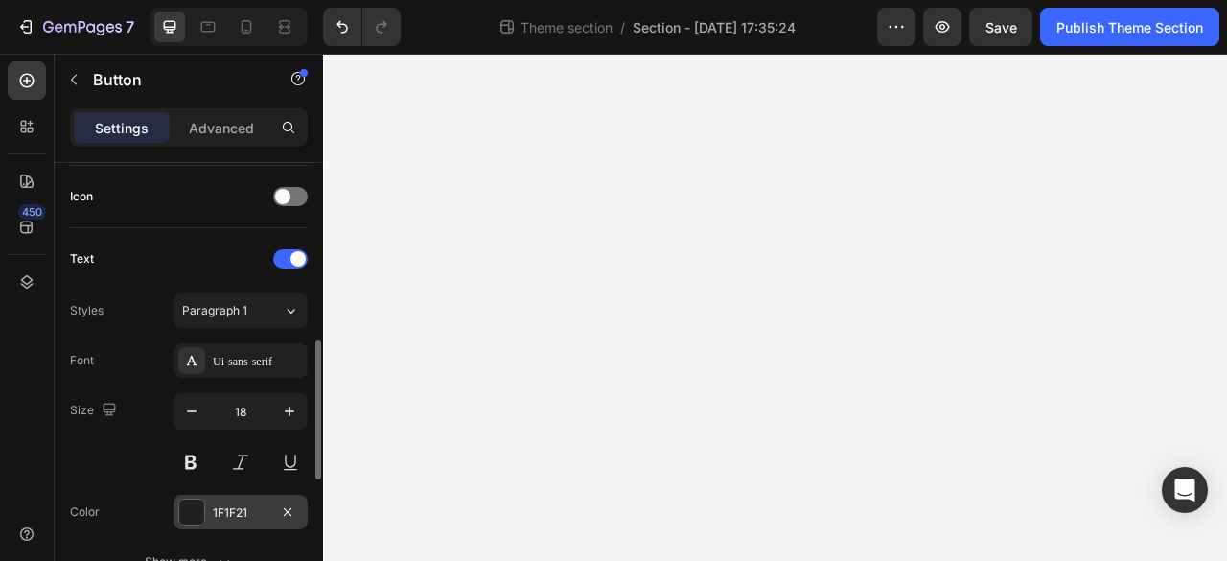
click at [233, 504] on div "1F1F21" at bounding box center [241, 512] width 56 height 17
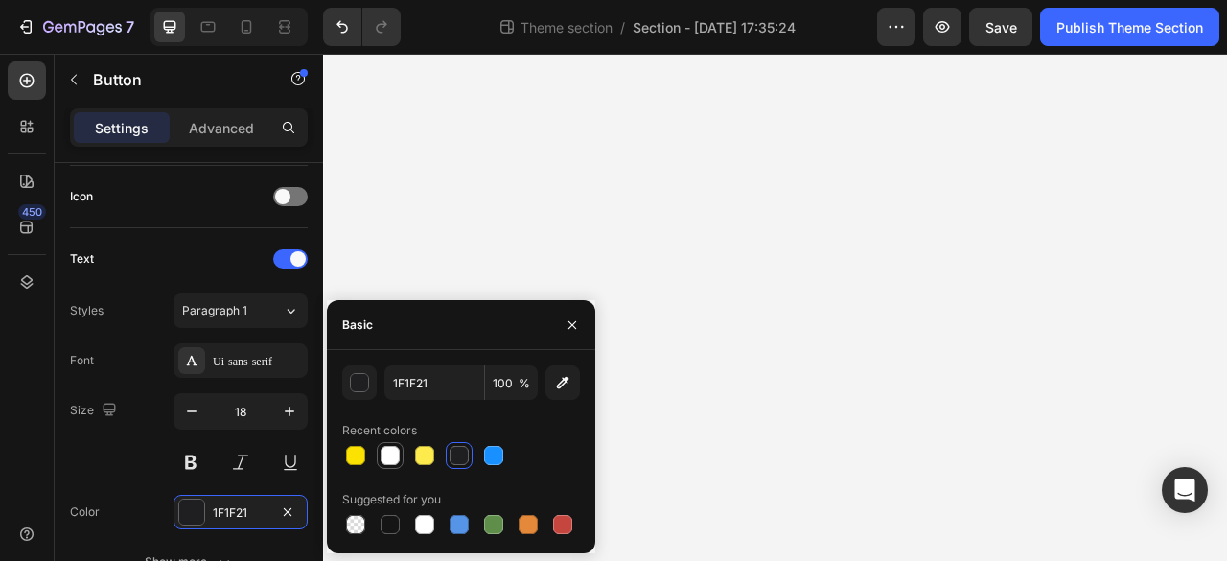
click at [397, 452] on div at bounding box center [390, 455] width 19 height 19
type input "FFFFFF"
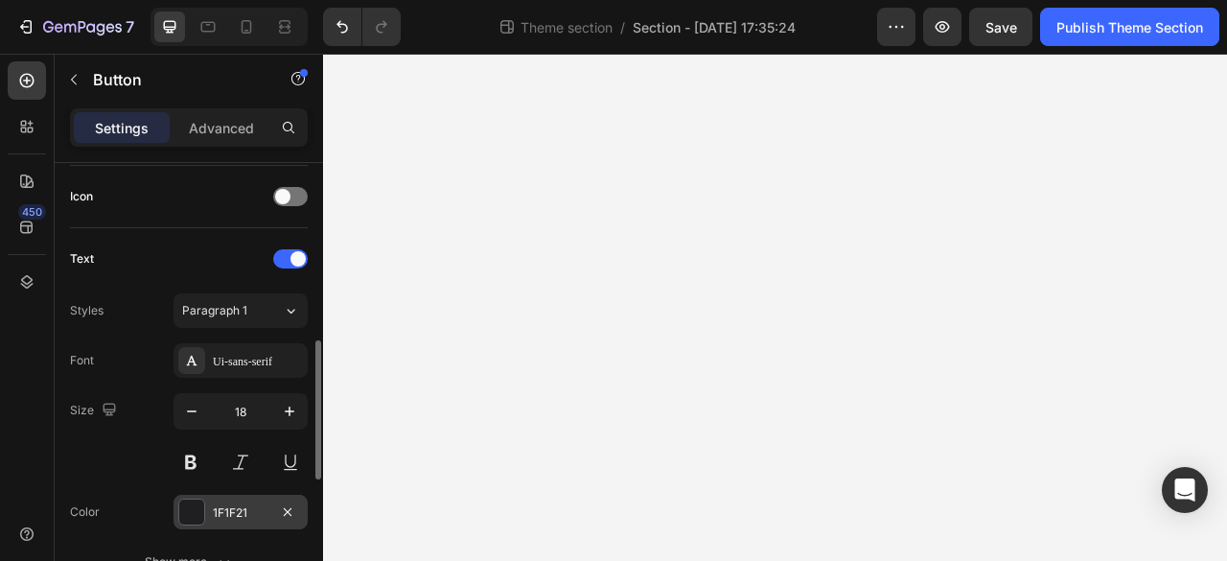
click at [207, 503] on div "1F1F21" at bounding box center [241, 512] width 134 height 35
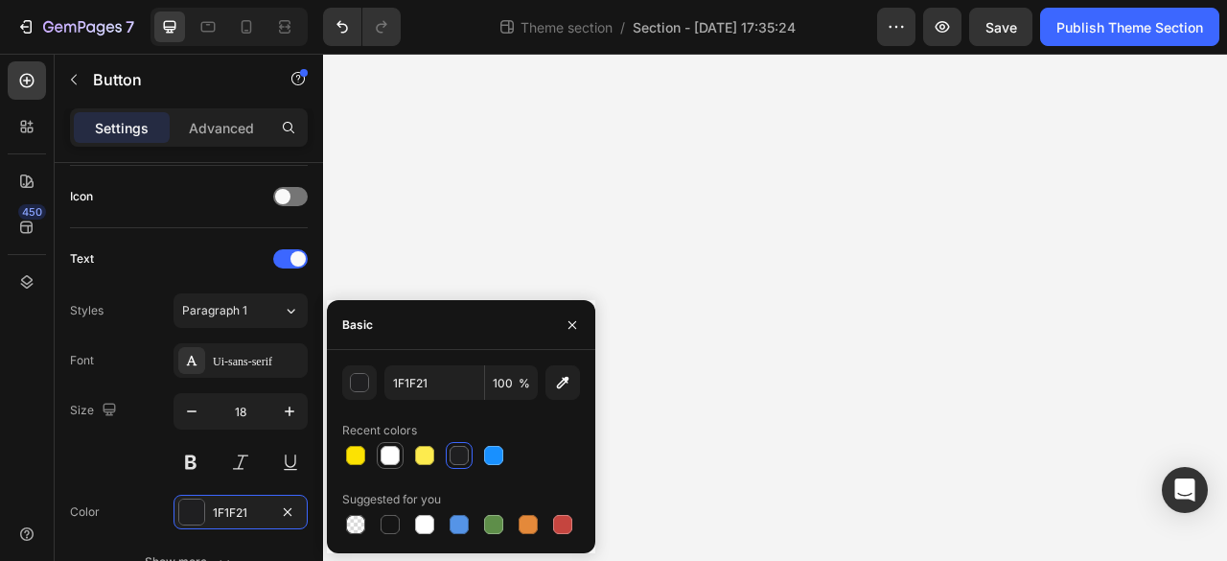
click at [399, 455] on div at bounding box center [390, 455] width 19 height 19
type input "FFFFFF"
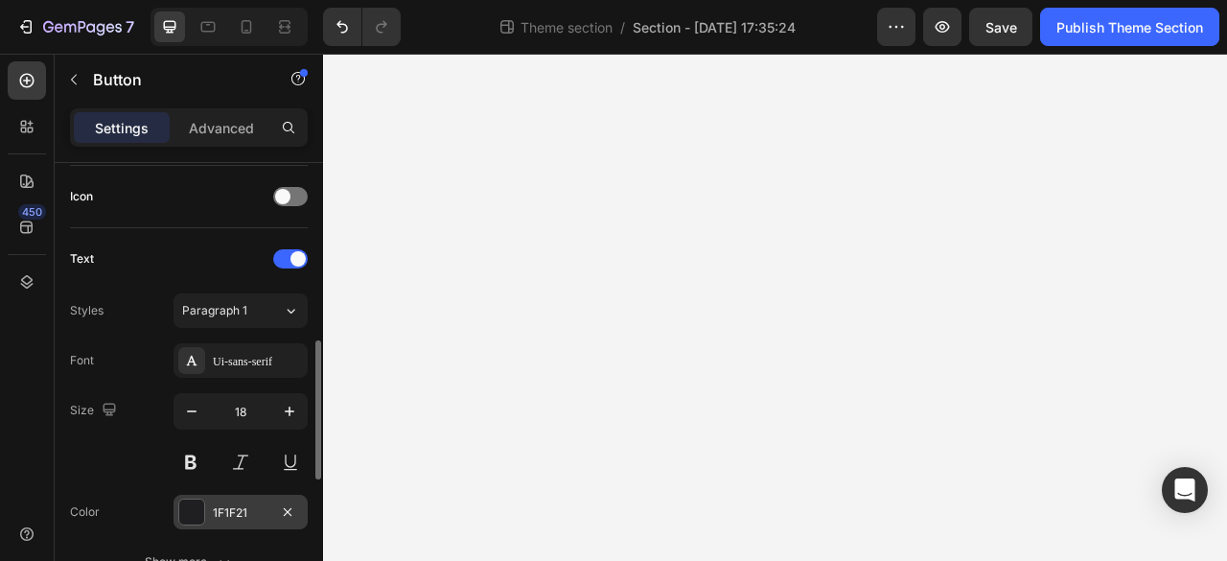
click at [213, 524] on div "1F1F21" at bounding box center [241, 512] width 134 height 35
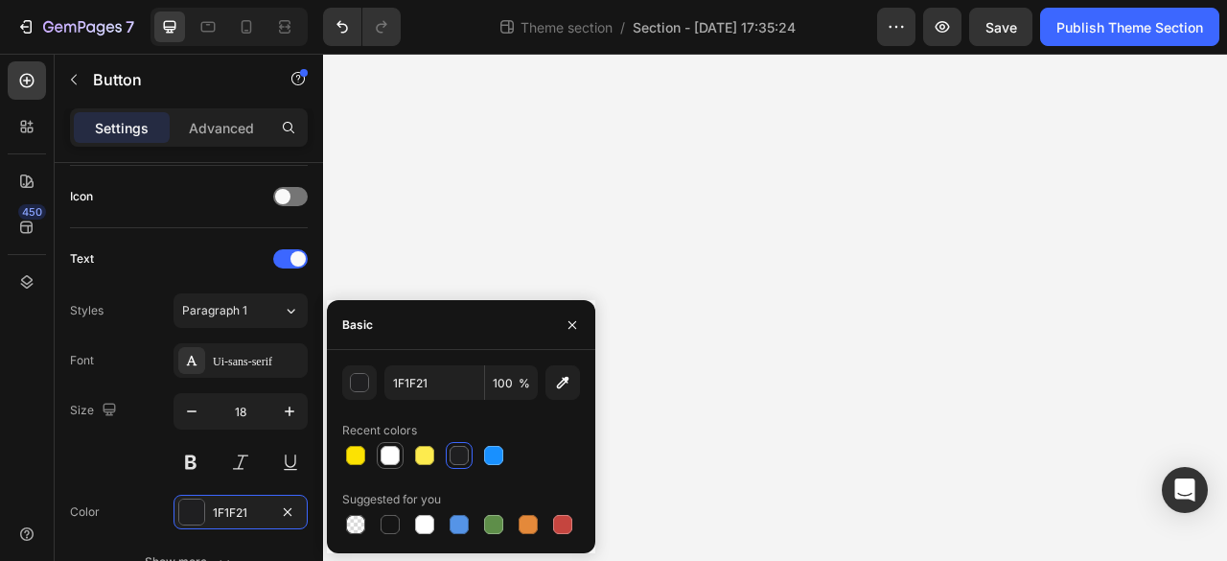
click at [389, 454] on div at bounding box center [390, 455] width 19 height 19
type input "FFFFFF"
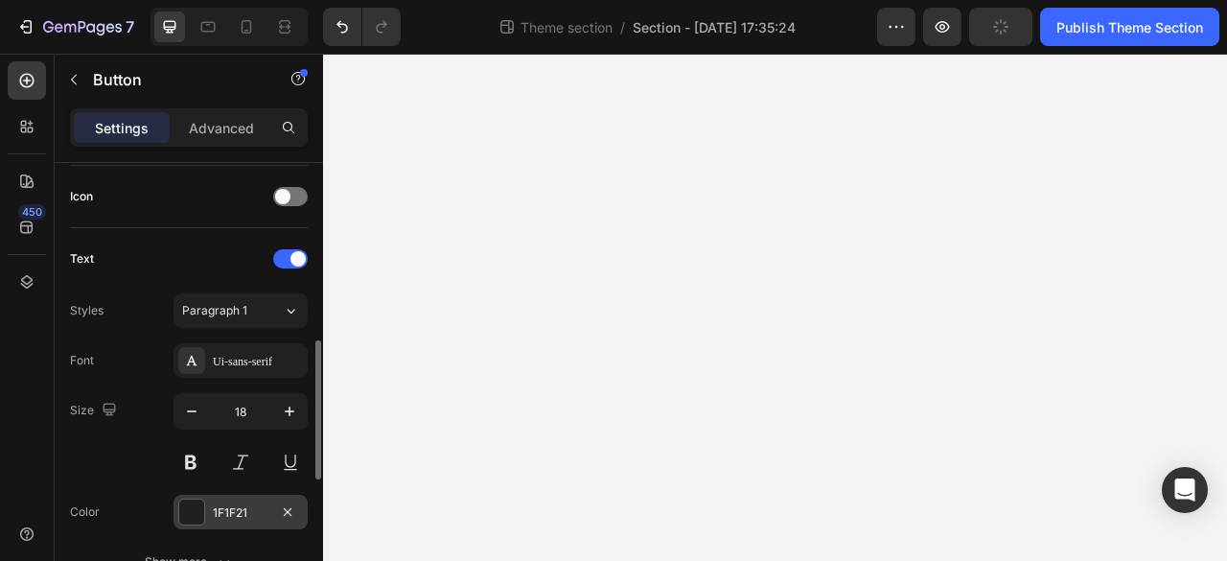
click at [241, 519] on div "1F1F21" at bounding box center [241, 512] width 134 height 35
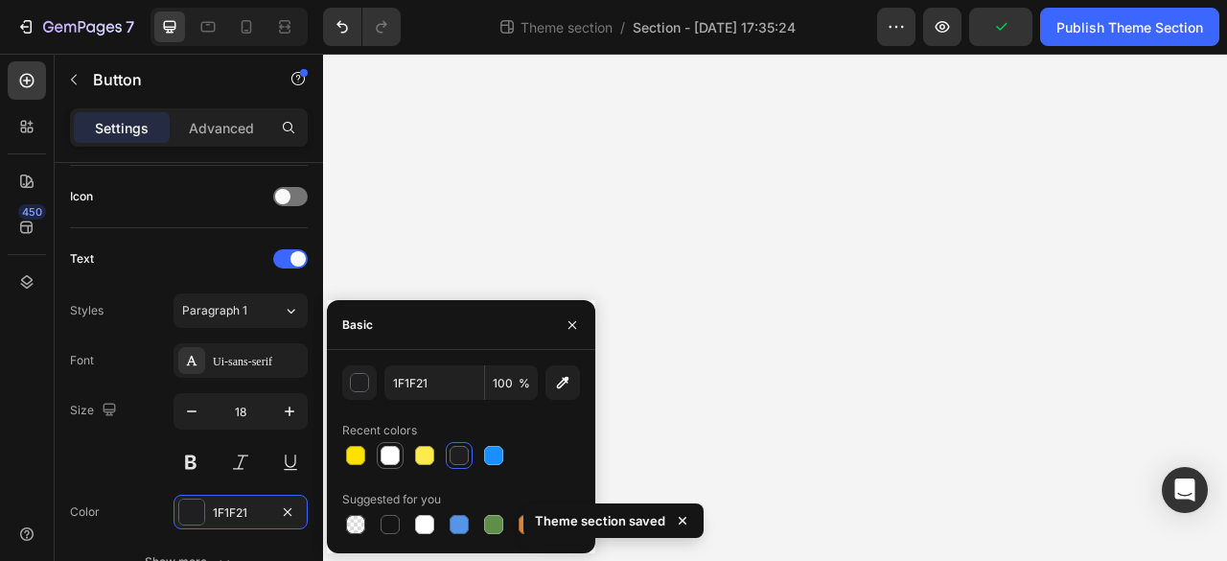
click at [395, 462] on div at bounding box center [390, 455] width 19 height 19
type input "FFFFFF"
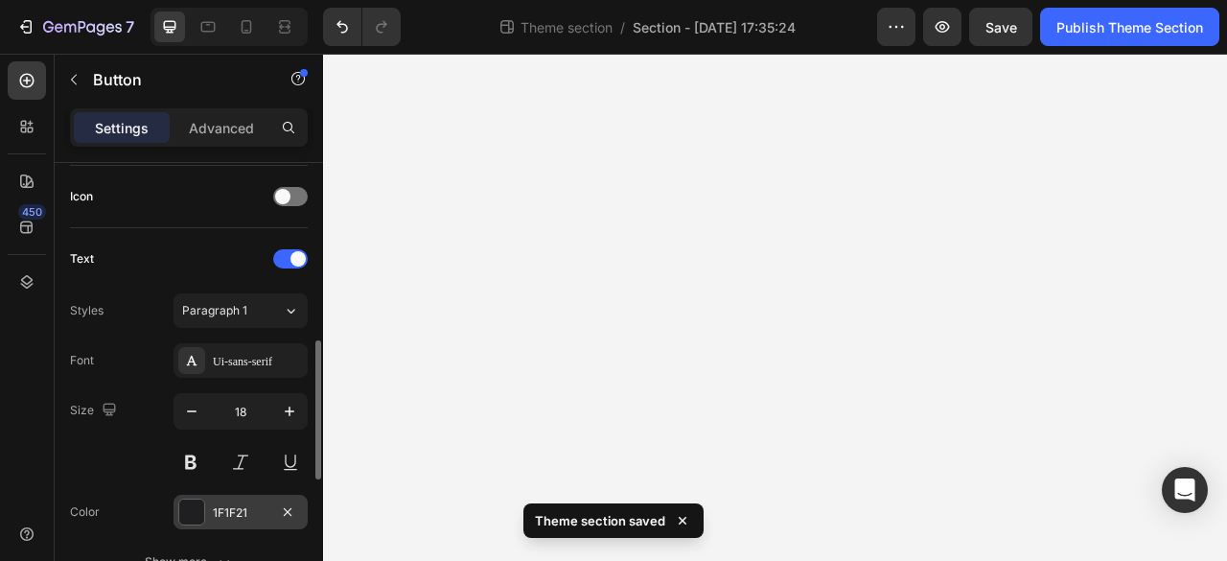
drag, startPoint x: 207, startPoint y: 510, endPoint x: 233, endPoint y: 508, distance: 26.0
click at [207, 510] on div "1F1F21" at bounding box center [241, 512] width 134 height 35
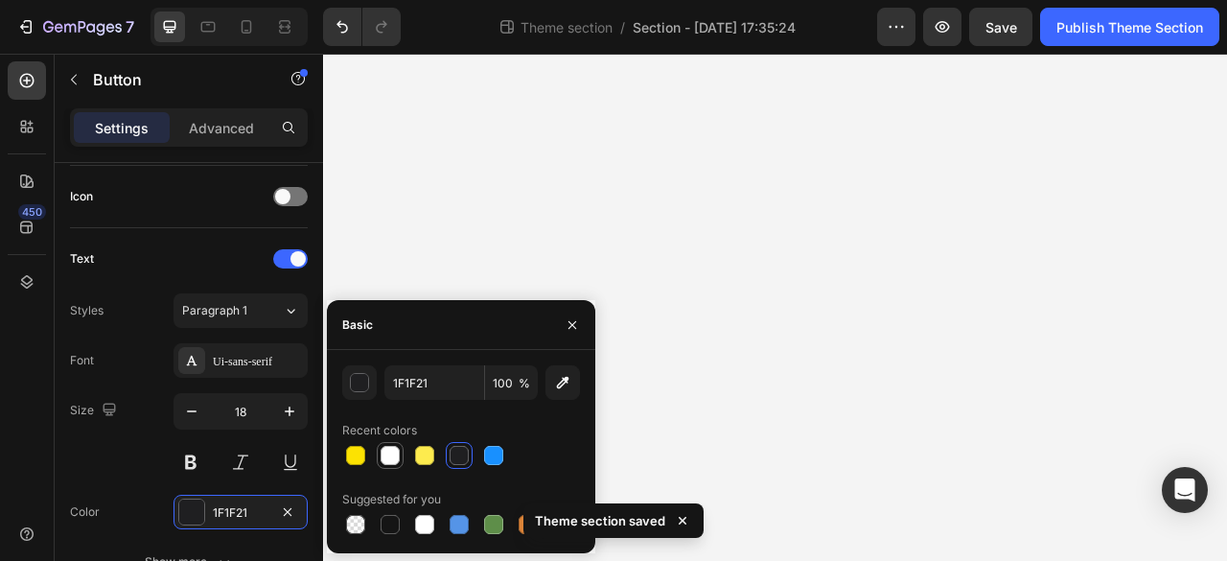
click at [389, 444] on div at bounding box center [390, 455] width 23 height 23
type input "FFFFFF"
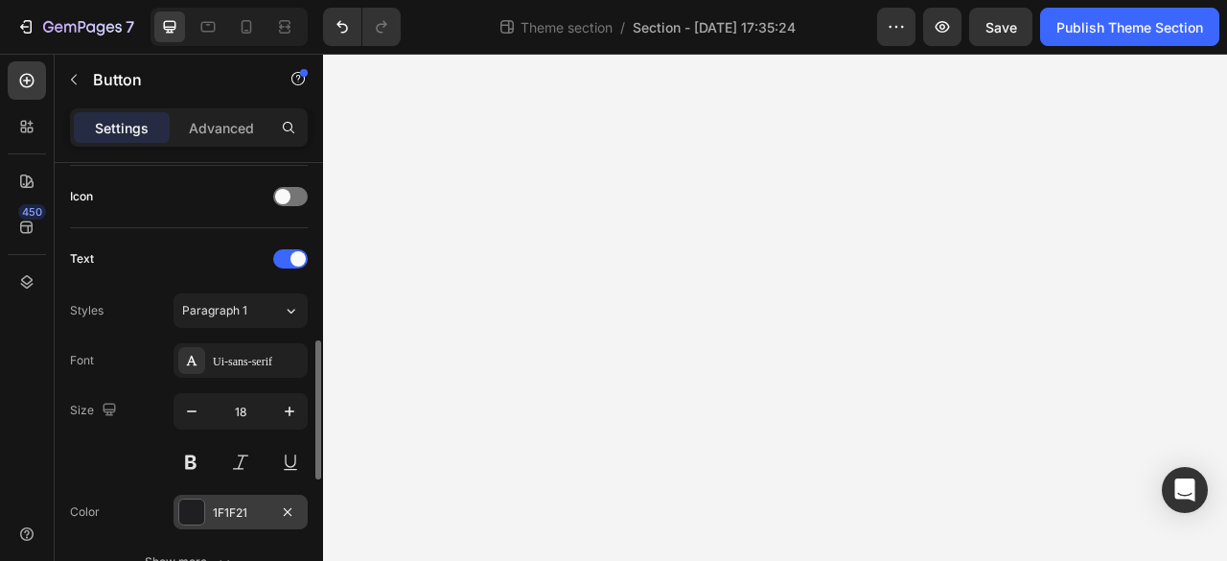
click at [198, 511] on div at bounding box center [191, 512] width 25 height 25
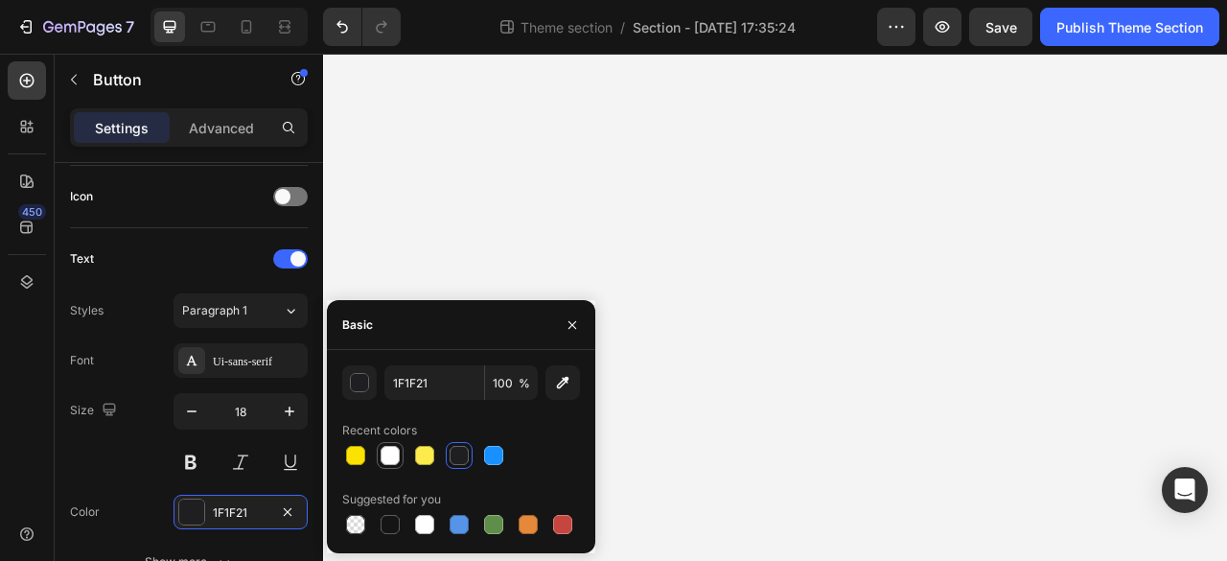
click at [389, 455] on div at bounding box center [390, 455] width 19 height 19
type input "FFFFFF"
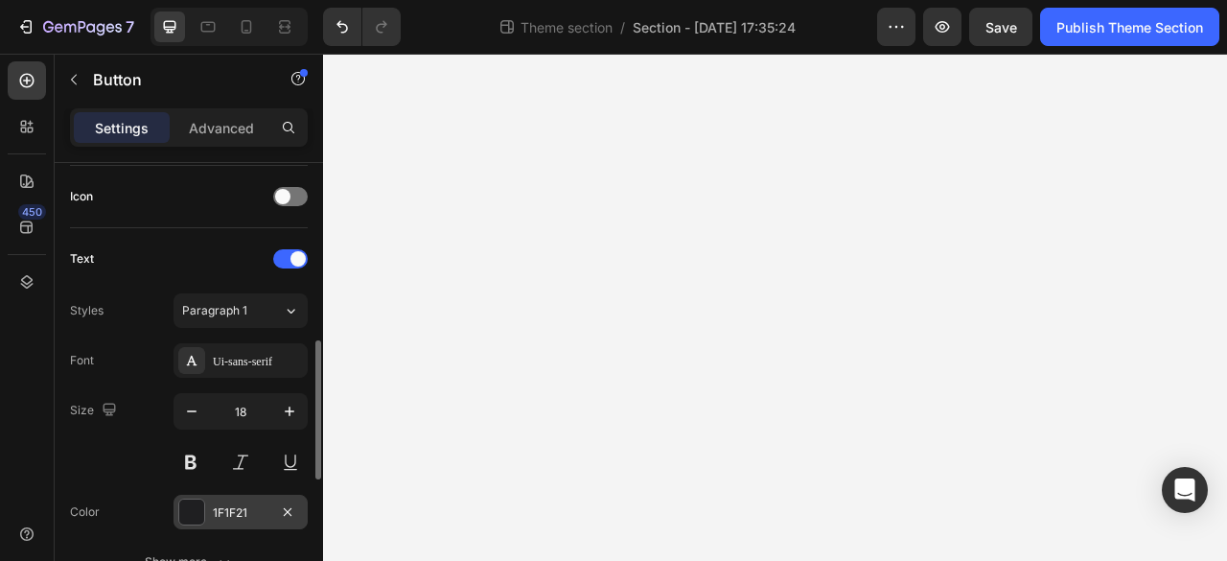
click at [213, 512] on div "1F1F21" at bounding box center [241, 512] width 56 height 17
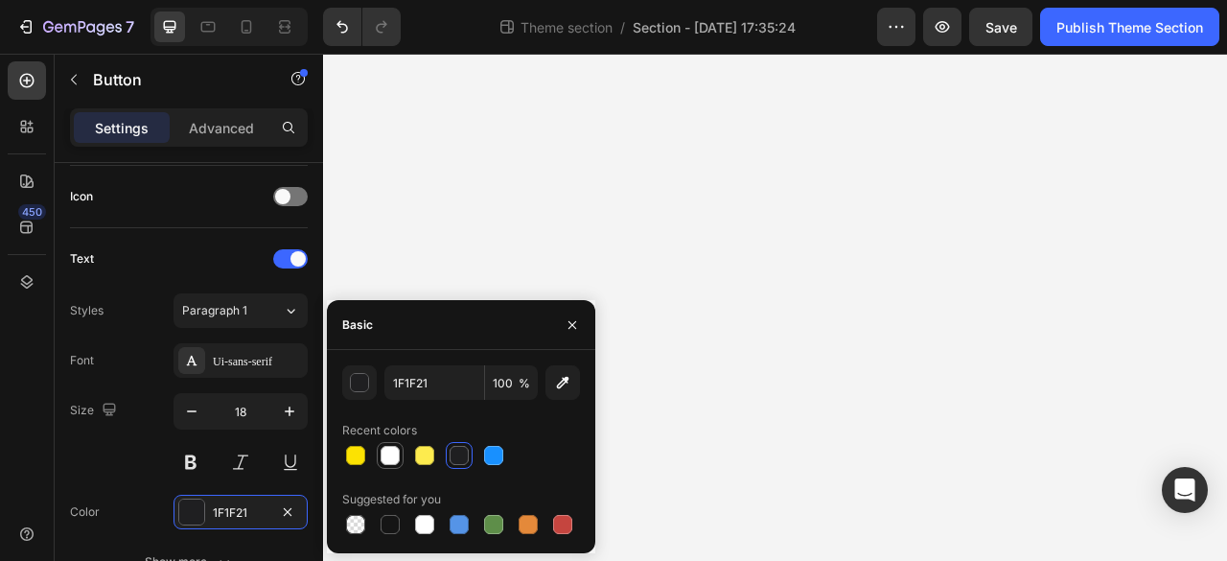
click at [384, 457] on div at bounding box center [390, 455] width 19 height 19
type input "FFFFFF"
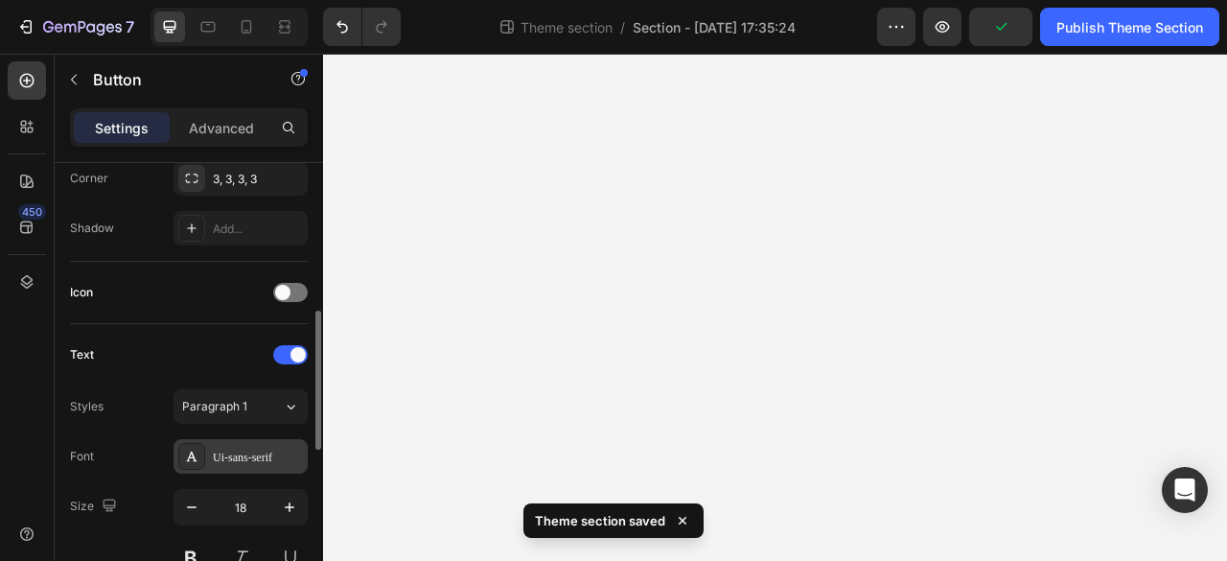
scroll to position [767, 0]
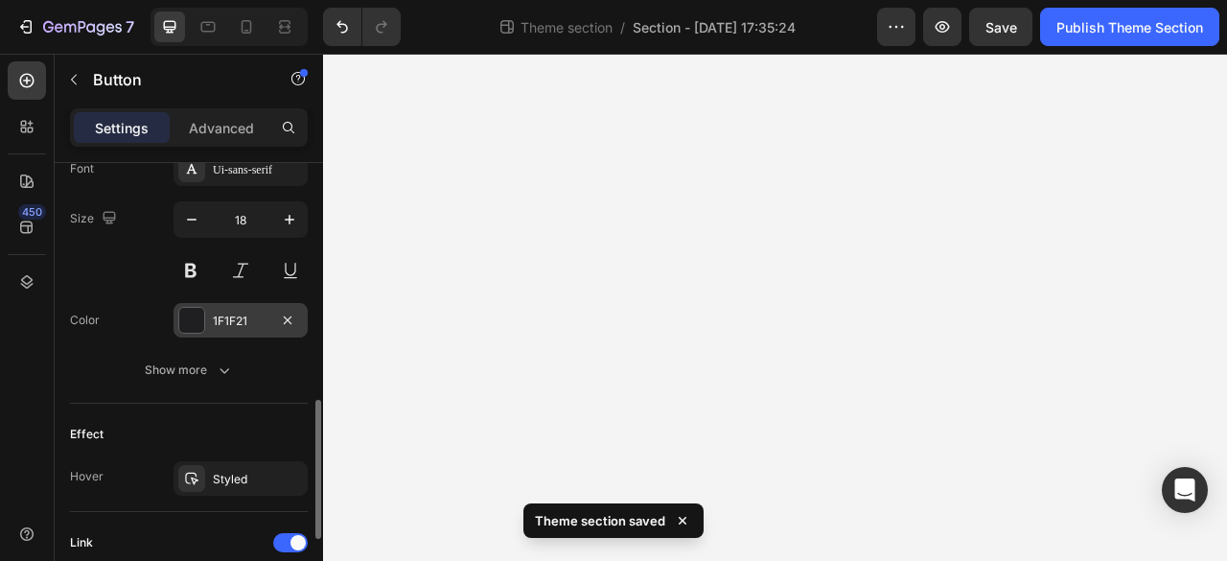
click at [224, 315] on div "1F1F21" at bounding box center [241, 321] width 56 height 17
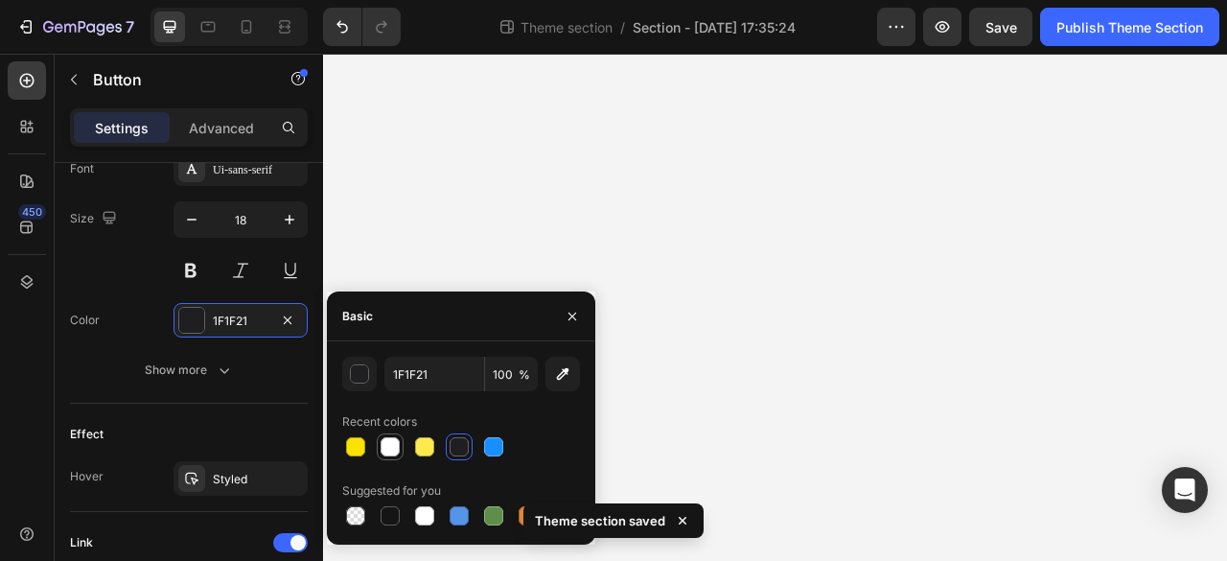
click at [385, 454] on div at bounding box center [390, 446] width 19 height 19
type input "FFFFFF"
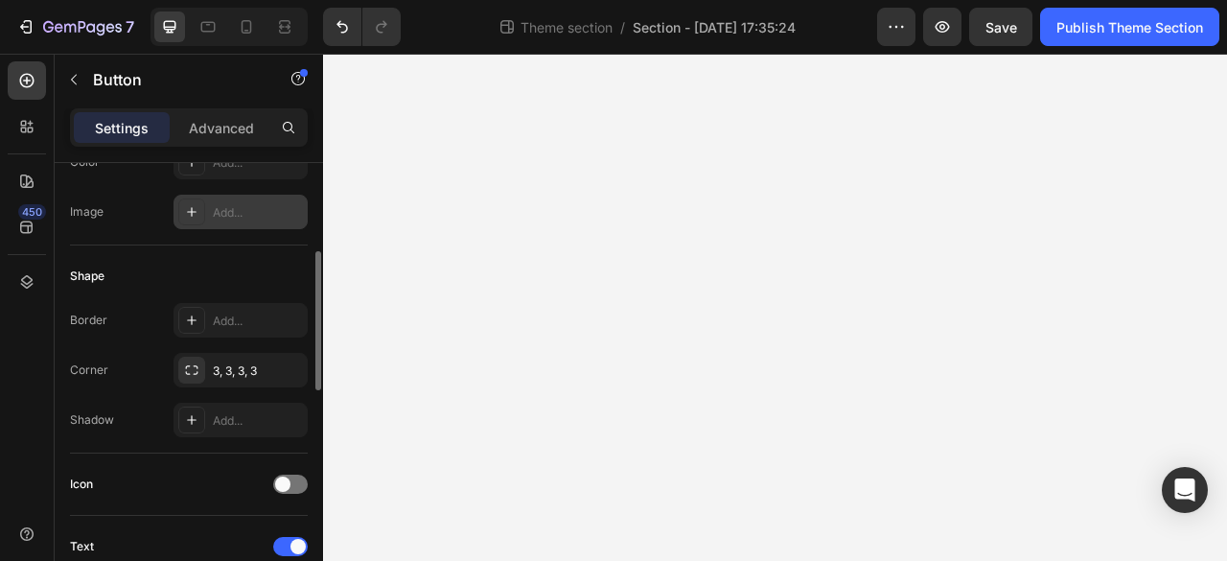
scroll to position [575, 0]
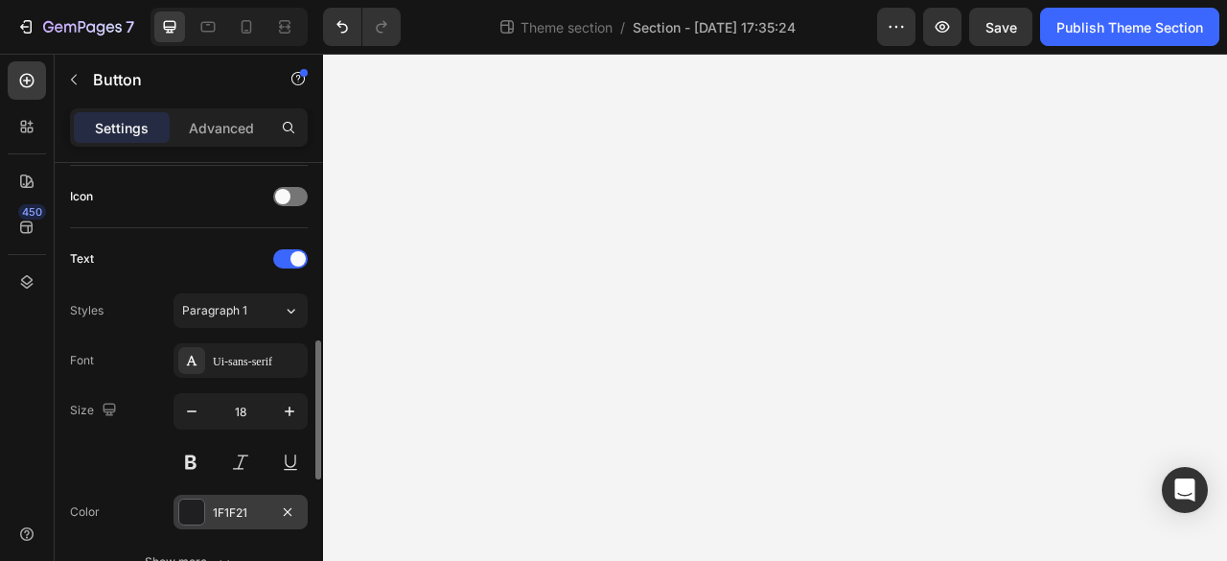
click at [249, 504] on div "1F1F21" at bounding box center [241, 512] width 56 height 17
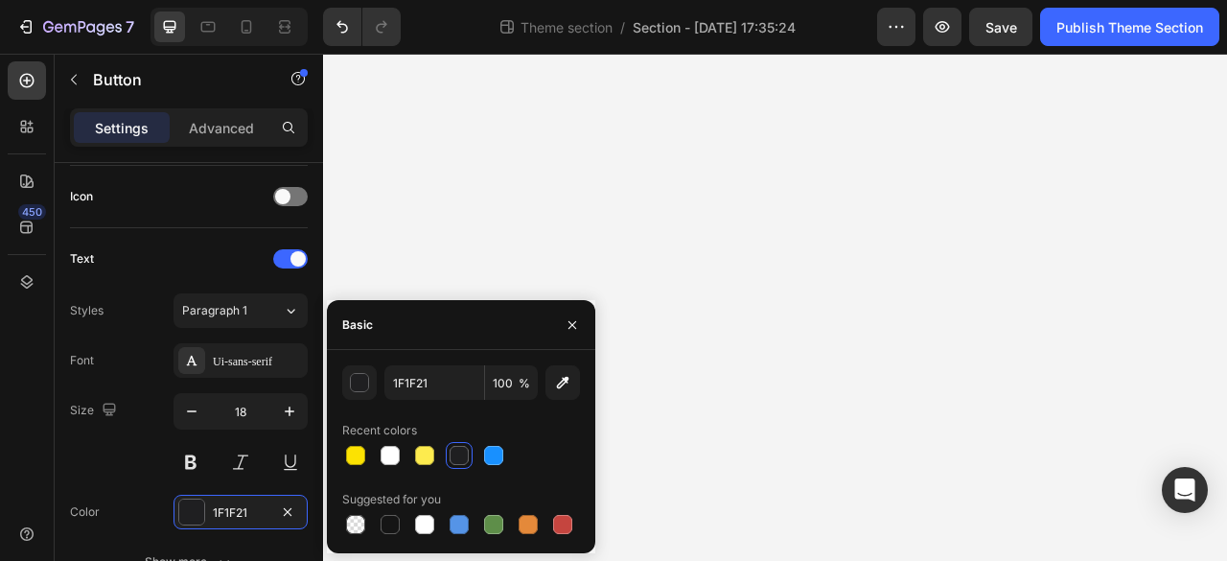
click at [392, 455] on div at bounding box center [390, 455] width 19 height 19
type input "FFFFFF"
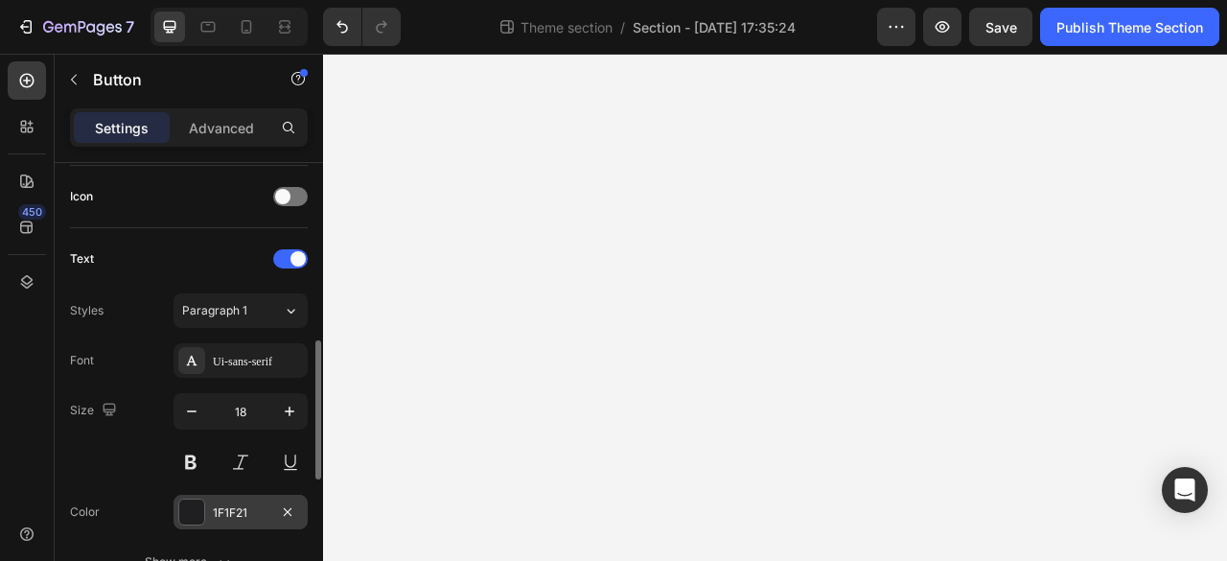
click at [254, 504] on div "1F1F21" at bounding box center [241, 512] width 56 height 17
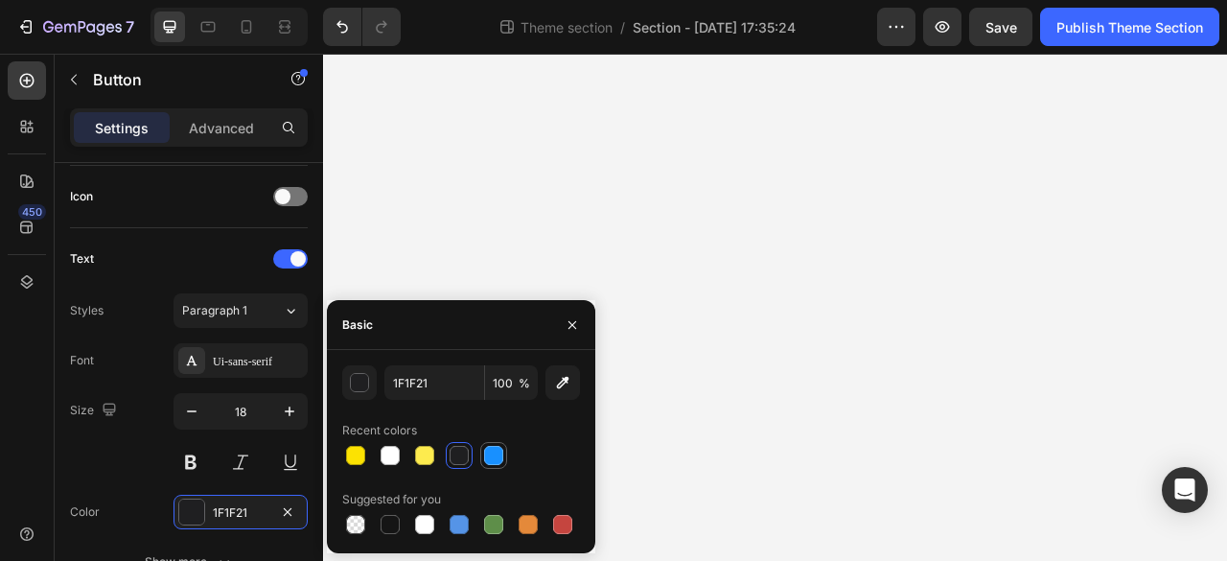
drag, startPoint x: 380, startPoint y: 464, endPoint x: 489, endPoint y: 465, distance: 109.3
click at [382, 463] on div at bounding box center [390, 455] width 23 height 23
type input "FFFFFF"
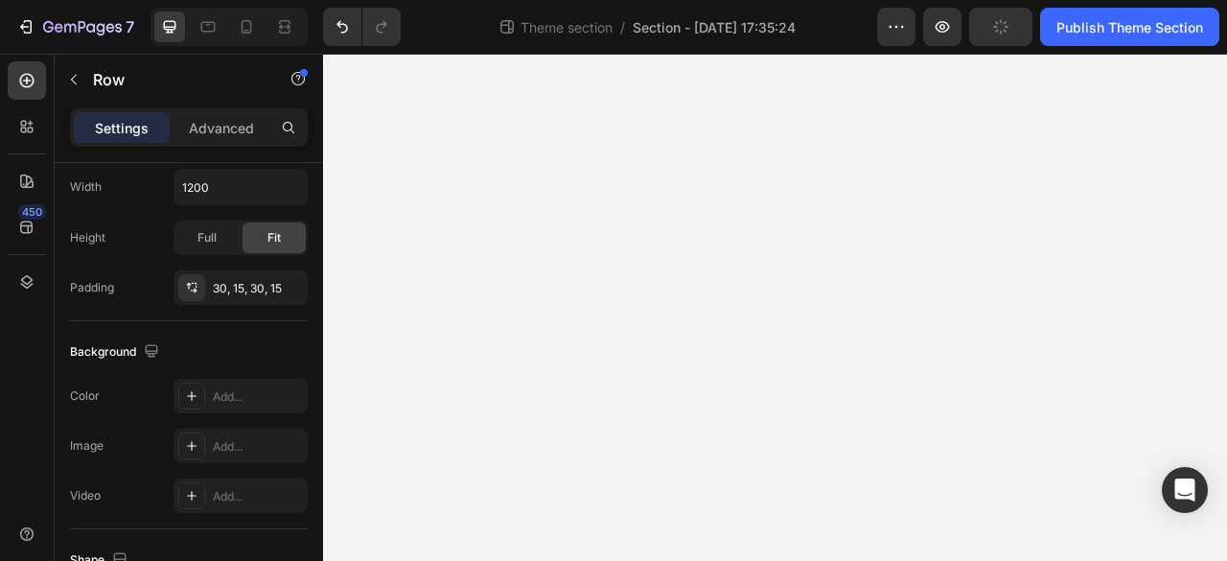
scroll to position [0, 0]
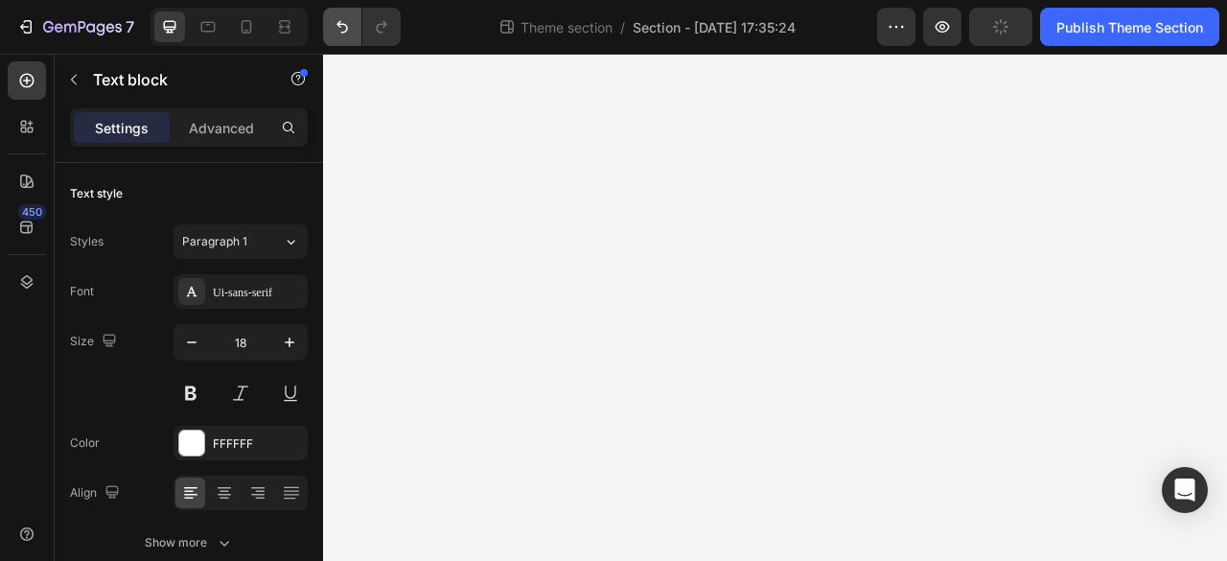
click at [330, 25] on button "Undo/Redo" at bounding box center [342, 27] width 38 height 38
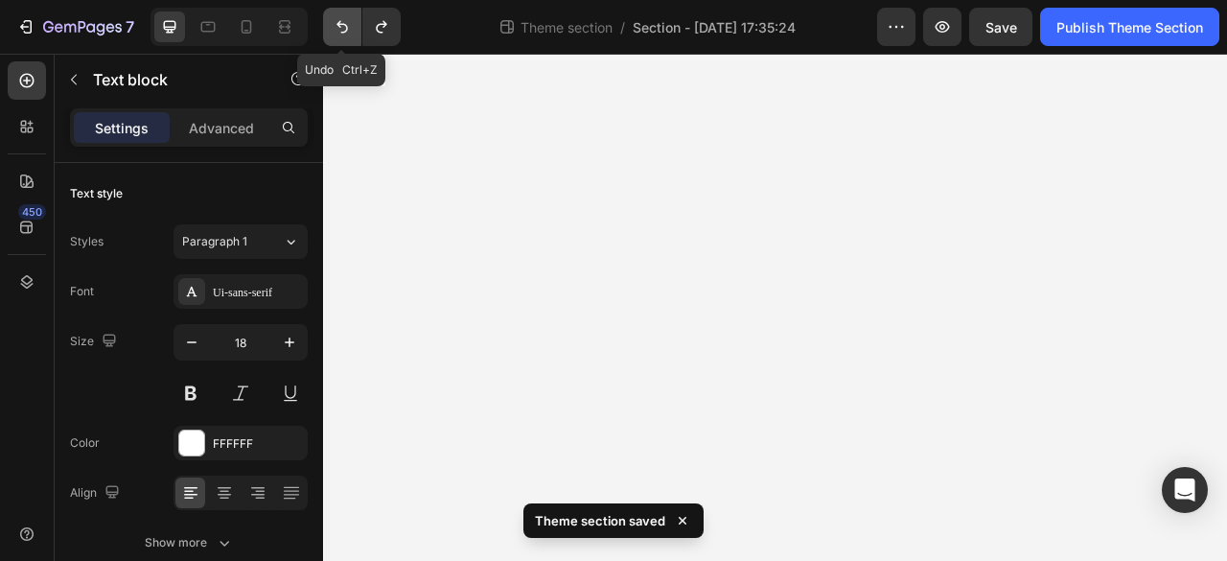
click at [330, 25] on button "Undo/Redo" at bounding box center [342, 27] width 38 height 38
click at [330, 24] on button "Undo/Redo" at bounding box center [342, 27] width 38 height 38
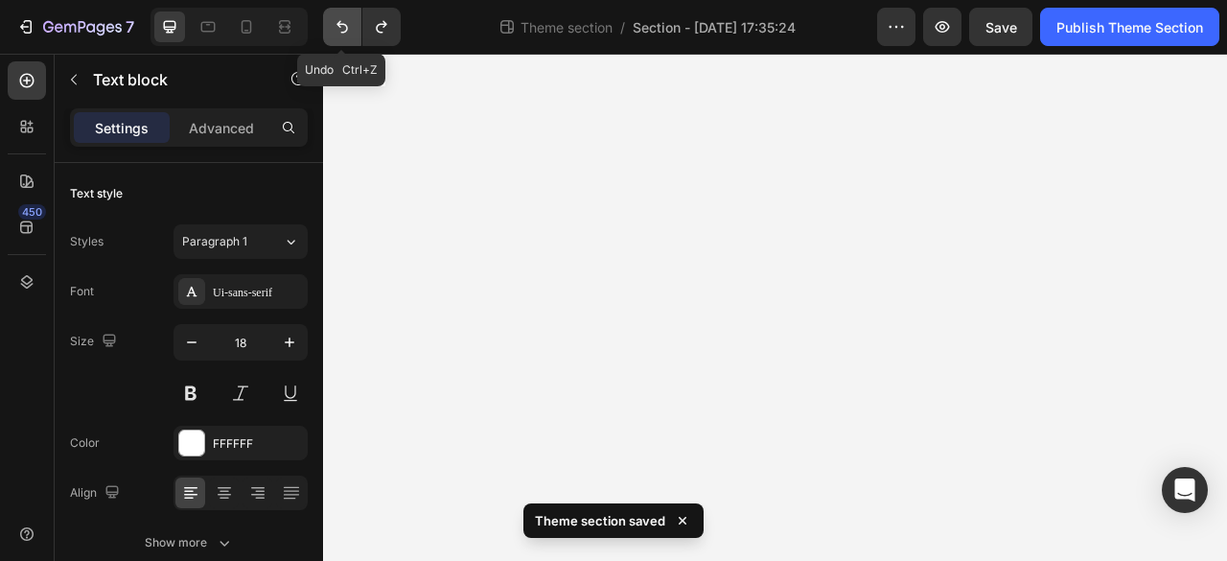
click at [330, 24] on button "Undo/Redo" at bounding box center [342, 27] width 38 height 38
click at [370, 30] on button "Undo/Redo" at bounding box center [381, 27] width 38 height 38
